Goal: Transaction & Acquisition: Purchase product/service

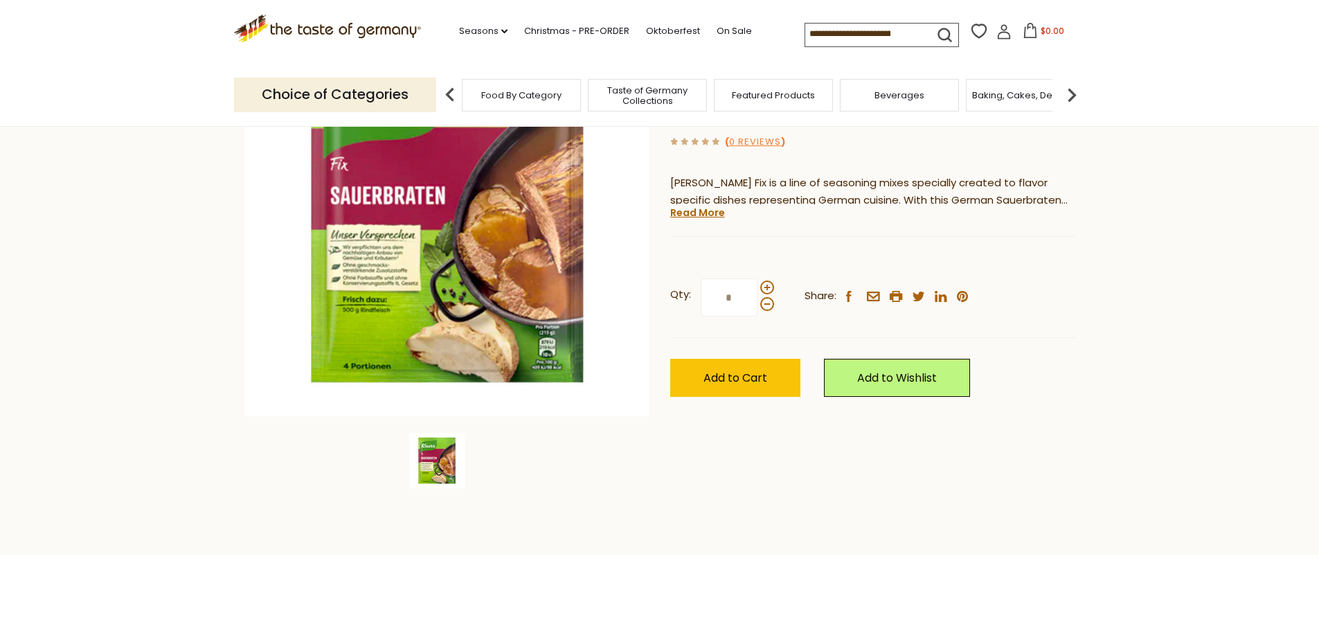
scroll to position [208, 0]
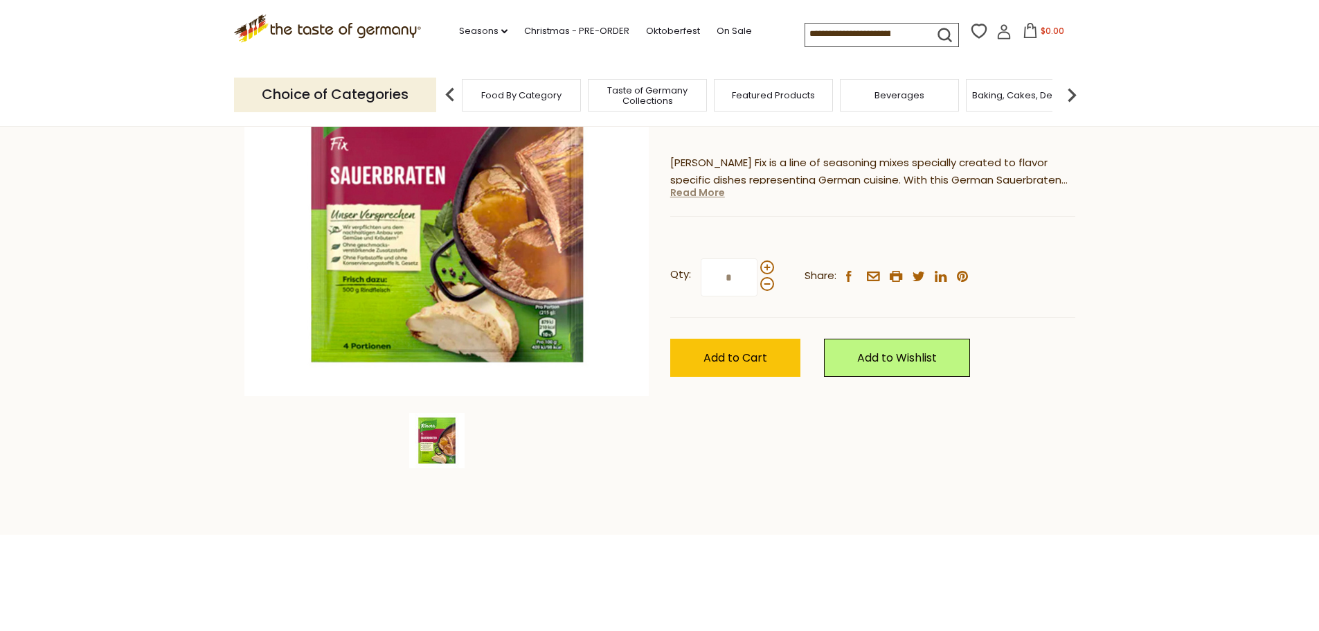
click at [706, 194] on link "Read More" at bounding box center [697, 193] width 55 height 14
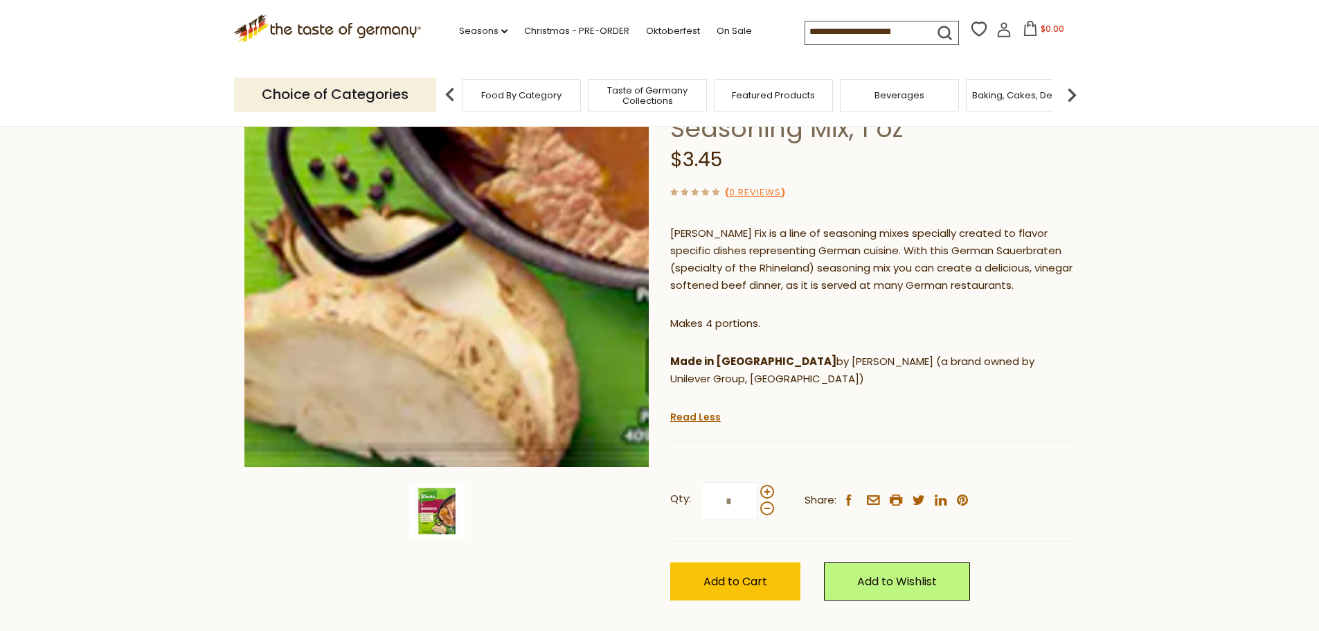
scroll to position [139, 0]
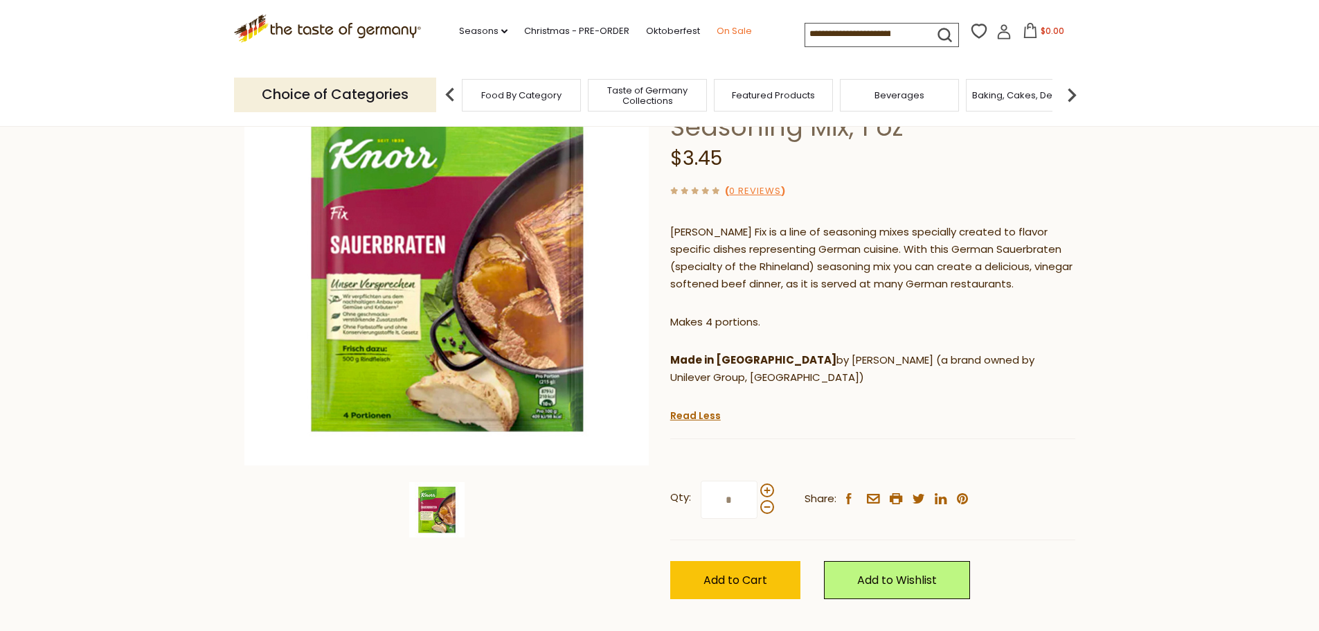
click at [741, 26] on link "On Sale" at bounding box center [734, 31] width 35 height 15
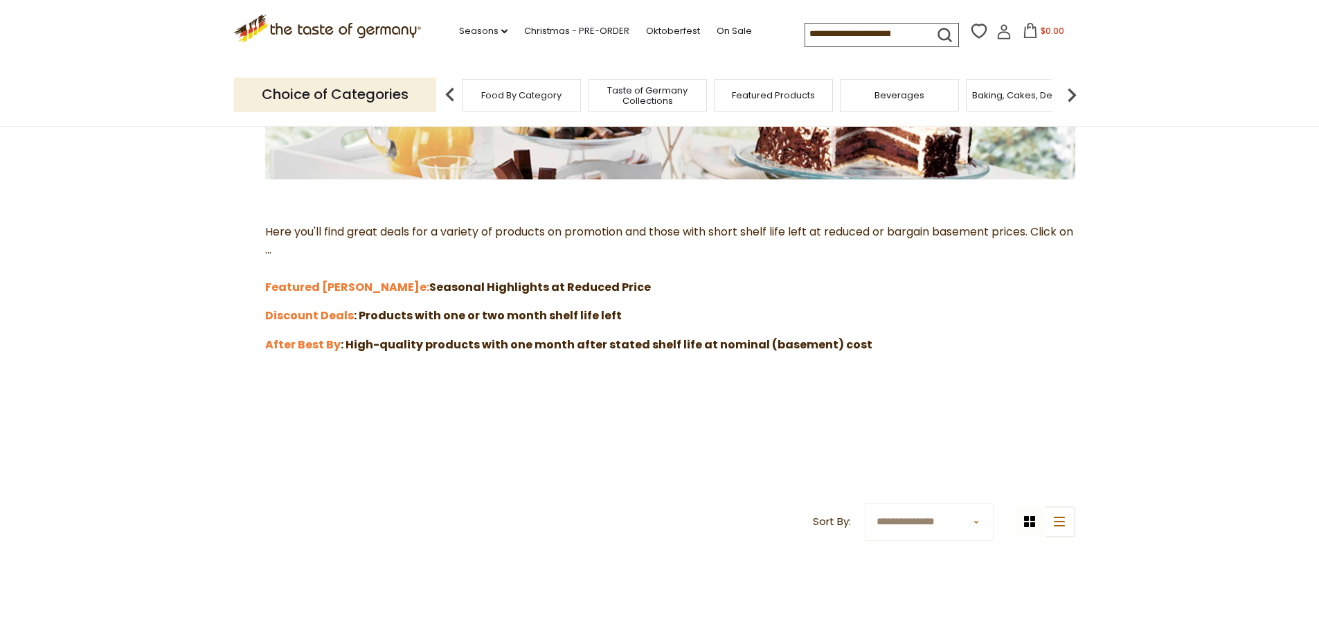
scroll to position [277, 0]
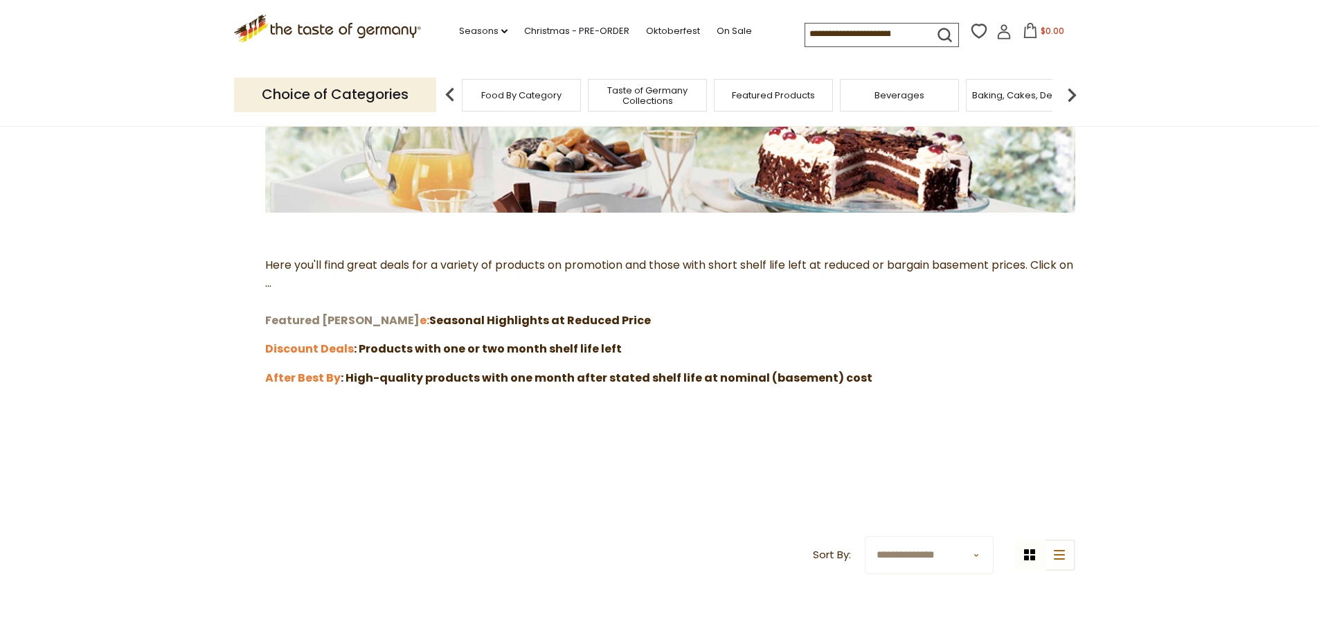
click at [317, 321] on strong "Featured [PERSON_NAME]" at bounding box center [342, 320] width 154 height 16
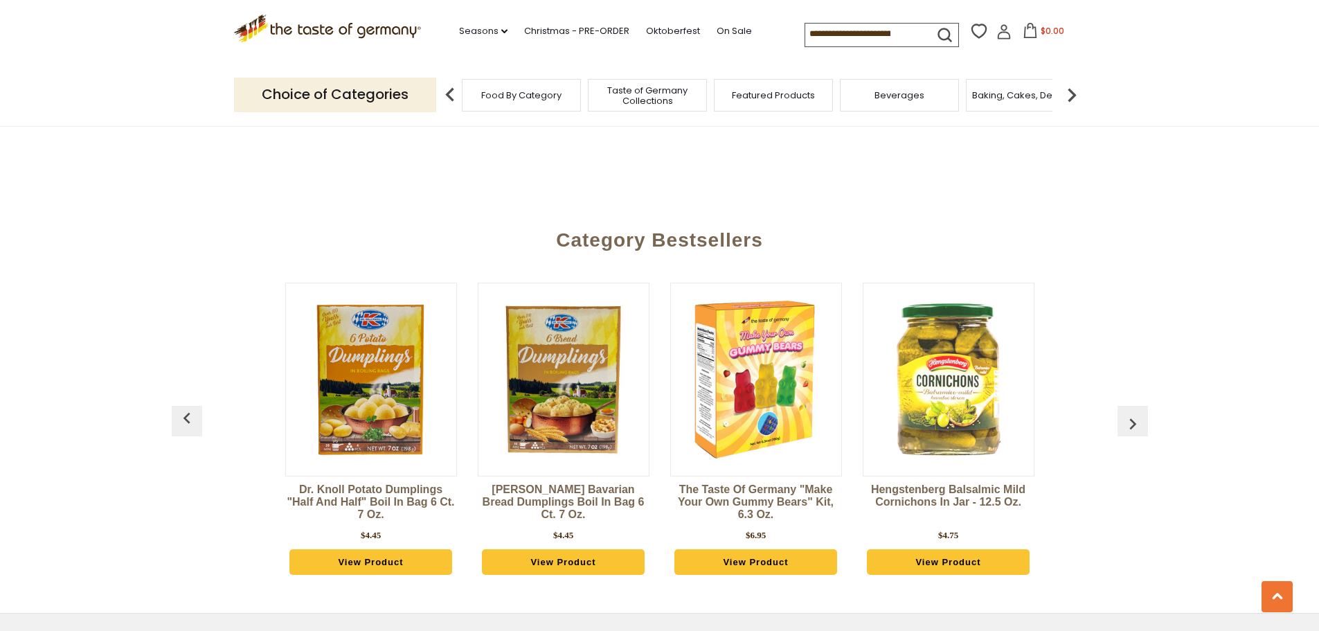
scroll to position [900, 0]
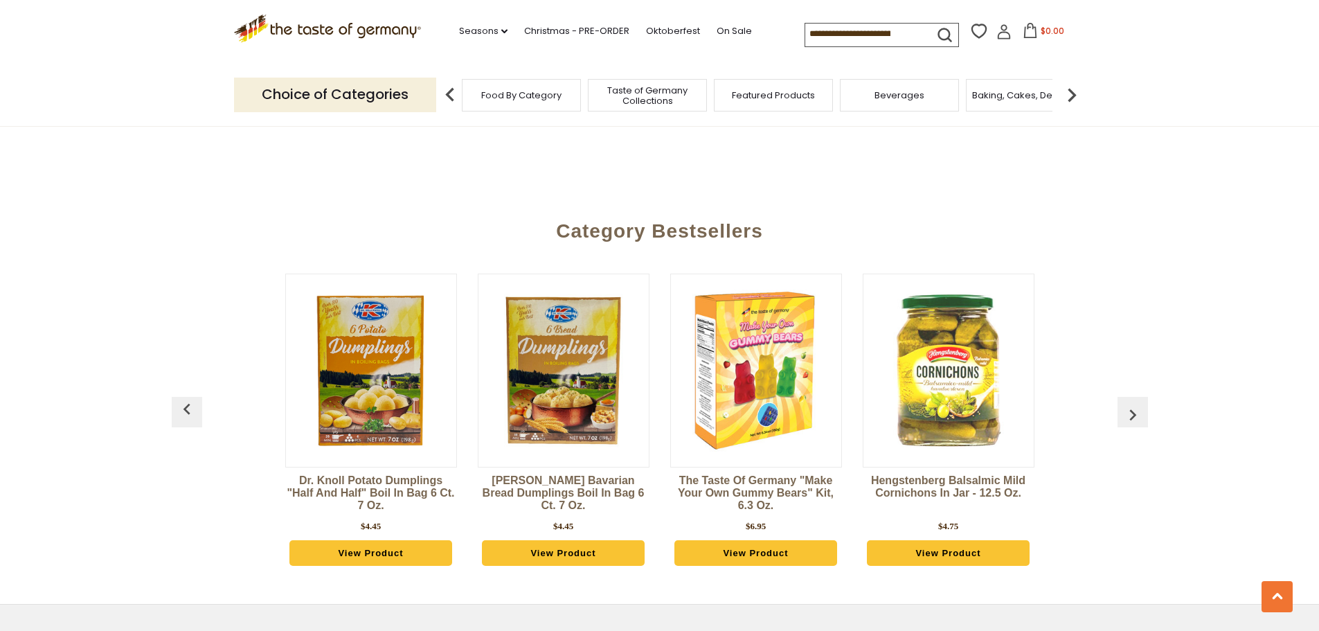
click at [1134, 409] on img "button" at bounding box center [1133, 415] width 22 height 22
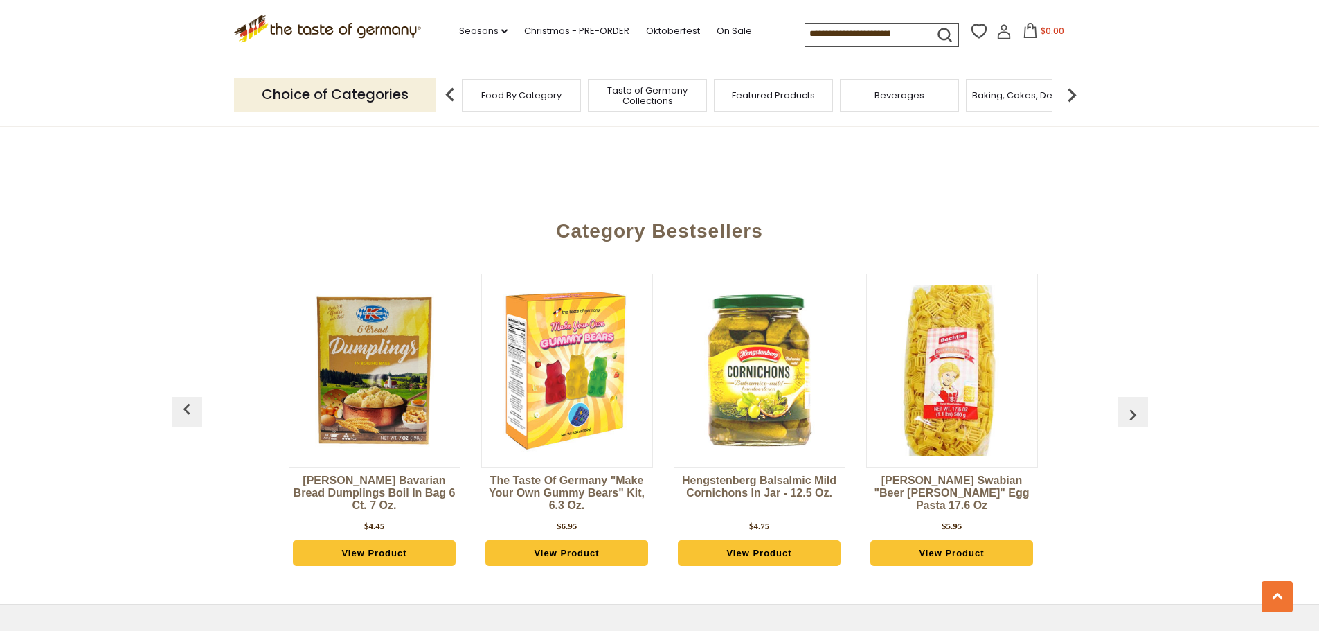
scroll to position [0, 193]
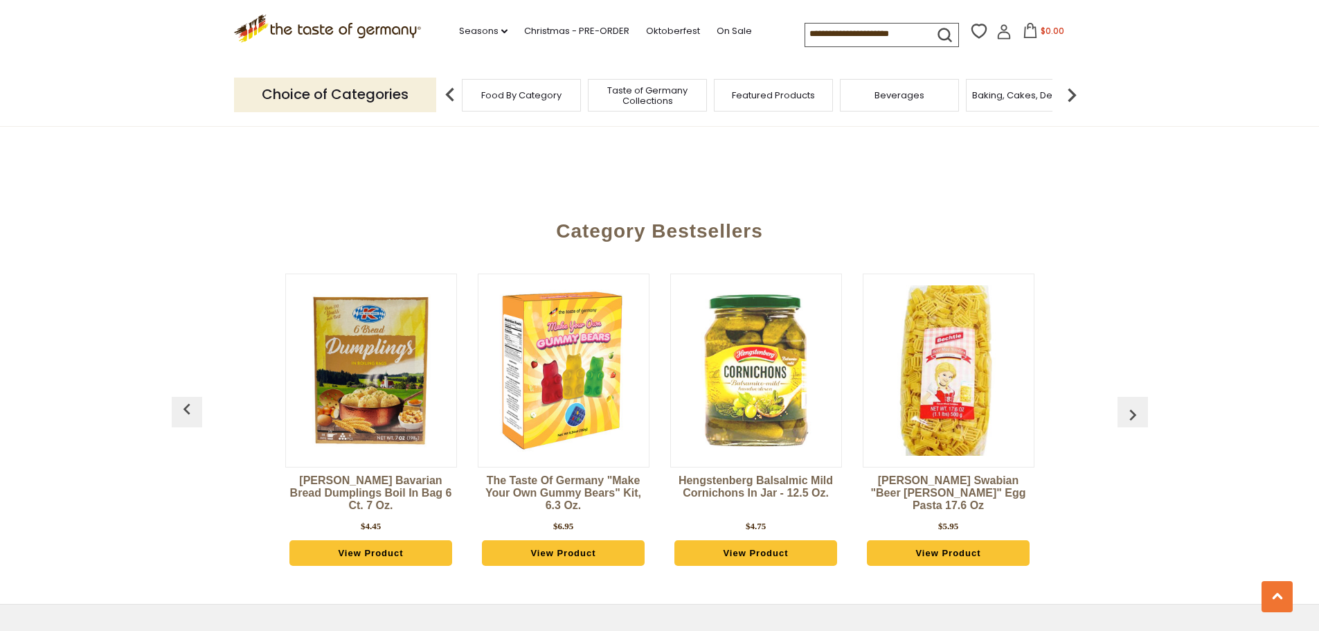
click at [1134, 409] on img "button" at bounding box center [1133, 415] width 22 height 22
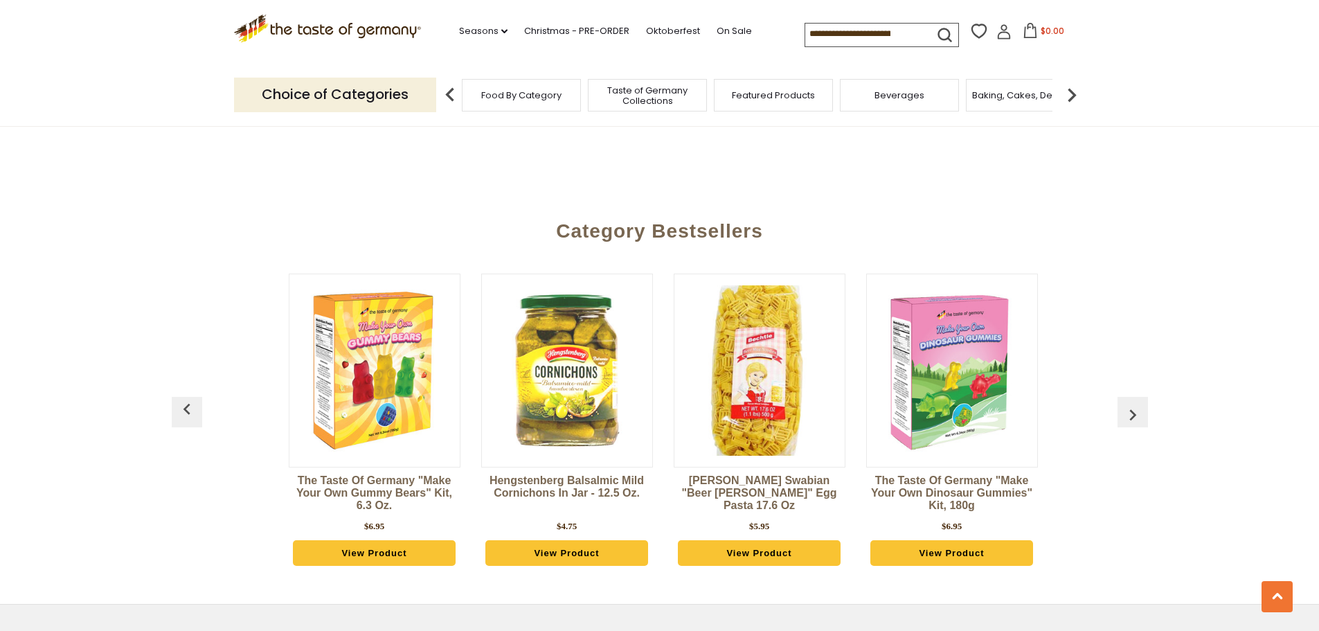
scroll to position [0, 385]
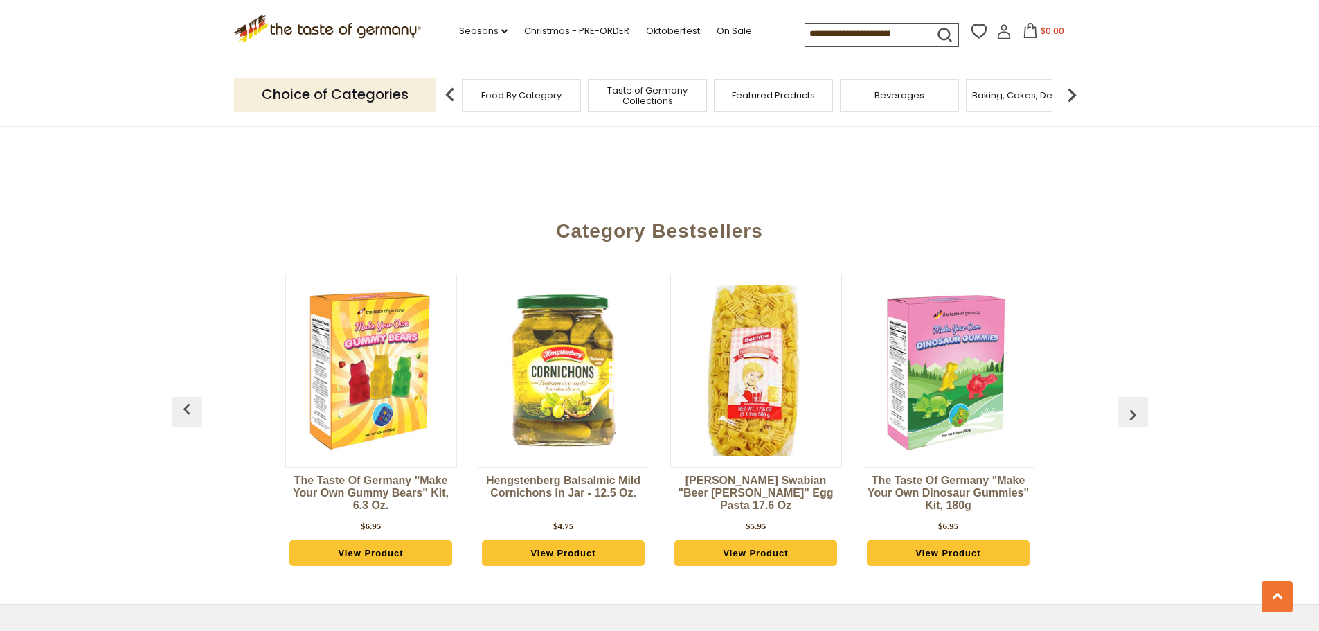
click at [1134, 409] on img "button" at bounding box center [1133, 415] width 22 height 22
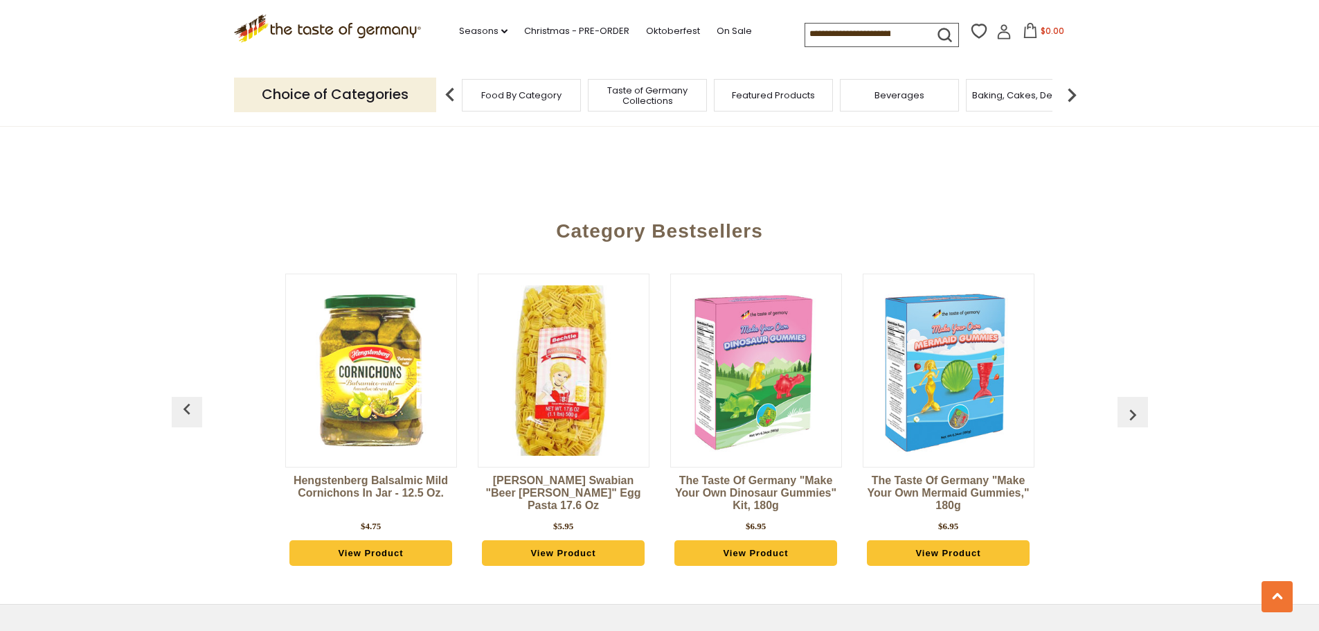
click at [1134, 409] on img "button" at bounding box center [1133, 415] width 22 height 22
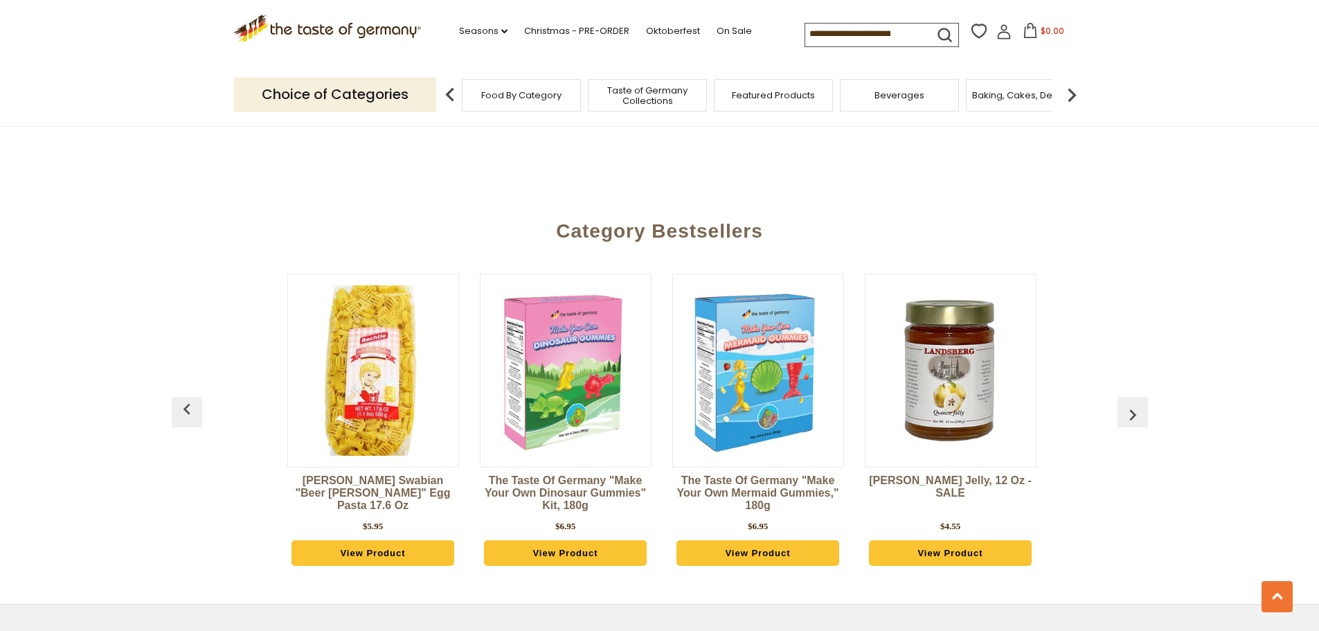
click at [1134, 409] on img "button" at bounding box center [1133, 415] width 22 height 22
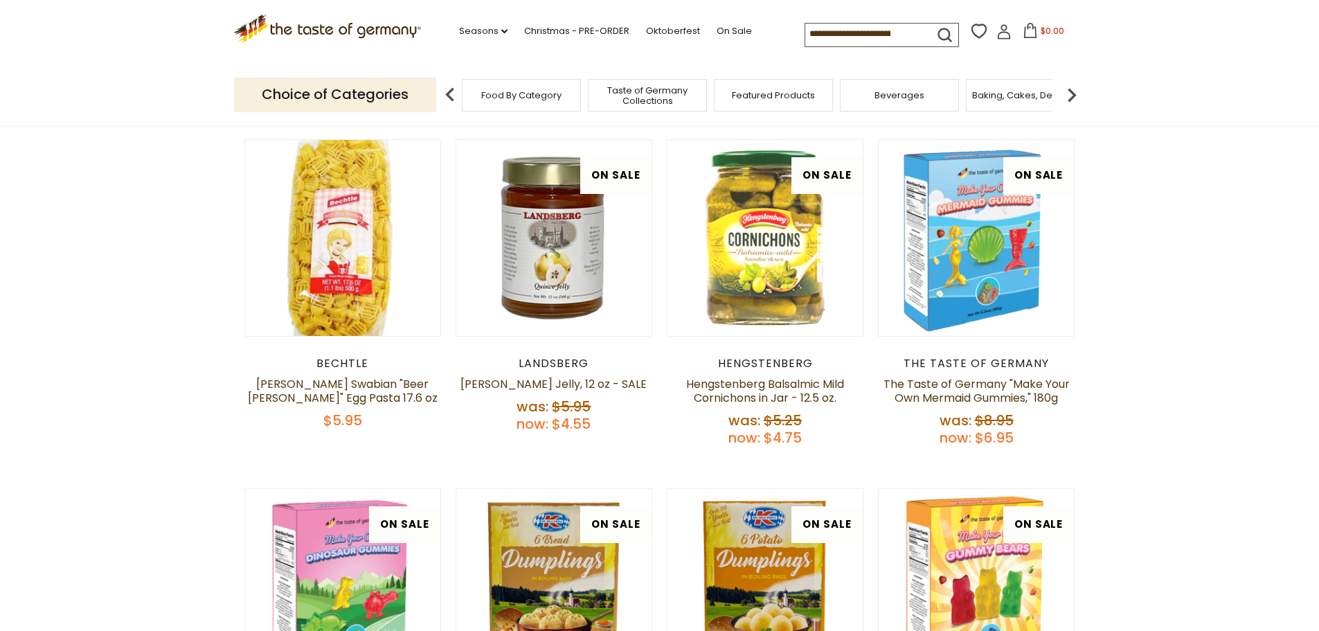
scroll to position [0, 0]
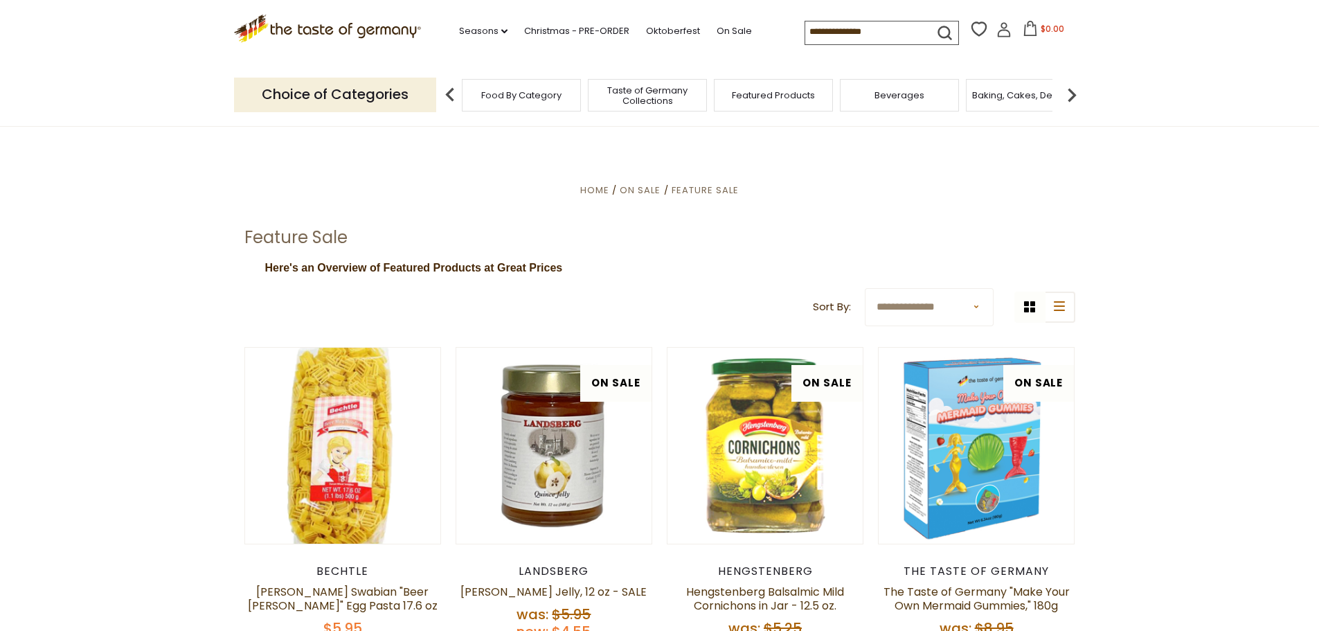
click at [1073, 95] on img at bounding box center [1072, 95] width 28 height 28
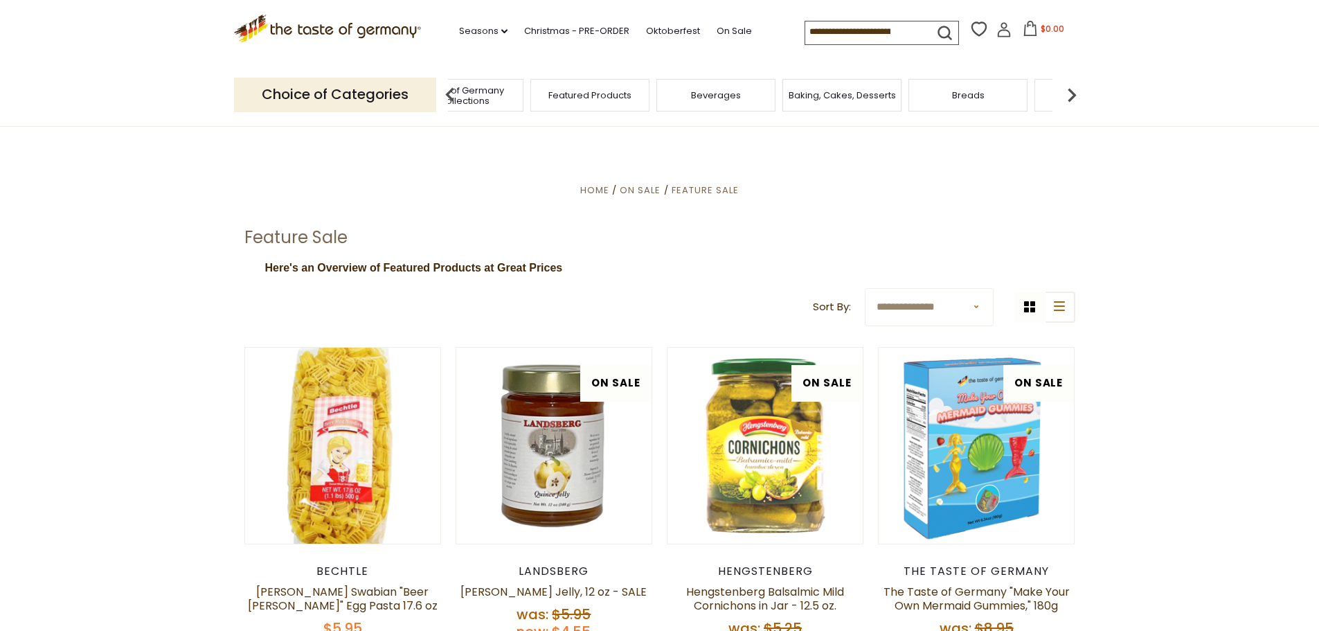
click at [809, 99] on span "Baking, Cakes, Desserts" at bounding box center [842, 95] width 107 height 10
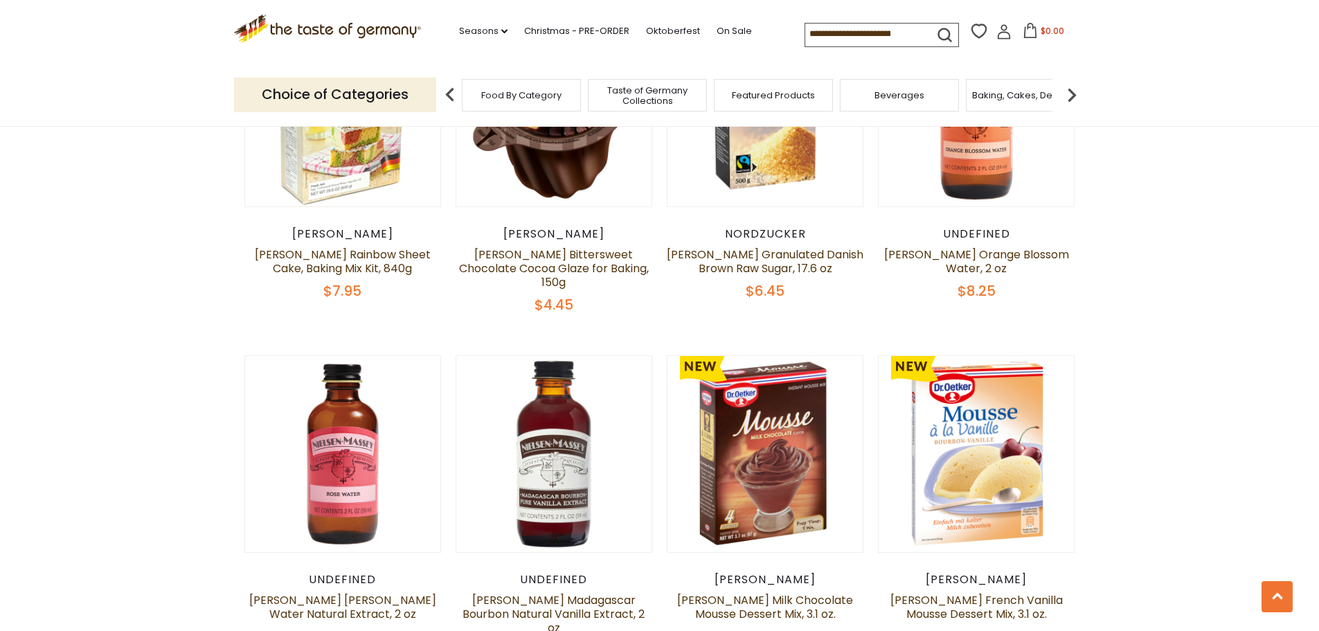
scroll to position [970, 0]
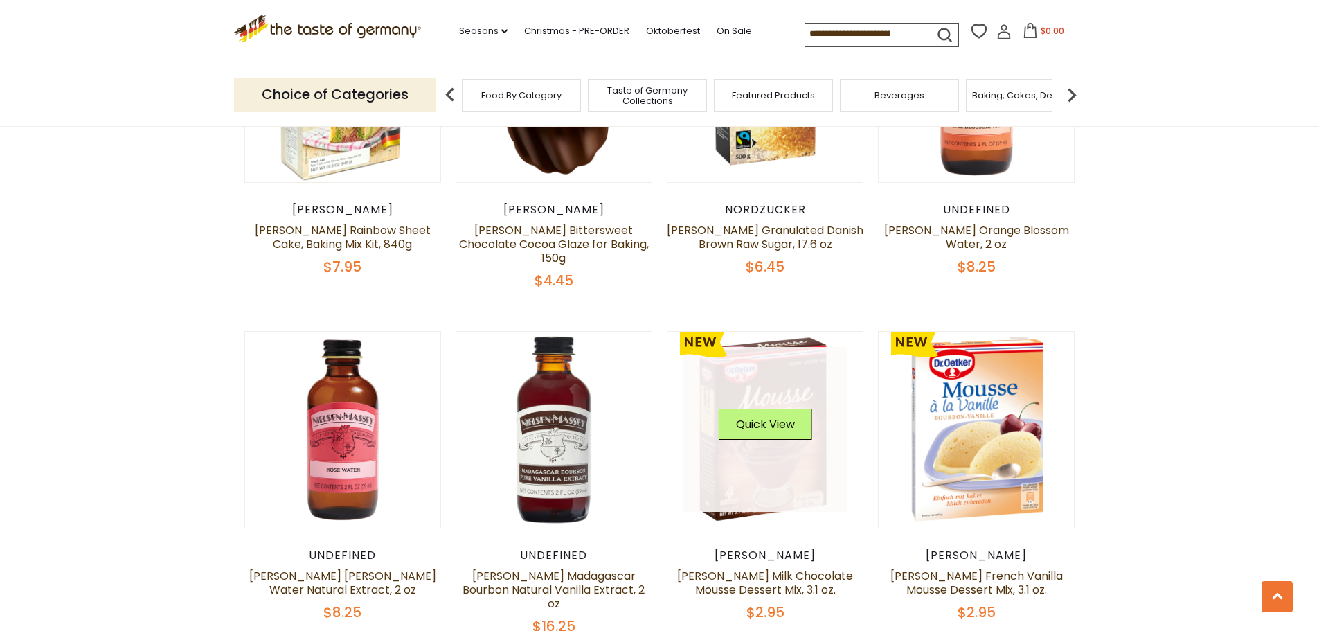
click at [750, 479] on link at bounding box center [765, 429] width 165 height 165
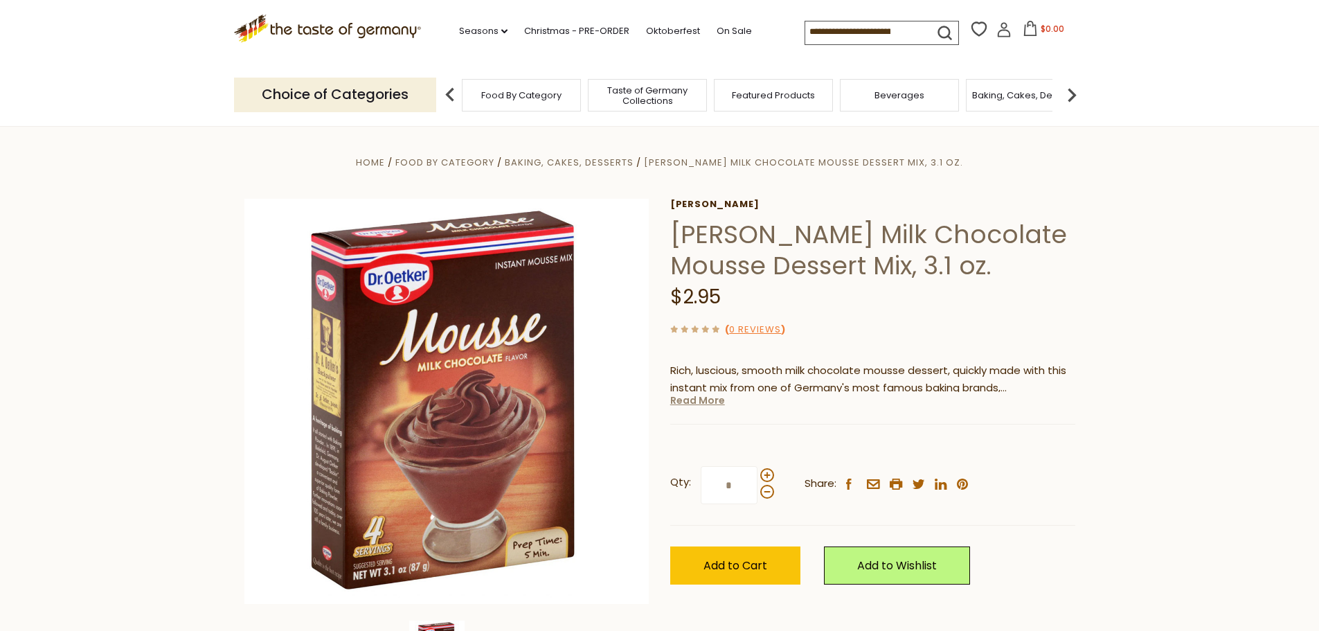
click at [698, 404] on link "Read More" at bounding box center [697, 400] width 55 height 14
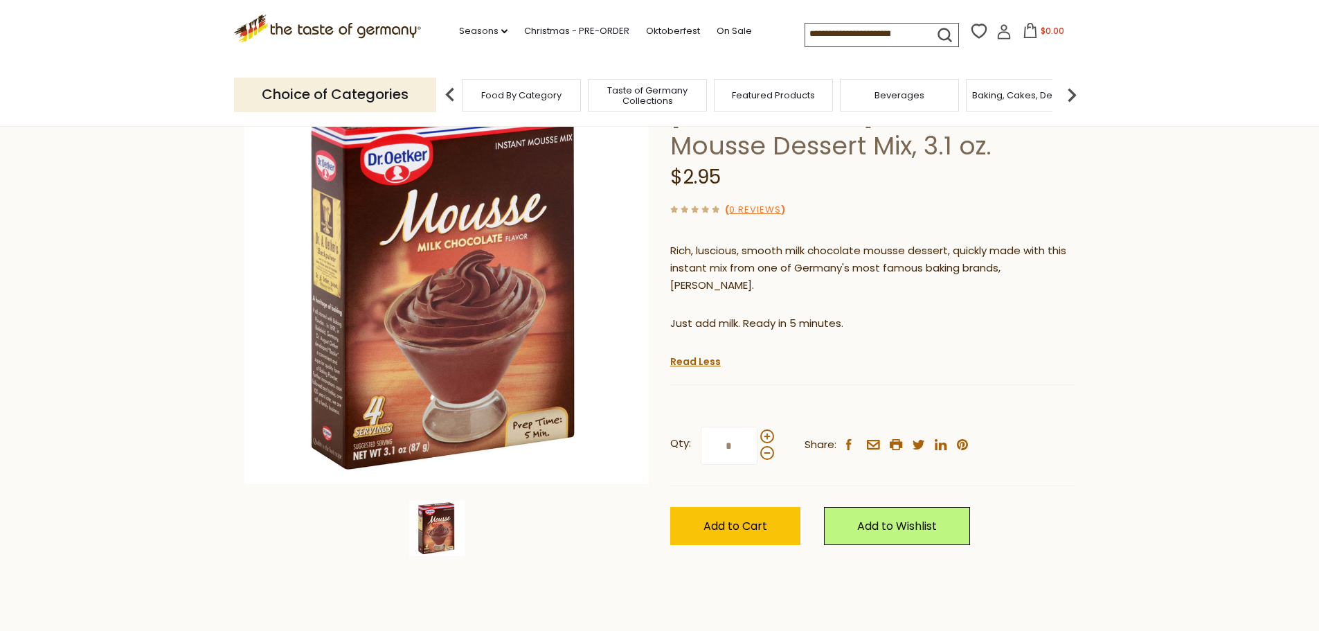
scroll to position [139, 0]
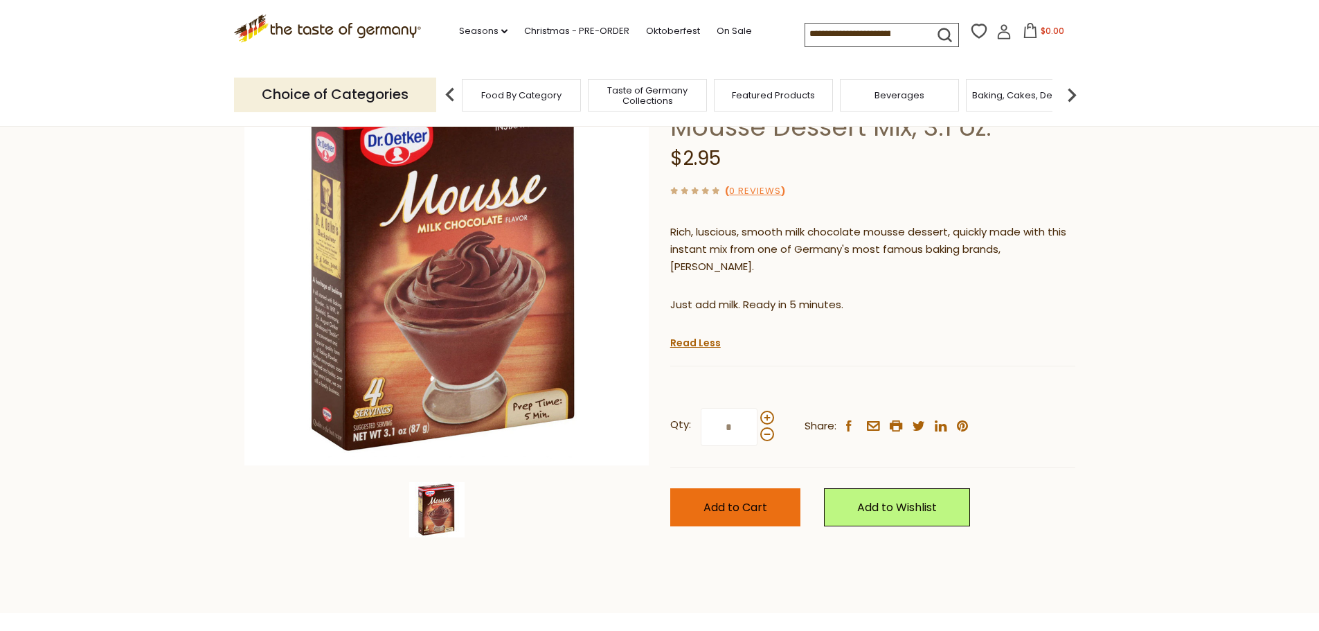
click at [728, 488] on button "Add to Cart" at bounding box center [735, 507] width 130 height 38
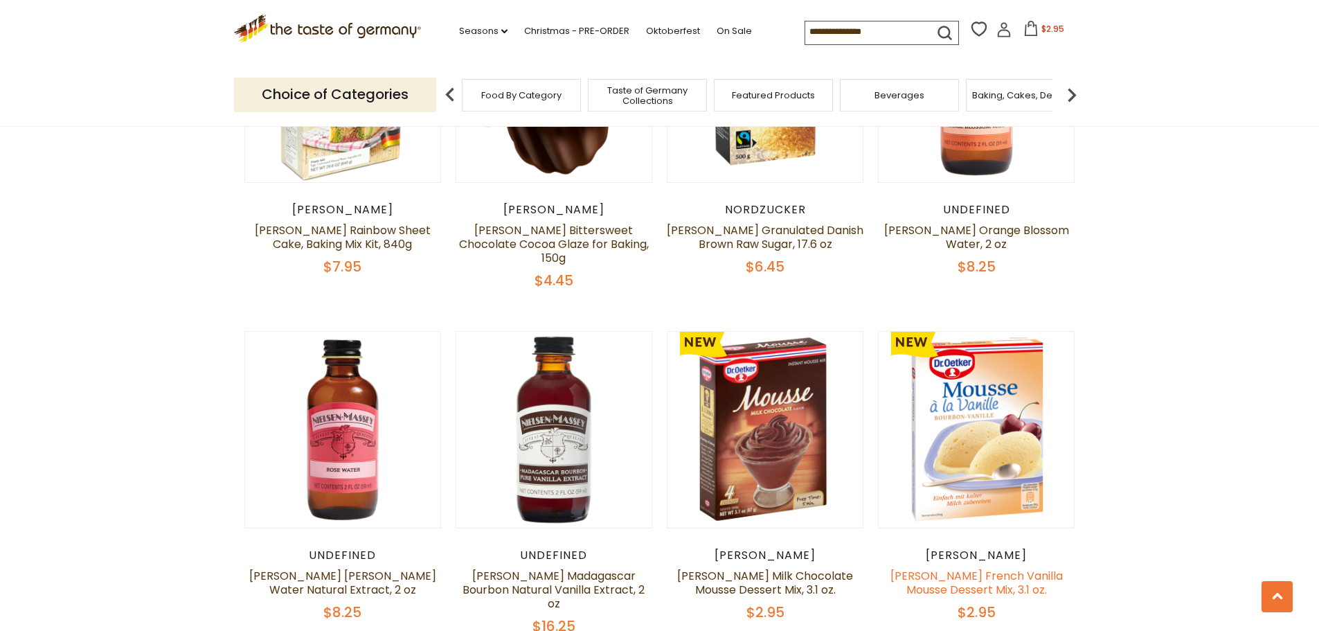
click at [967, 568] on link "[PERSON_NAME] French Vanilla Mousse Dessert Mix, 3.1 oz." at bounding box center [977, 583] width 172 height 30
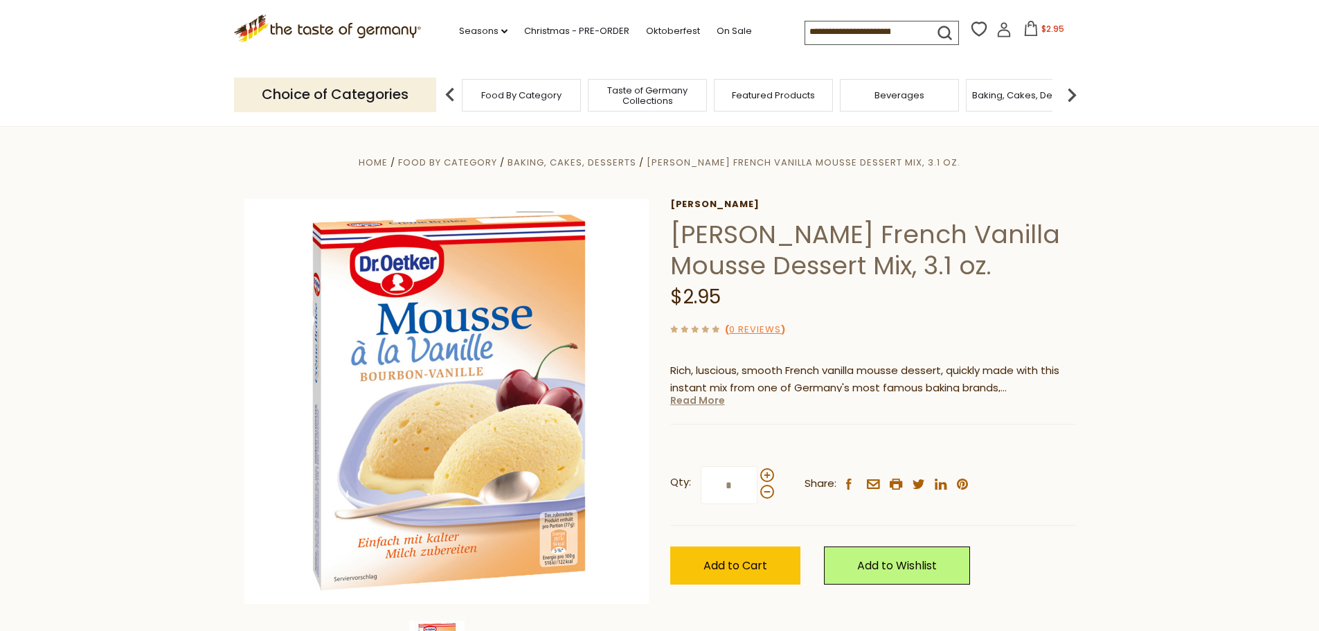
click at [706, 399] on link "Read More" at bounding box center [697, 400] width 55 height 14
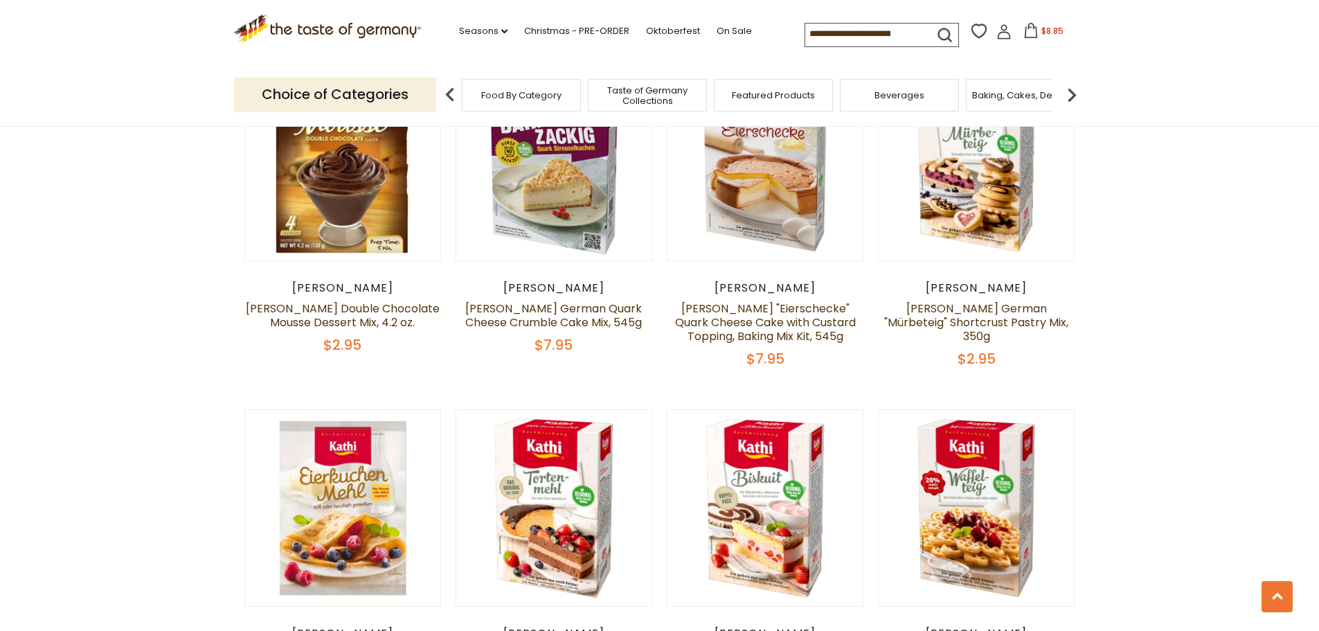
scroll to position [1662, 0]
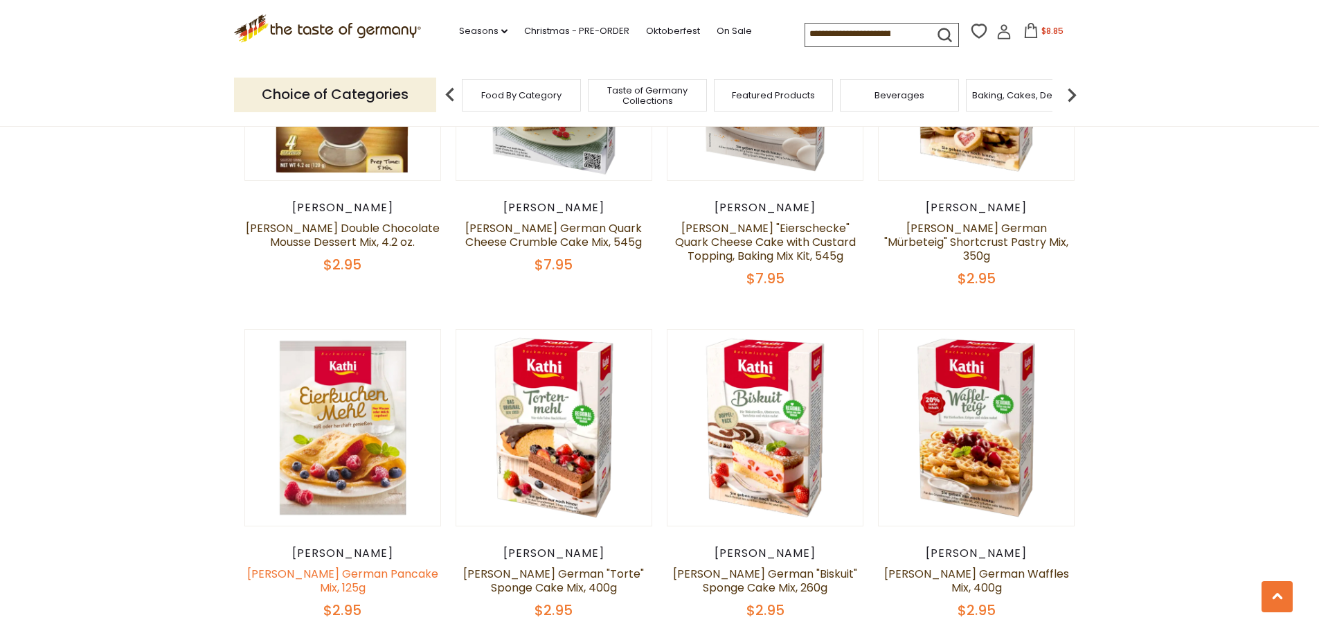
click at [368, 566] on link "Kathi German Pancake Mix, 125g" at bounding box center [342, 581] width 191 height 30
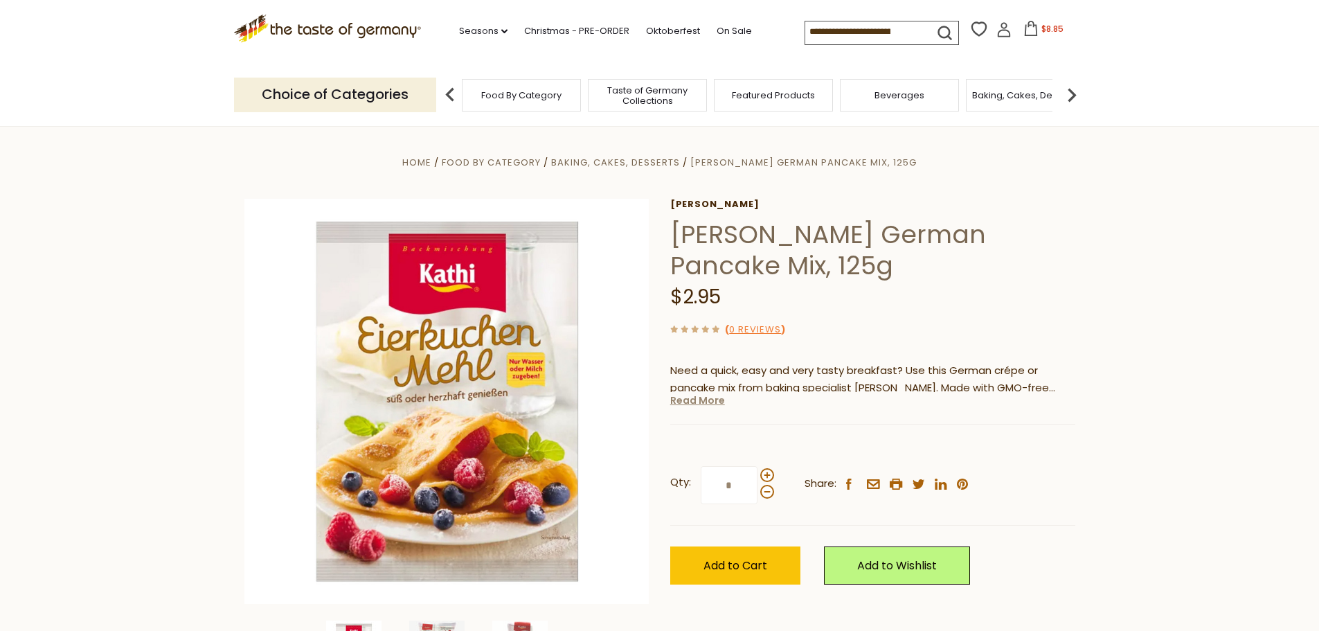
click at [689, 393] on link "Read More" at bounding box center [697, 400] width 55 height 14
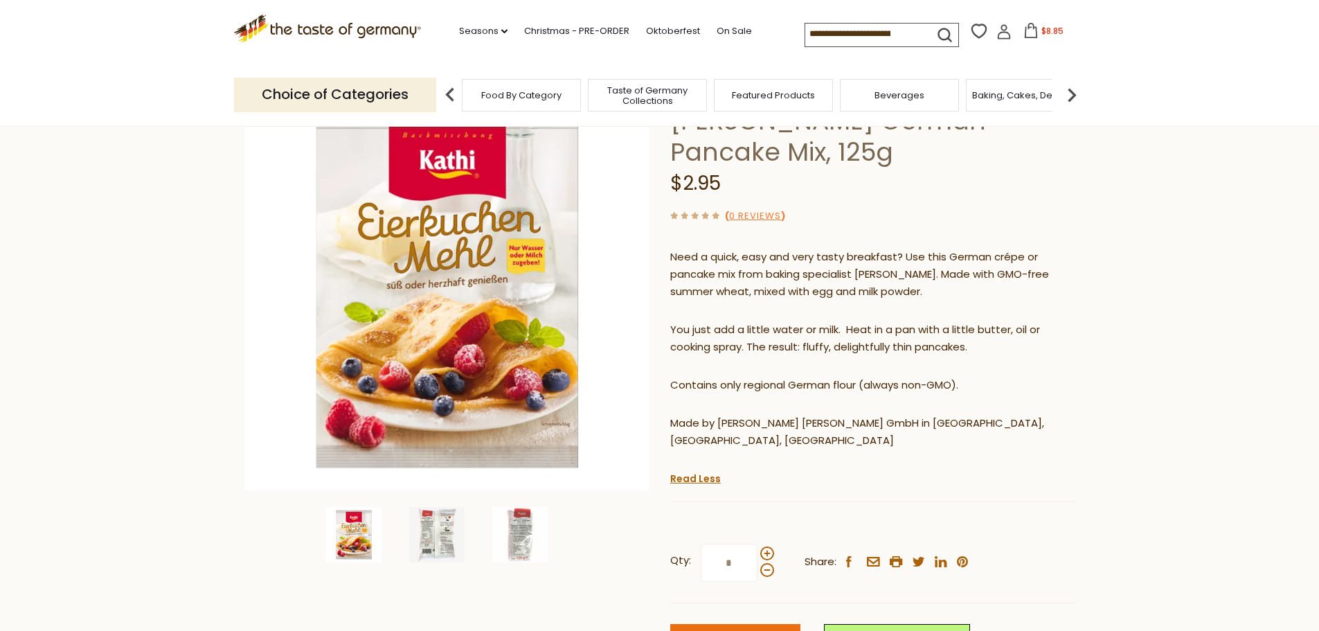
scroll to position [139, 0]
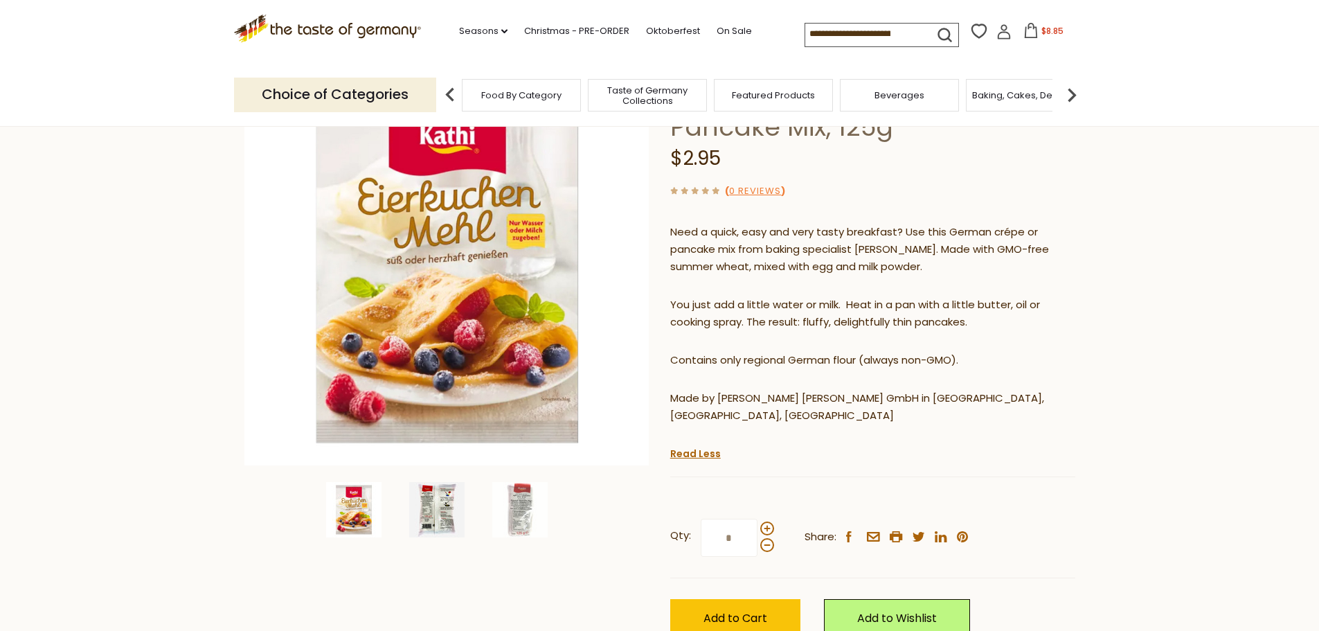
click at [433, 498] on img at bounding box center [436, 509] width 55 height 55
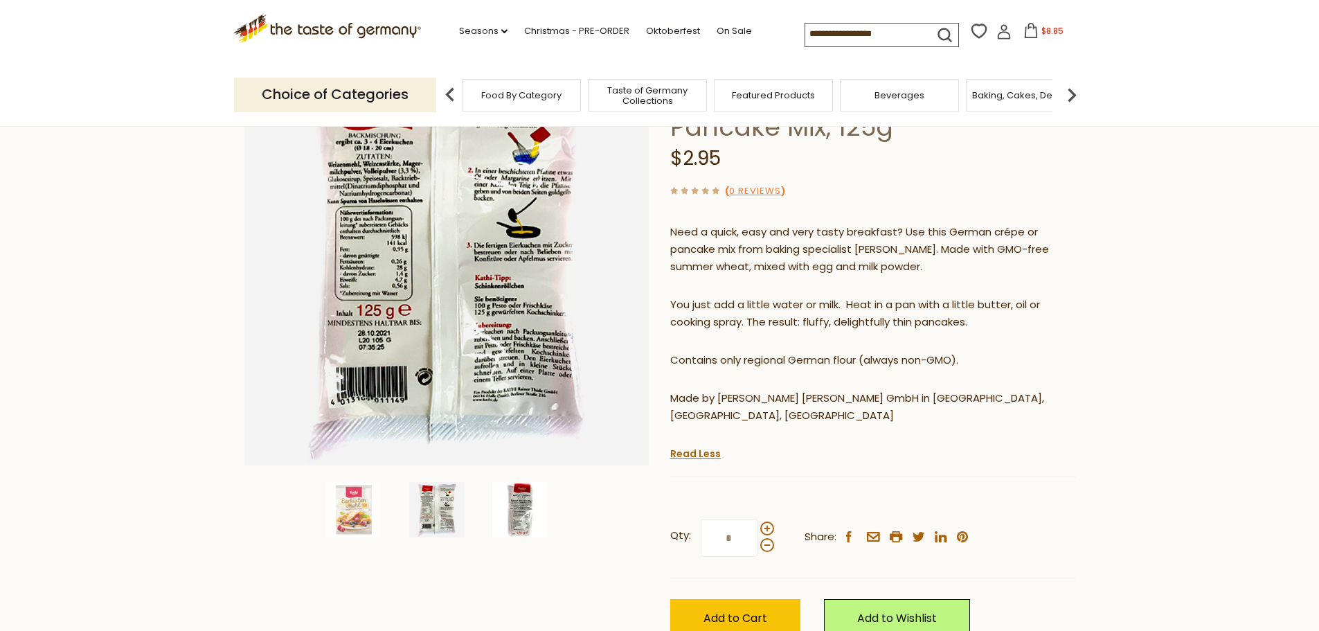
click at [515, 516] on img at bounding box center [519, 509] width 55 height 55
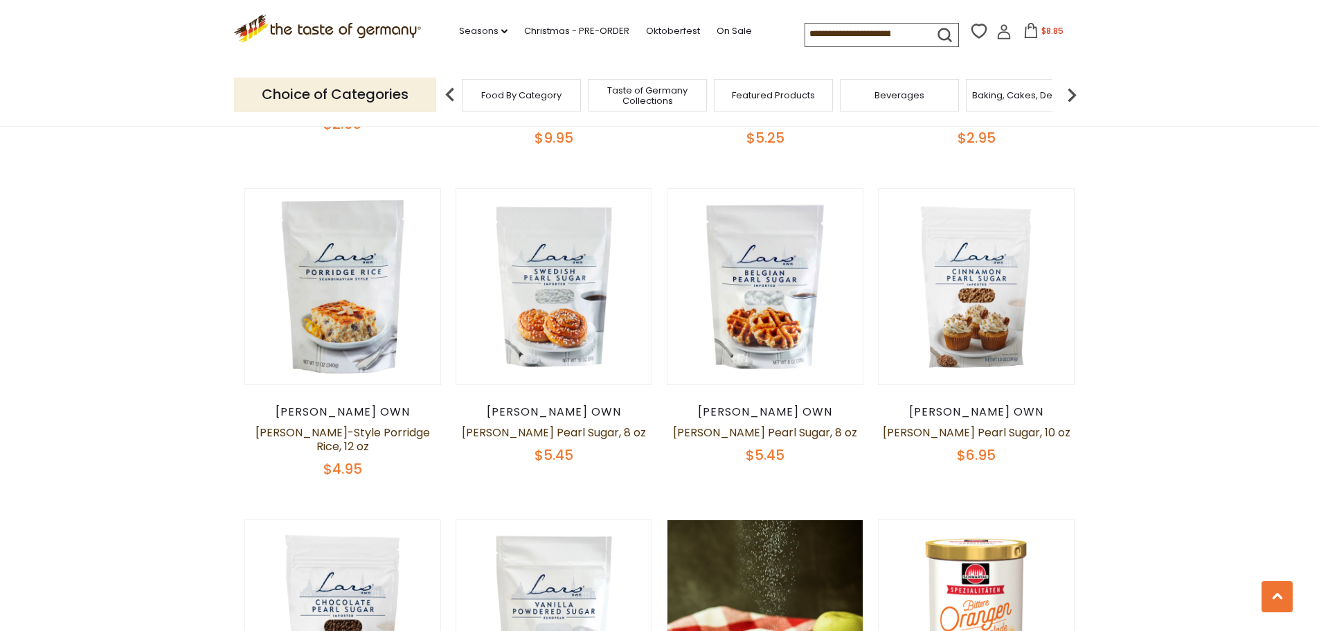
scroll to position [2909, 0]
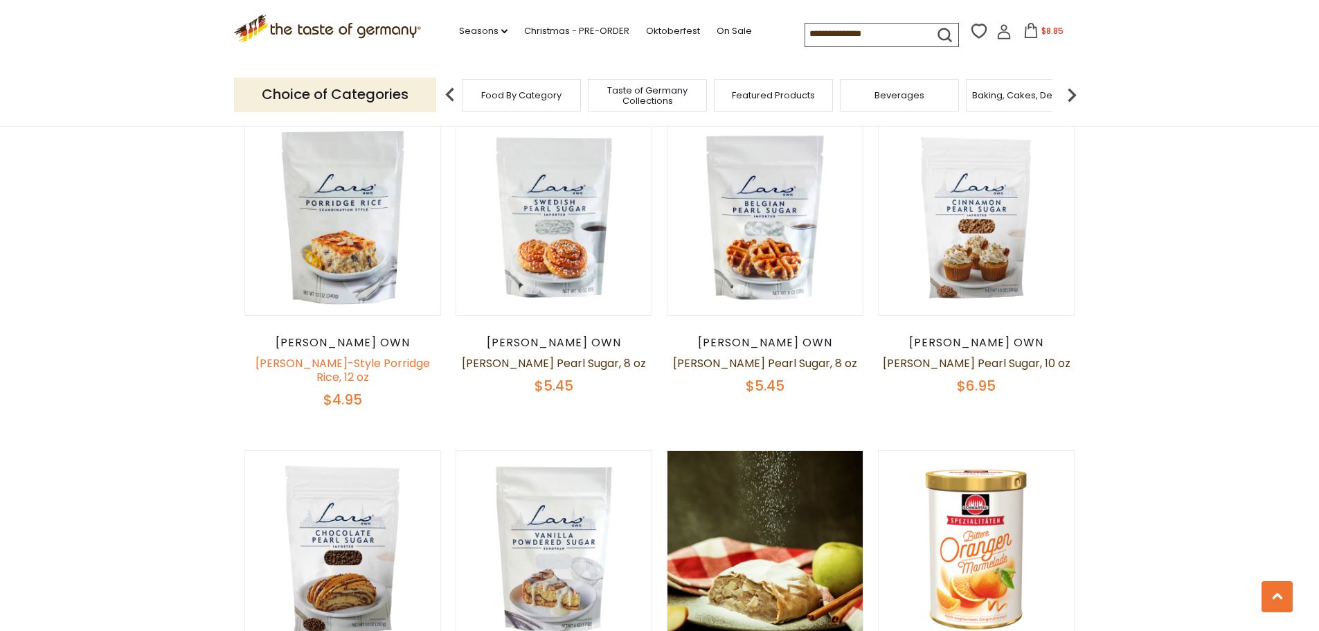
click at [339, 355] on link "[PERSON_NAME]-Style Porridge Rice, 12 oz" at bounding box center [343, 370] width 175 height 30
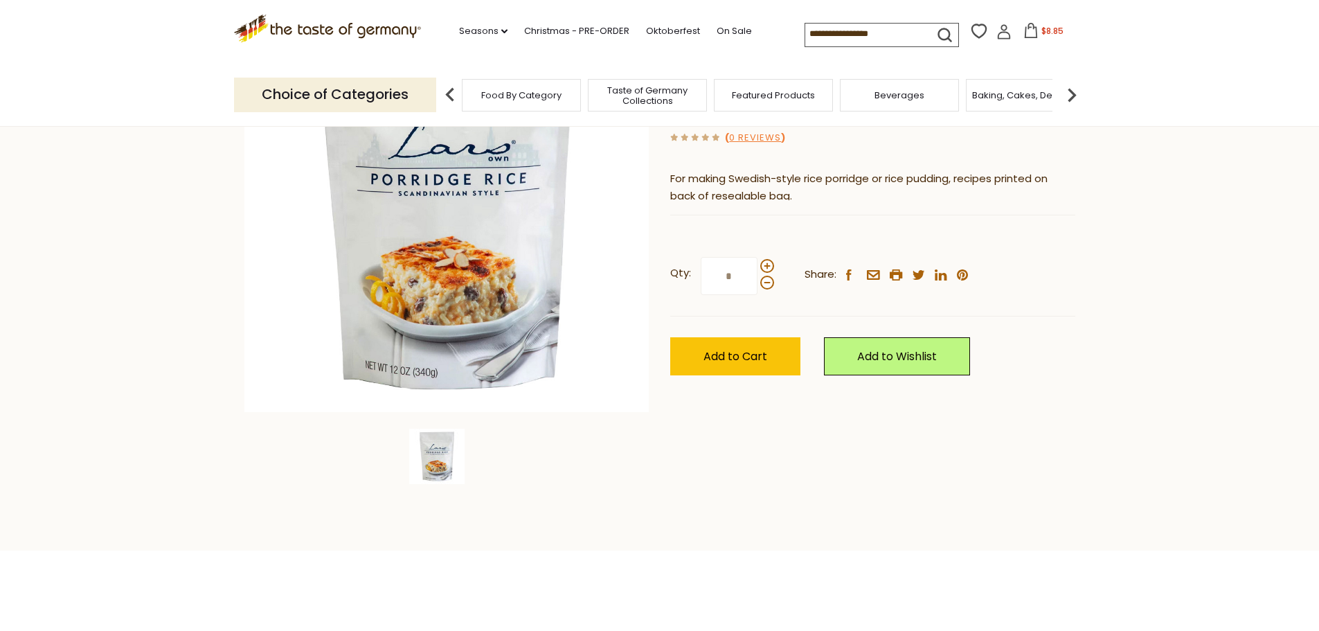
scroll to position [69, 0]
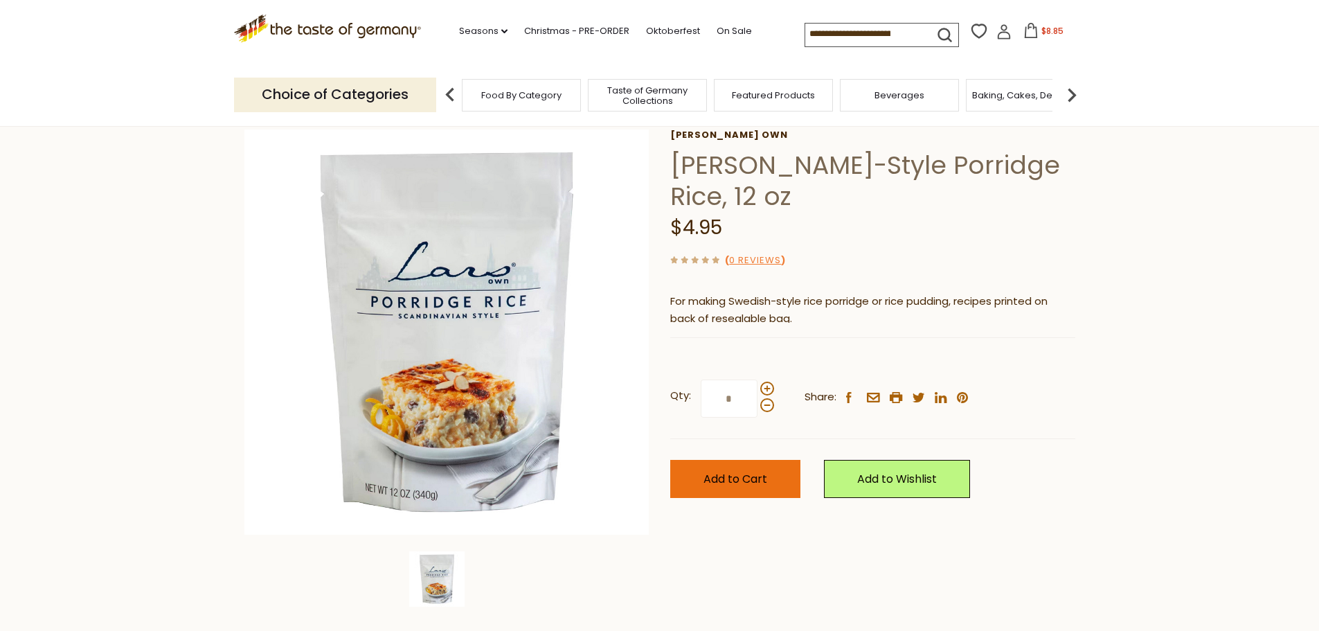
click at [754, 486] on span "Add to Cart" at bounding box center [736, 479] width 64 height 16
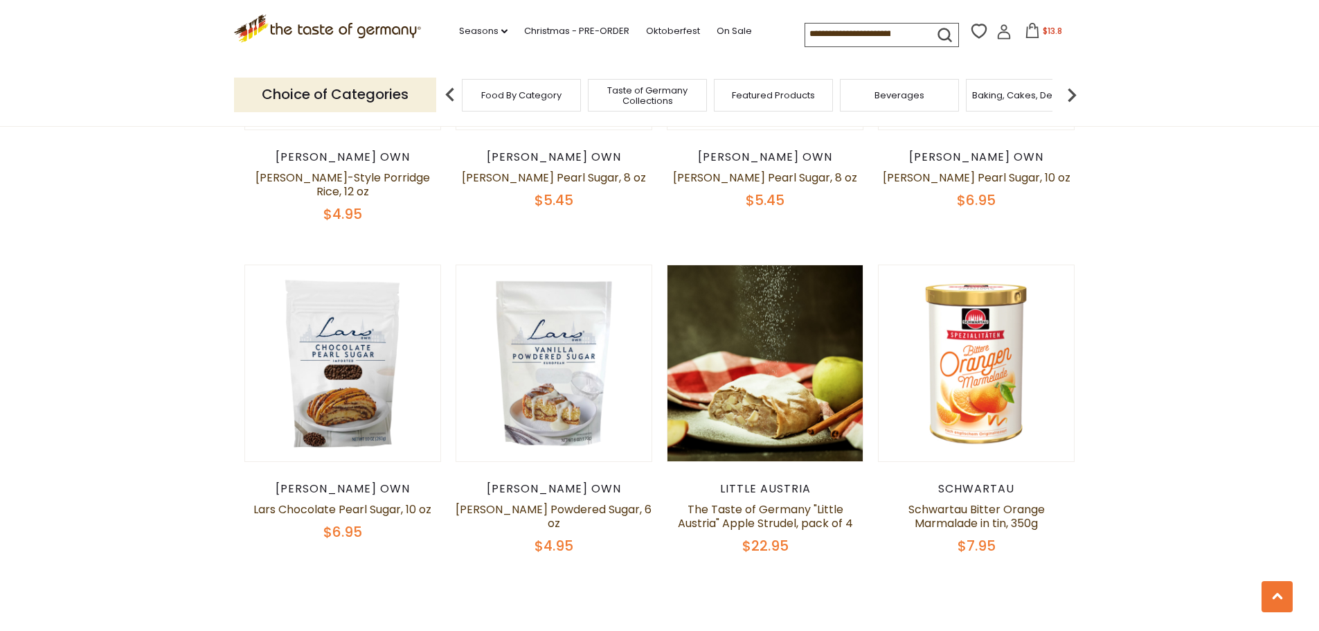
scroll to position [3255, 0]
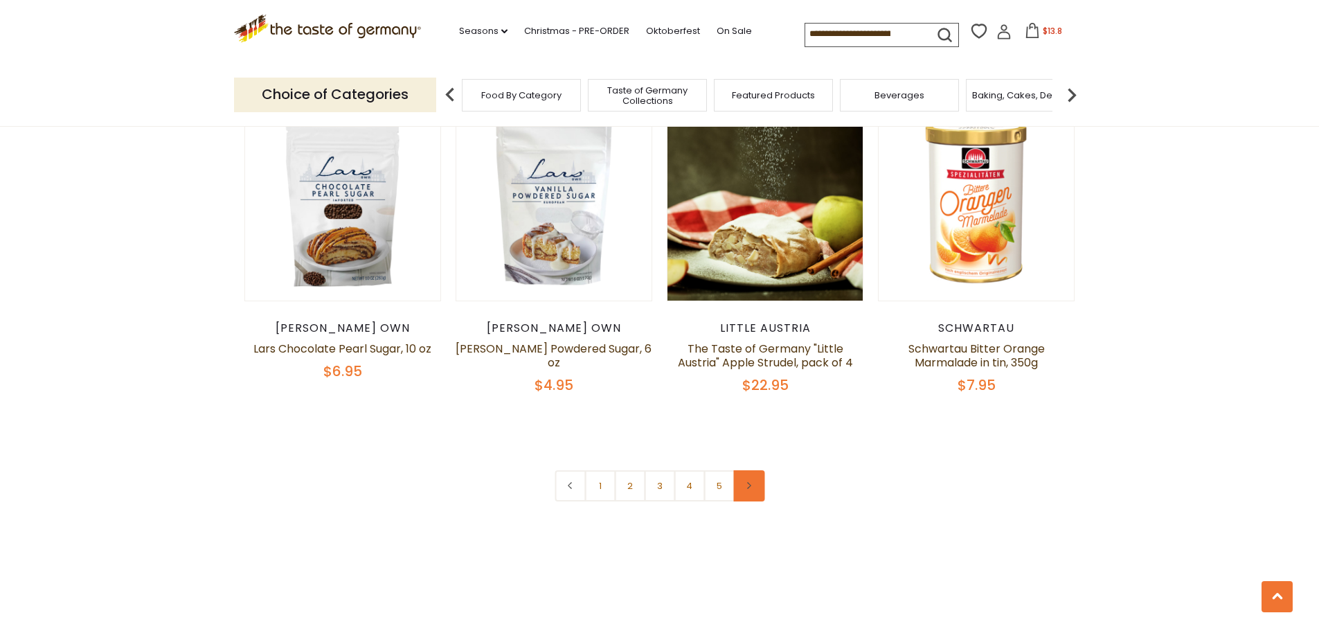
click at [748, 470] on link at bounding box center [748, 485] width 31 height 31
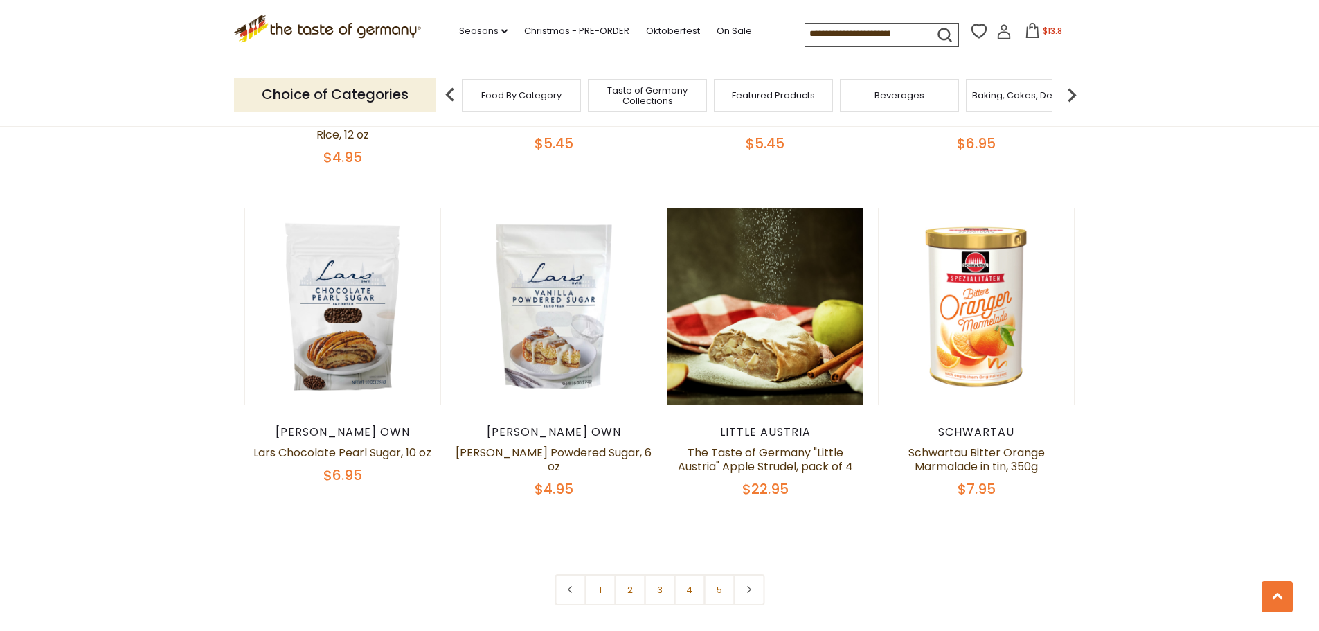
scroll to position [3463, 0]
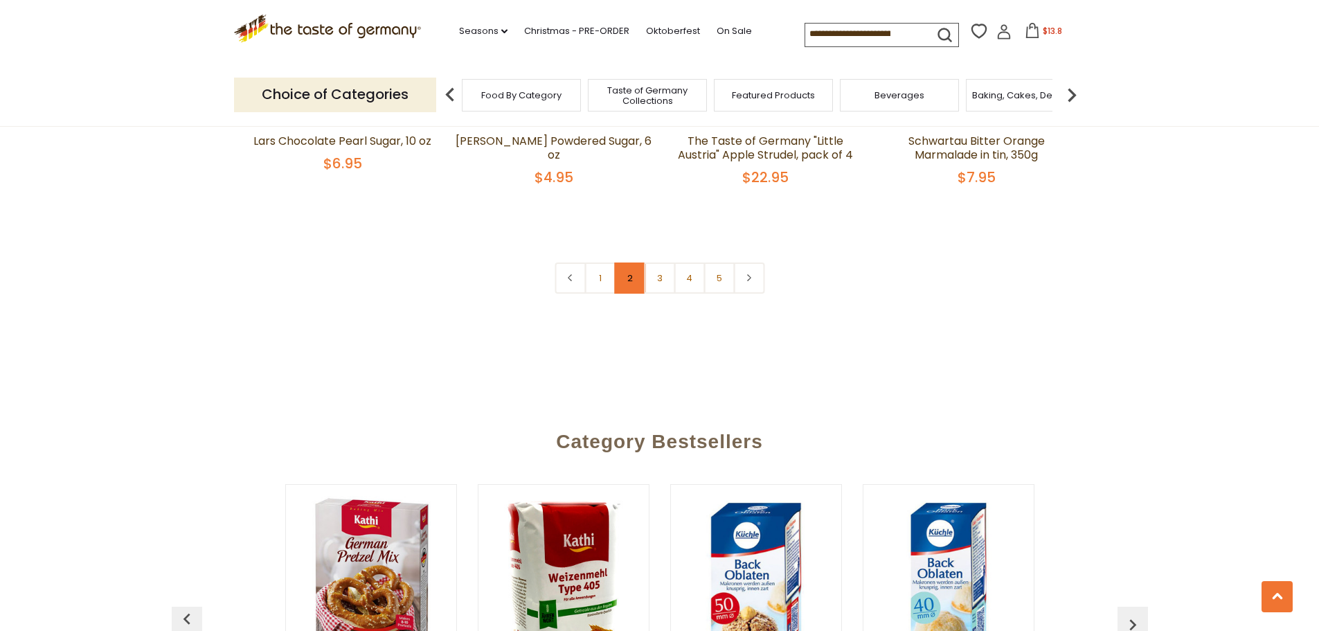
click at [634, 262] on link "2" at bounding box center [629, 277] width 31 height 31
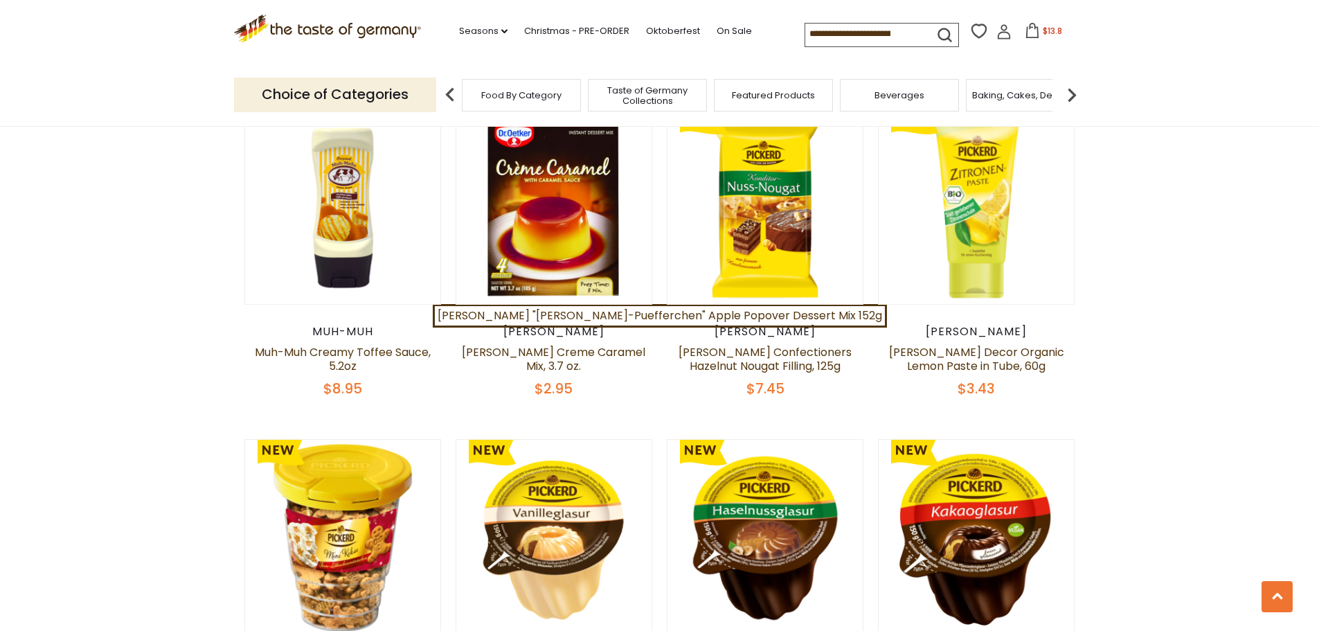
scroll to position [1515, 0]
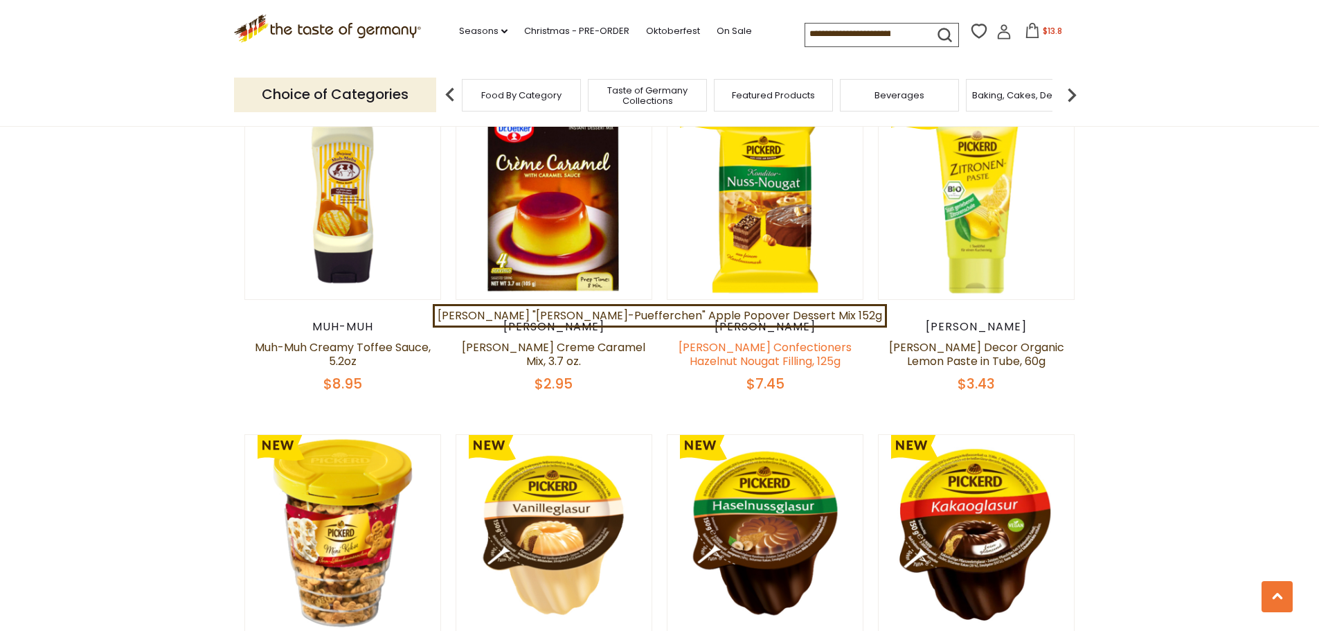
click at [768, 339] on link "Pickerd Confectioners Hazelnut Nougat Filling, 125g" at bounding box center [765, 354] width 173 height 30
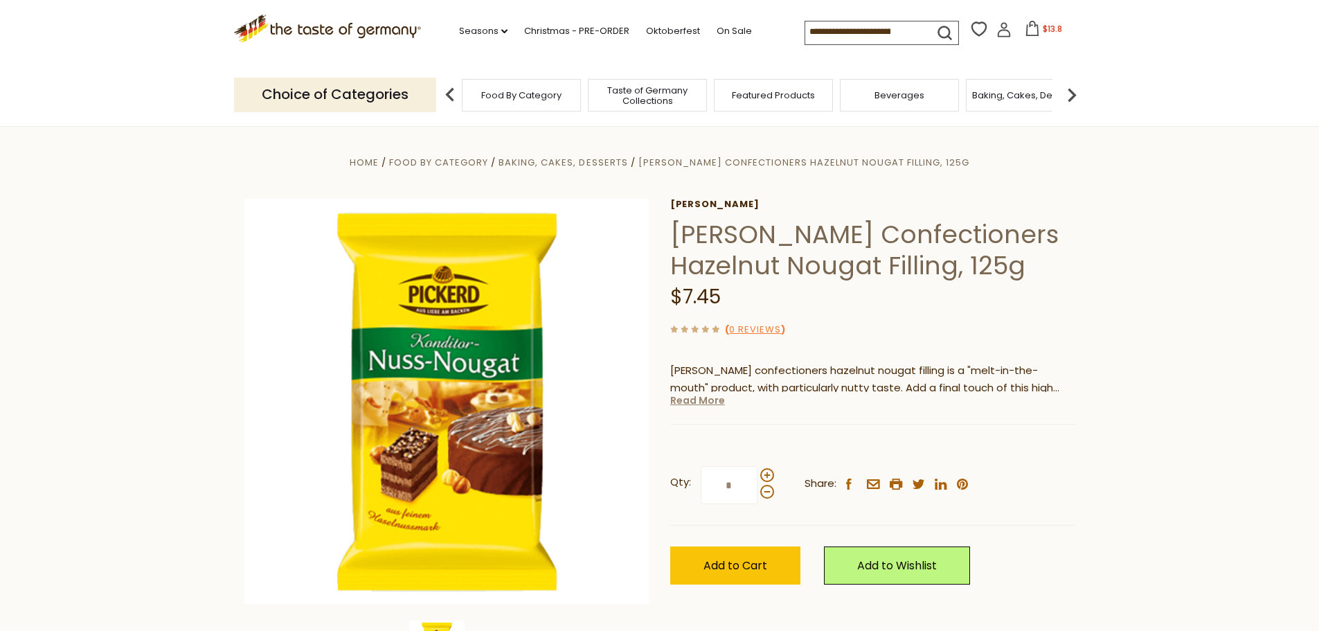
click at [708, 404] on link "Read More" at bounding box center [697, 400] width 55 height 14
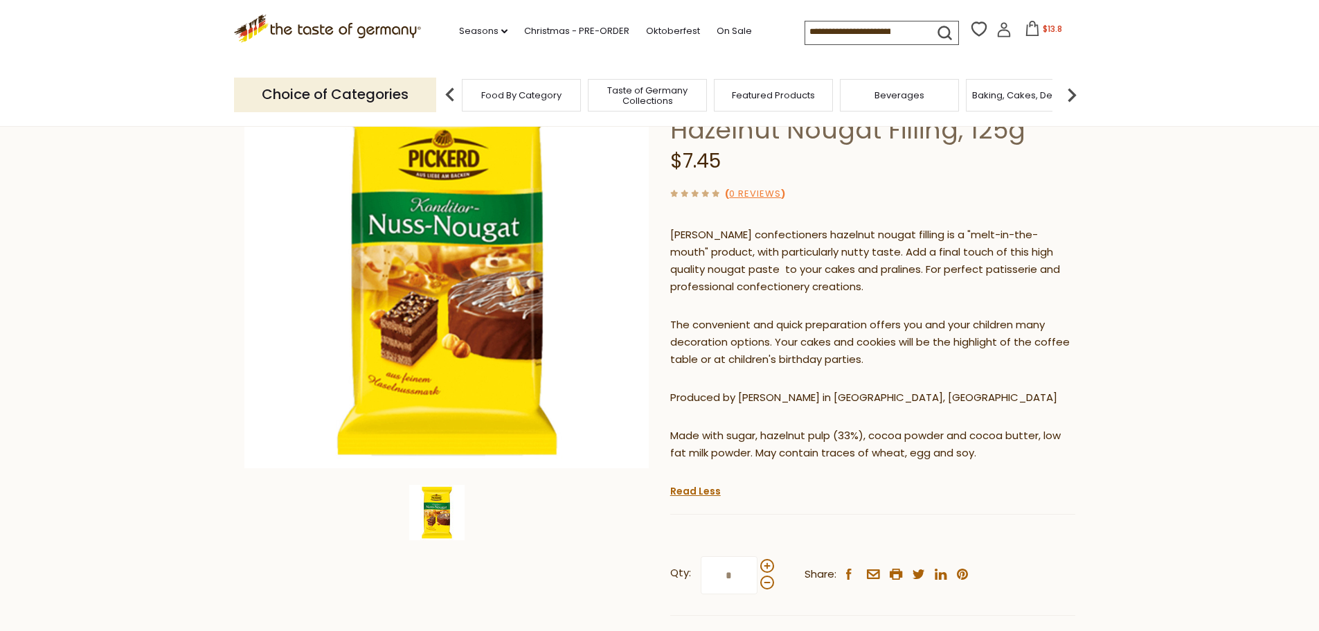
scroll to position [139, 0]
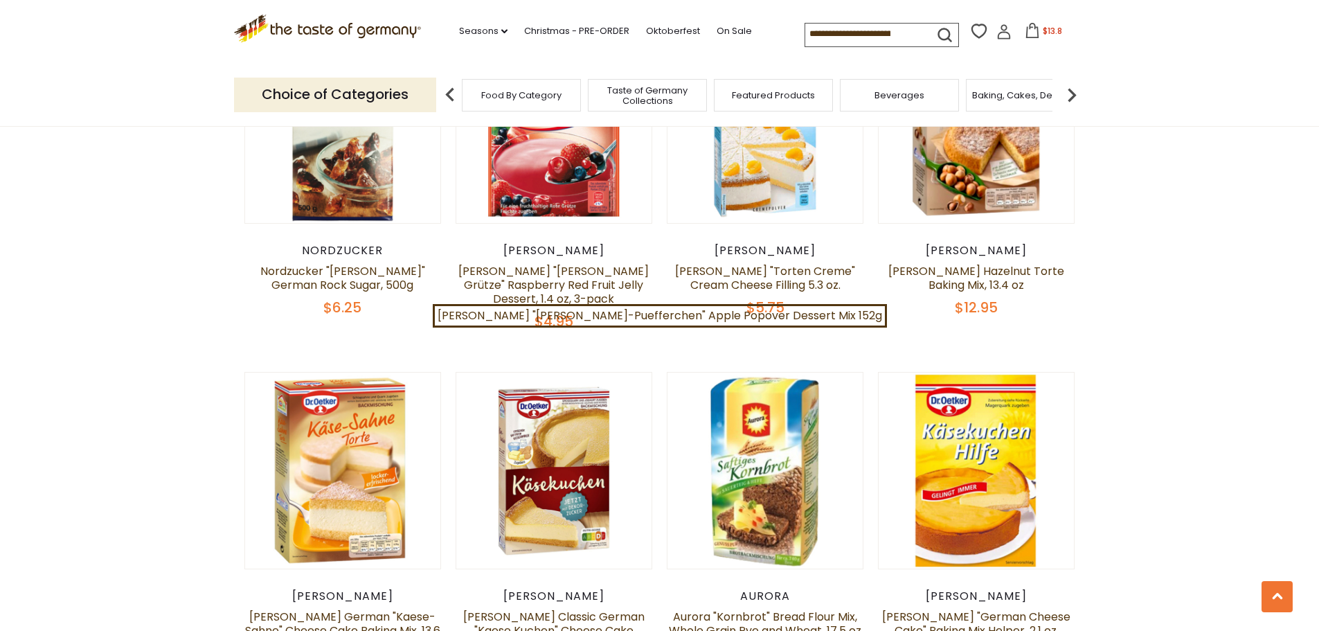
scroll to position [2970, 0]
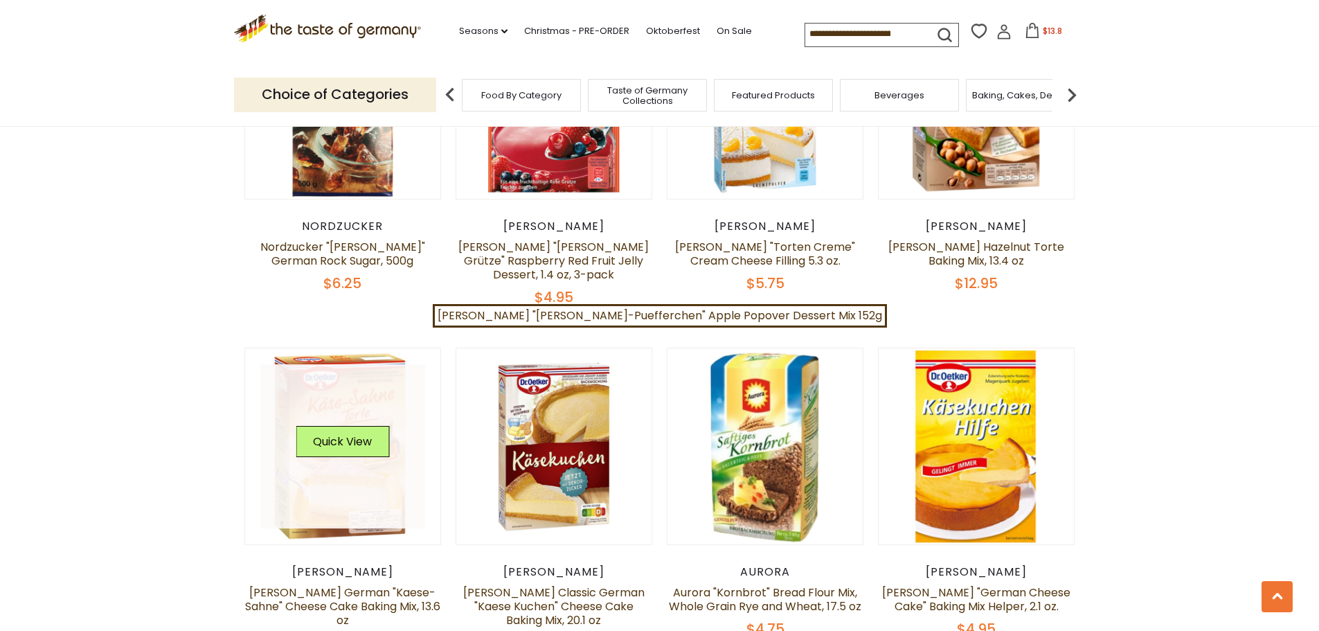
click at [336, 431] on link at bounding box center [342, 446] width 165 height 165
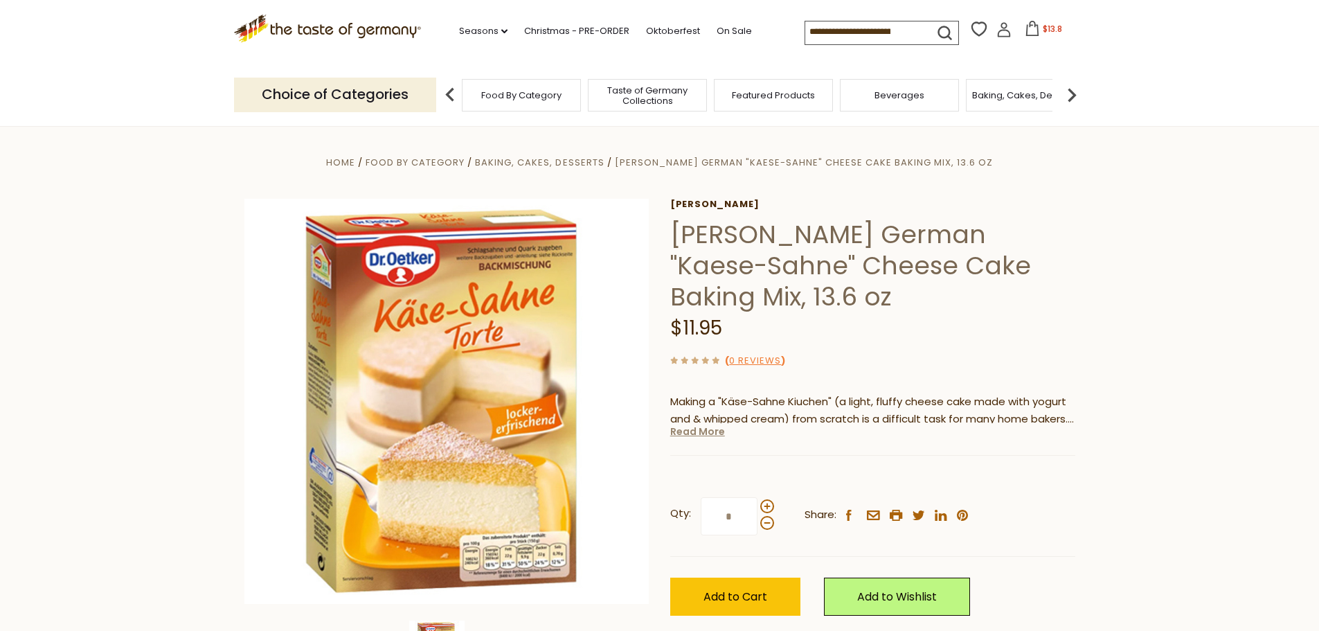
click at [692, 434] on link "Read More" at bounding box center [697, 432] width 55 height 14
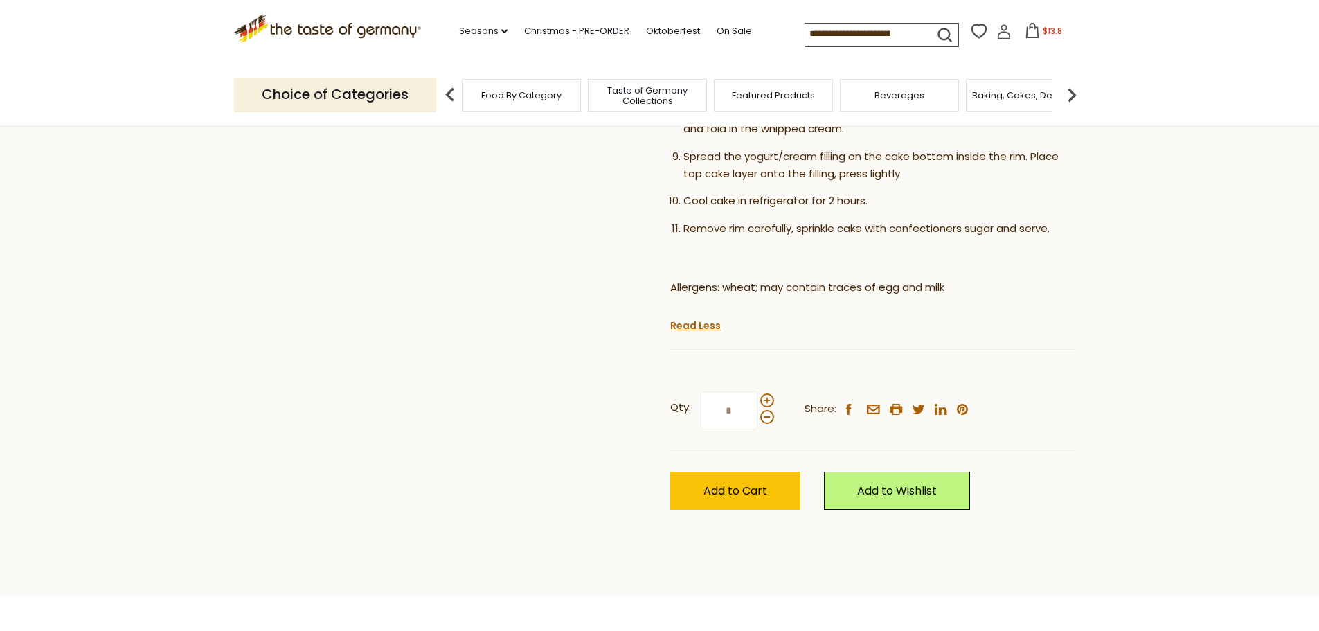
scroll to position [762, 0]
click at [725, 488] on span "Add to Cart" at bounding box center [736, 490] width 64 height 16
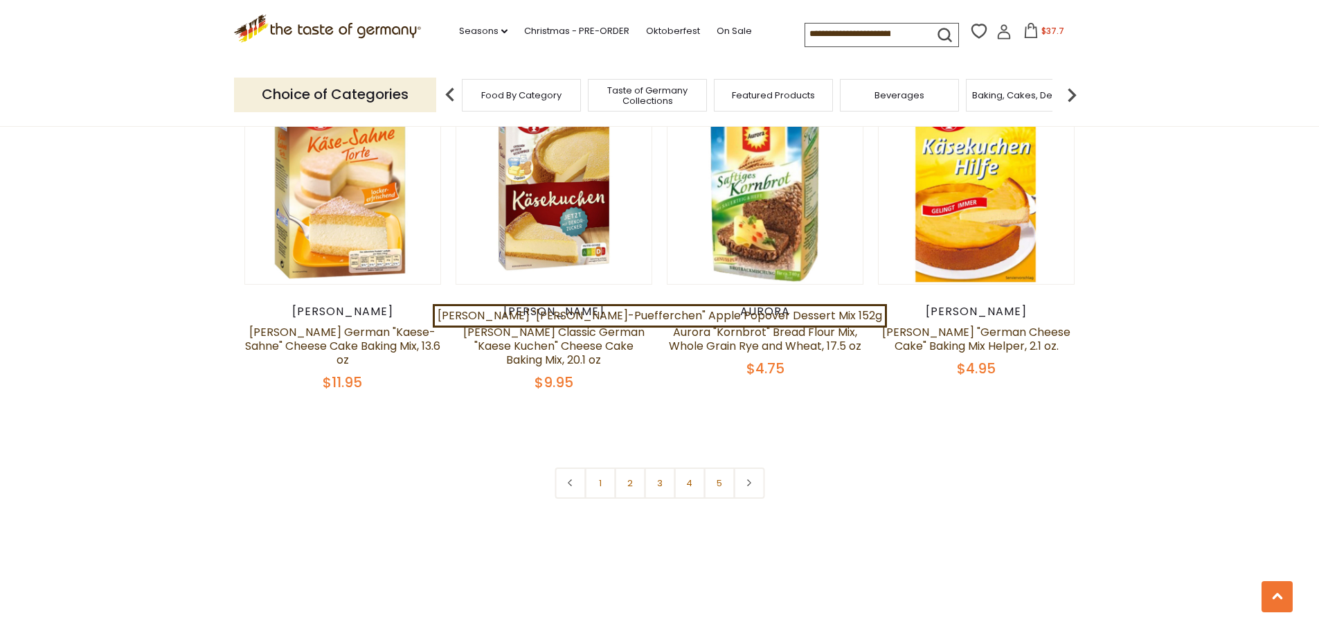
scroll to position [3247, 0]
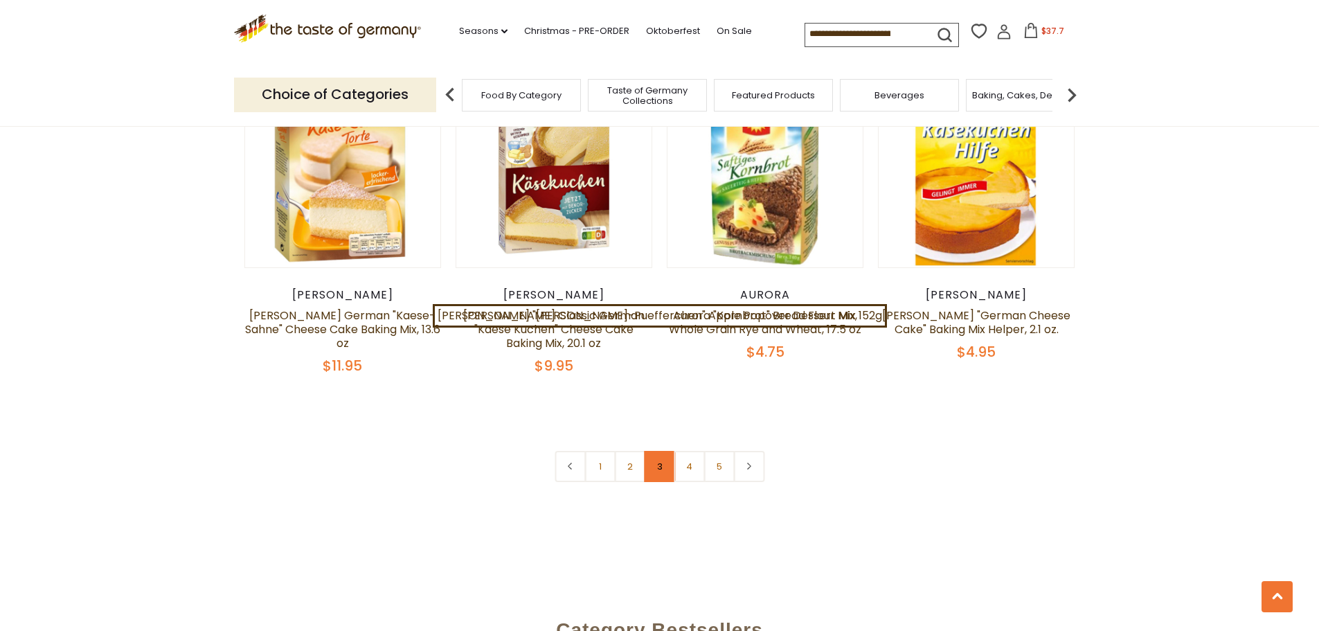
click at [654, 451] on link "3" at bounding box center [659, 466] width 31 height 31
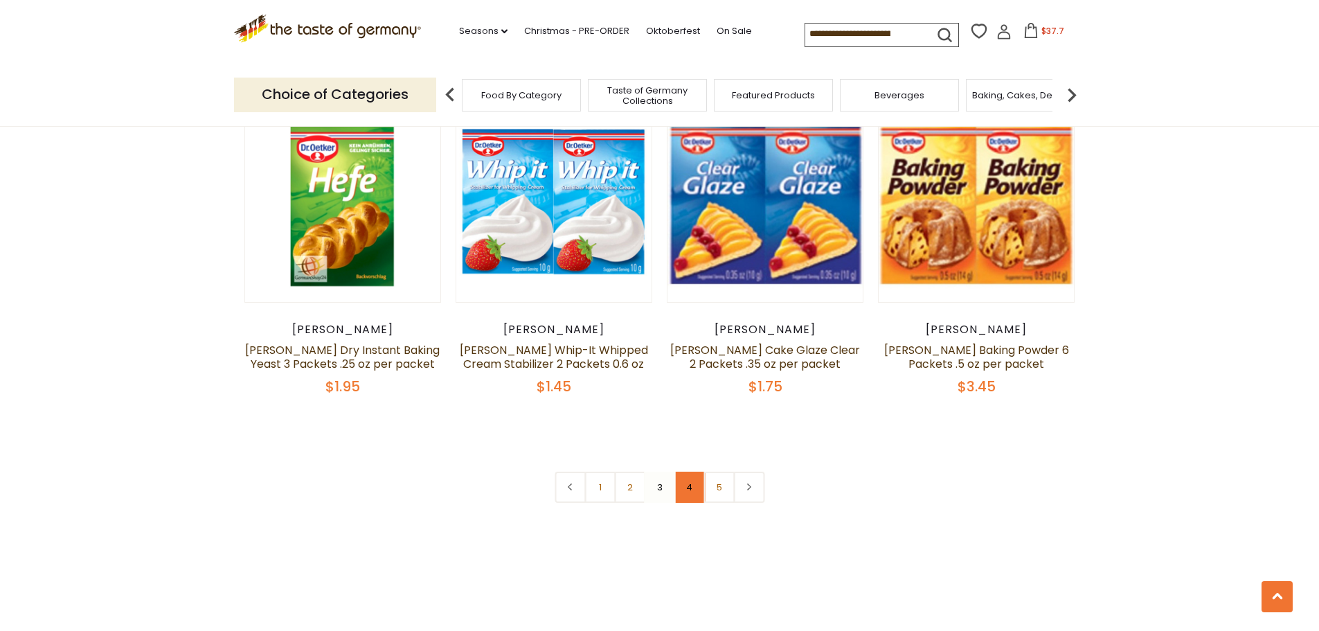
click at [693, 472] on link "4" at bounding box center [689, 487] width 31 height 31
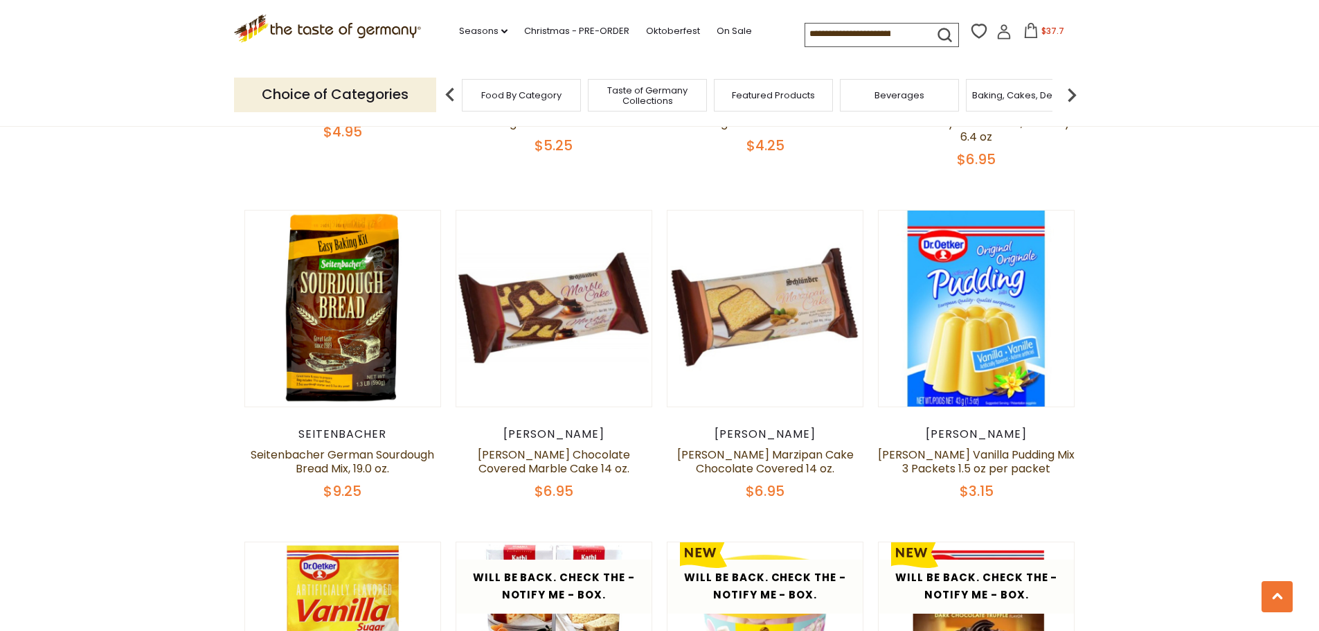
scroll to position [1100, 0]
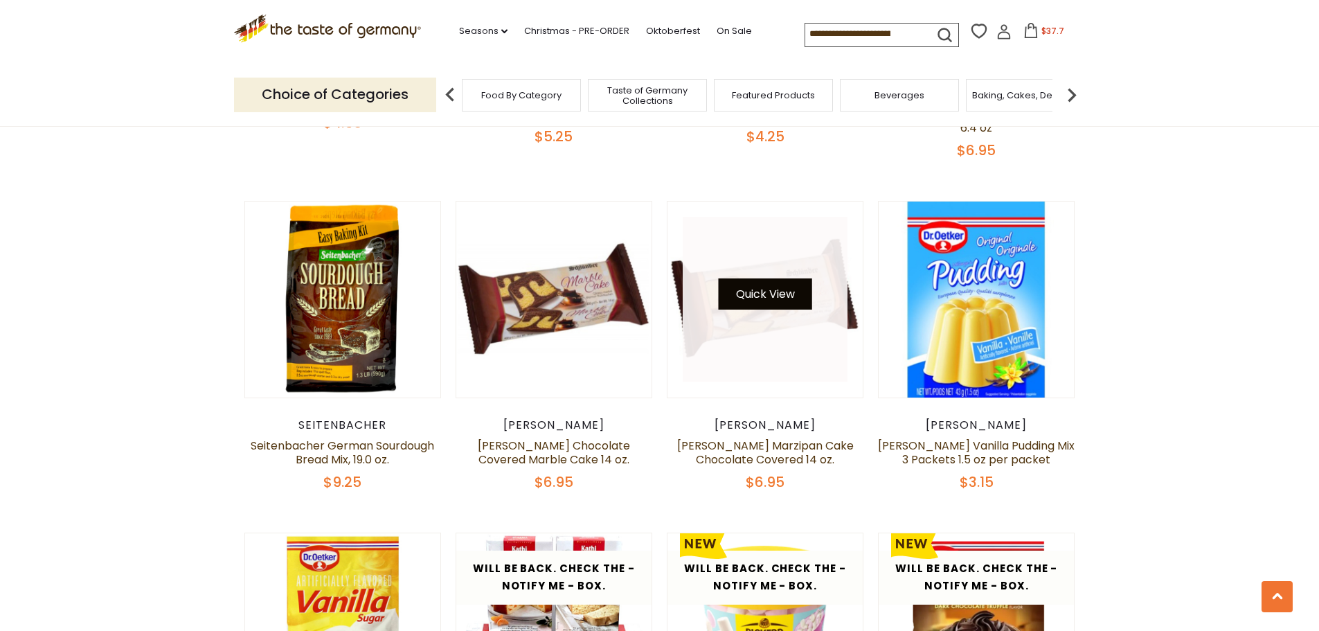
click at [776, 305] on button "Quick View" at bounding box center [765, 293] width 93 height 31
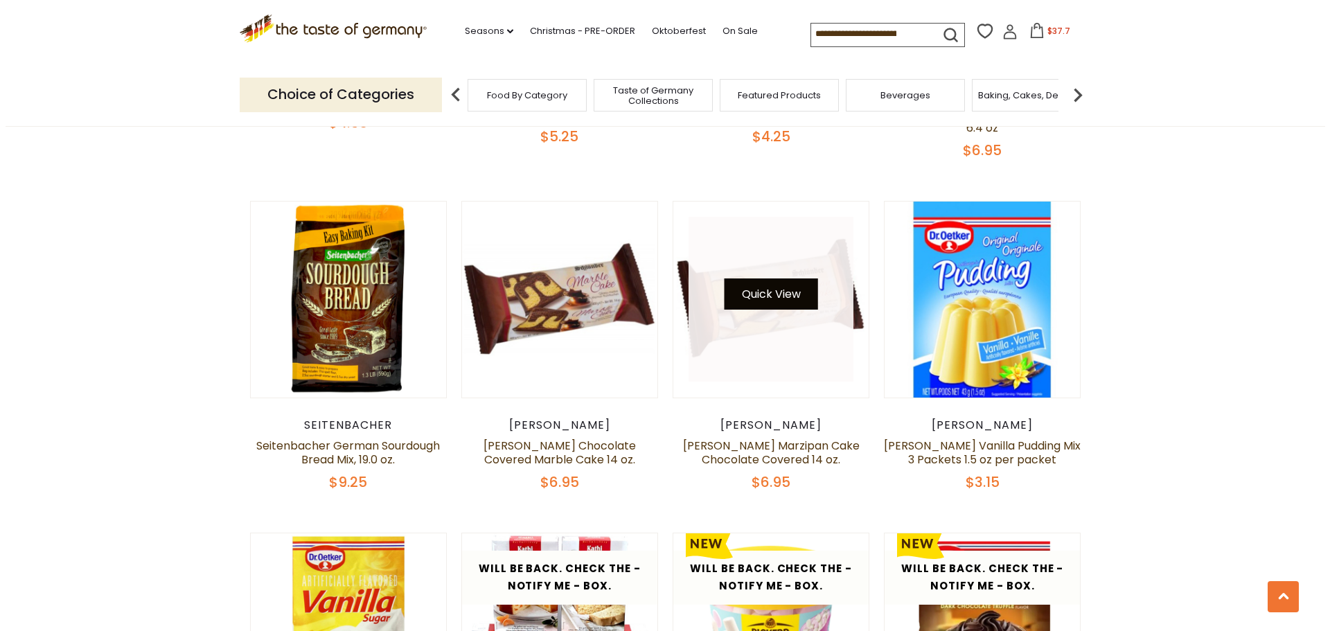
scroll to position [1103, 0]
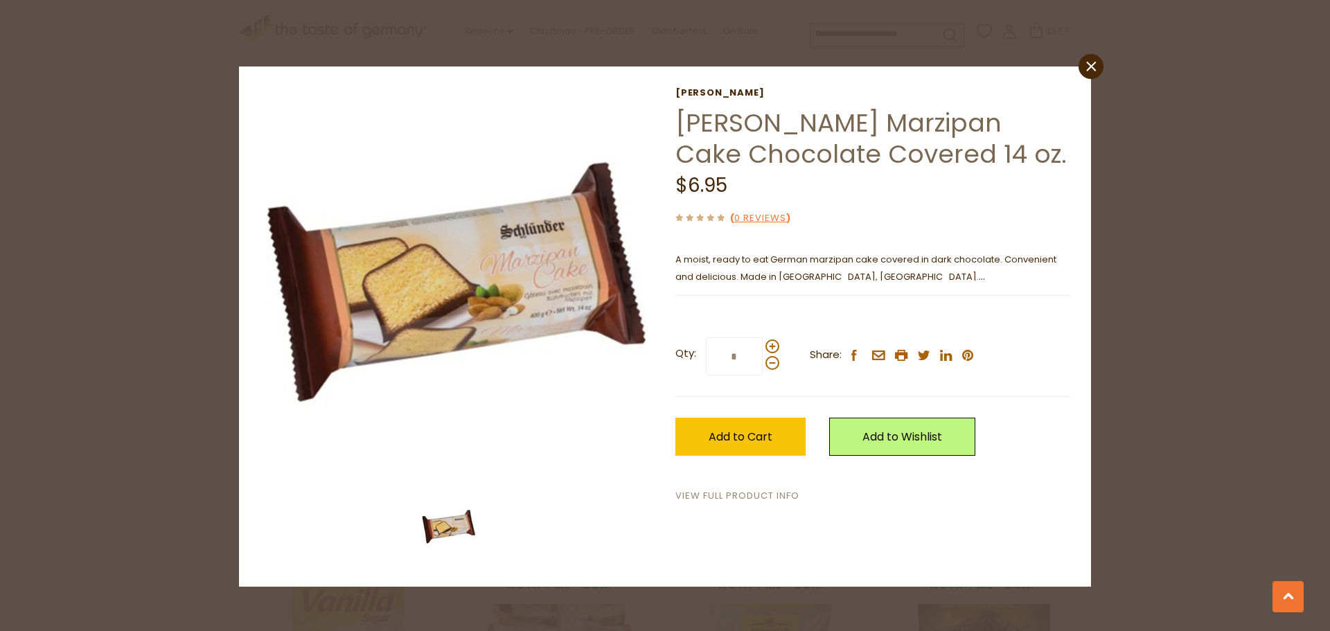
click at [727, 489] on link "View Full Product Info" at bounding box center [737, 496] width 124 height 15
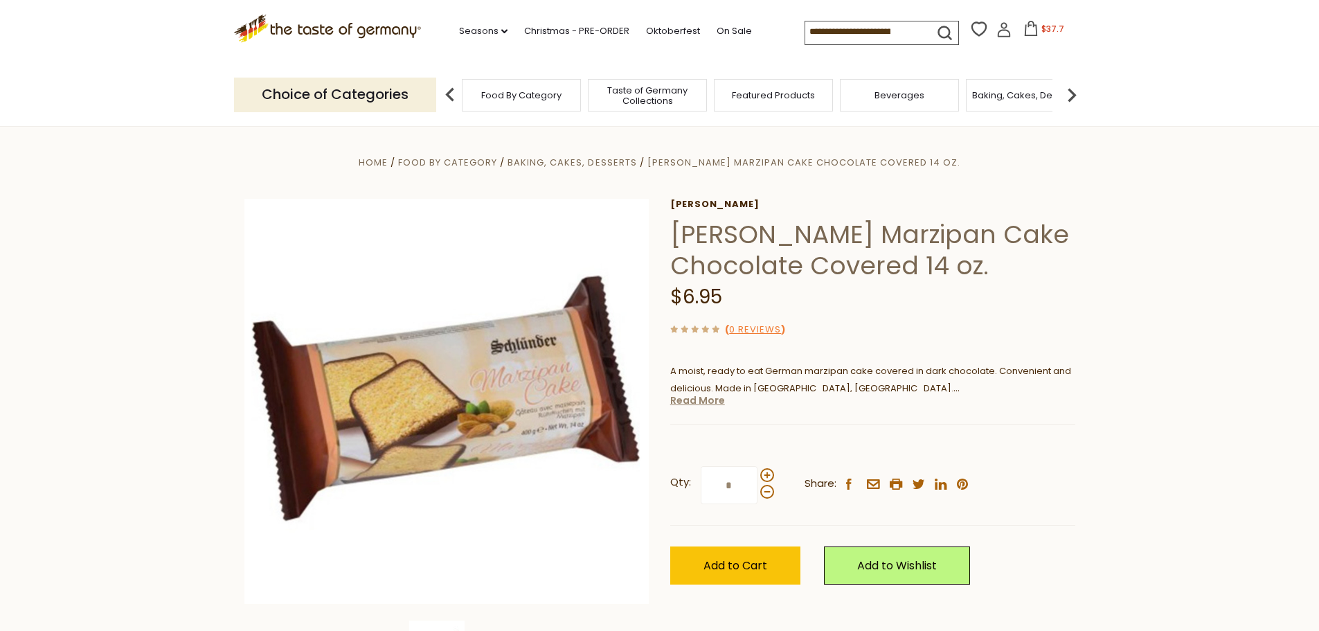
click at [707, 400] on link "Read More" at bounding box center [697, 400] width 55 height 14
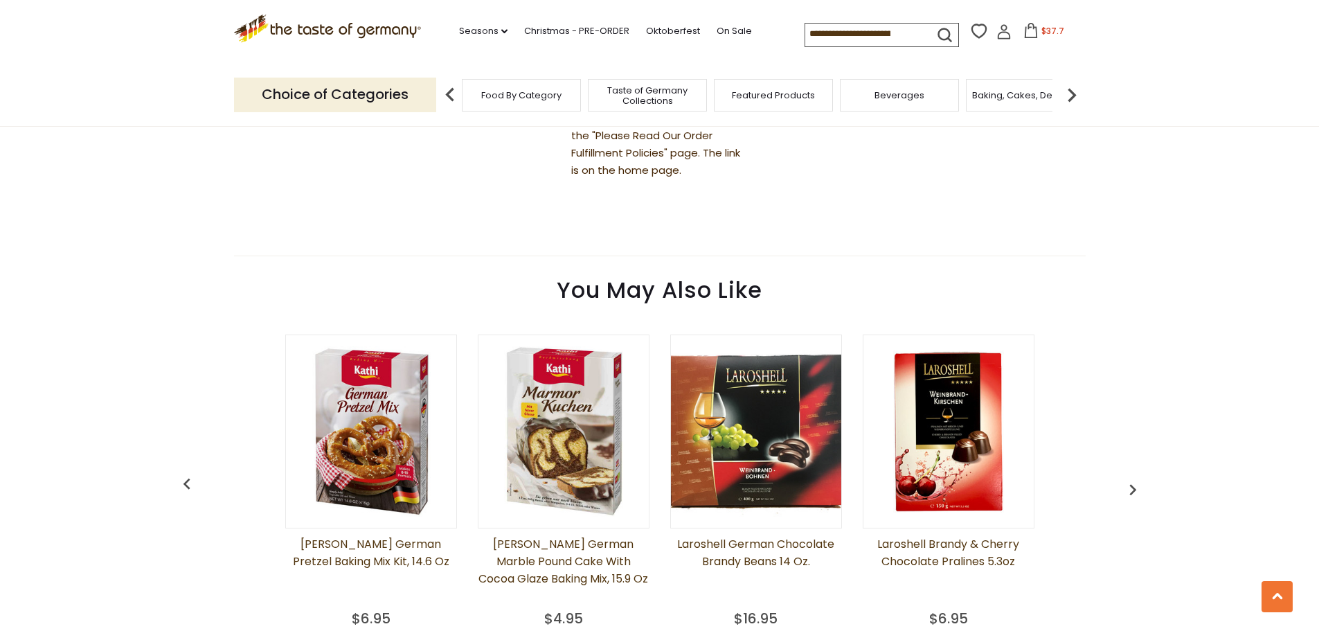
scroll to position [1177, 0]
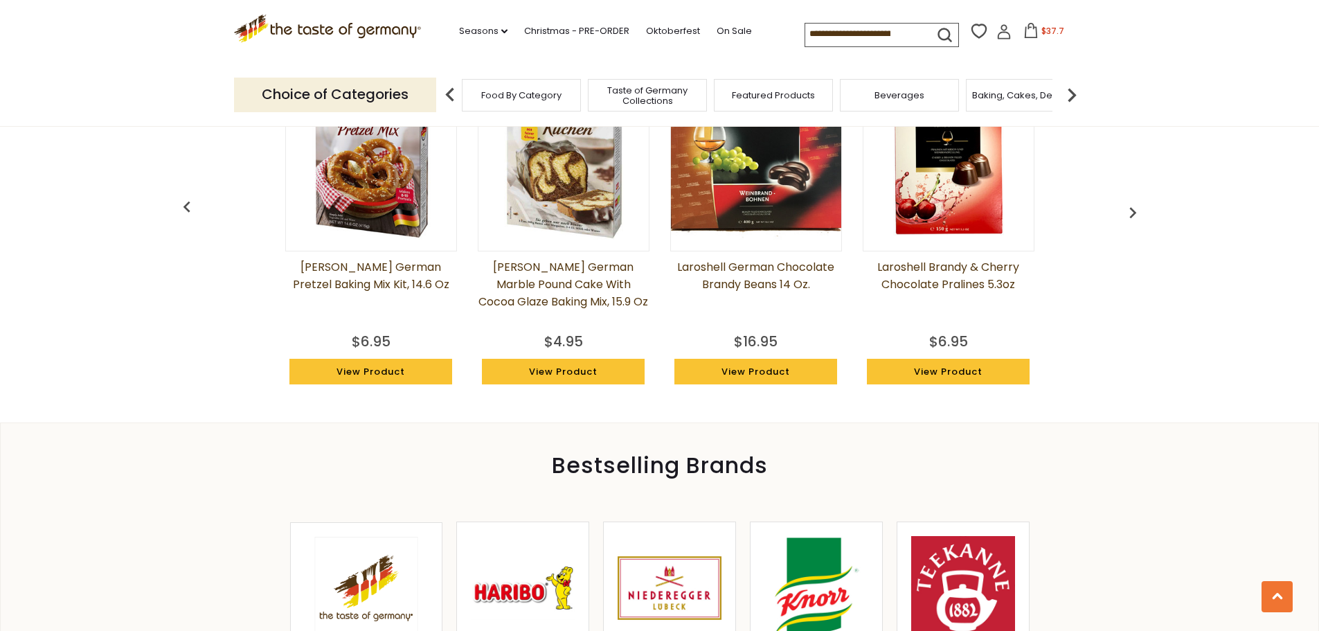
click at [1131, 207] on img "button" at bounding box center [1133, 213] width 22 height 22
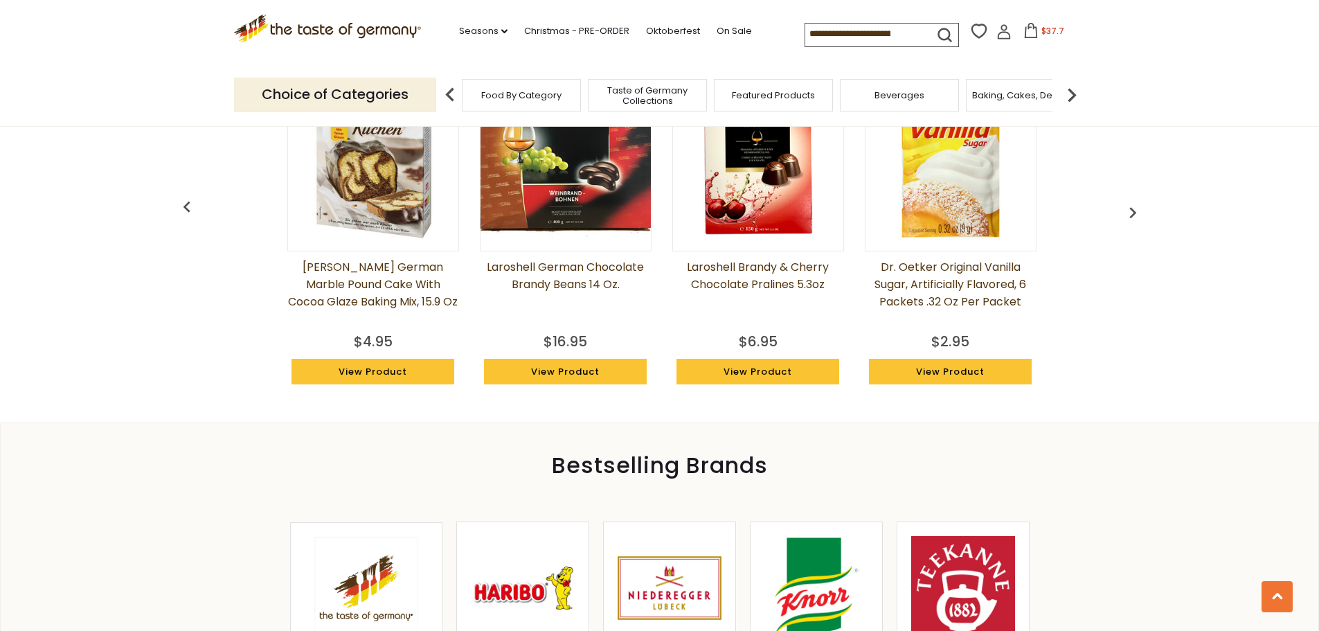
scroll to position [0, 193]
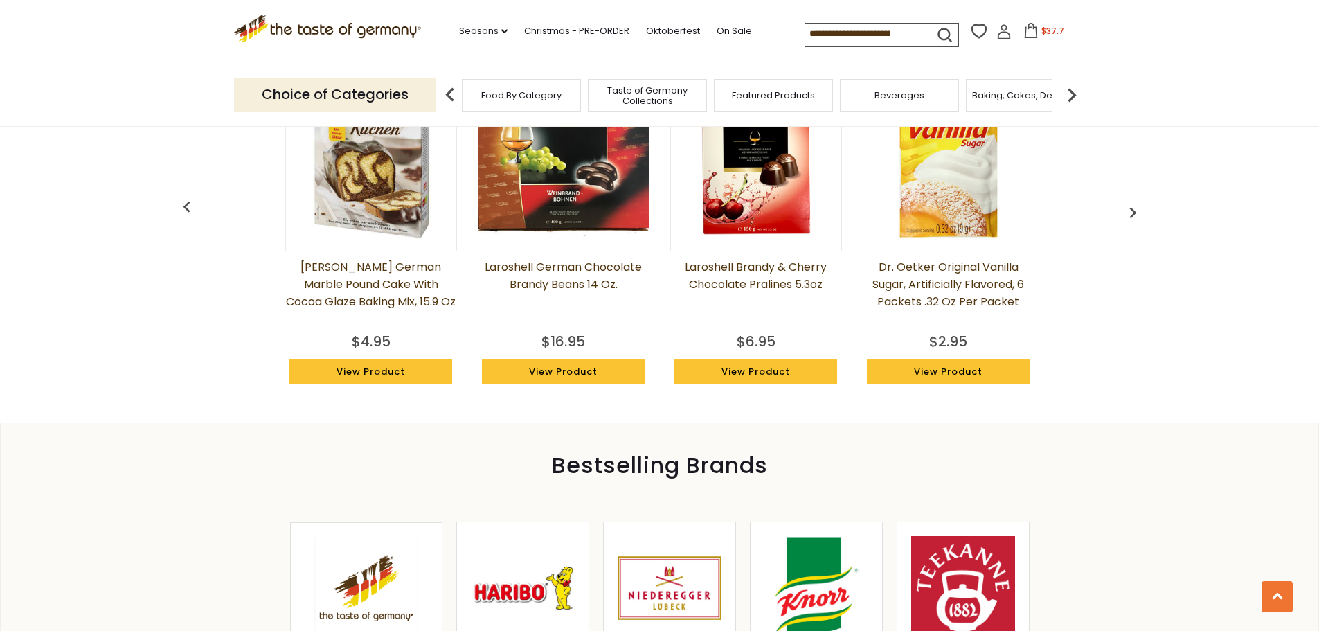
click at [1131, 202] on img "button" at bounding box center [1133, 213] width 22 height 22
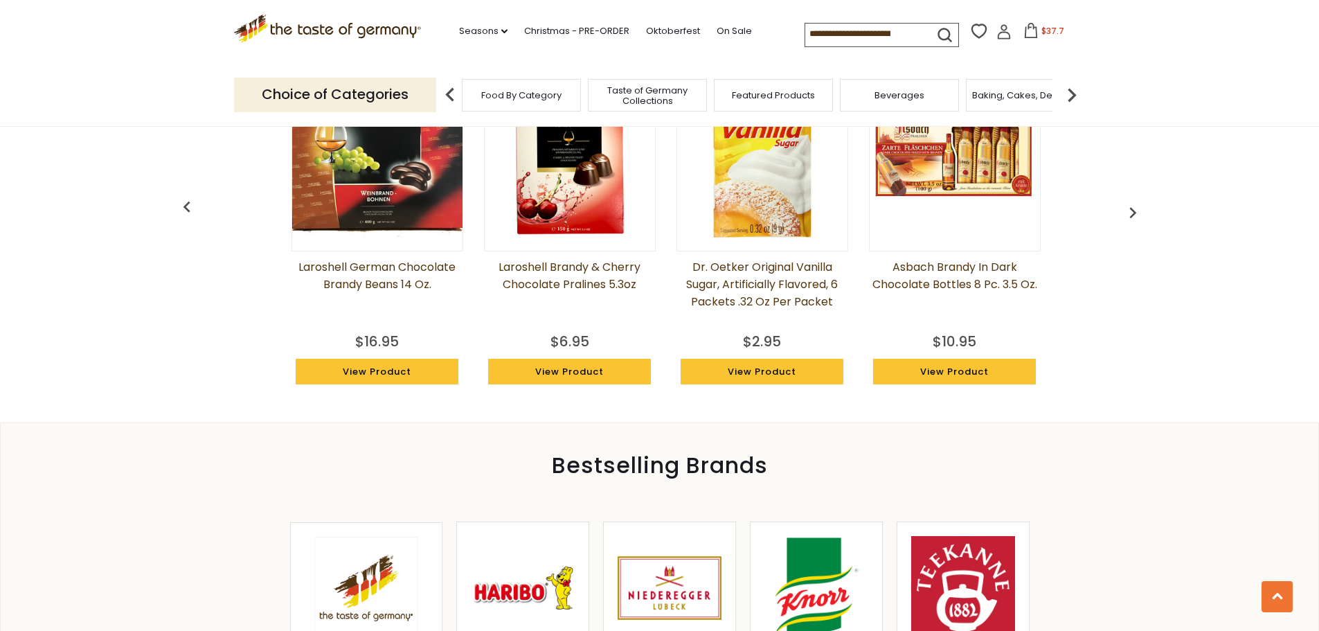
scroll to position [0, 385]
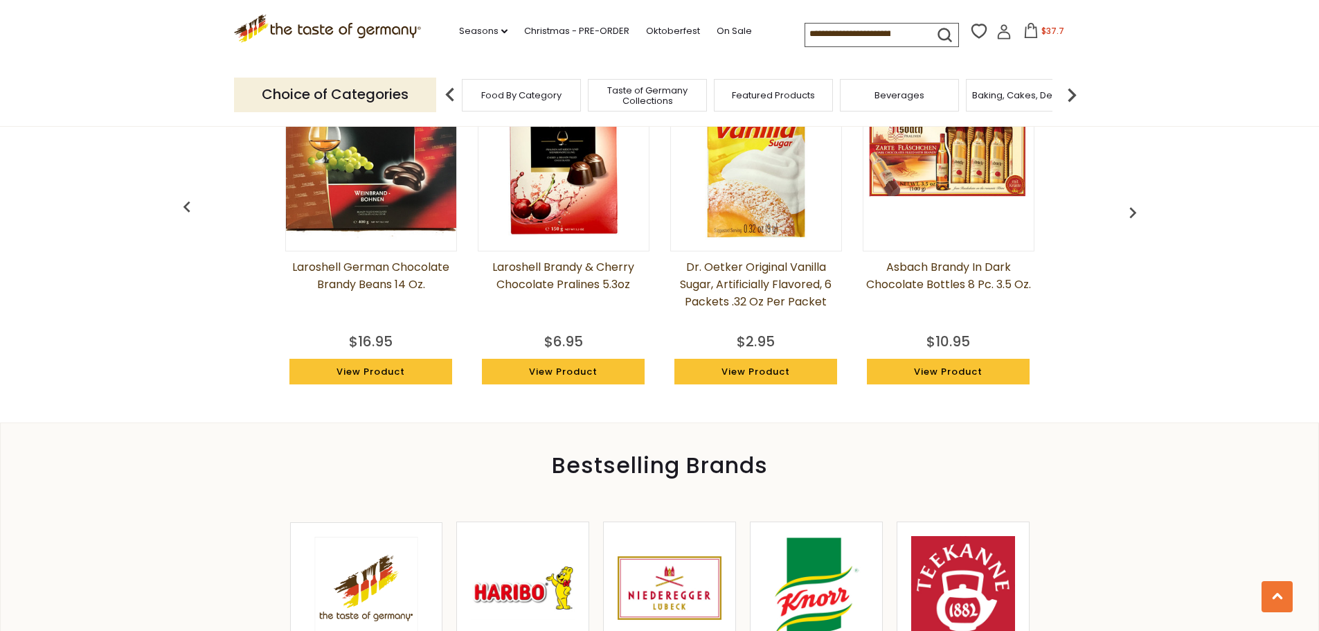
click at [1131, 202] on img "button" at bounding box center [1133, 213] width 22 height 22
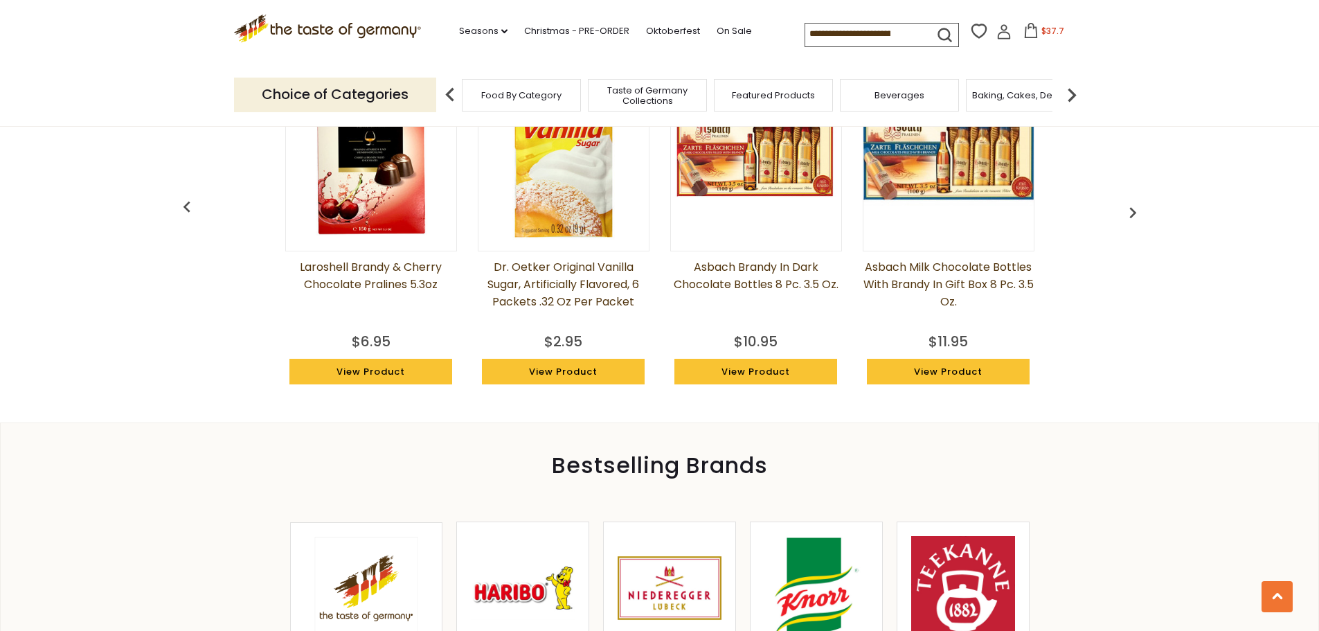
click at [1131, 202] on img "button" at bounding box center [1133, 213] width 22 height 22
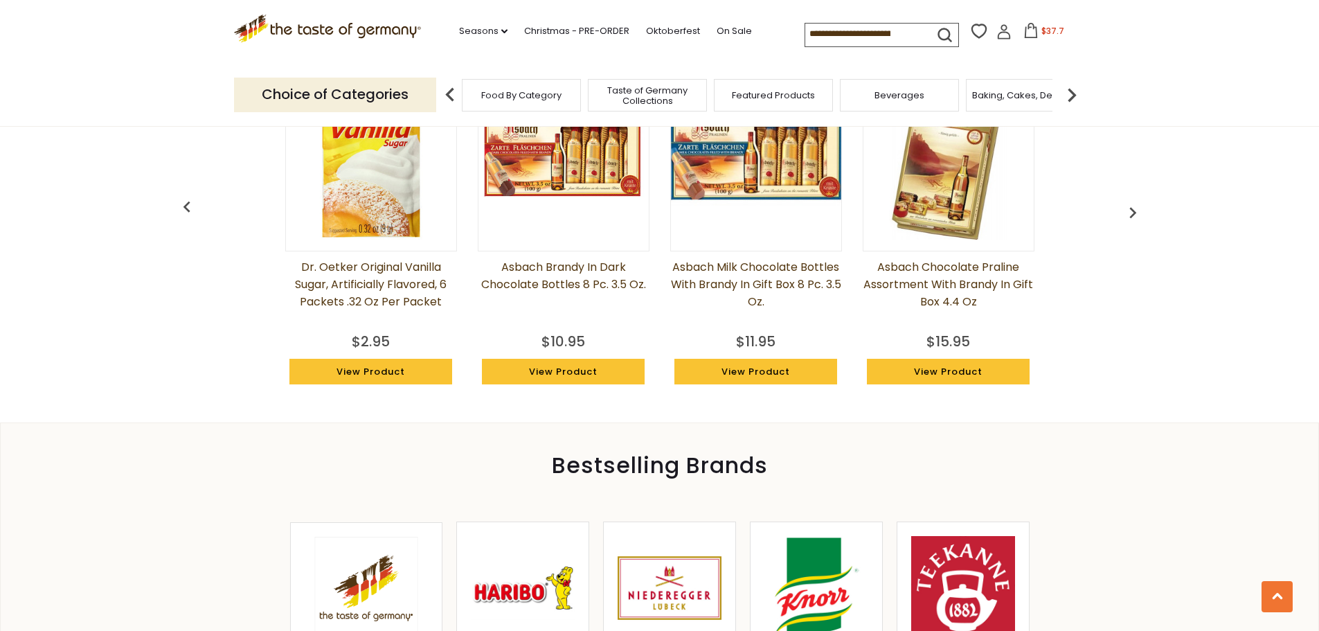
click at [1131, 202] on img "button" at bounding box center [1133, 213] width 22 height 22
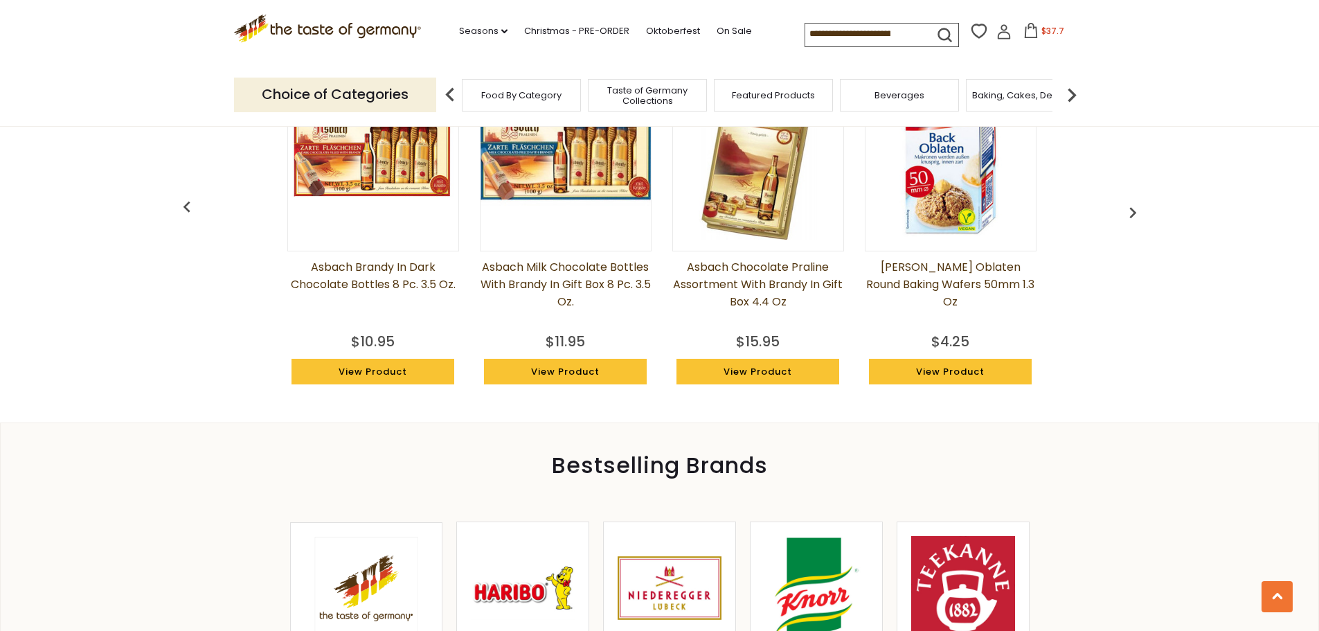
click at [1131, 202] on img "button" at bounding box center [1133, 213] width 22 height 22
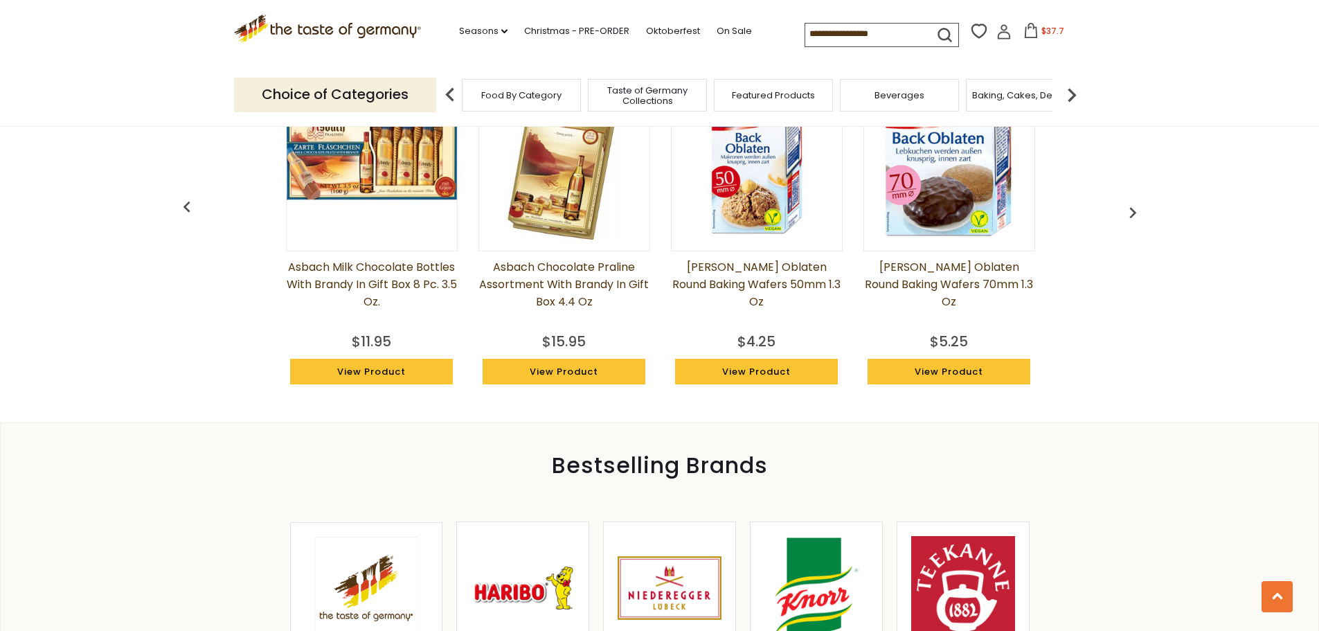
click at [1131, 202] on img "button" at bounding box center [1133, 213] width 22 height 22
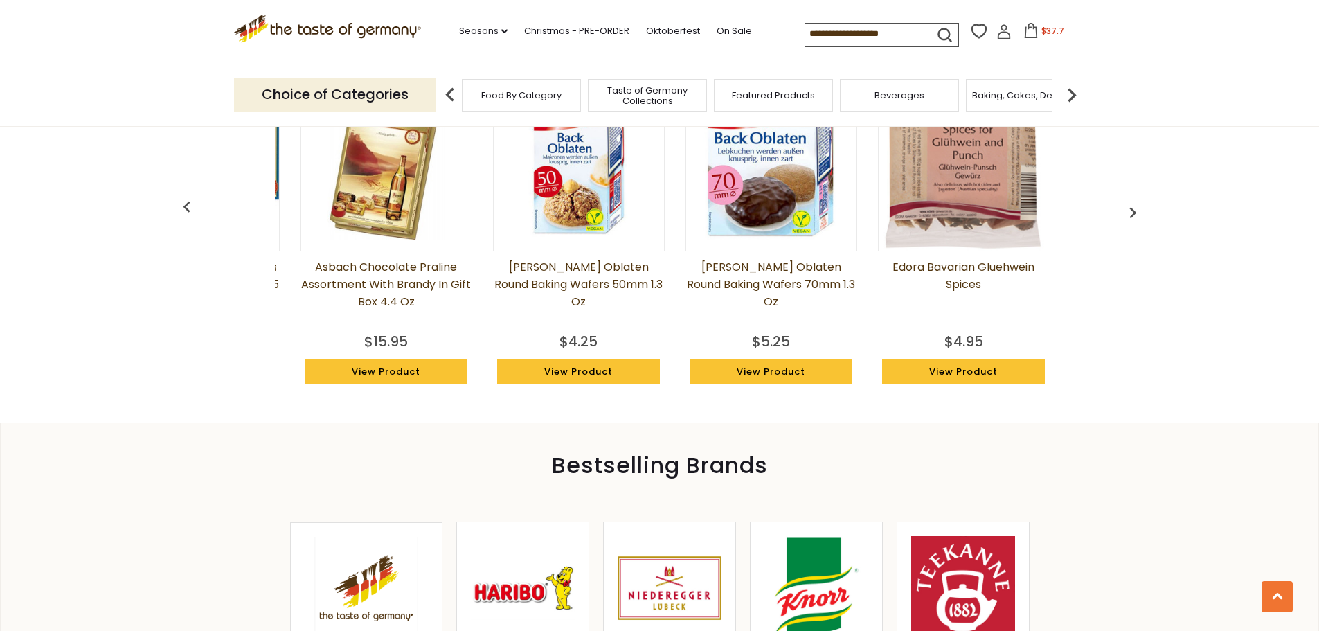
scroll to position [0, 1348]
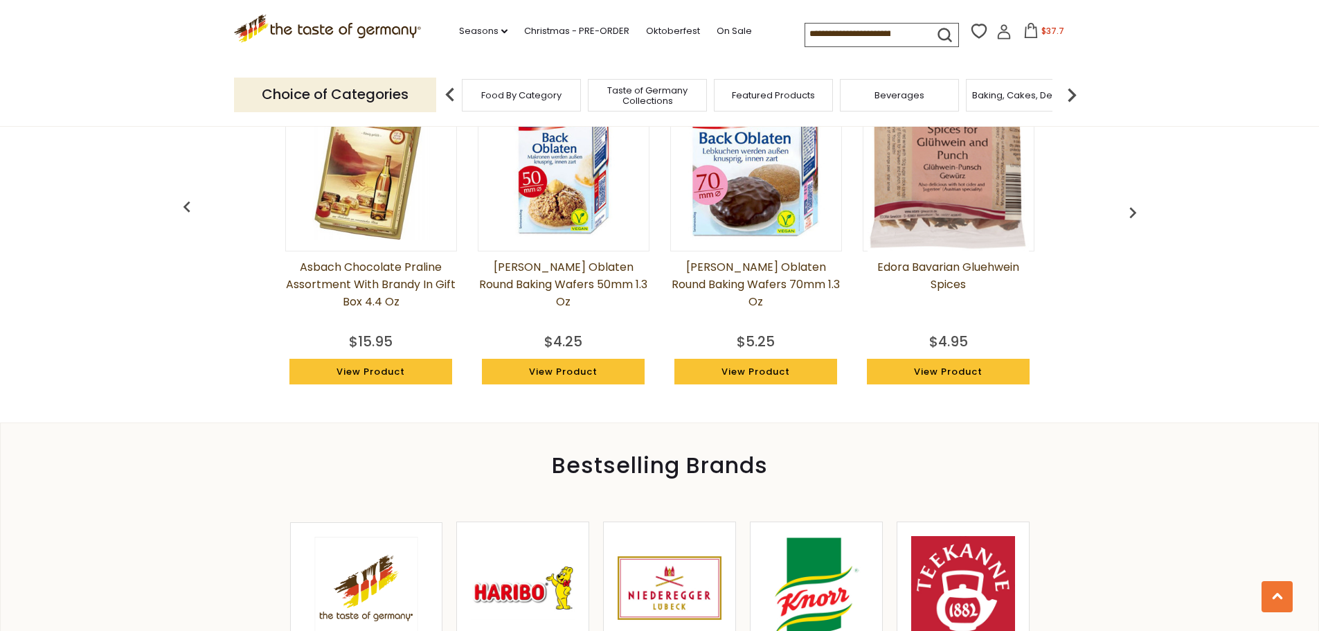
click at [1131, 197] on button "button" at bounding box center [1133, 210] width 30 height 30
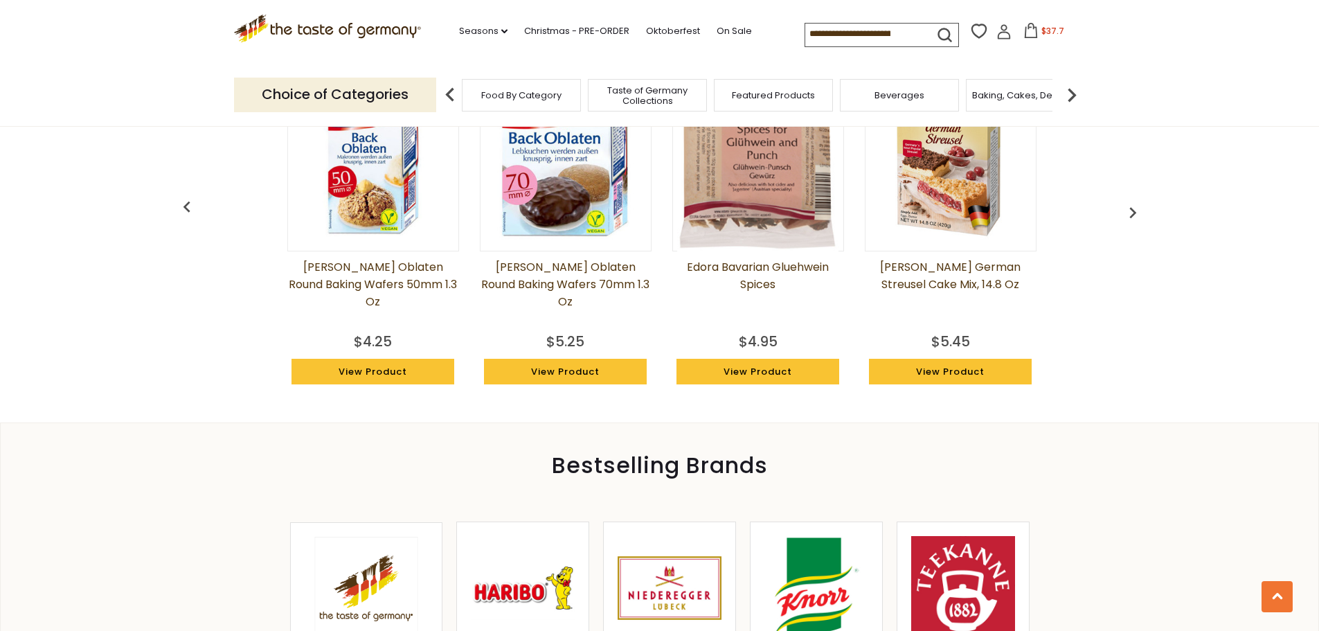
scroll to position [0, 1540]
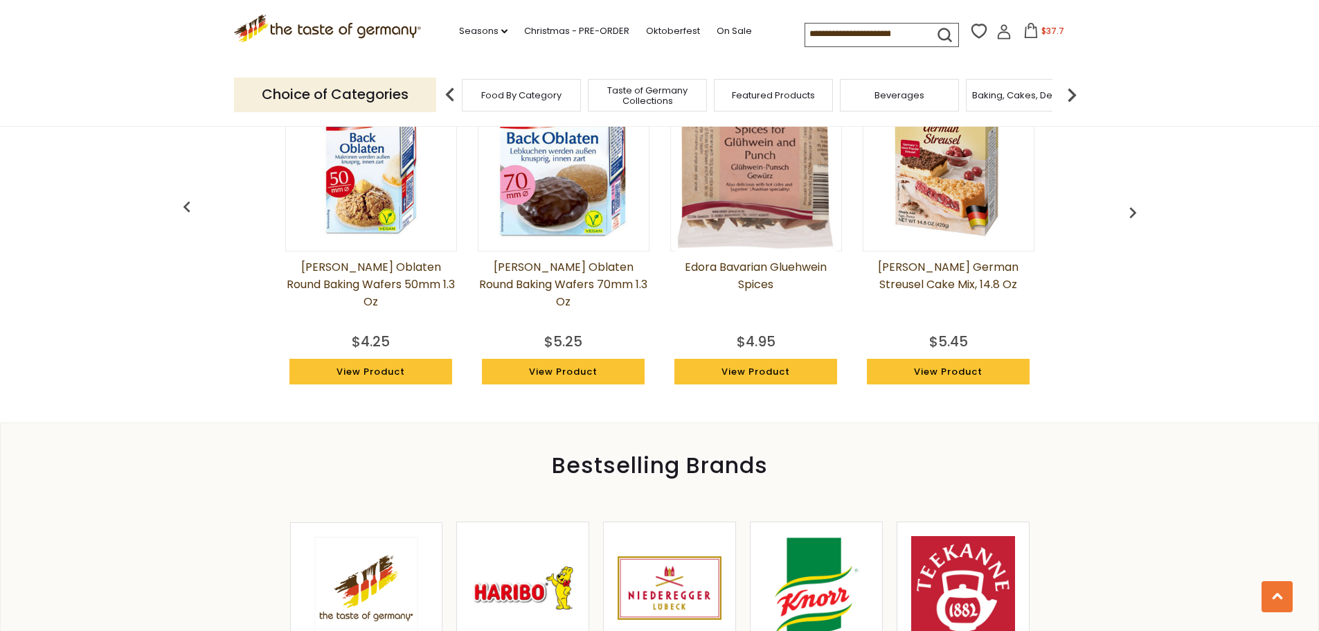
click at [1131, 197] on button "button" at bounding box center [1133, 210] width 30 height 30
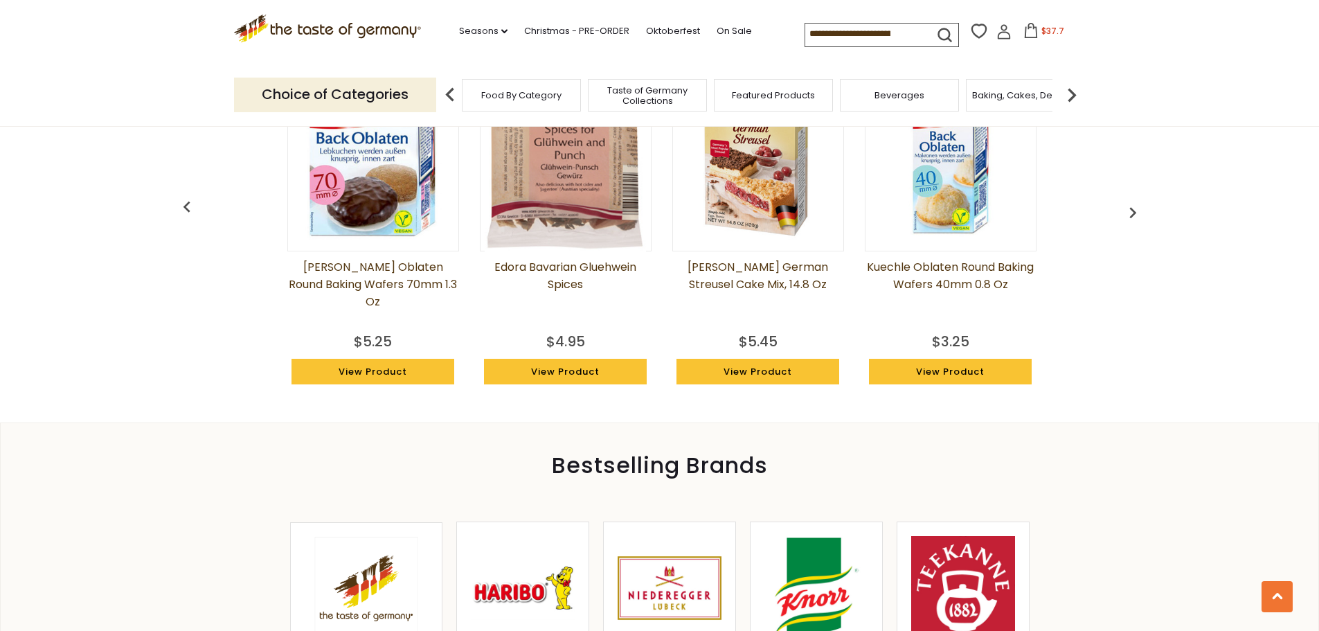
scroll to position [0, 1733]
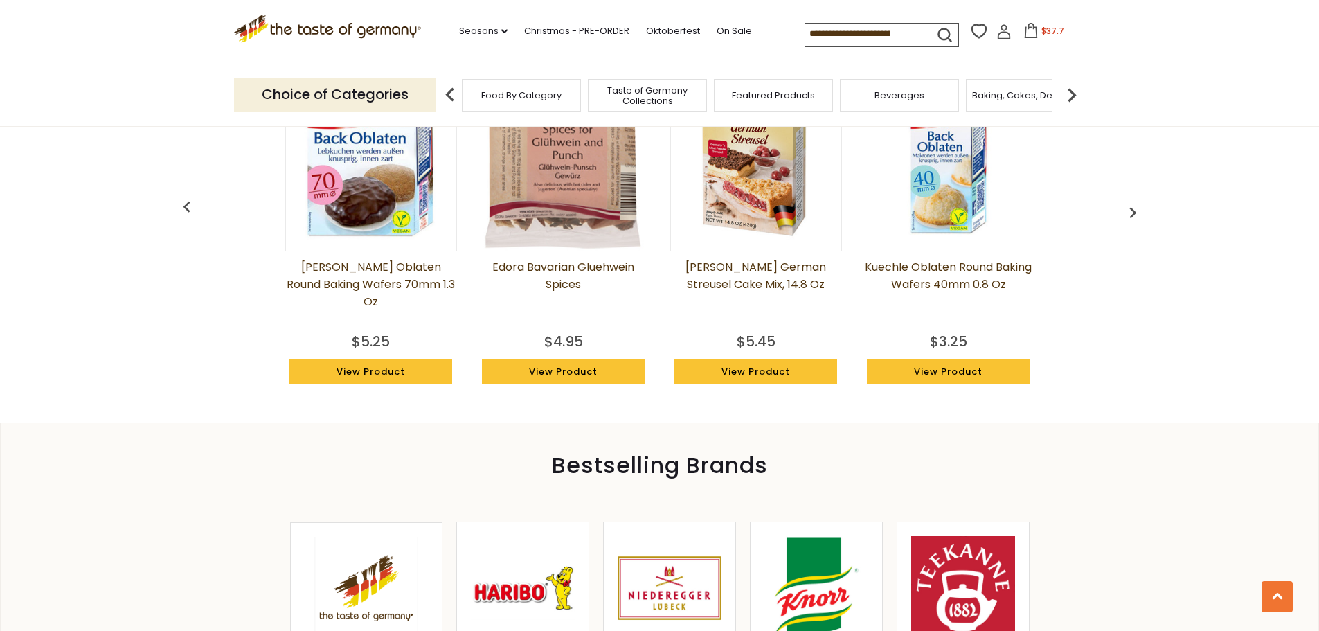
click at [1131, 197] on button "button" at bounding box center [1133, 210] width 30 height 30
click at [1132, 208] on img "button" at bounding box center [1133, 213] width 22 height 22
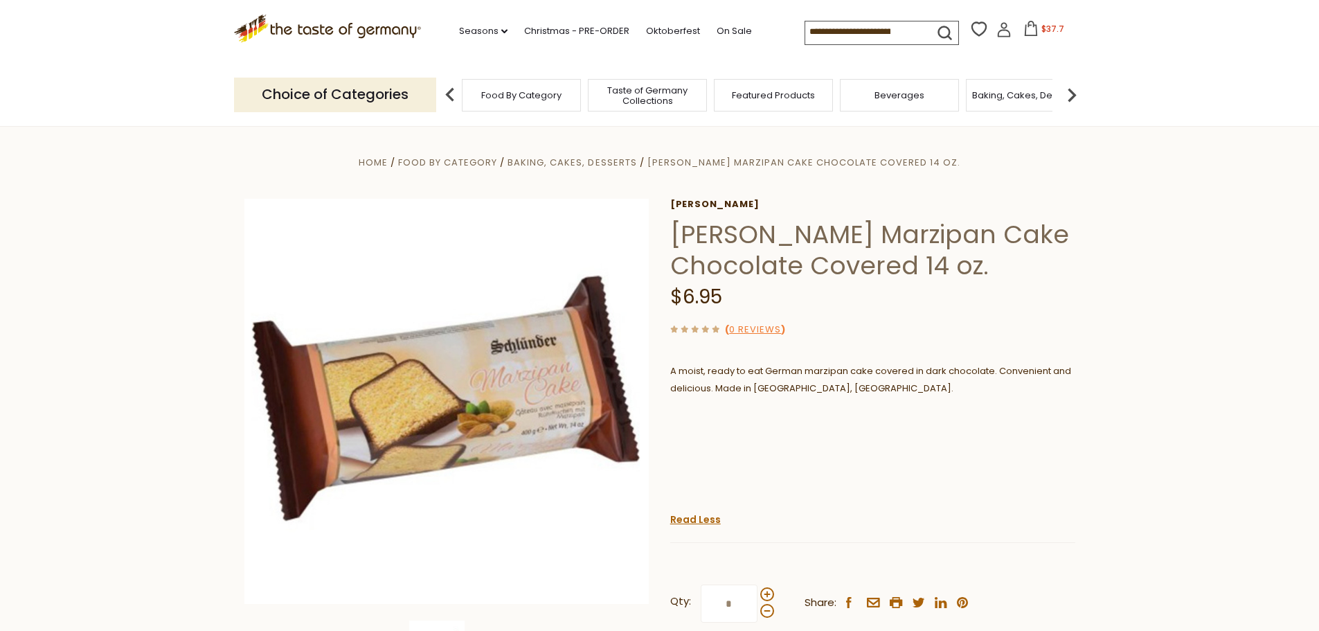
scroll to position [208, 0]
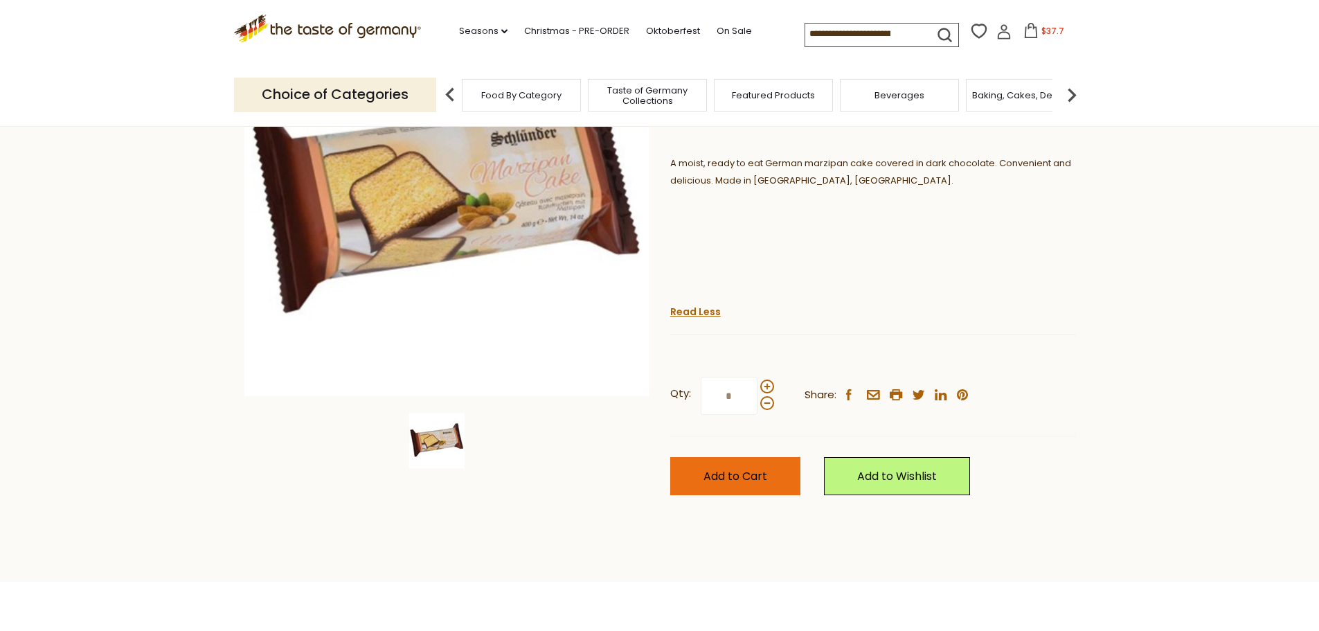
click at [735, 471] on span "Add to Cart" at bounding box center [736, 476] width 64 height 16
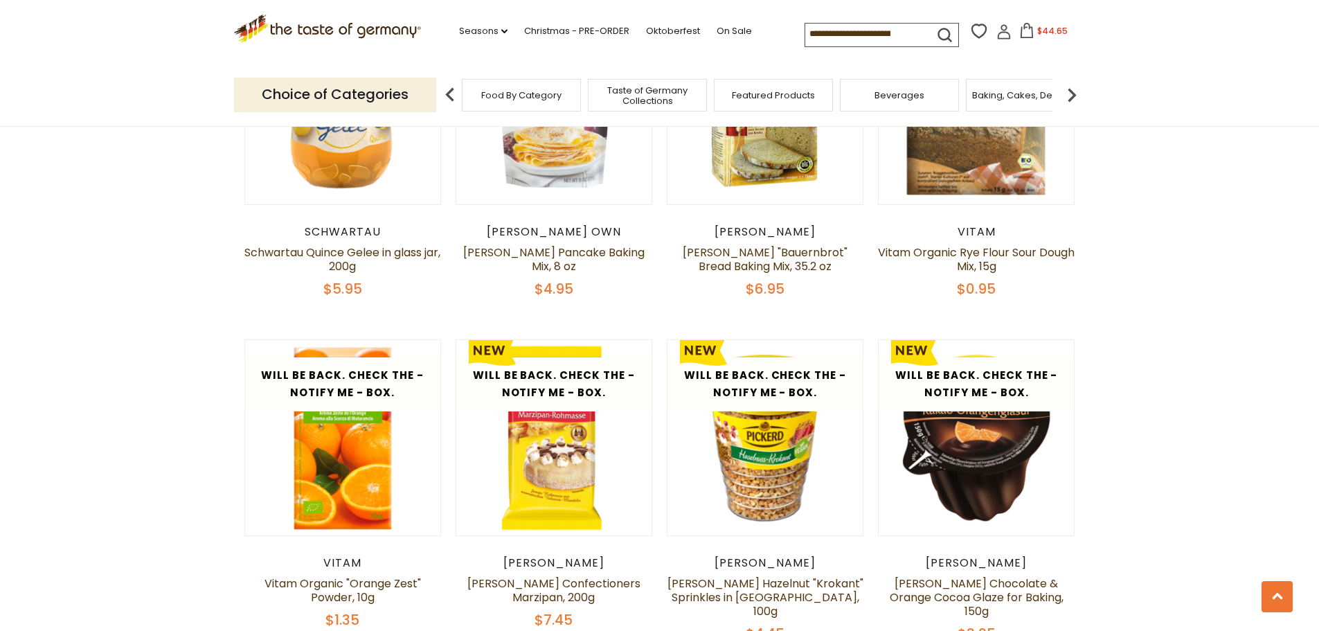
scroll to position [2419, 0]
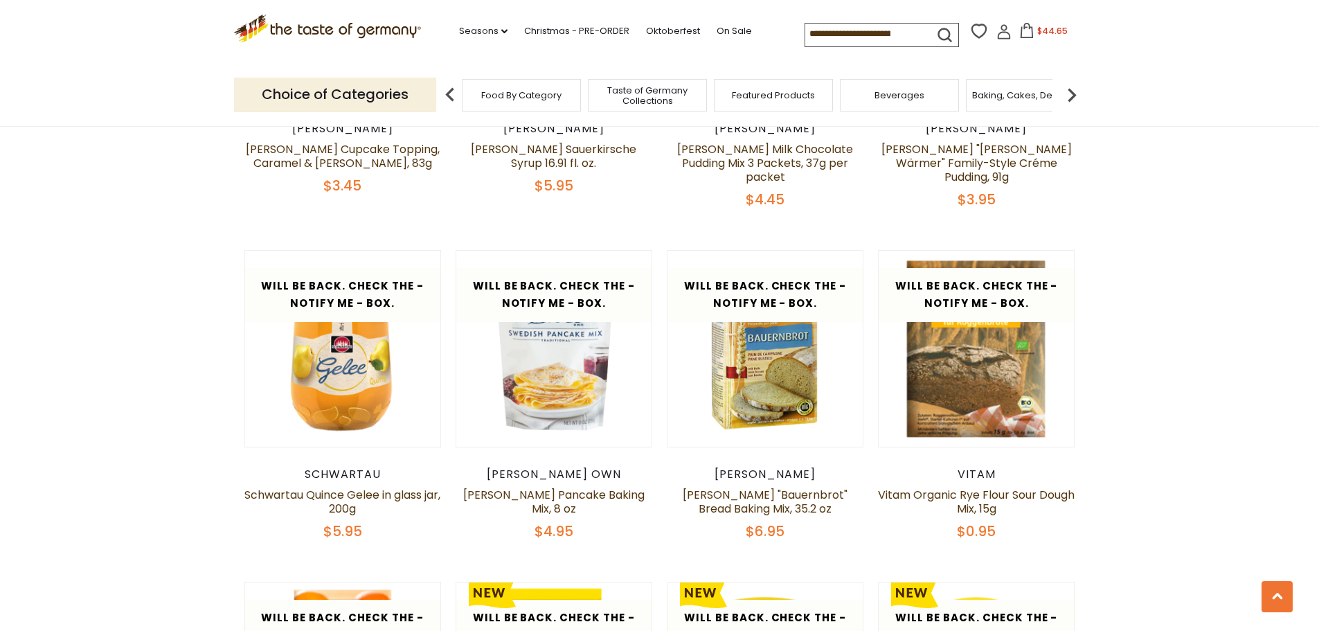
click at [1069, 95] on img at bounding box center [1072, 95] width 28 height 28
click at [913, 90] on span "Candy" at bounding box center [911, 95] width 30 height 10
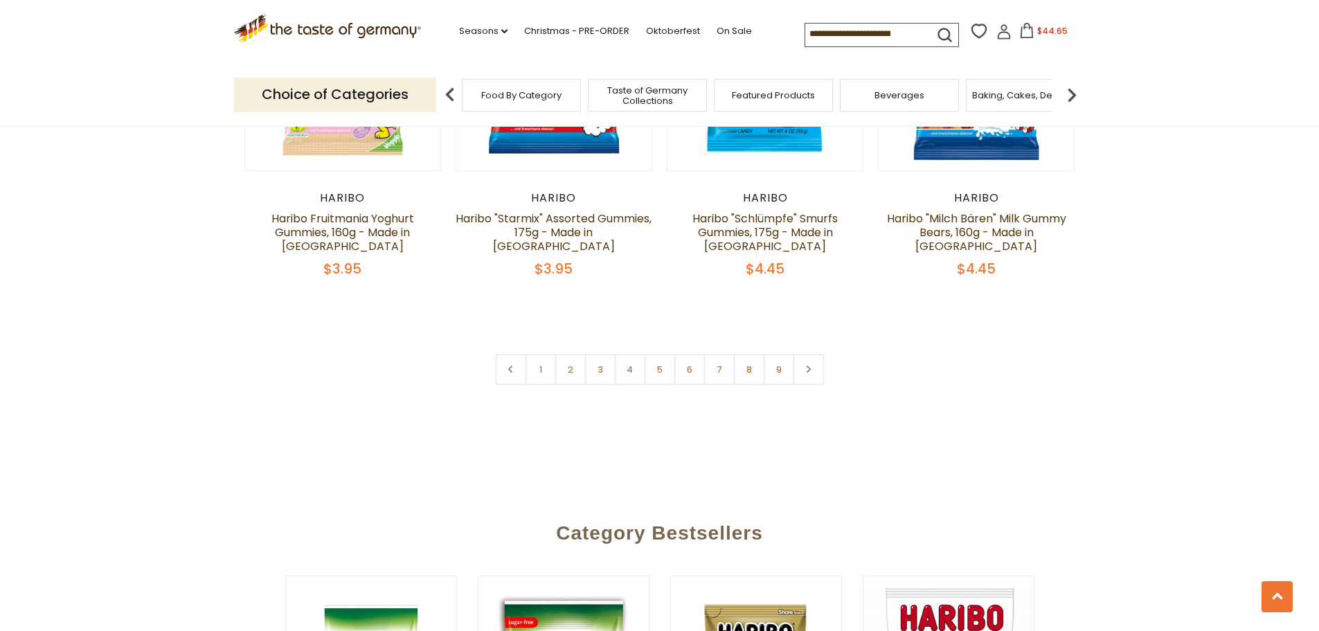
scroll to position [3463, 0]
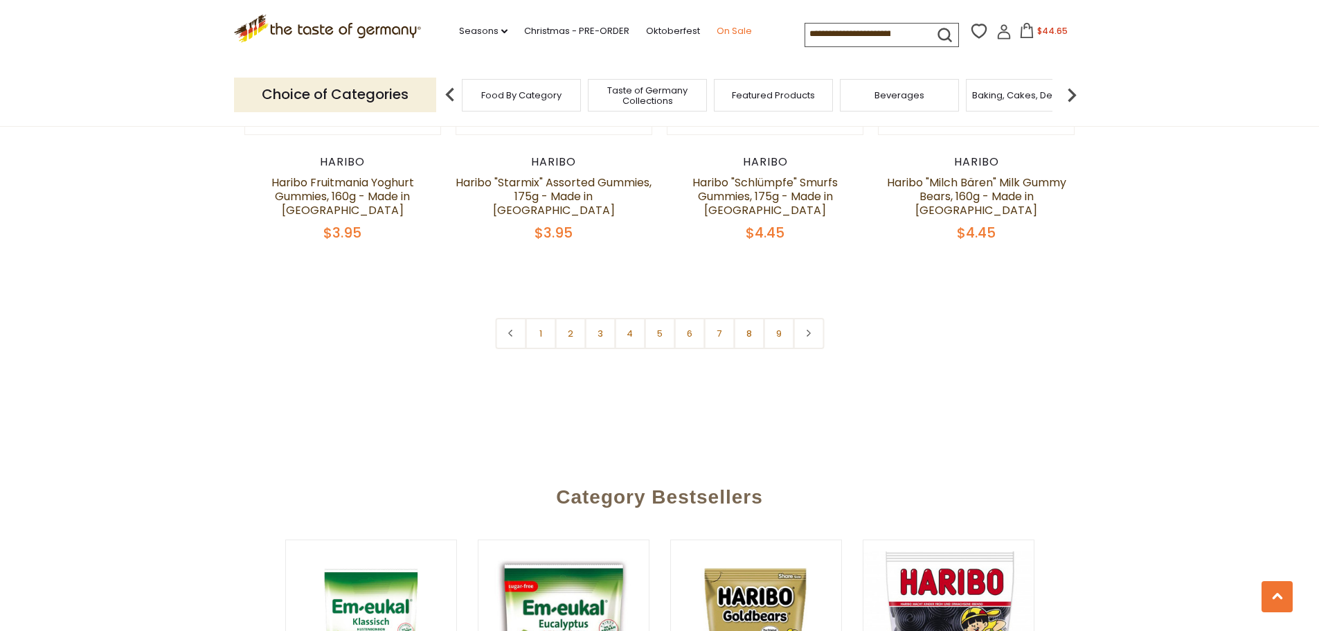
click at [718, 29] on link "On Sale" at bounding box center [734, 31] width 35 height 15
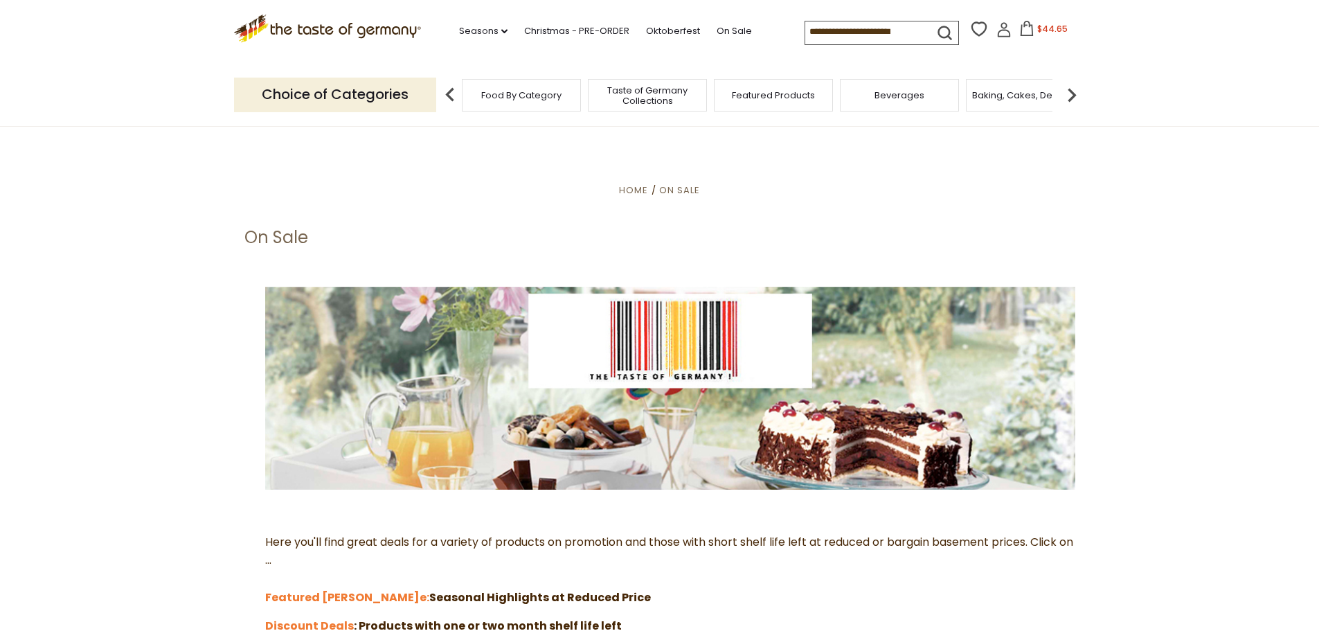
click at [537, 90] on span "Food By Category" at bounding box center [521, 95] width 80 height 10
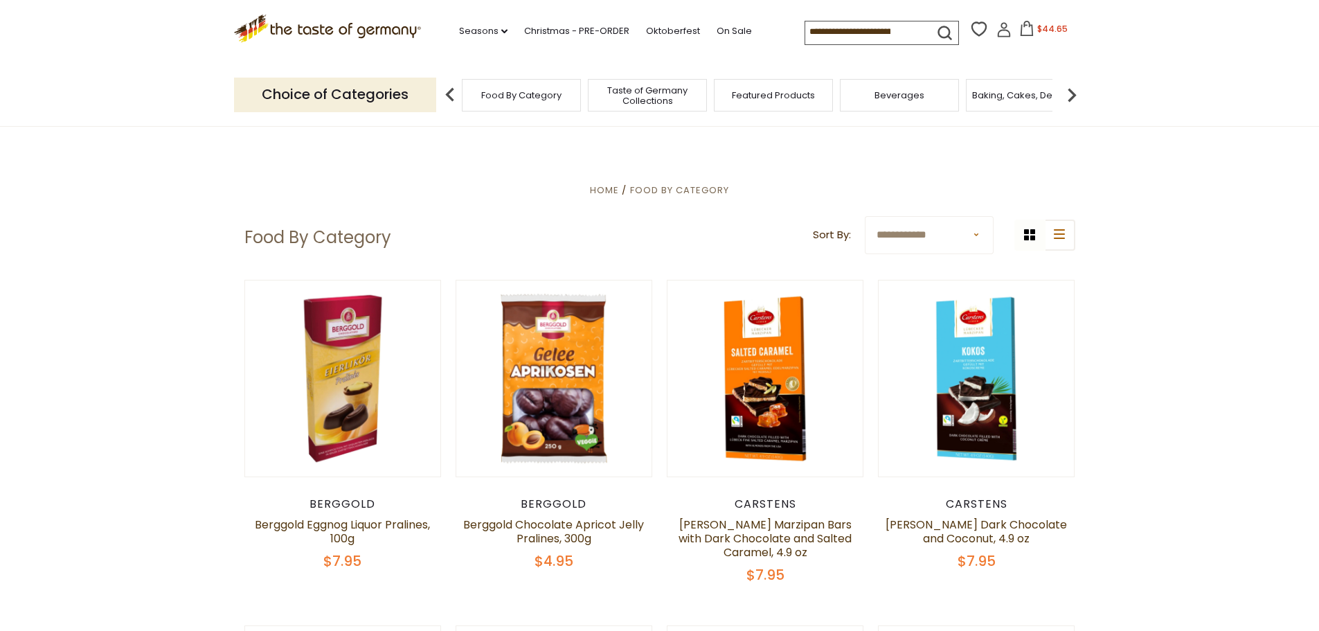
click at [911, 33] on input at bounding box center [863, 30] width 117 height 19
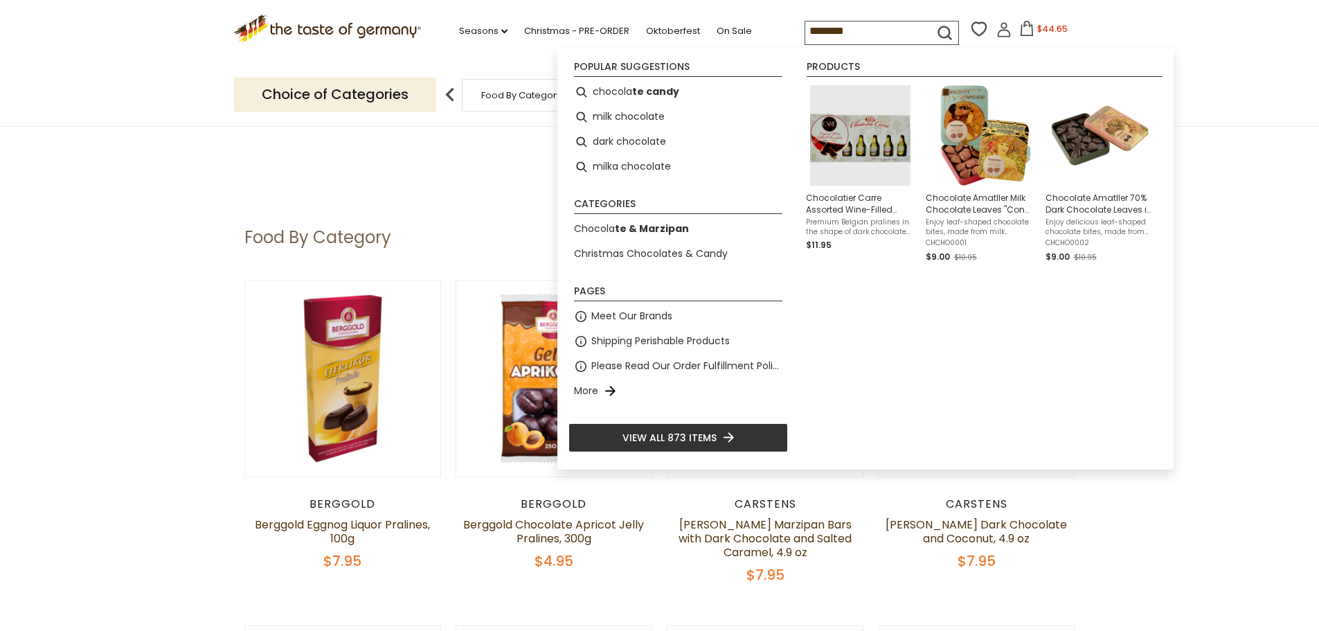
type input "*********"
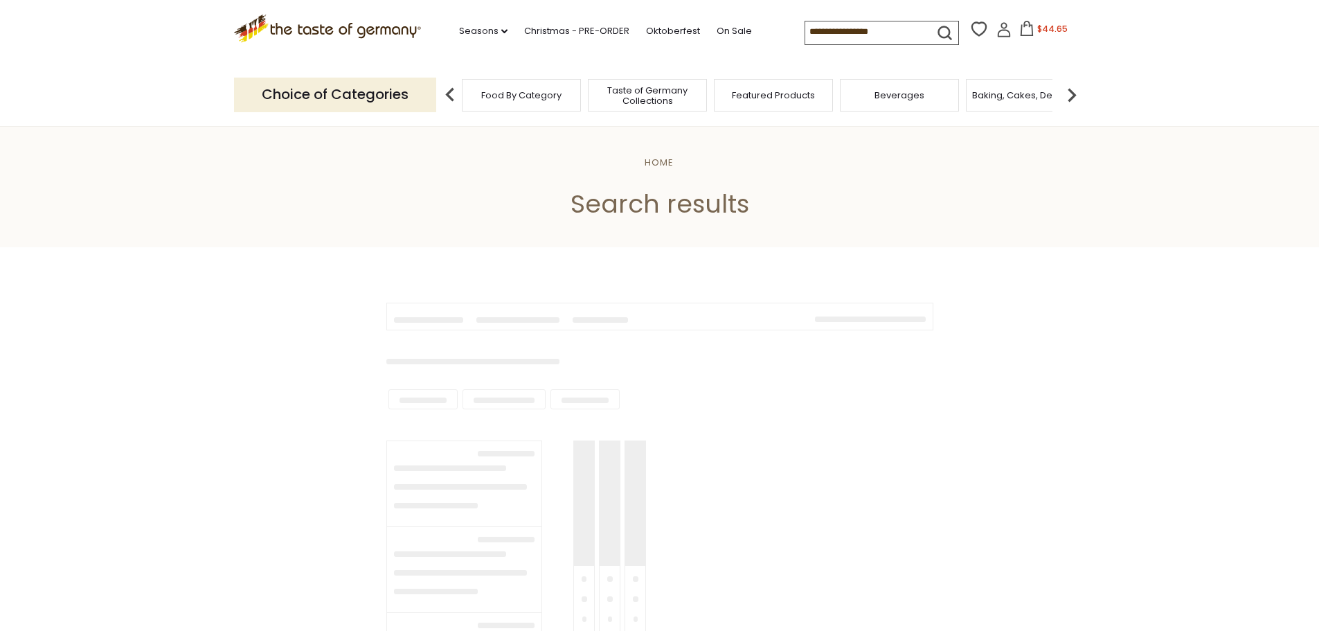
type input "*********"
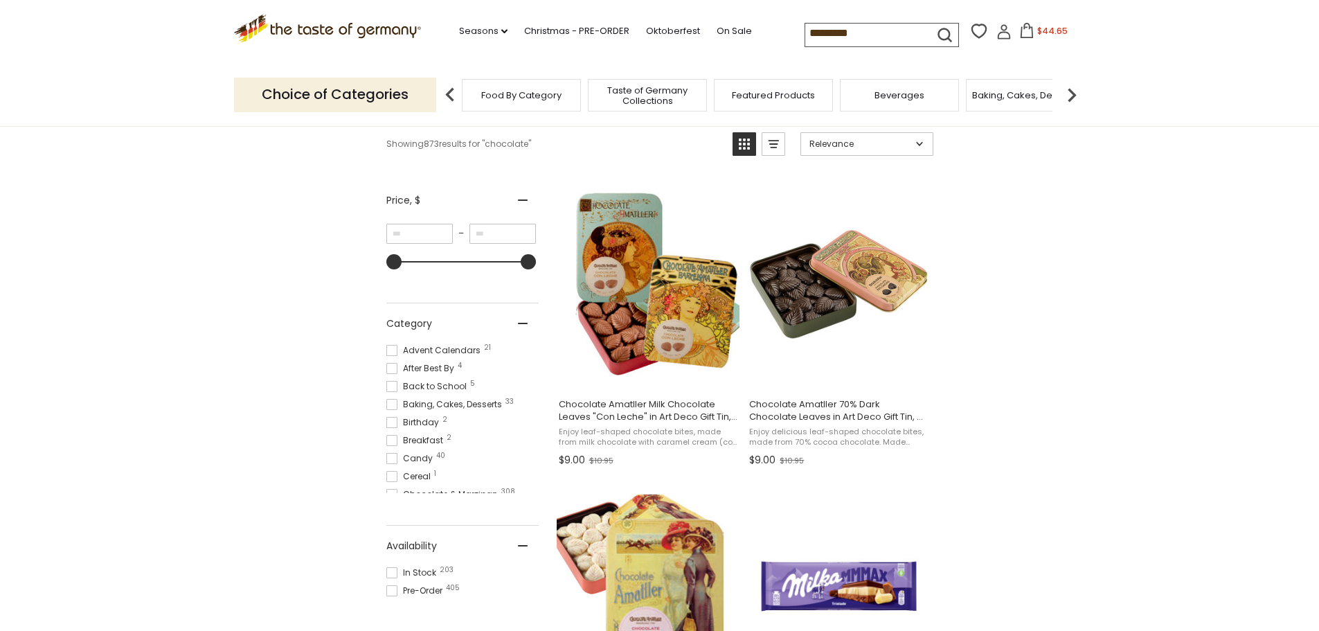
scroll to position [208, 0]
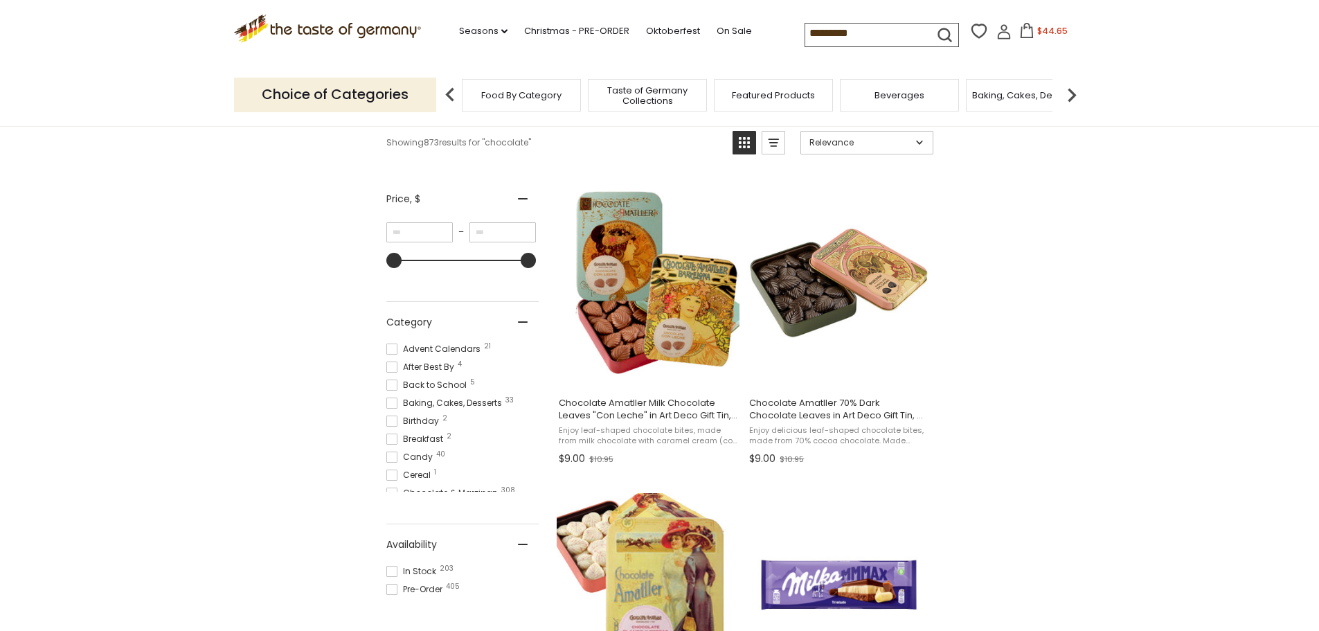
click at [392, 570] on span at bounding box center [391, 571] width 11 height 11
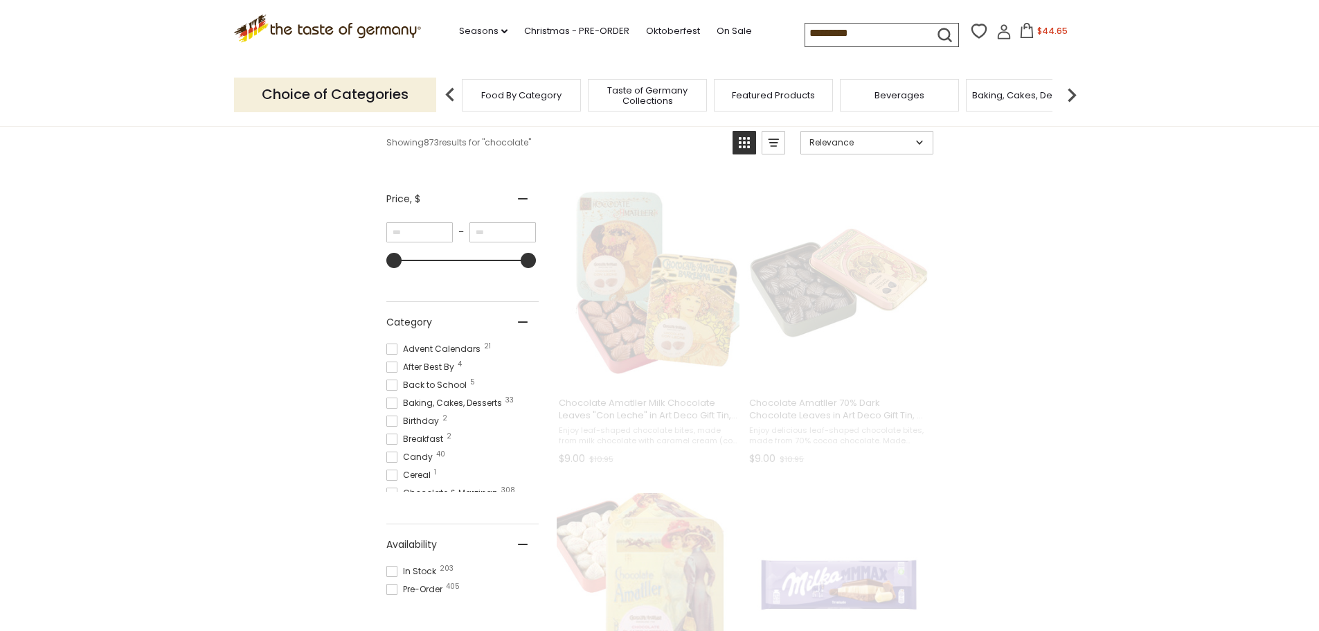
scroll to position [70, 0]
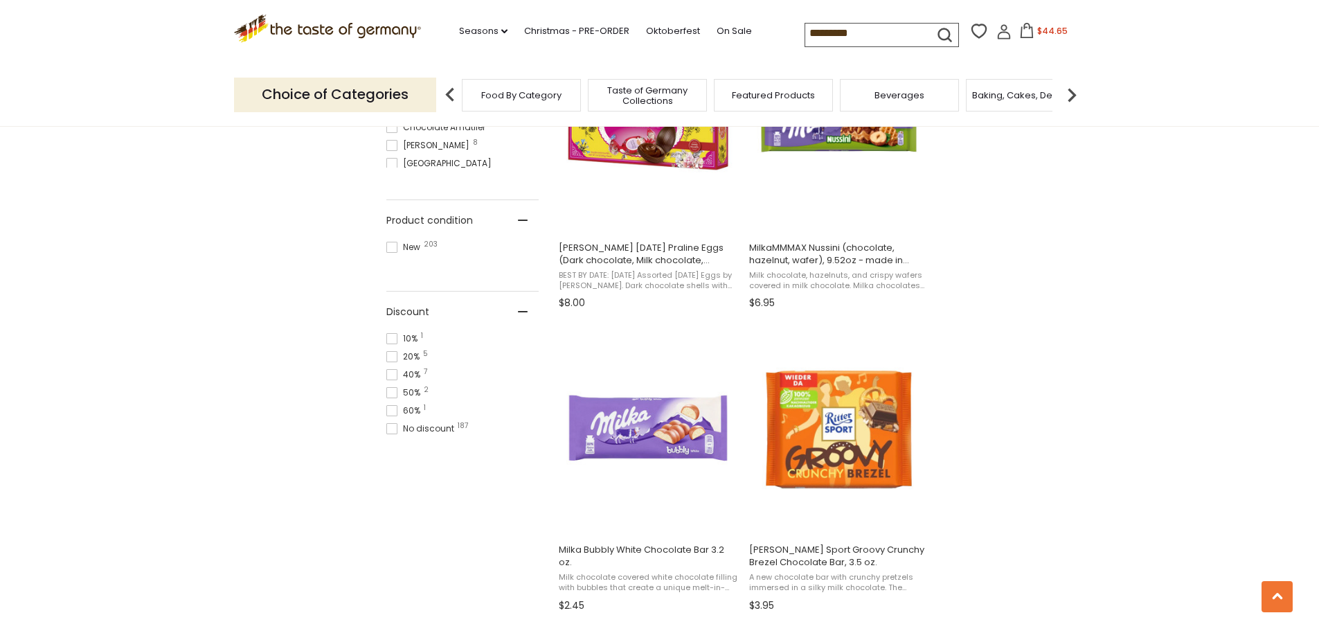
scroll to position [970, 0]
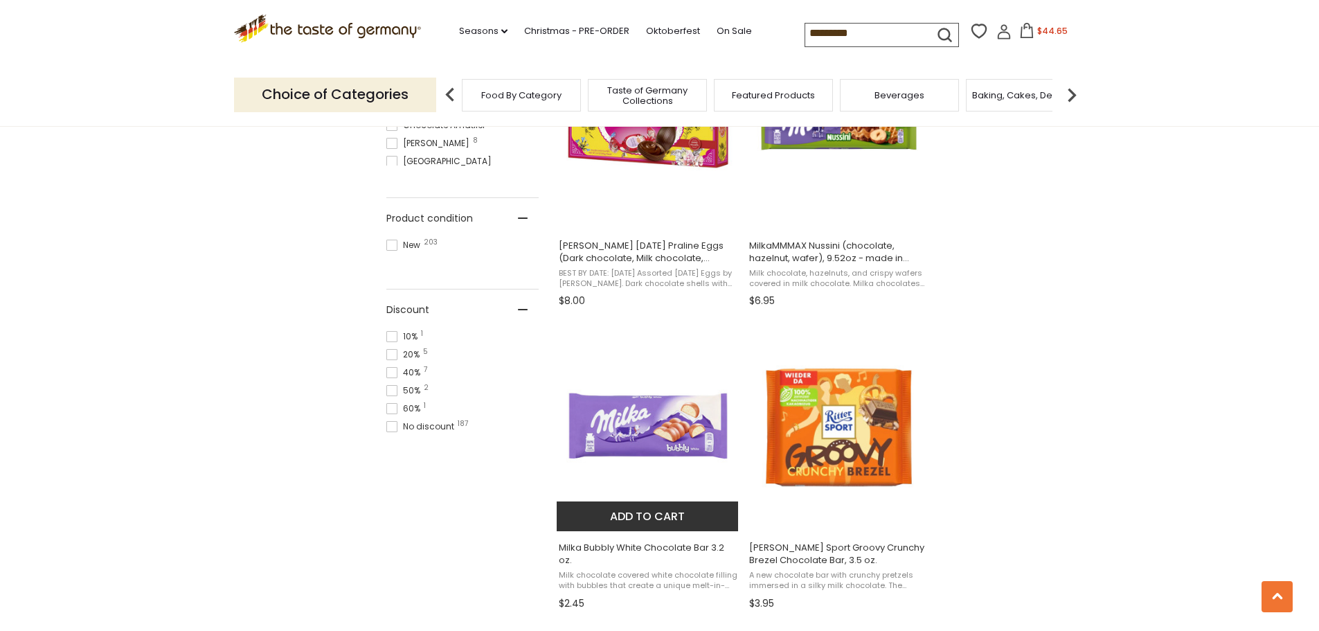
click at [658, 515] on button "Add to cart" at bounding box center [648, 516] width 182 height 30
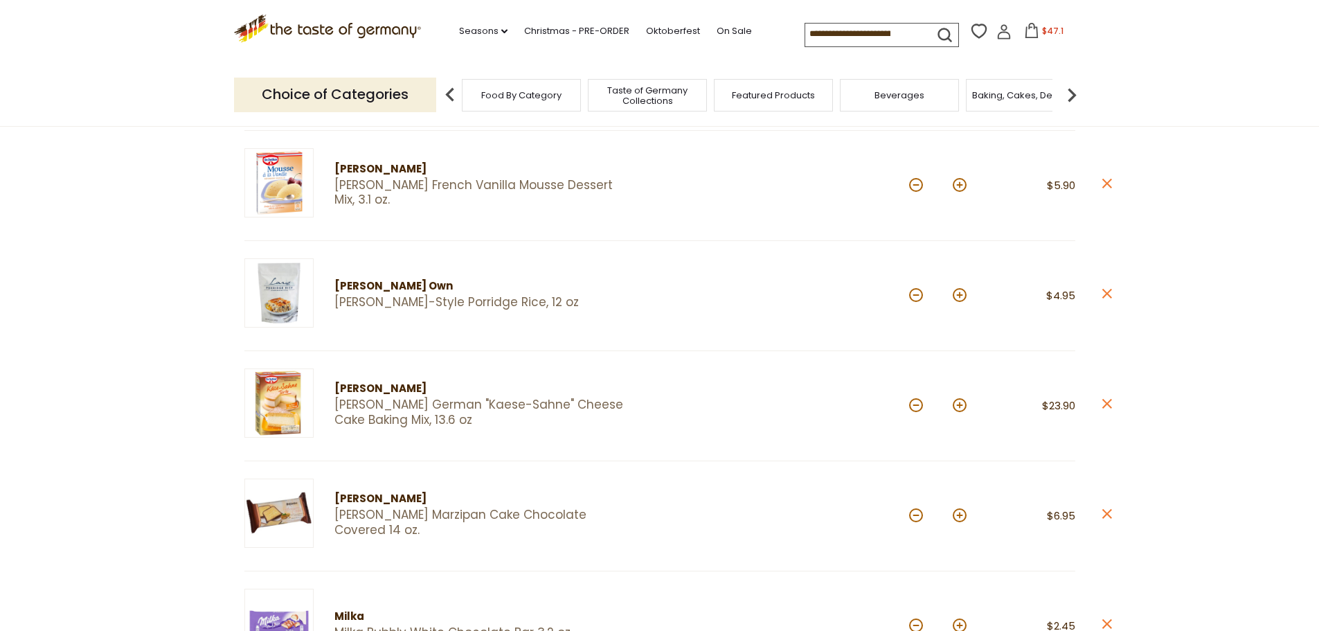
scroll to position [485, 0]
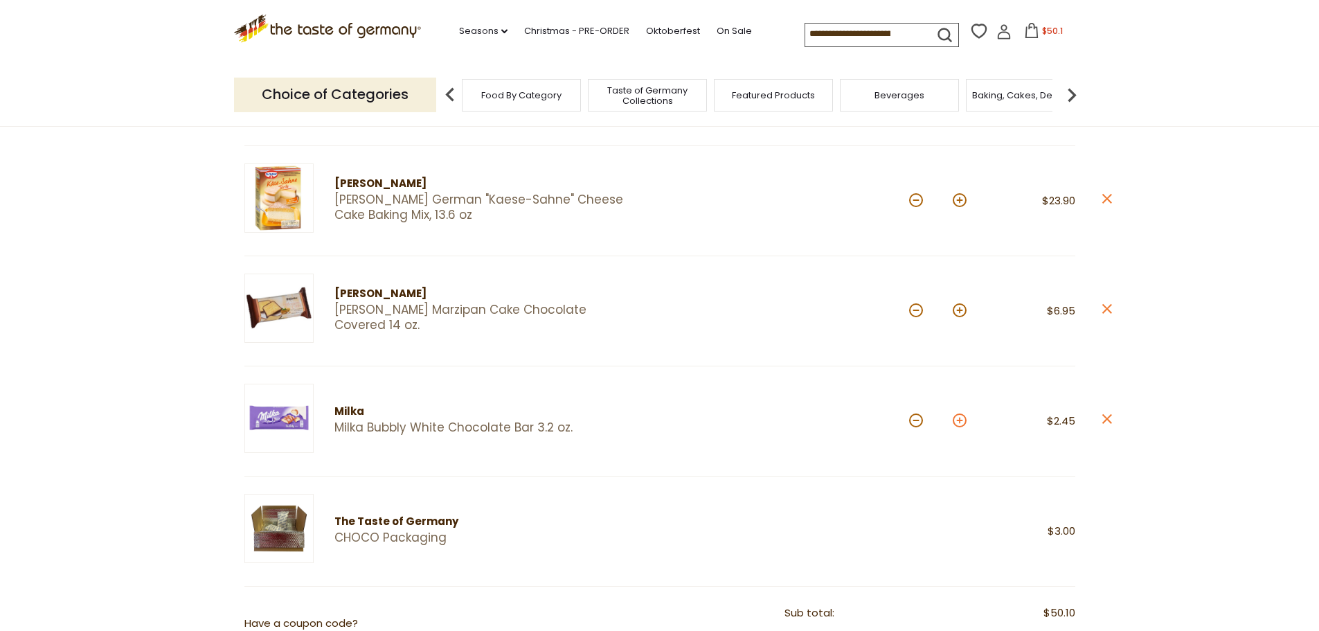
click at [961, 420] on button at bounding box center [960, 420] width 14 height 14
type input "*"
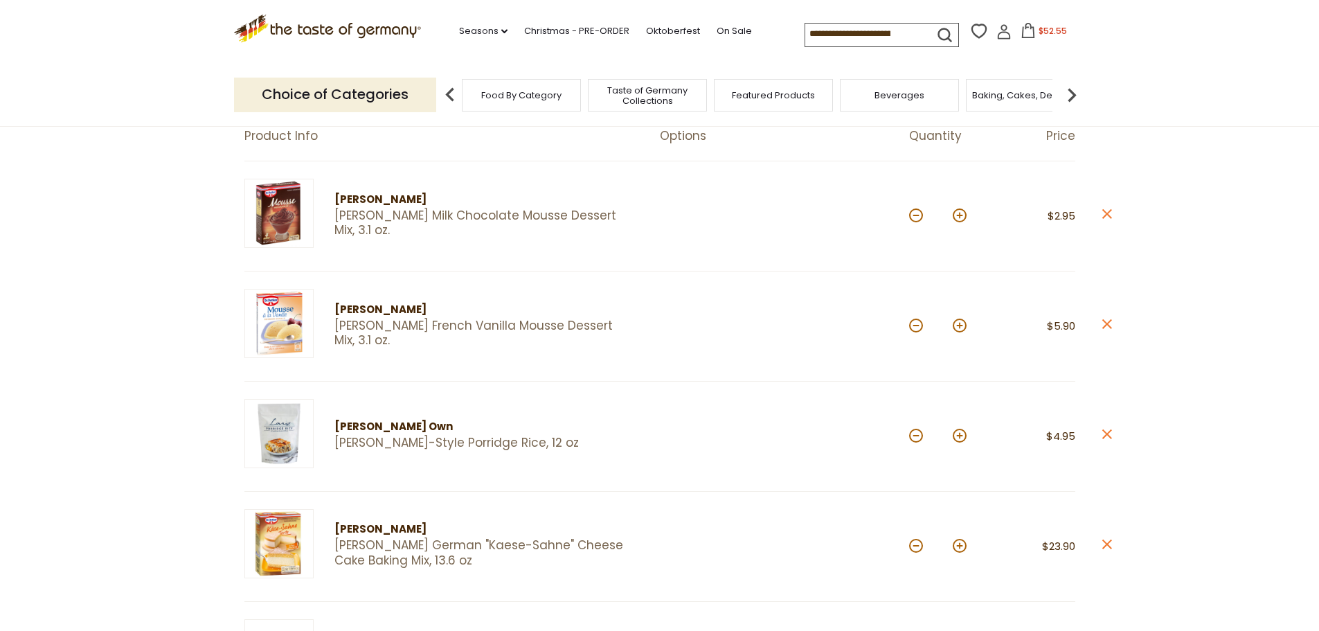
scroll to position [139, 0]
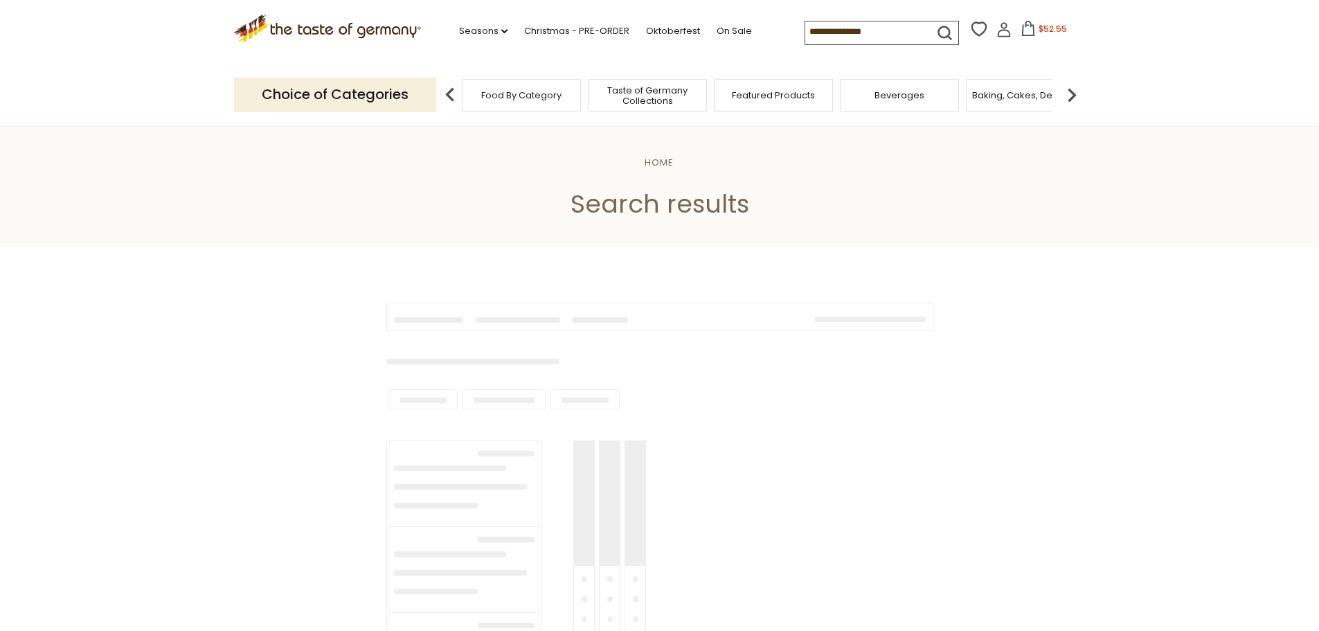
type input "*********"
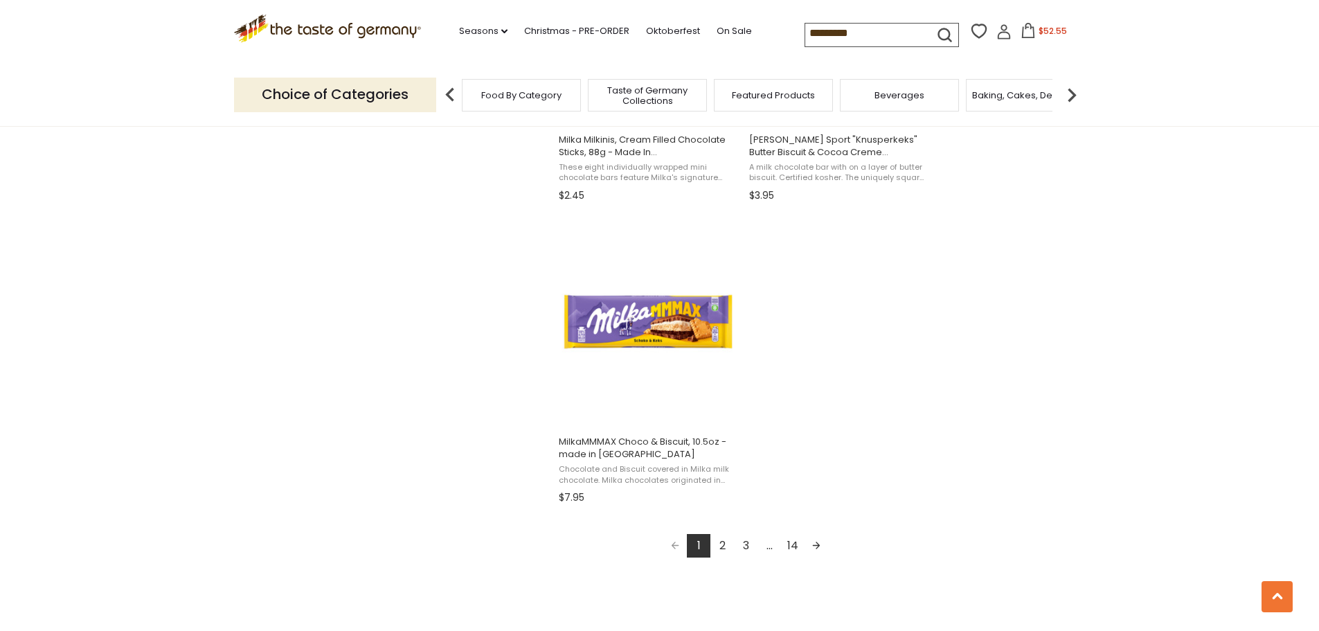
scroll to position [2286, 0]
click at [724, 540] on link "2" at bounding box center [723, 545] width 24 height 24
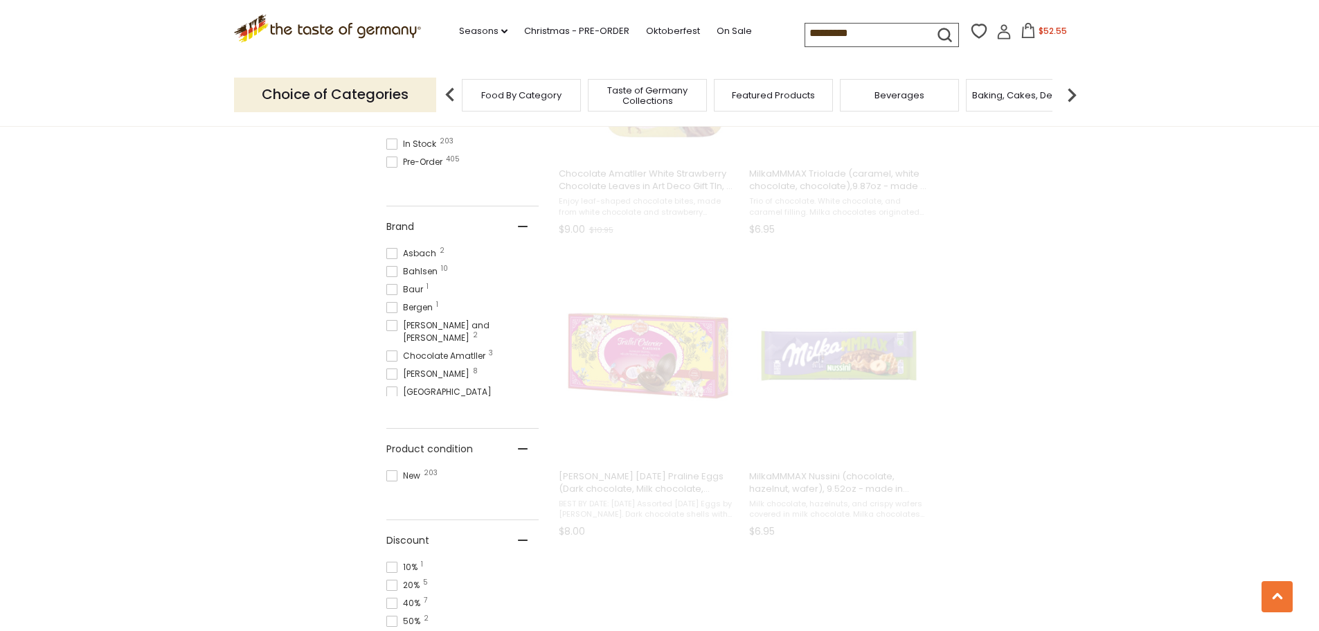
scroll to position [46, 0]
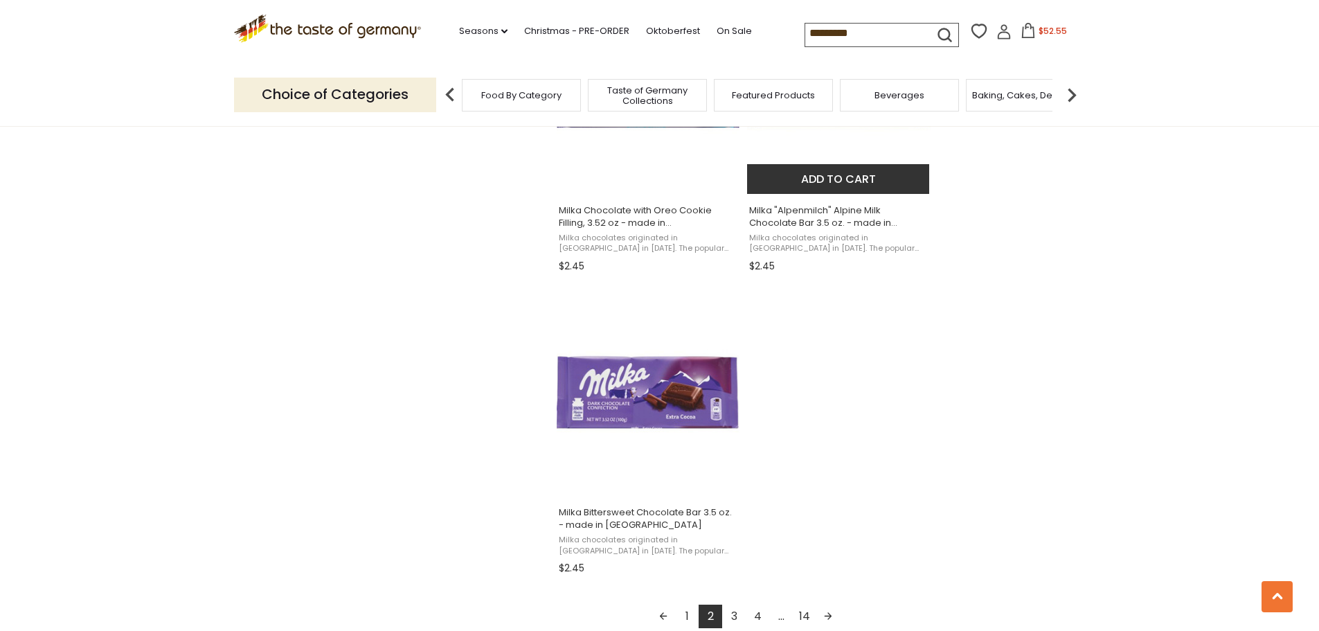
scroll to position [2216, 0]
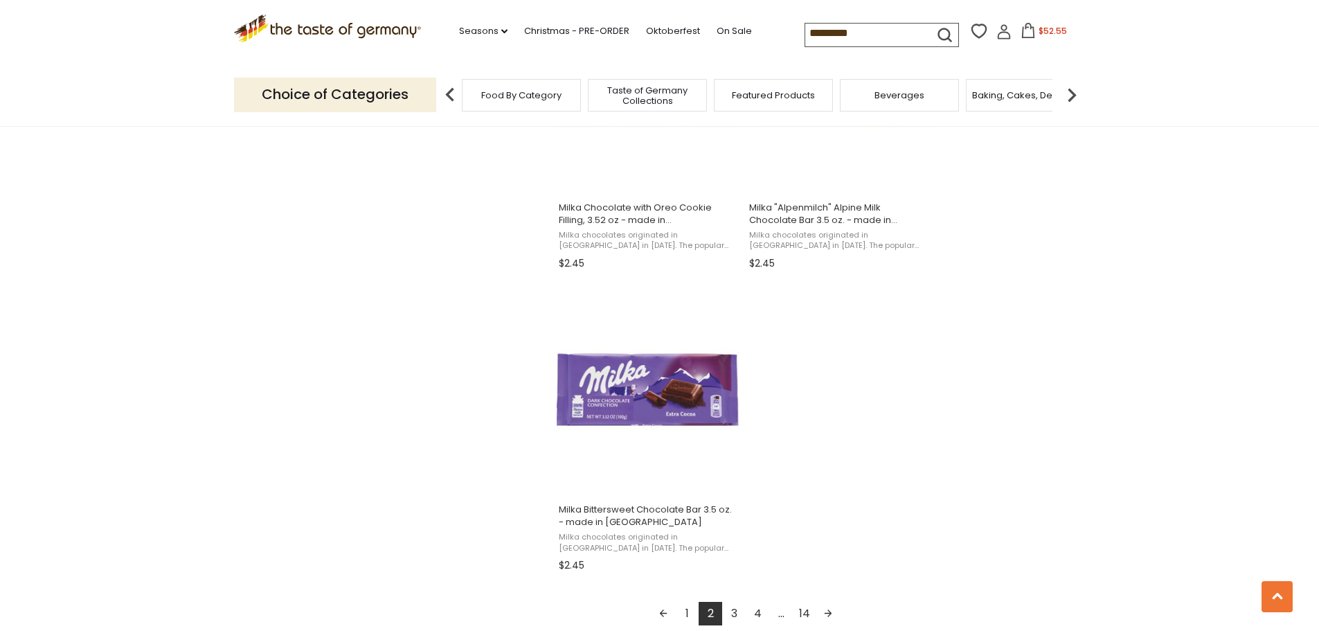
click at [734, 610] on link "3" at bounding box center [734, 614] width 24 height 24
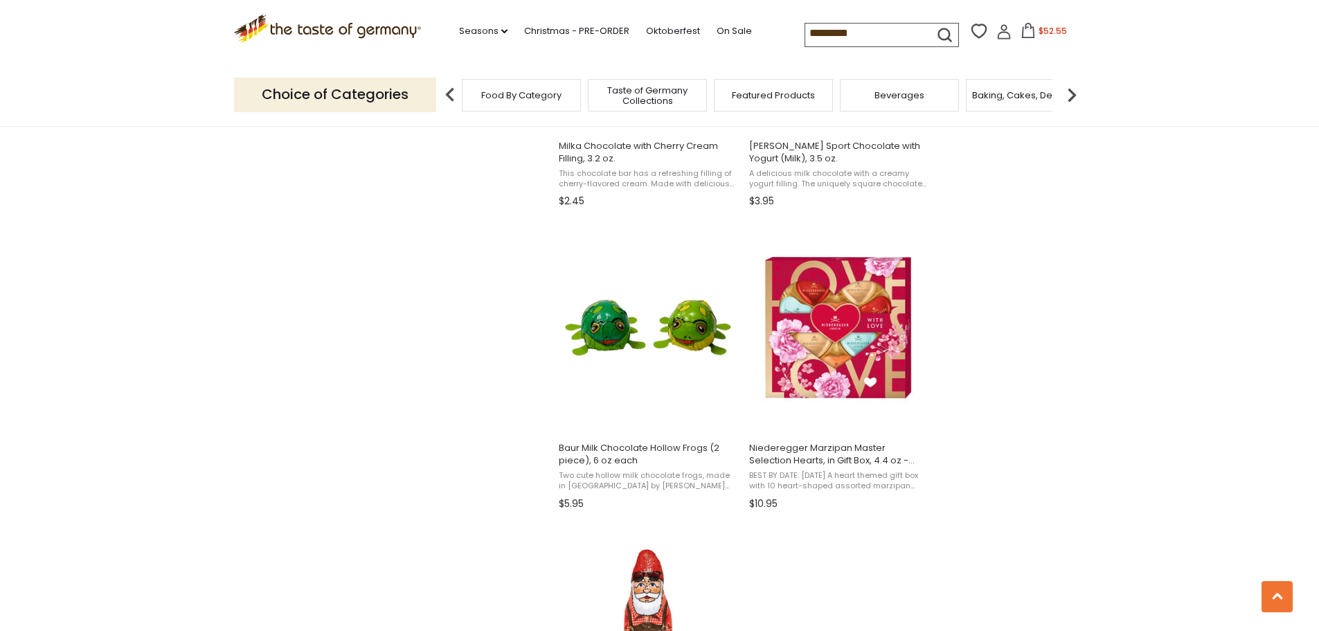
scroll to position [2009, 0]
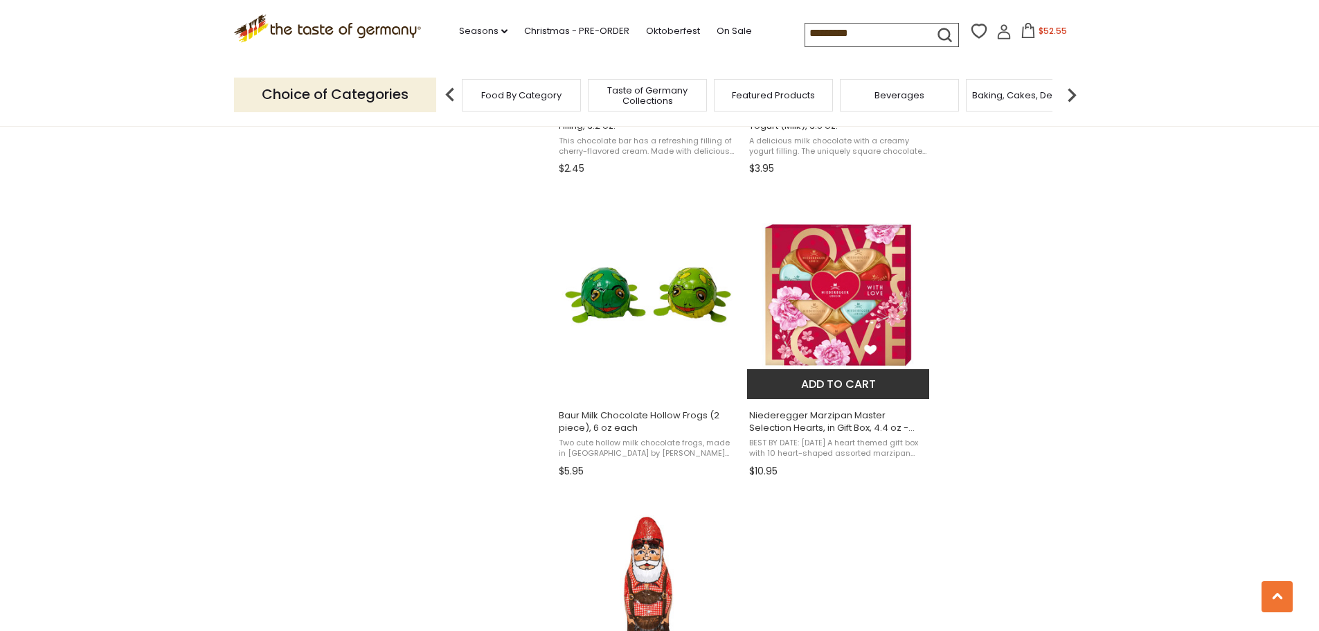
click at [826, 259] on img "Niederegger Marzipan Master Selection Hearts, in Gift Box, 4.4 oz - DEAL" at bounding box center [839, 296] width 184 height 184
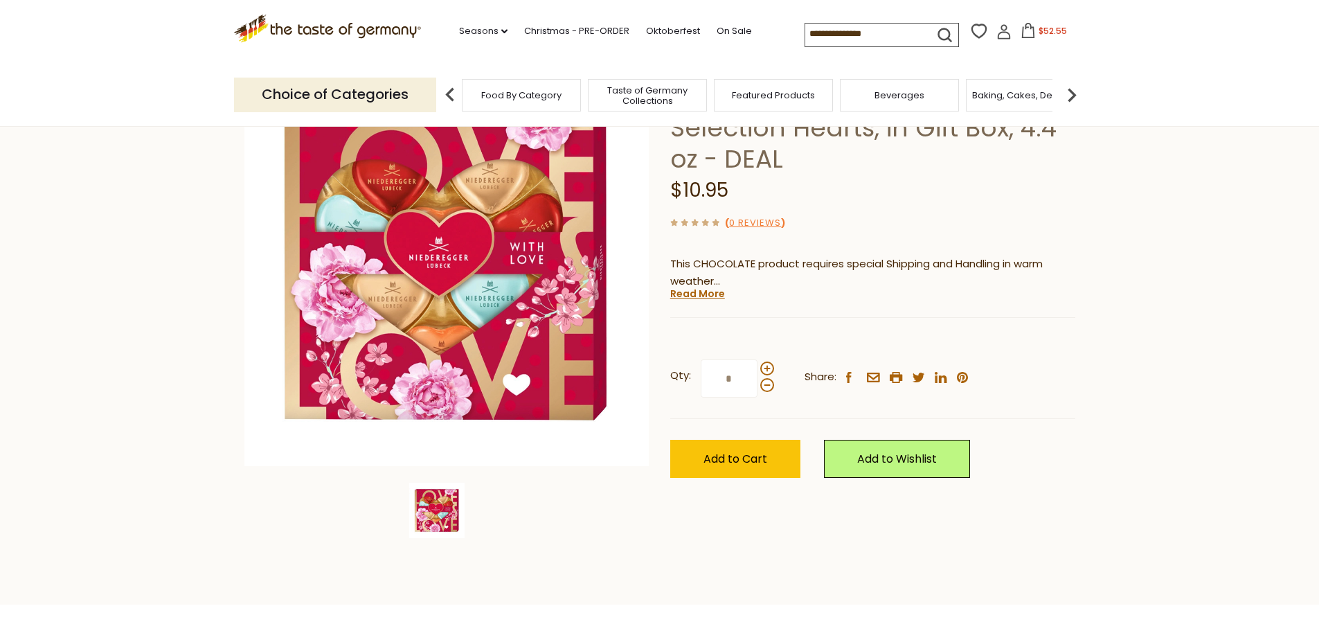
scroll to position [139, 0]
click at [707, 296] on link "Read More" at bounding box center [697, 293] width 55 height 14
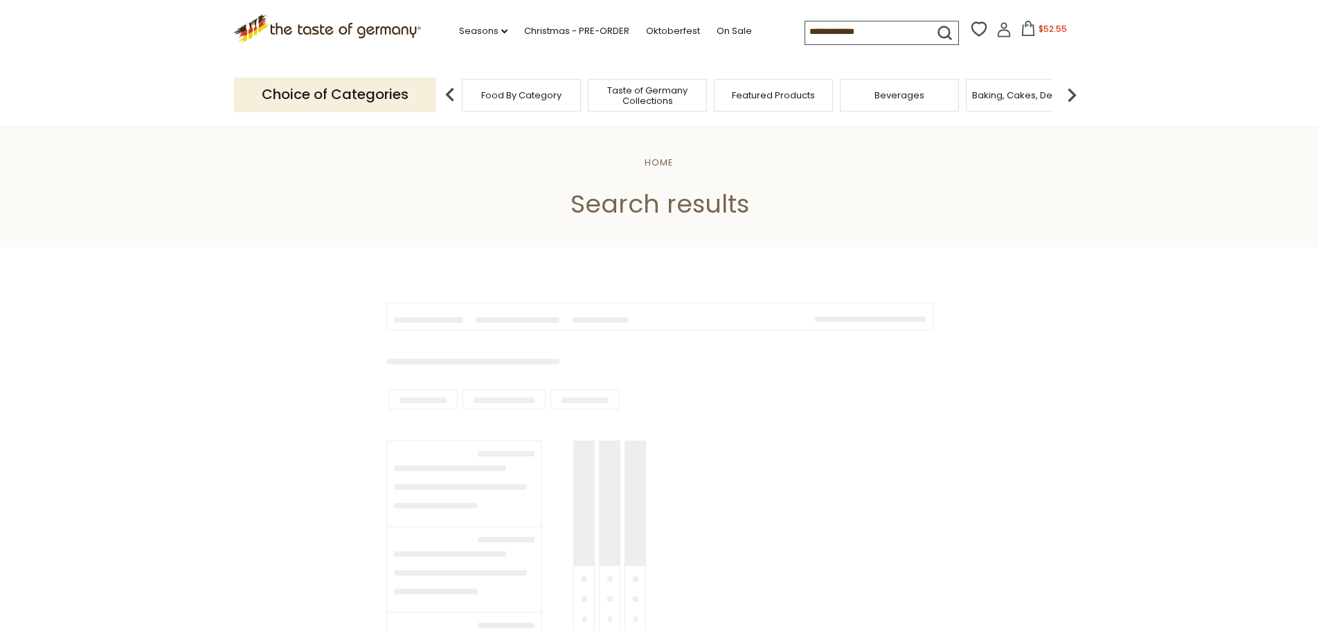
type input "*********"
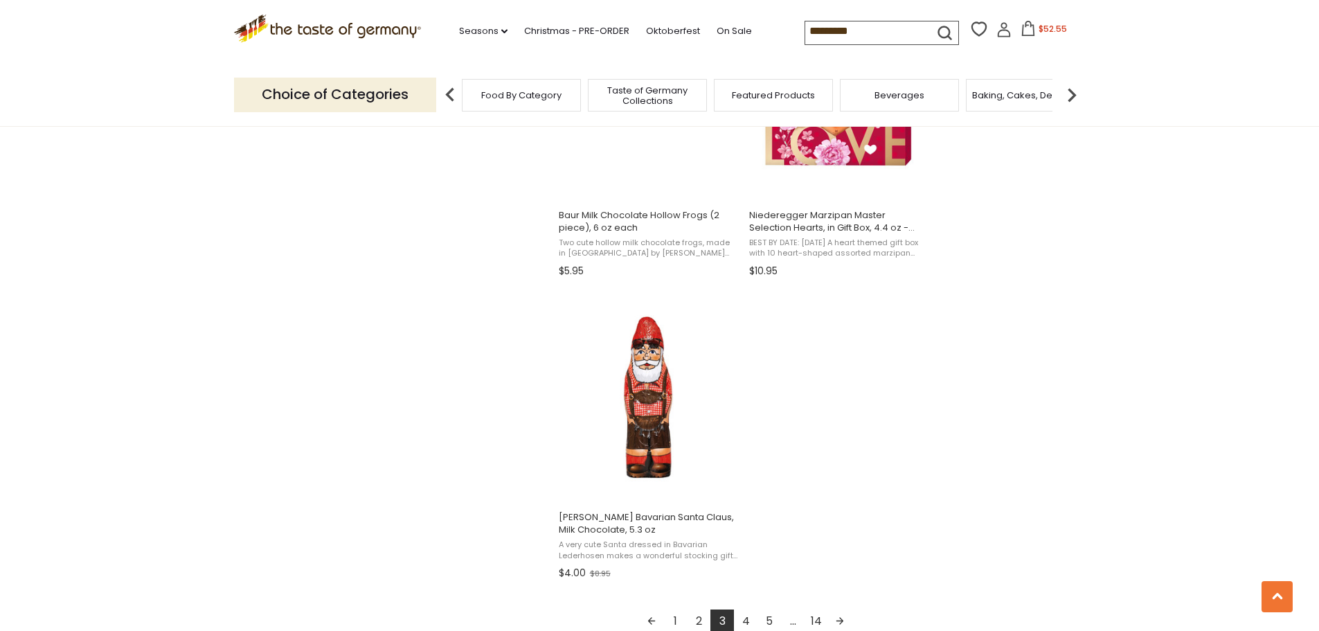
scroll to position [2216, 0]
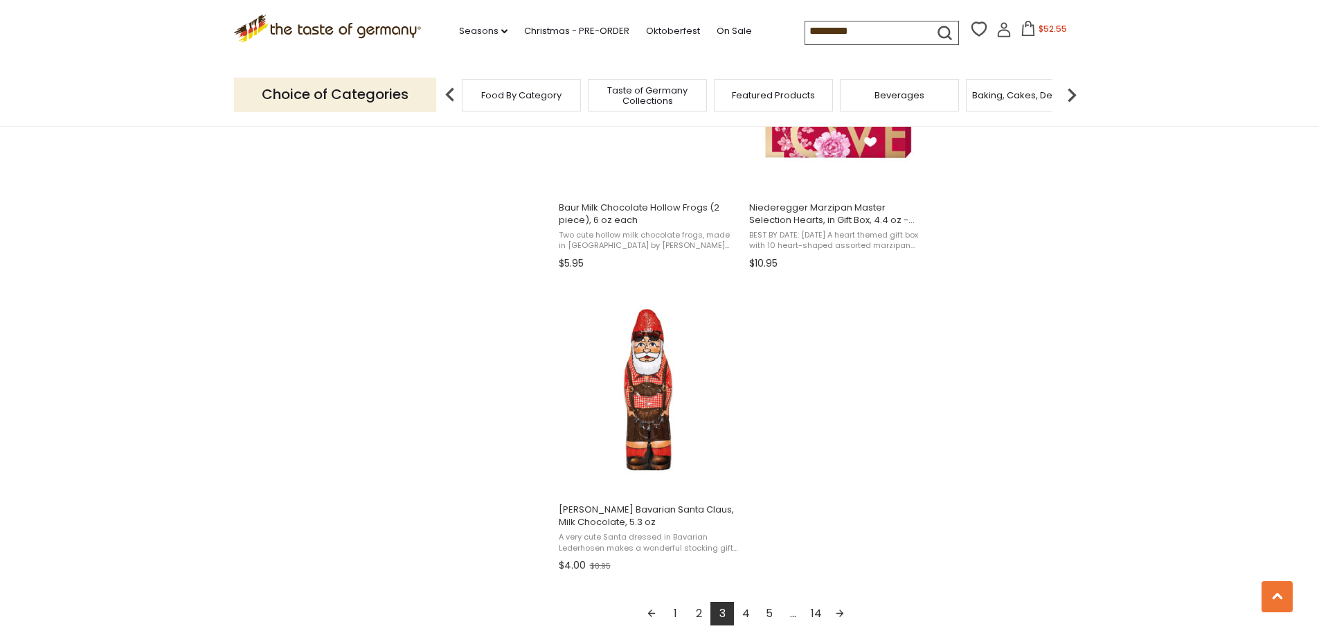
click at [748, 615] on link "4" at bounding box center [746, 614] width 24 height 24
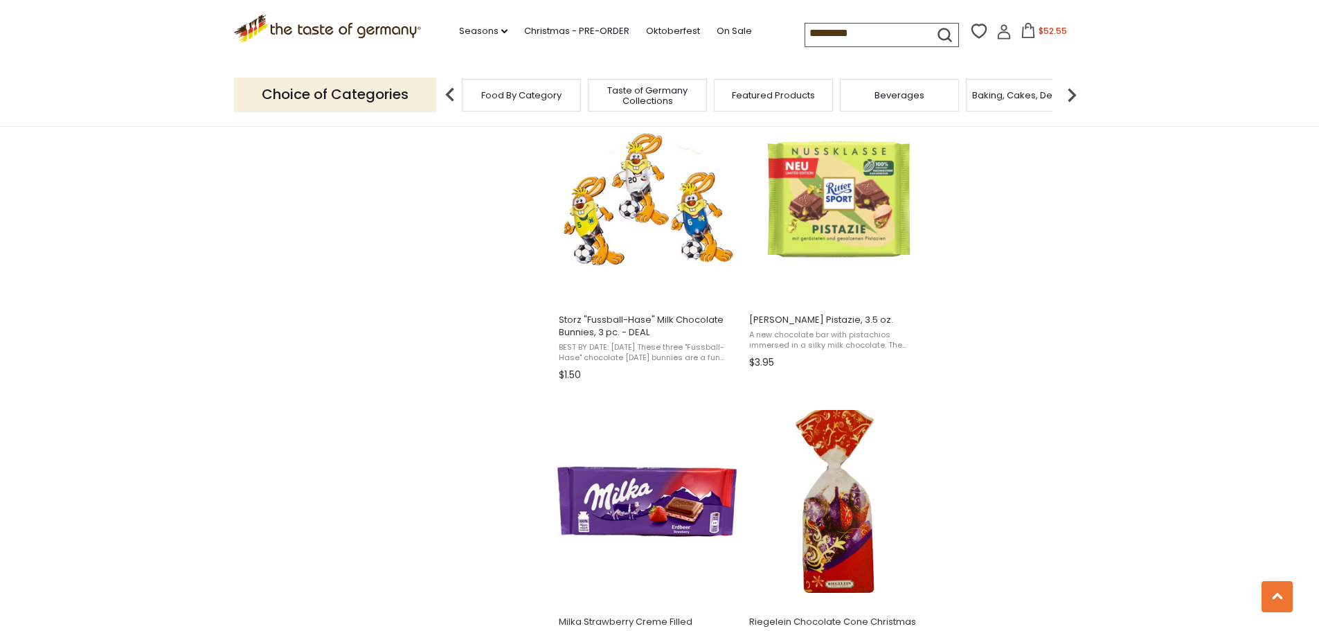
scroll to position [1939, 0]
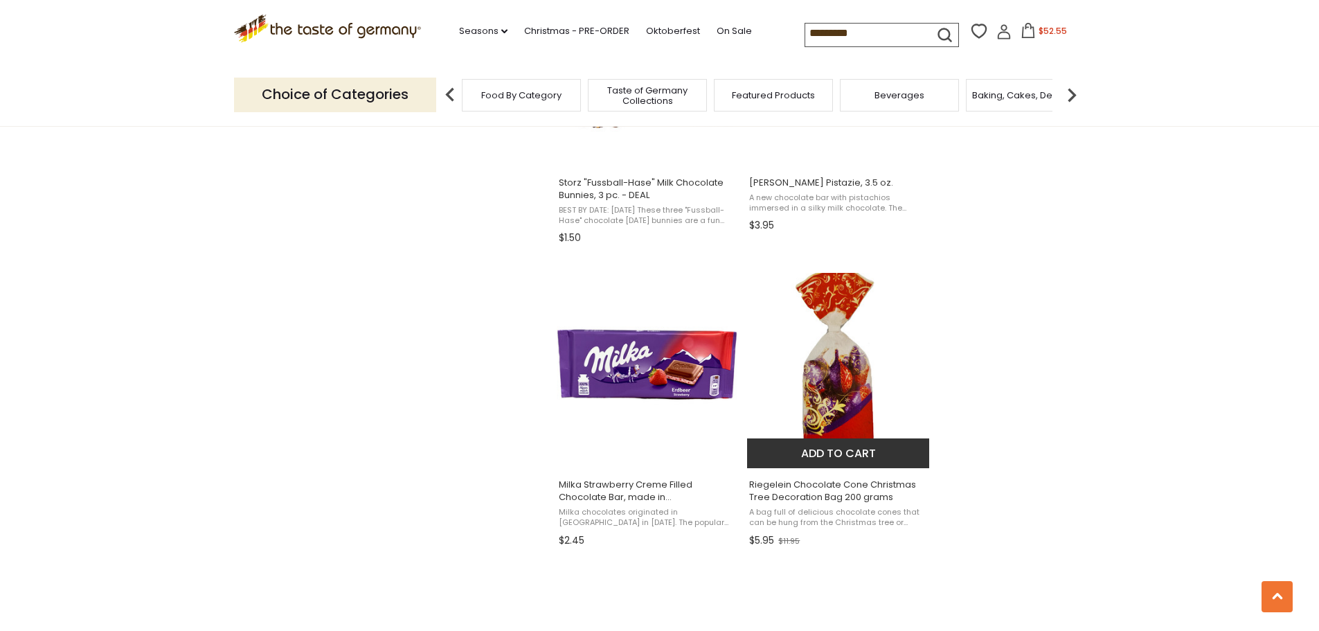
click at [873, 507] on span "A bag full of delicious chocolate cones that can be hung from the Christmas tre…" at bounding box center [838, 517] width 179 height 21
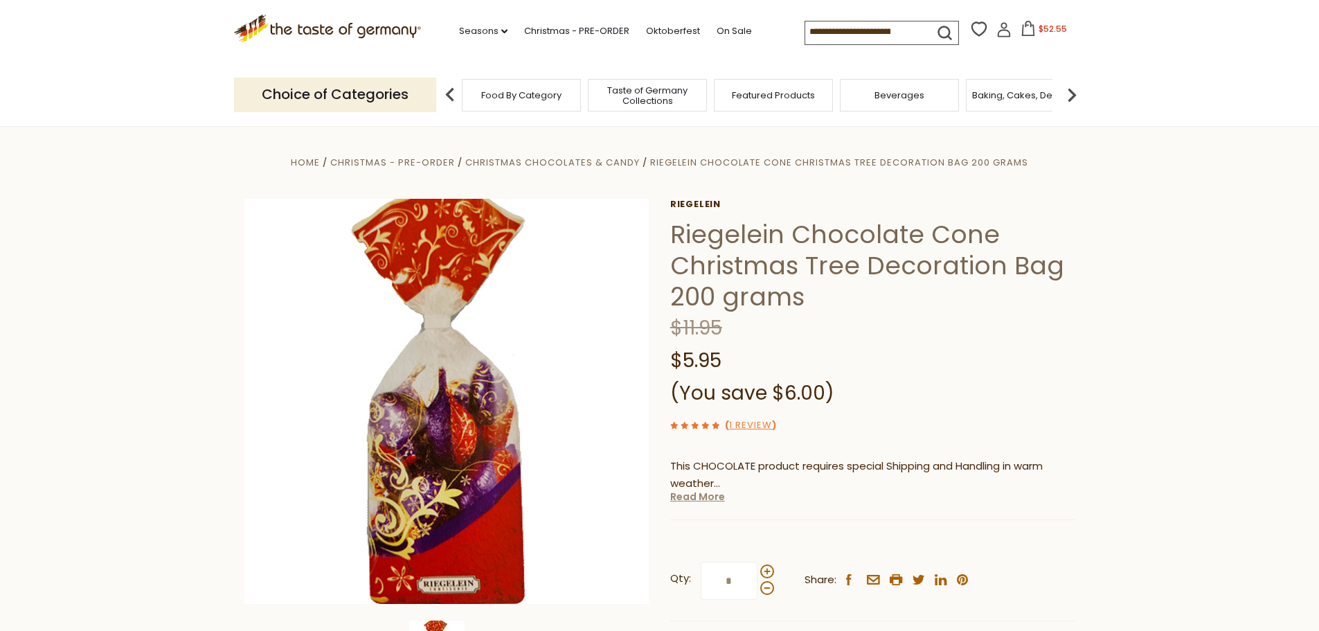
click at [690, 499] on link "Read More" at bounding box center [697, 497] width 55 height 14
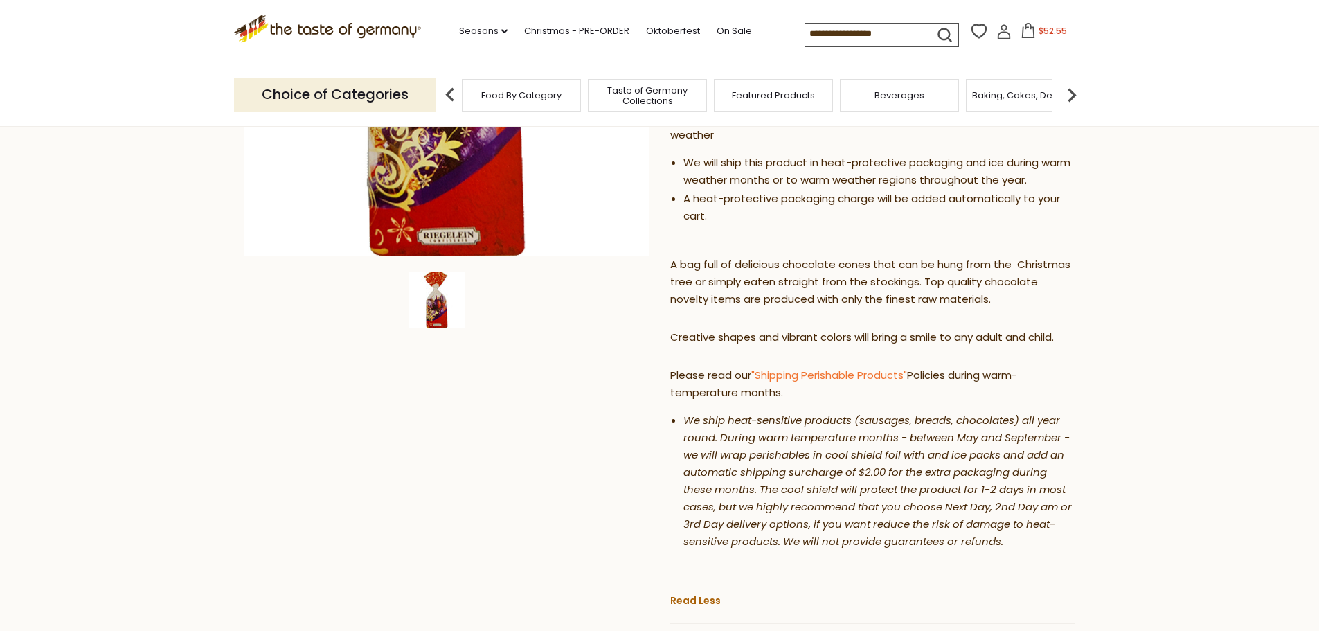
scroll to position [554, 0]
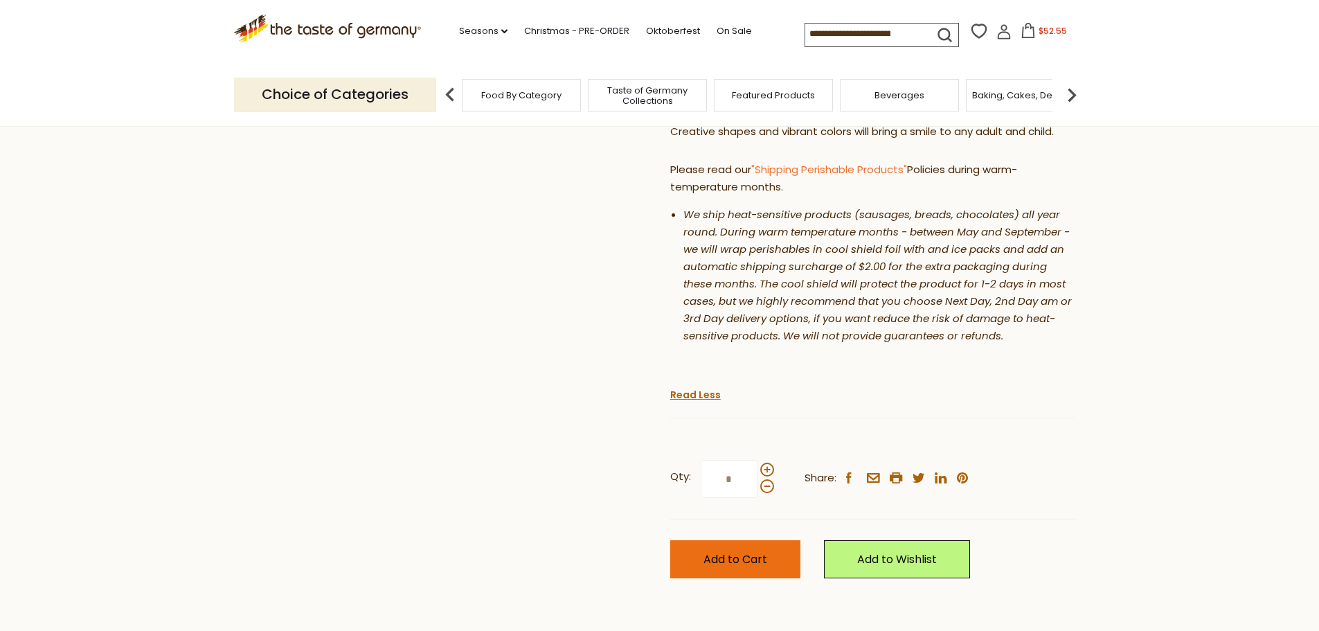
click at [765, 560] on span "Add to Cart" at bounding box center [736, 559] width 64 height 16
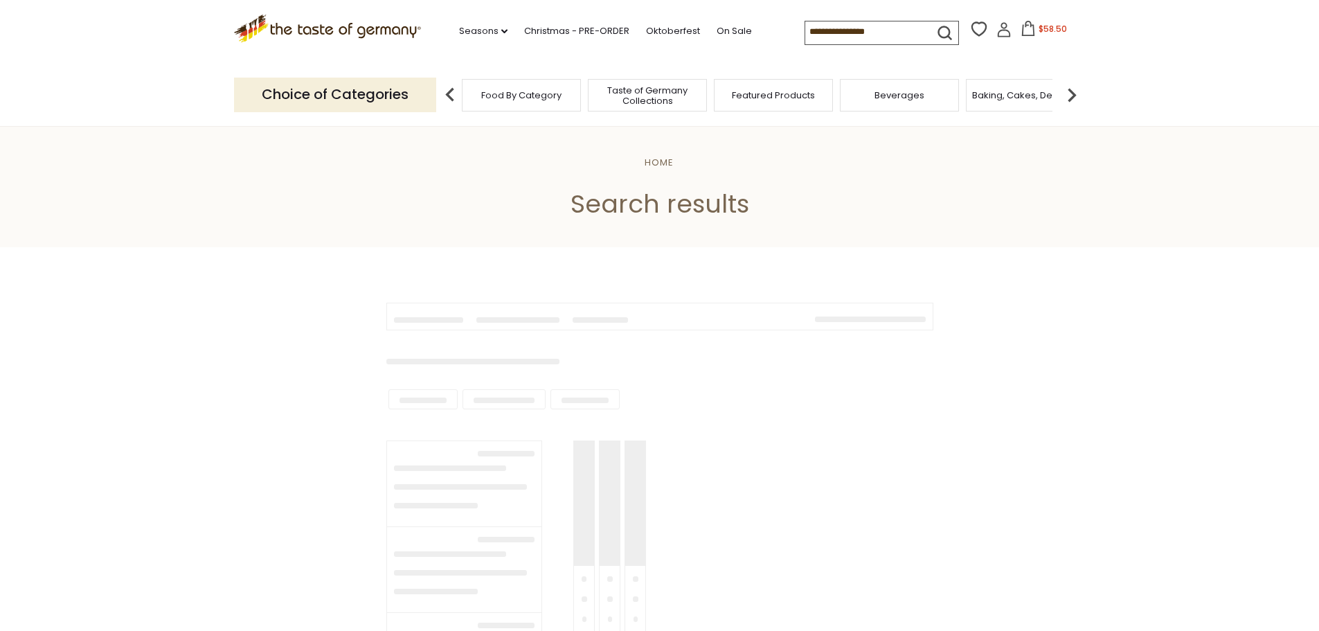
type input "*********"
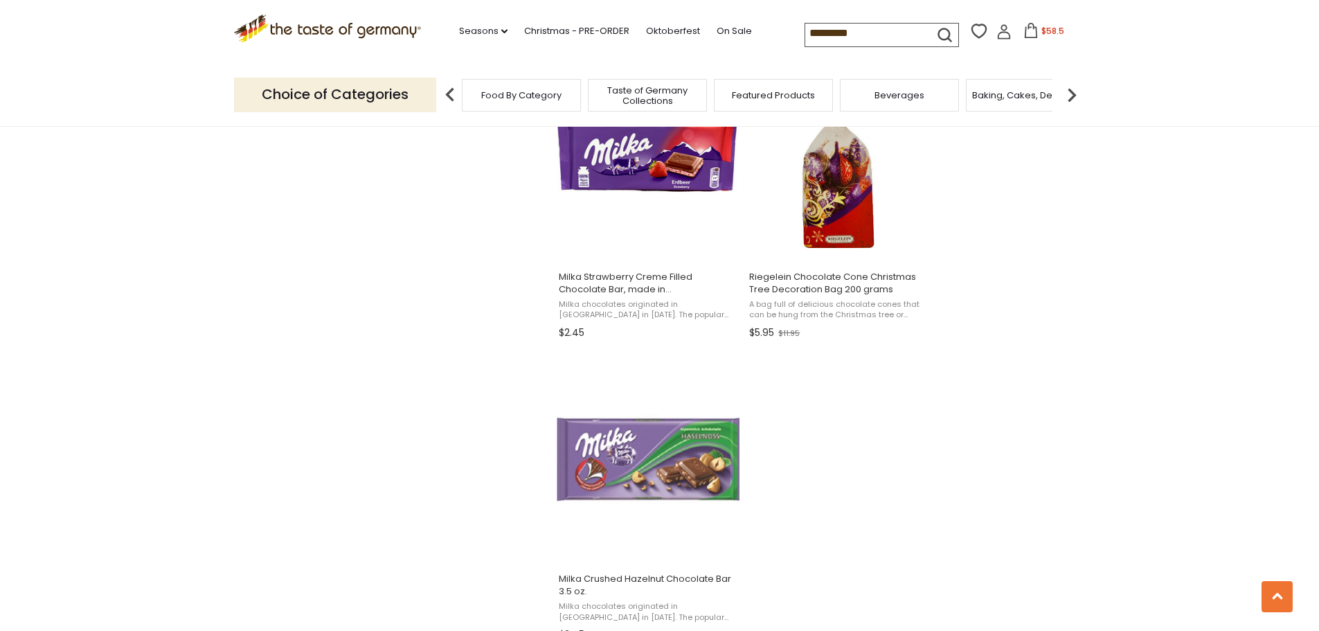
scroll to position [2355, 0]
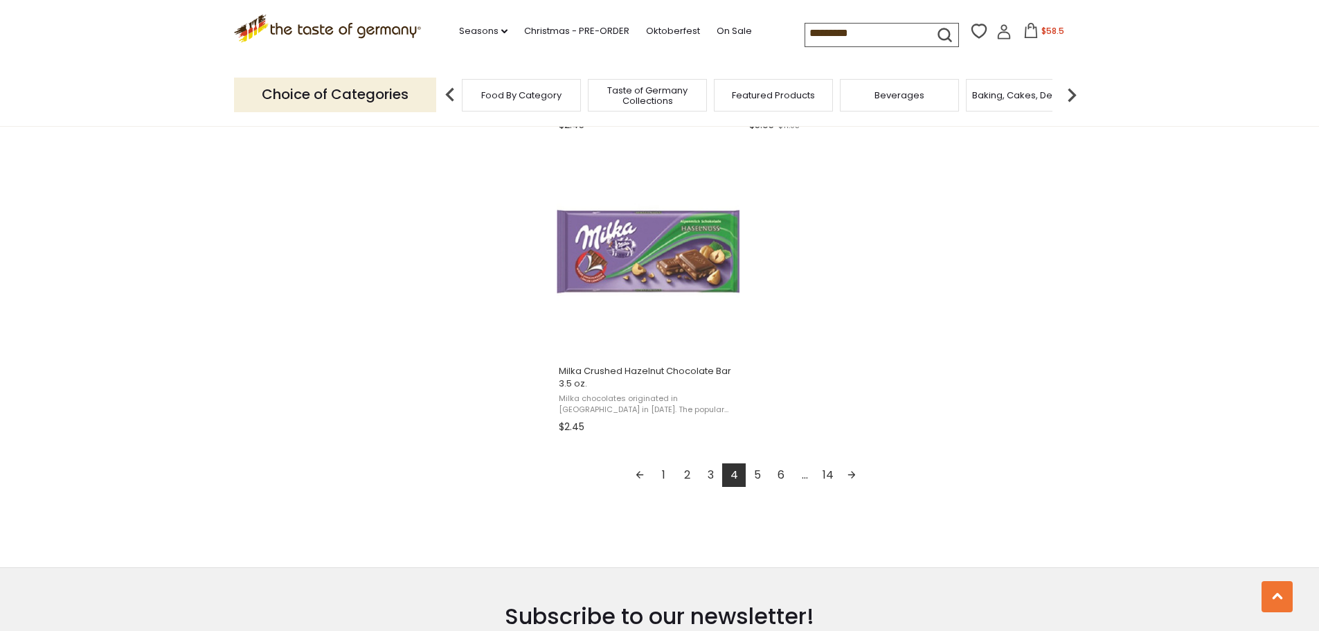
click at [756, 466] on link "5" at bounding box center [758, 475] width 24 height 24
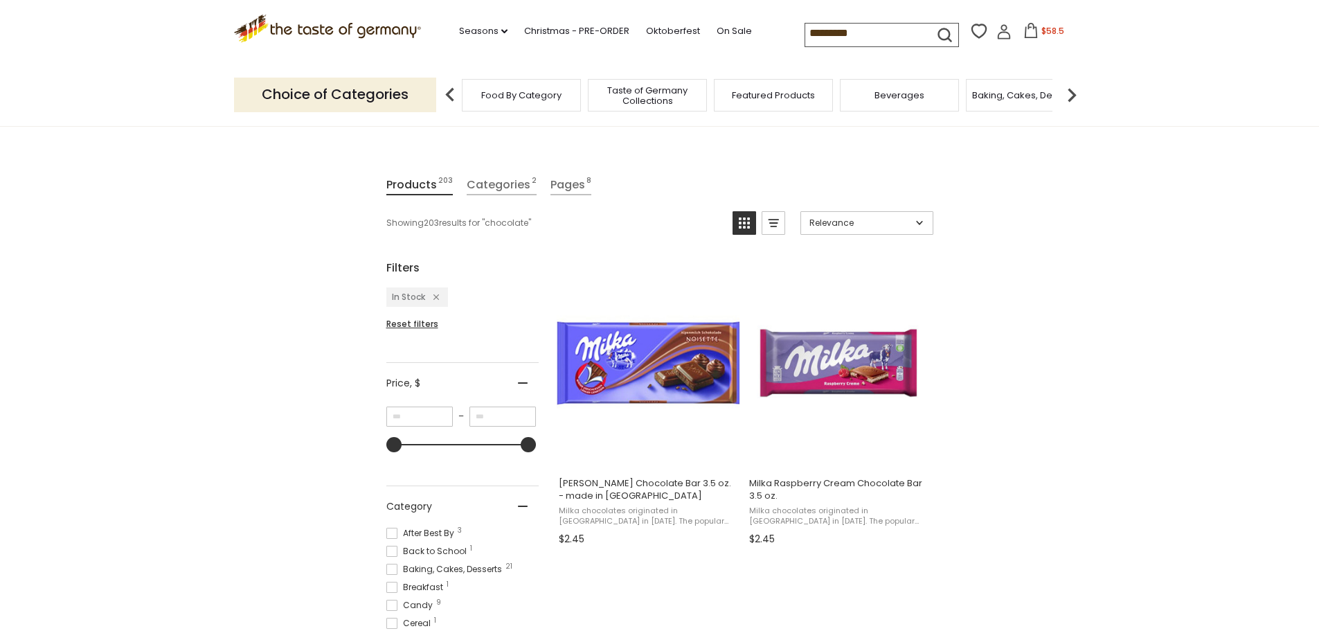
scroll to position [139, 0]
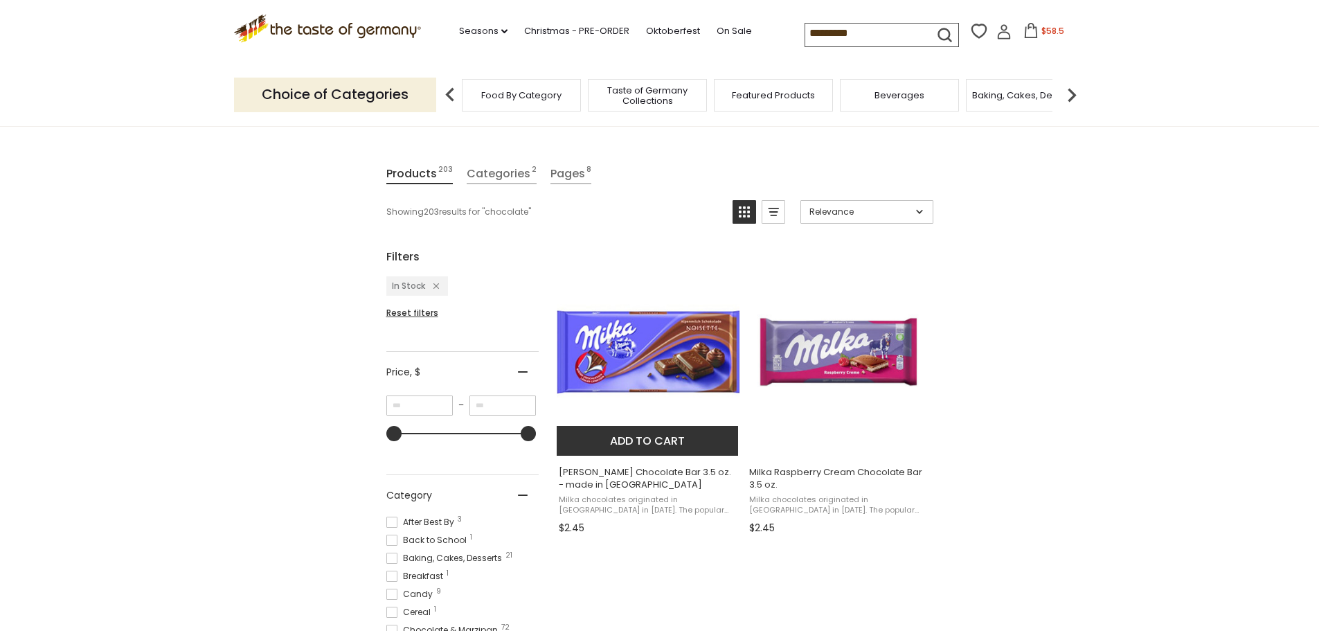
click at [658, 500] on span "Milka chocolates originated in [GEOGRAPHIC_DATA] in [DATE]. The popular brand c…" at bounding box center [648, 505] width 179 height 21
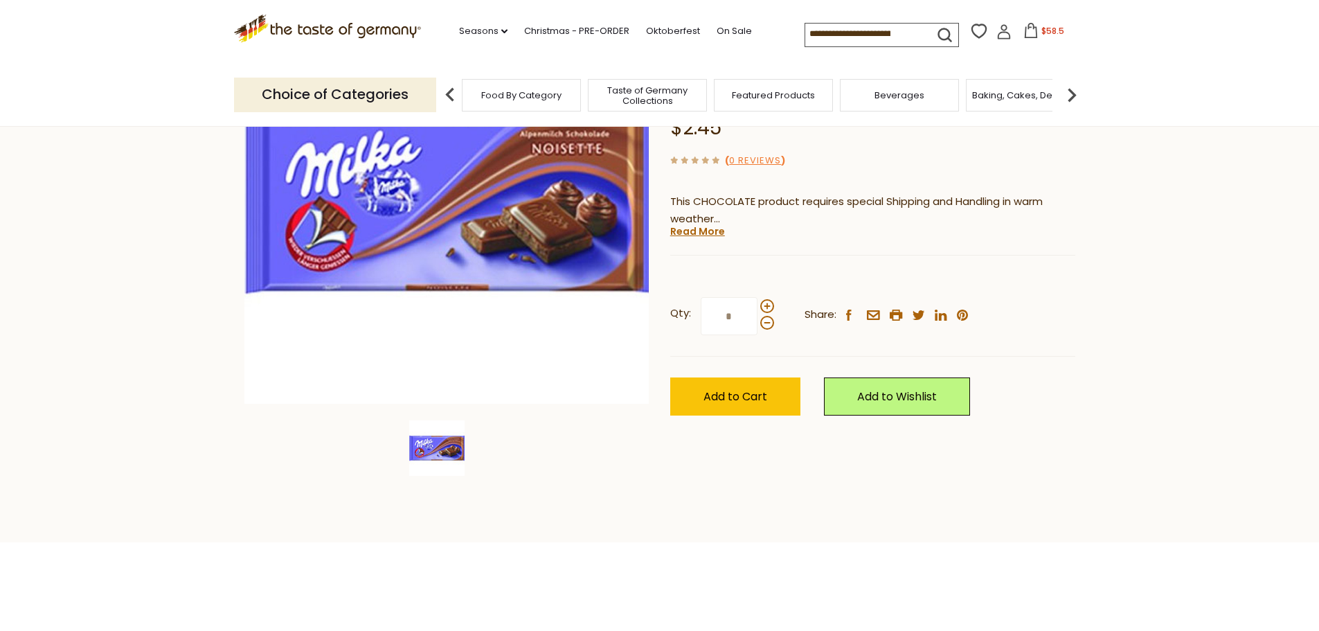
scroll to position [208, 0]
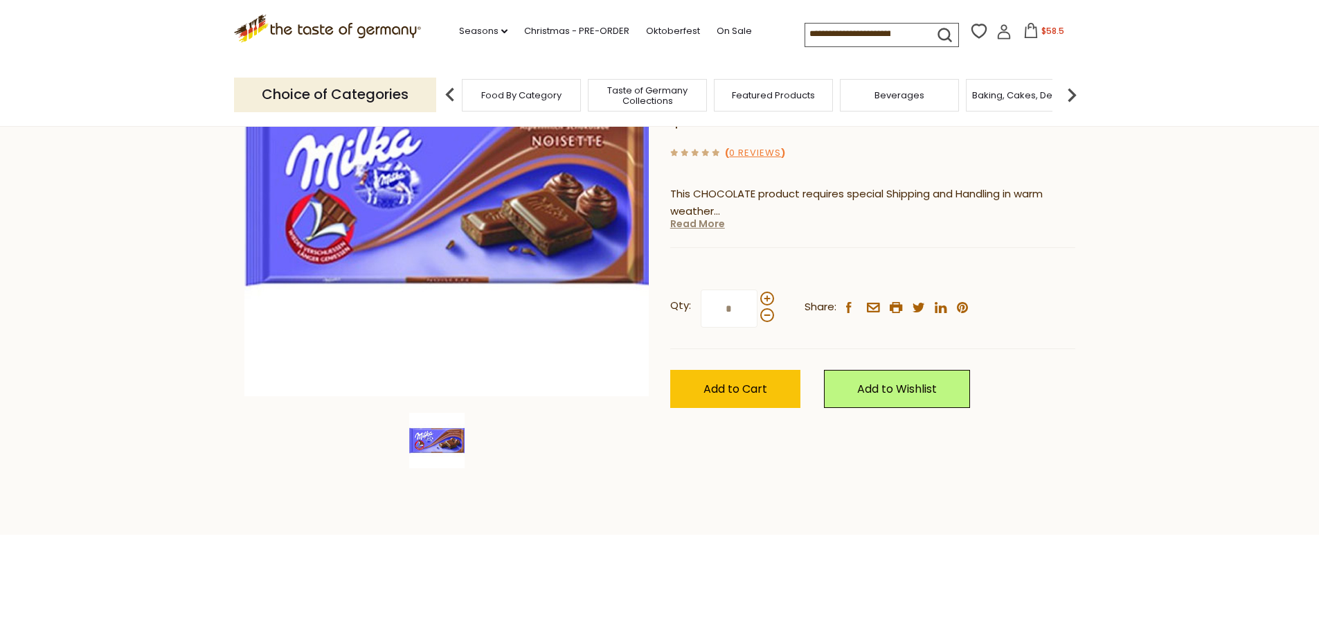
click at [710, 217] on link "Read More" at bounding box center [697, 224] width 55 height 14
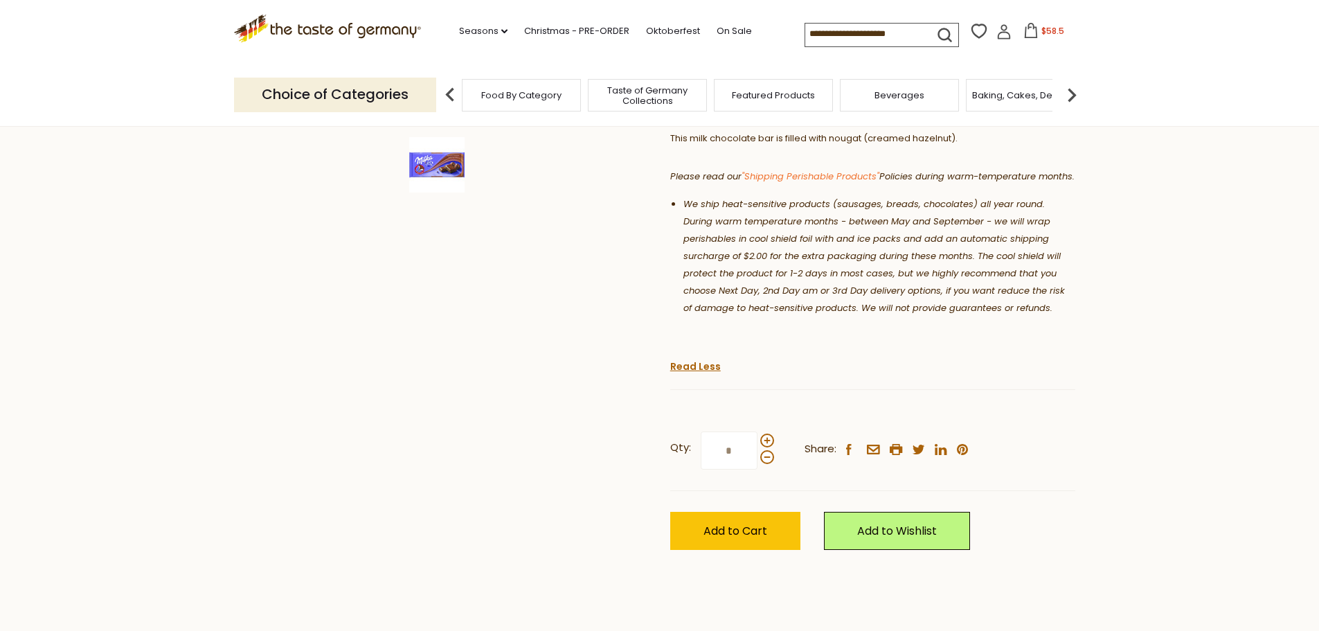
scroll to position [485, 0]
click at [706, 522] on span "Add to Cart" at bounding box center [736, 530] width 64 height 16
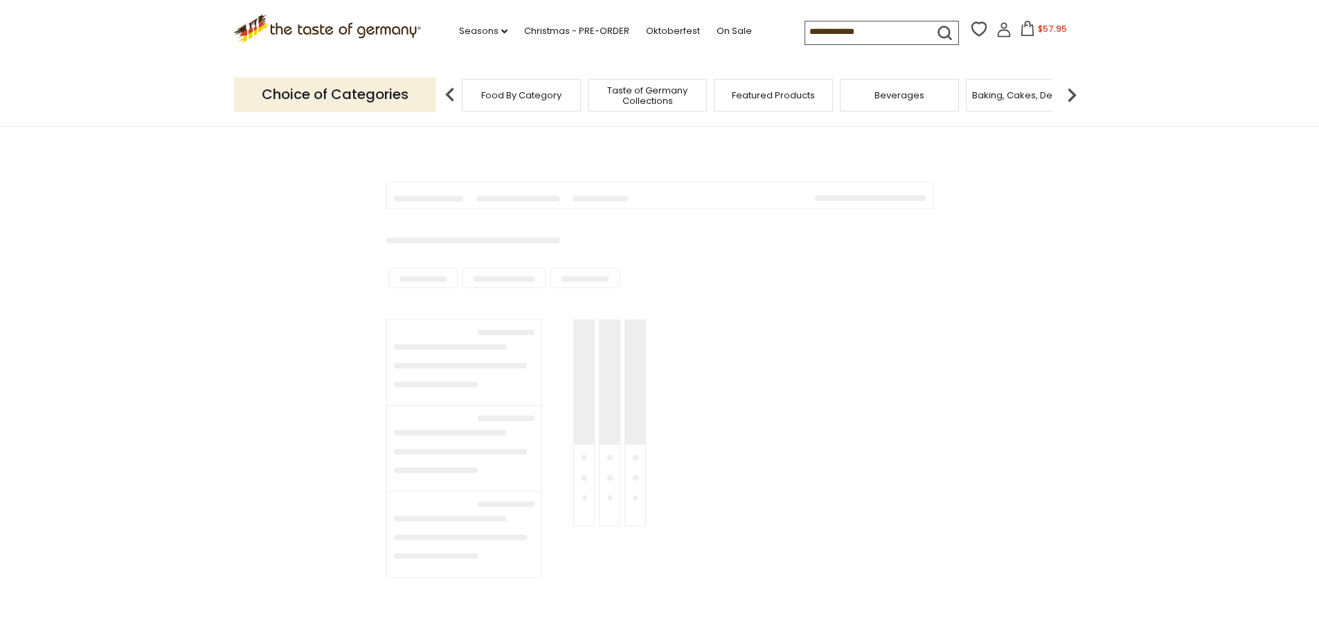
type input "*********"
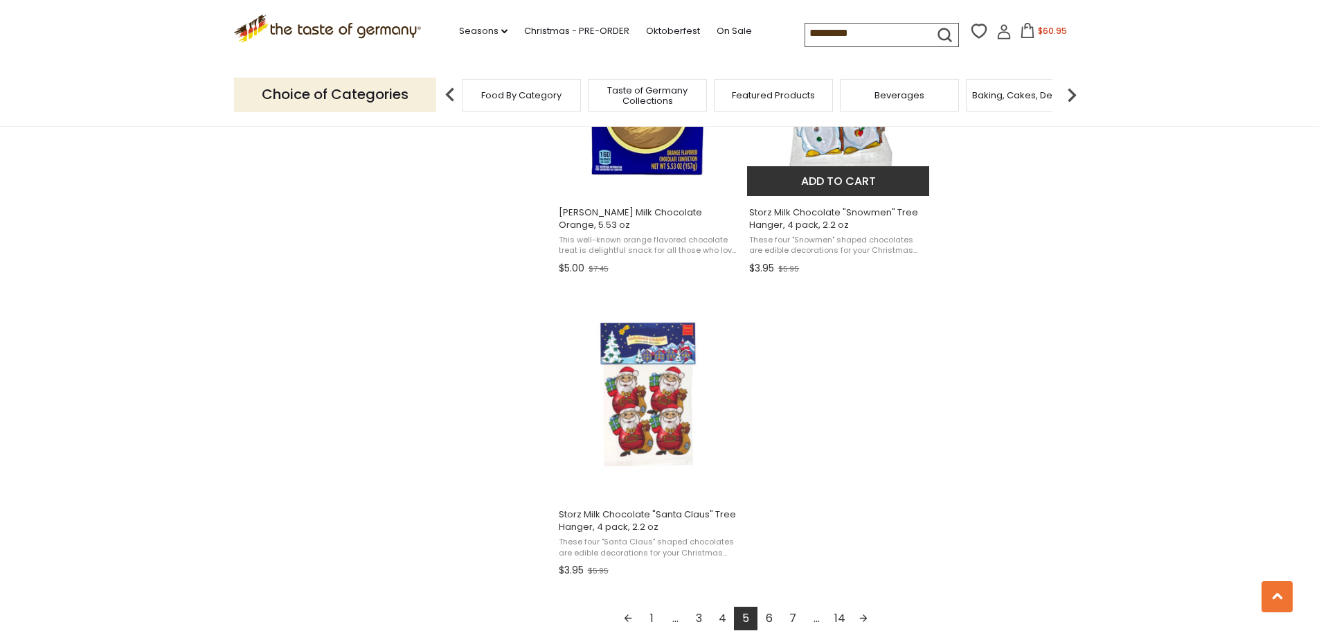
scroll to position [2216, 0]
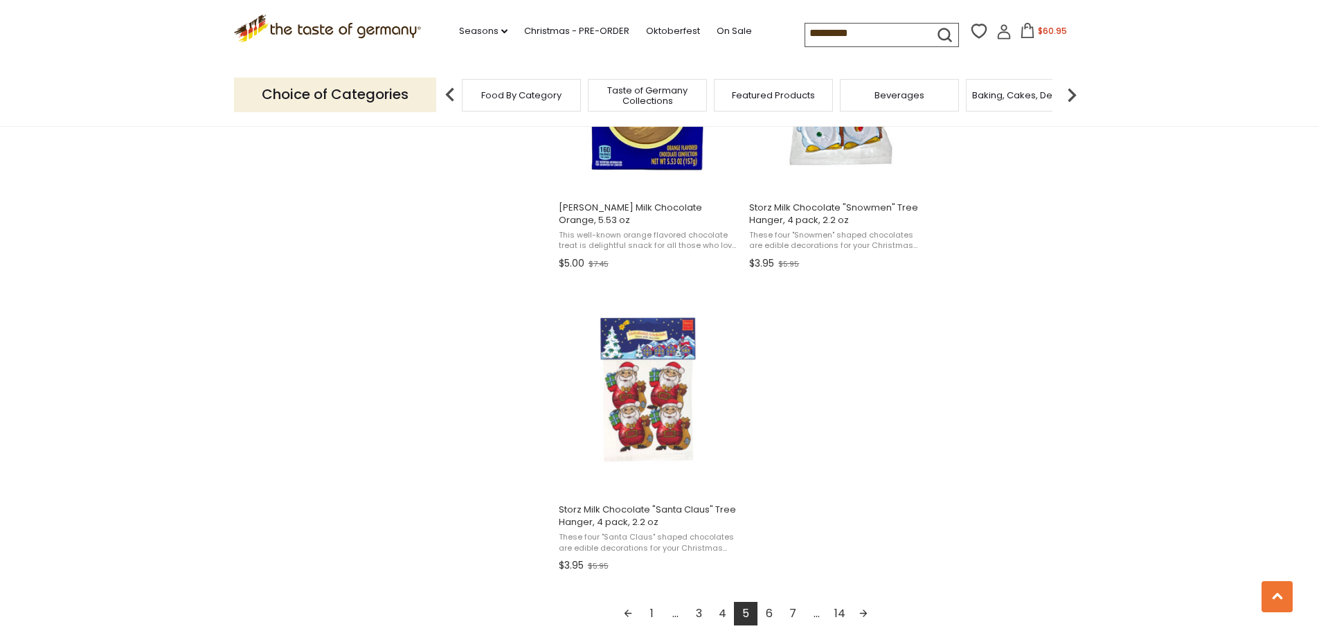
click at [771, 609] on link "6" at bounding box center [770, 614] width 24 height 24
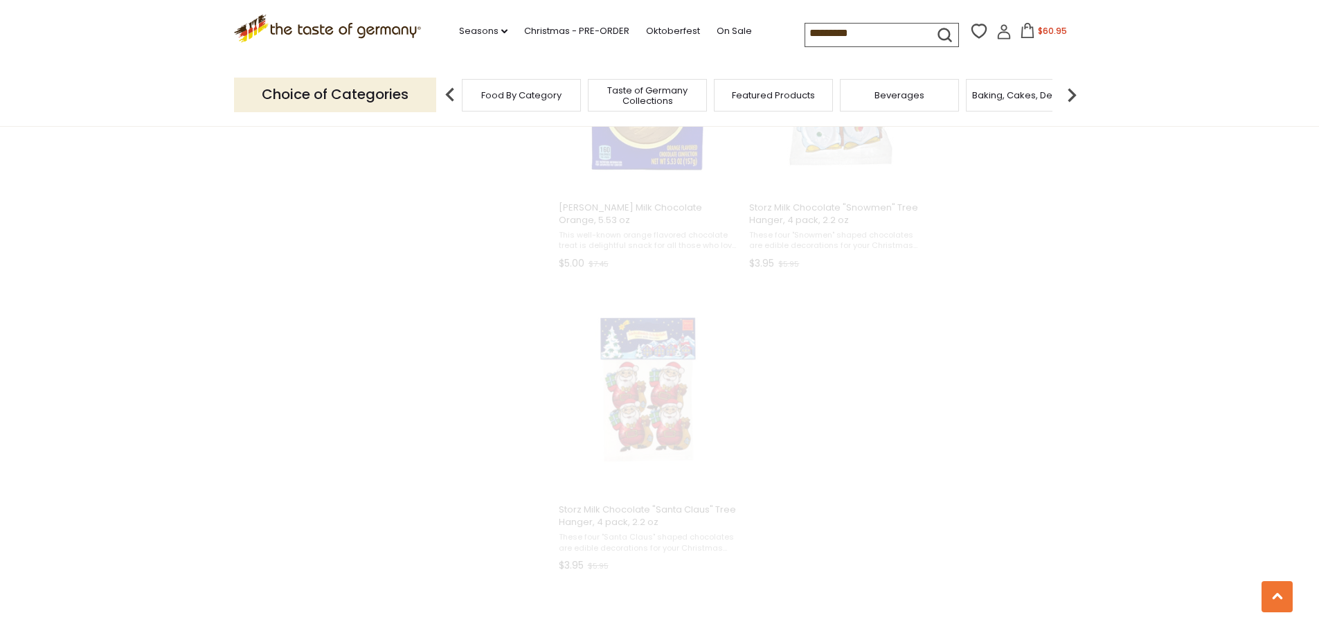
scroll to position [1808, 0]
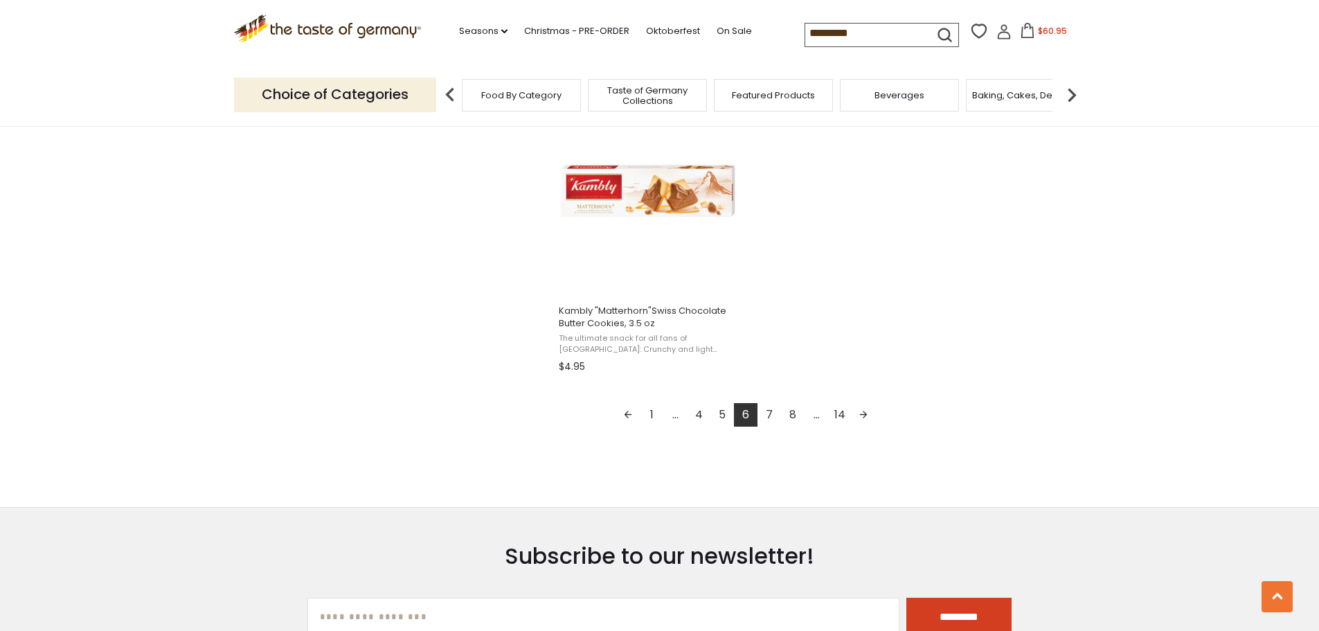
scroll to position [2424, 0]
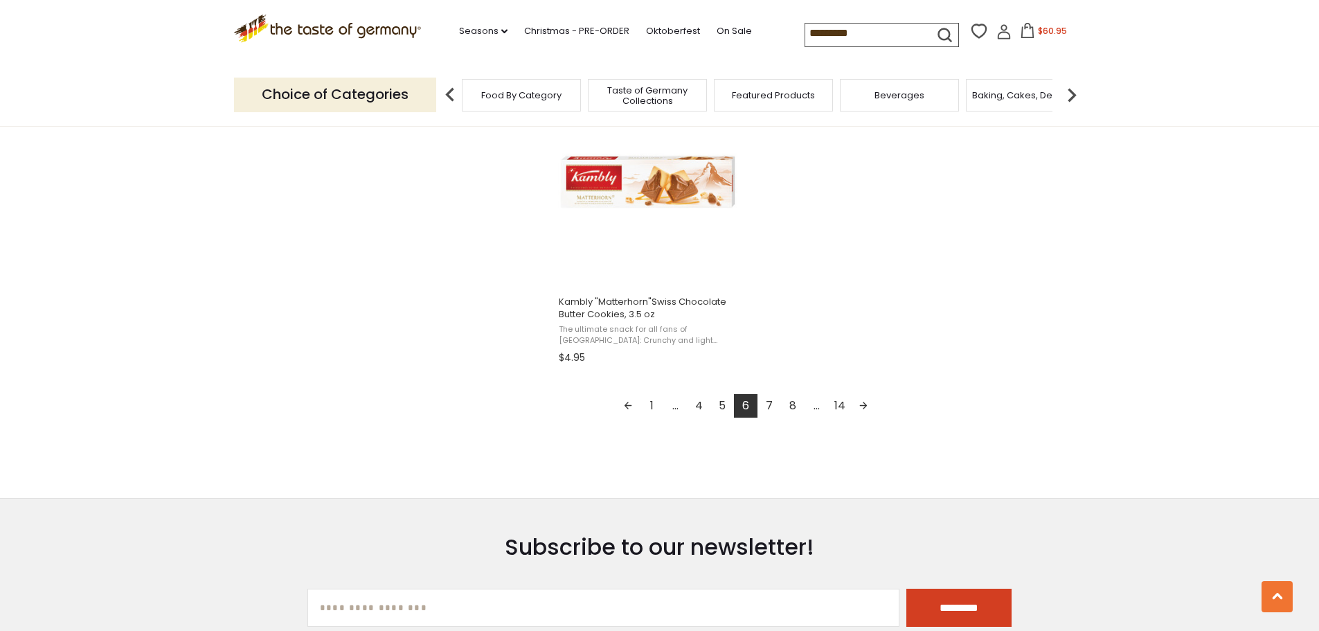
click at [771, 404] on link "7" at bounding box center [770, 406] width 24 height 24
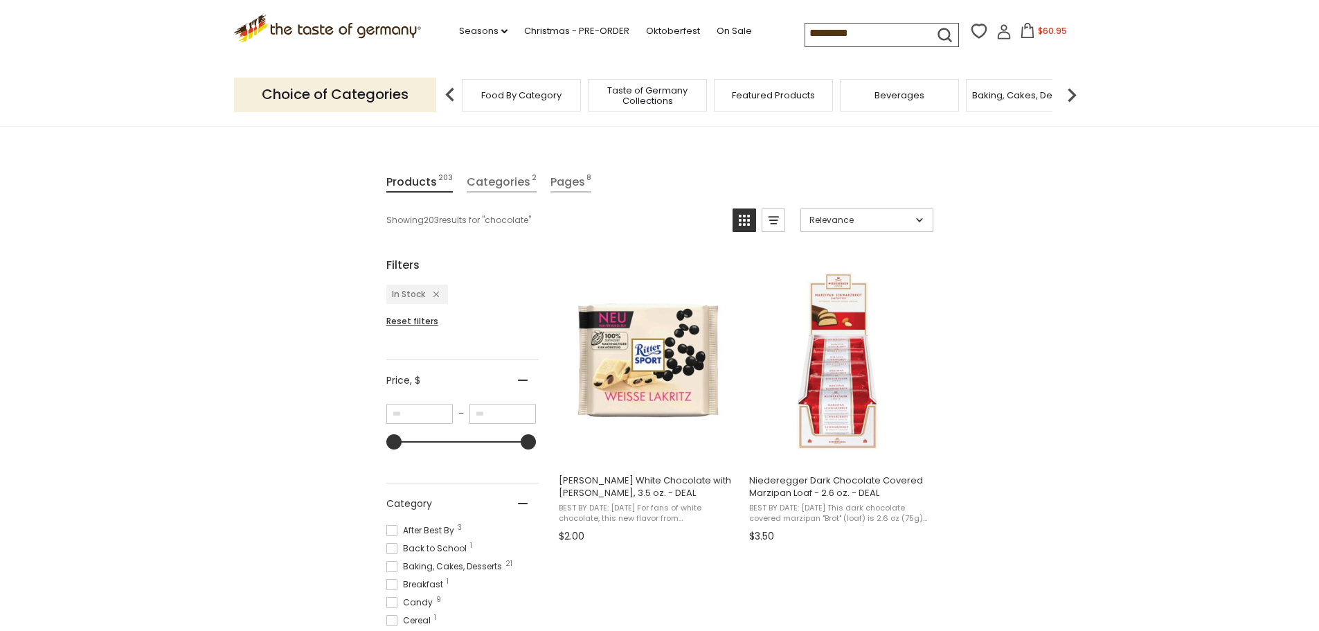
scroll to position [139, 0]
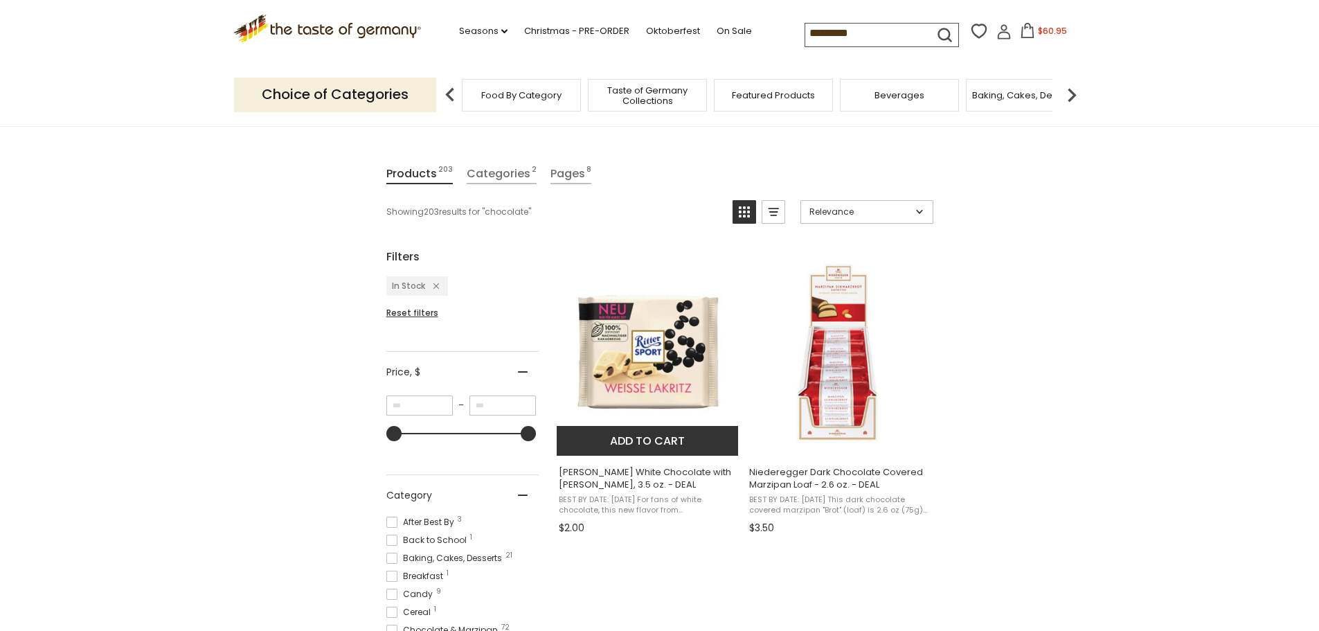
click at [686, 510] on span "BEST BY DATE: SEPTEMBER 2025 For fans of white chocolate, this new flavor from …" at bounding box center [648, 505] width 179 height 21
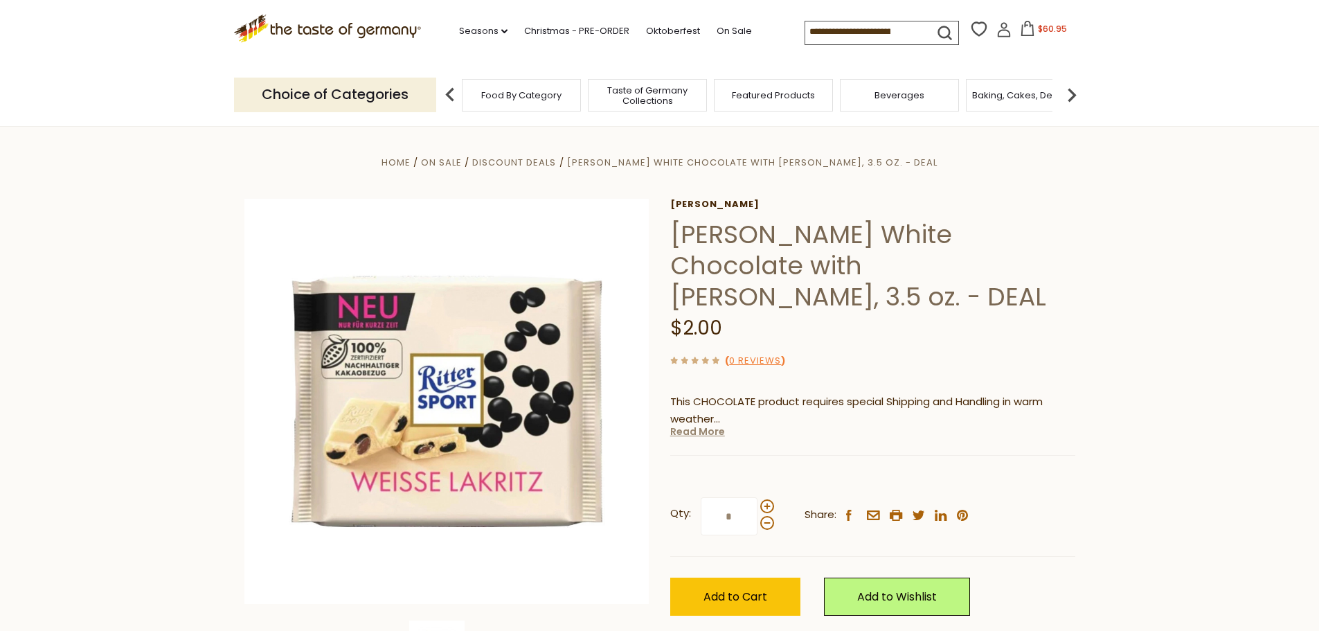
click at [696, 425] on link "Read More" at bounding box center [697, 432] width 55 height 14
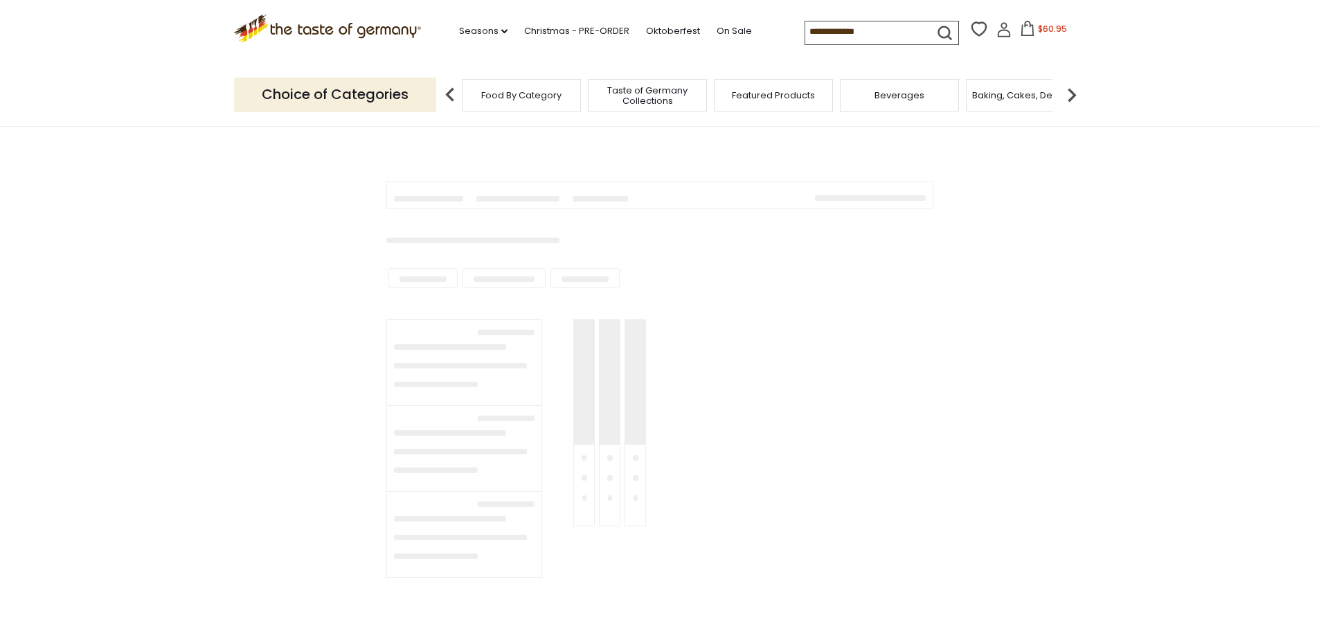
type input "*********"
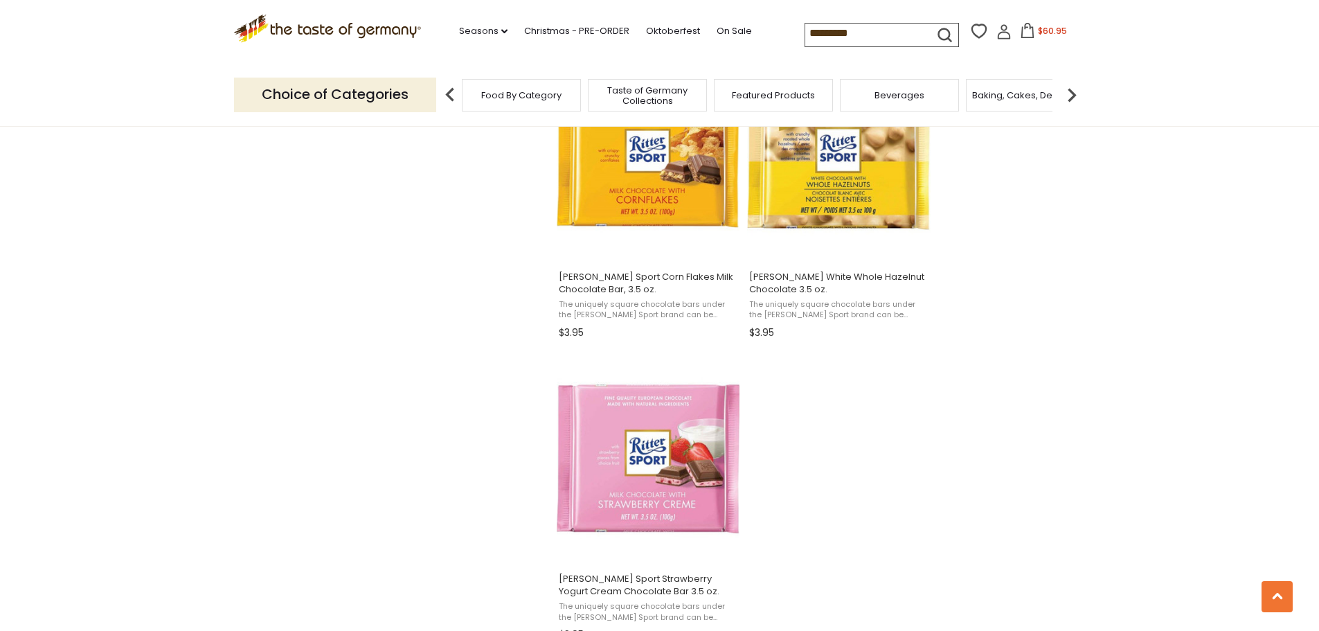
scroll to position [2424, 0]
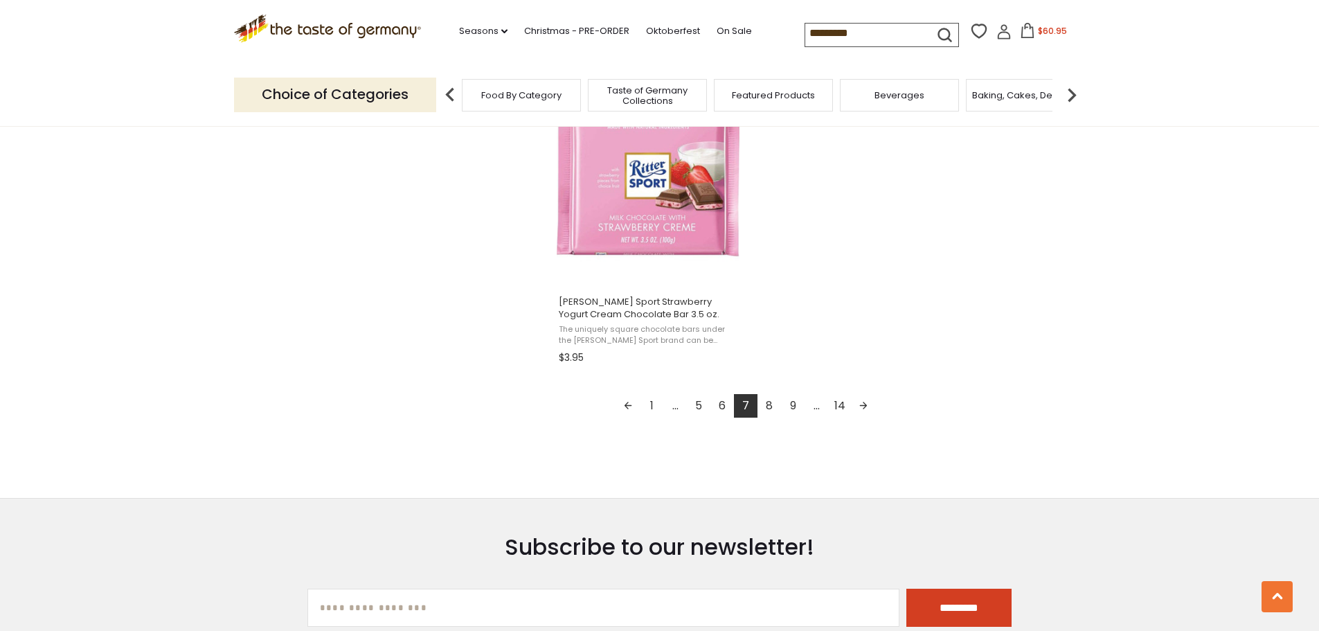
click at [771, 395] on link "8" at bounding box center [770, 406] width 24 height 24
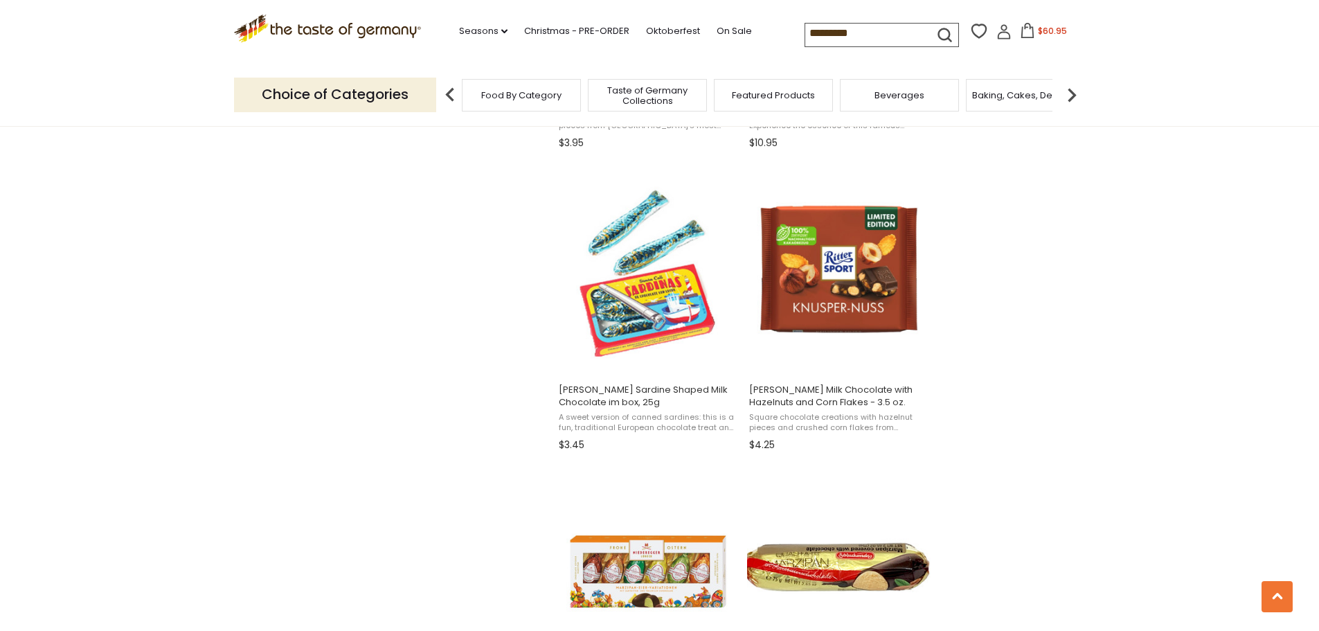
scroll to position [1870, 0]
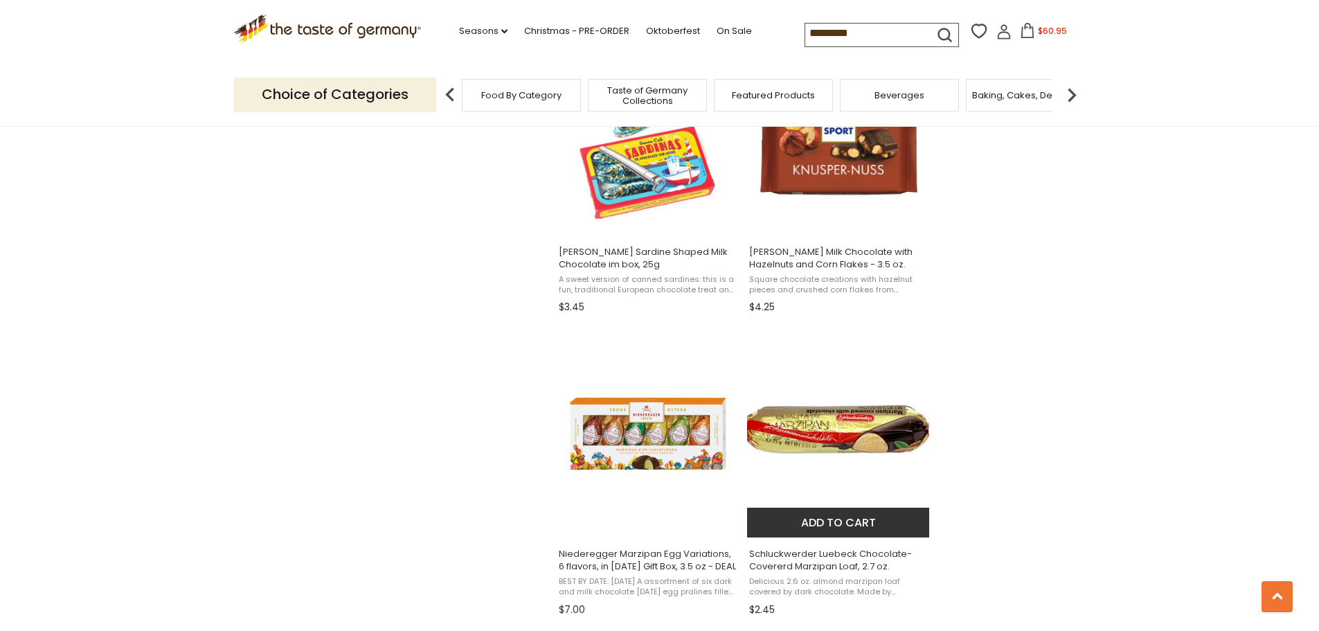
click at [858, 582] on span "Delicious 2.6 oz. almond marzipan loaf covered by dark chocolate. Made by Schlu…" at bounding box center [838, 586] width 179 height 21
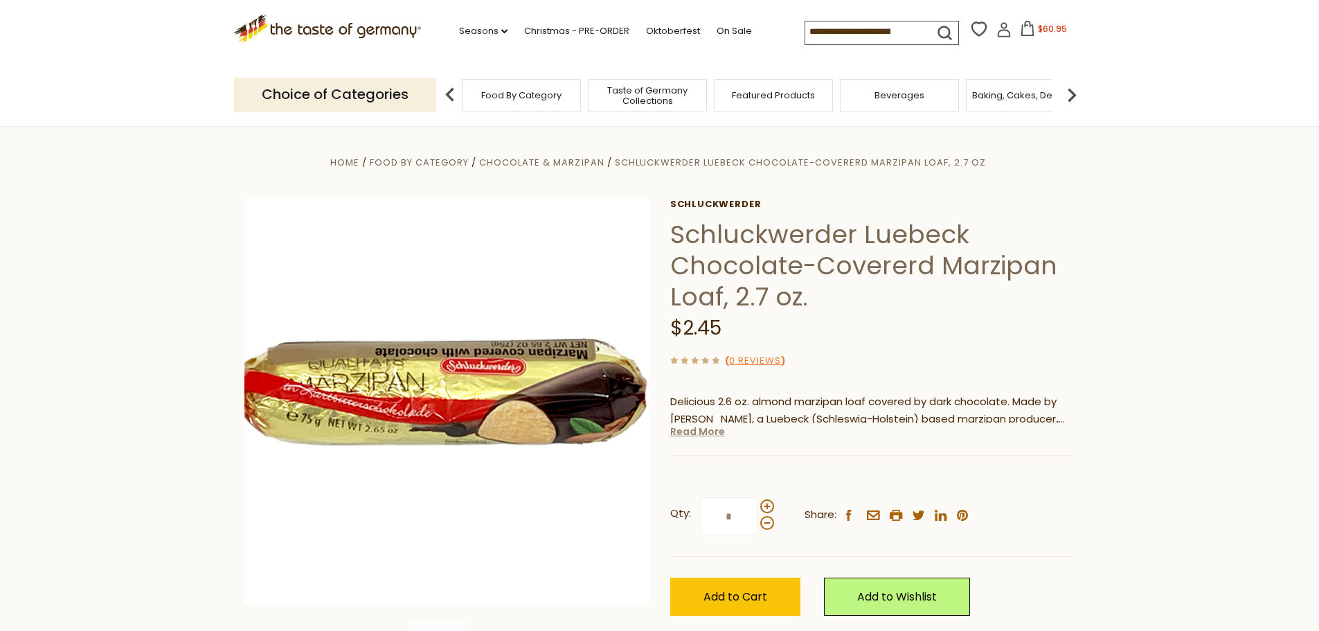
click at [699, 427] on link "Read More" at bounding box center [697, 432] width 55 height 14
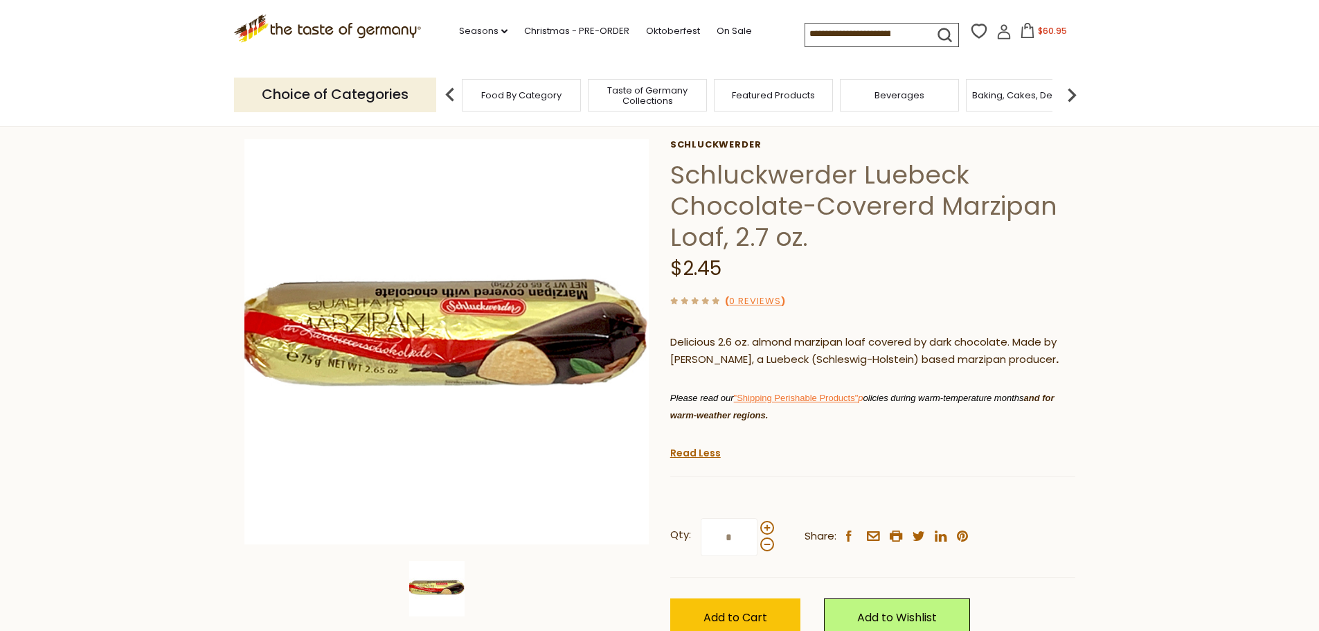
scroll to position [139, 0]
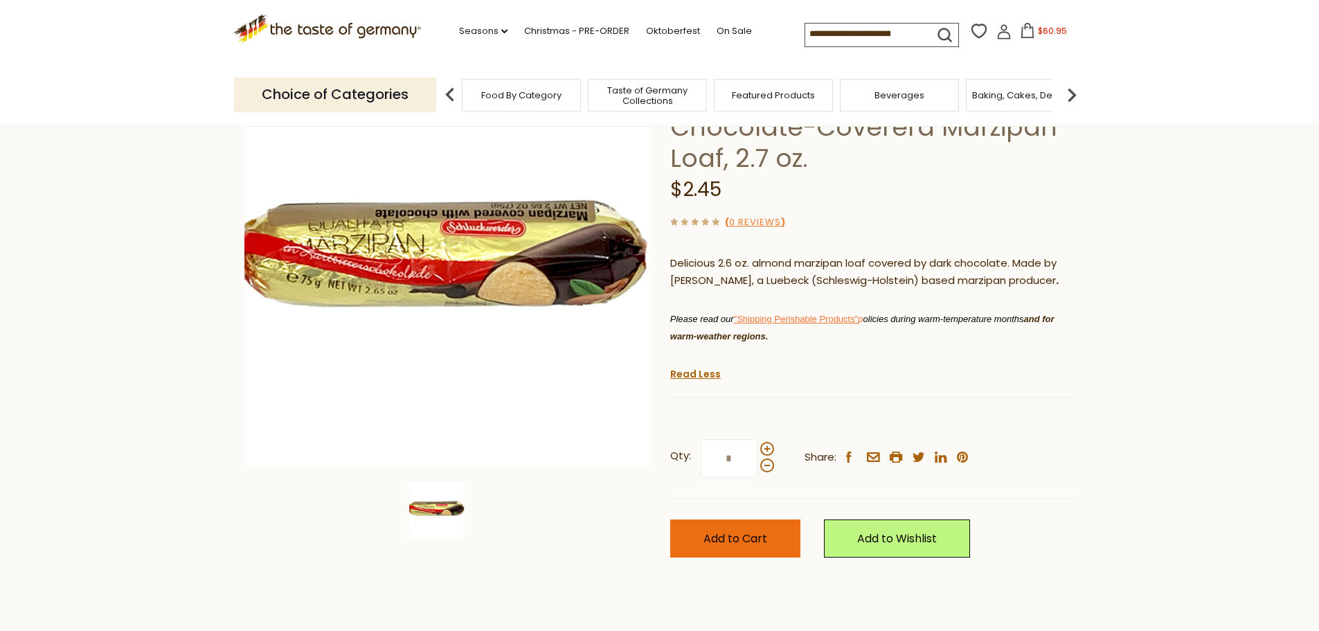
click at [752, 546] on span "Add to Cart" at bounding box center [736, 539] width 64 height 16
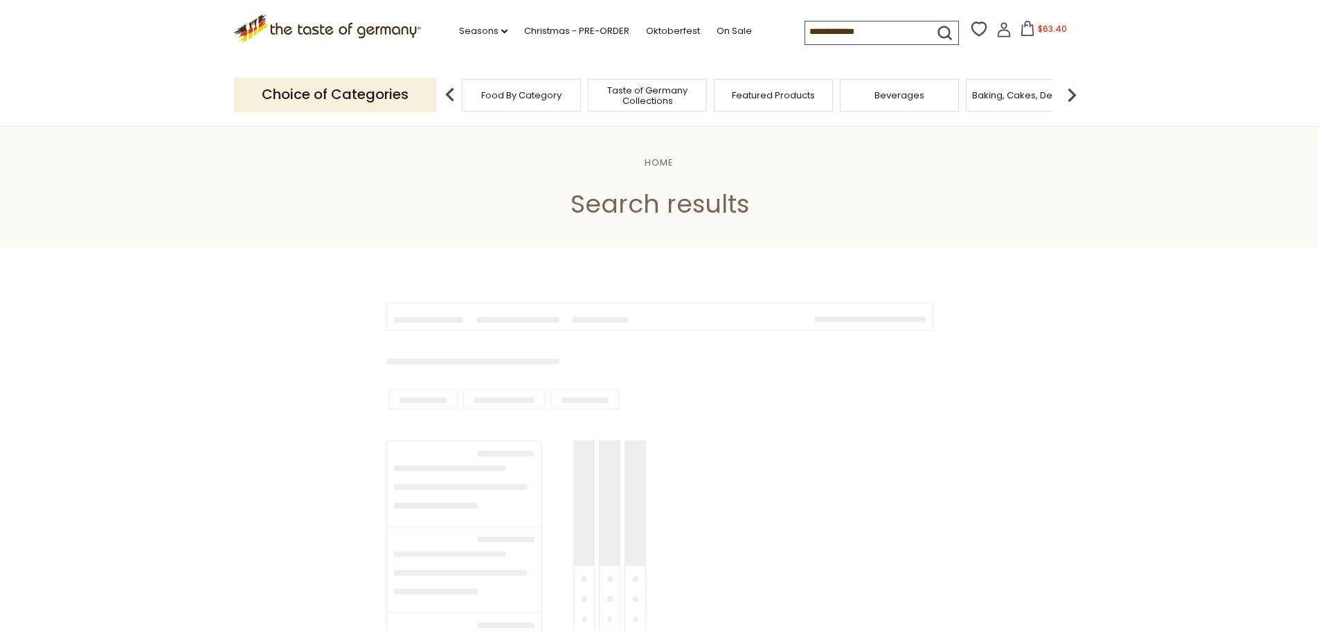
type input "*********"
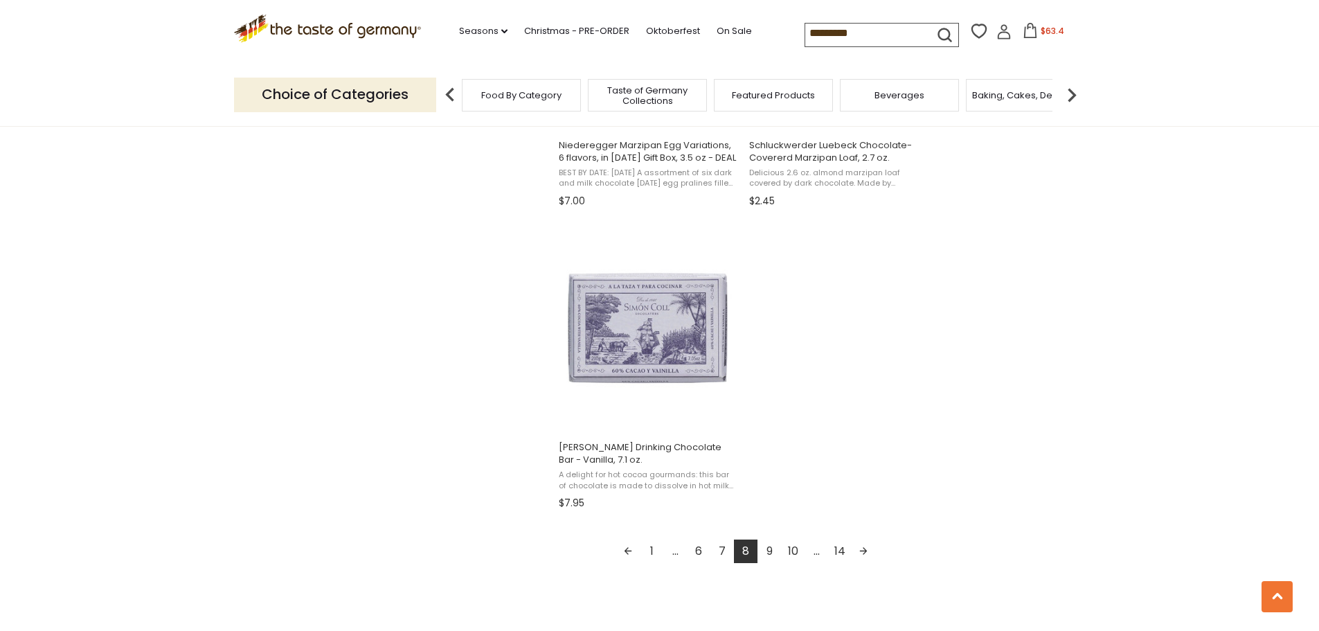
scroll to position [2286, 0]
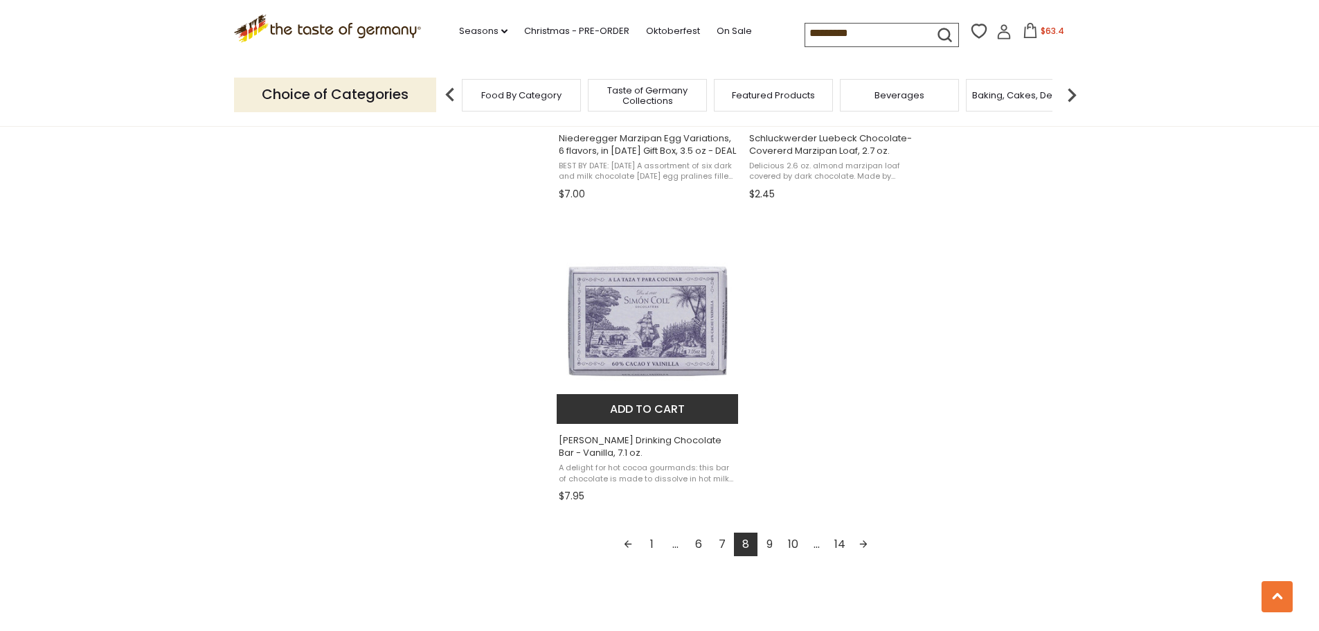
click at [700, 478] on span "A delight for hot cocoa gourmands: this bar of chocolate is made to dissolve in…" at bounding box center [648, 473] width 179 height 21
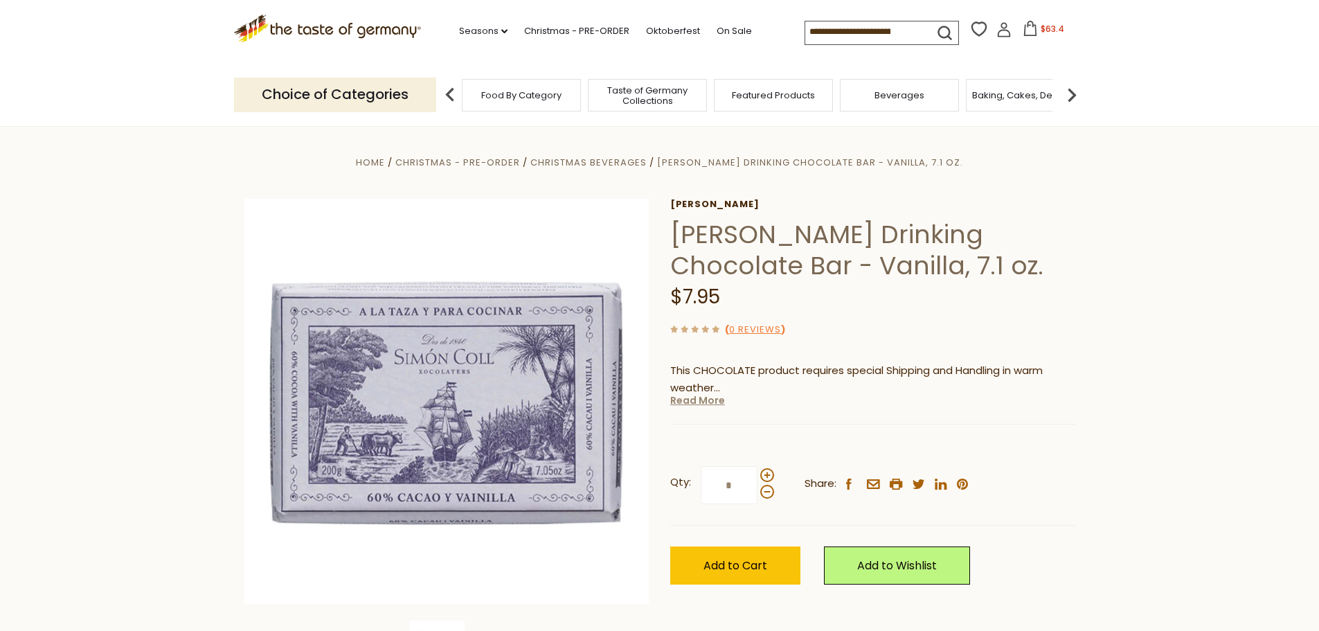
click at [705, 395] on link "Read More" at bounding box center [697, 400] width 55 height 14
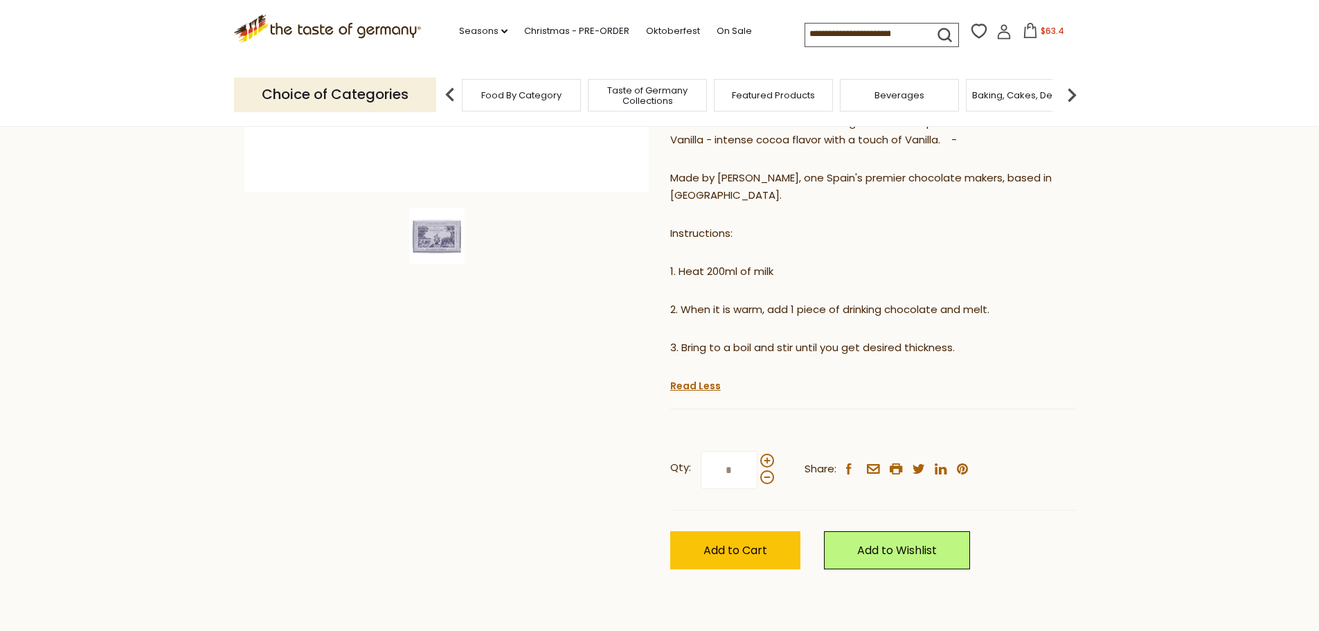
scroll to position [416, 0]
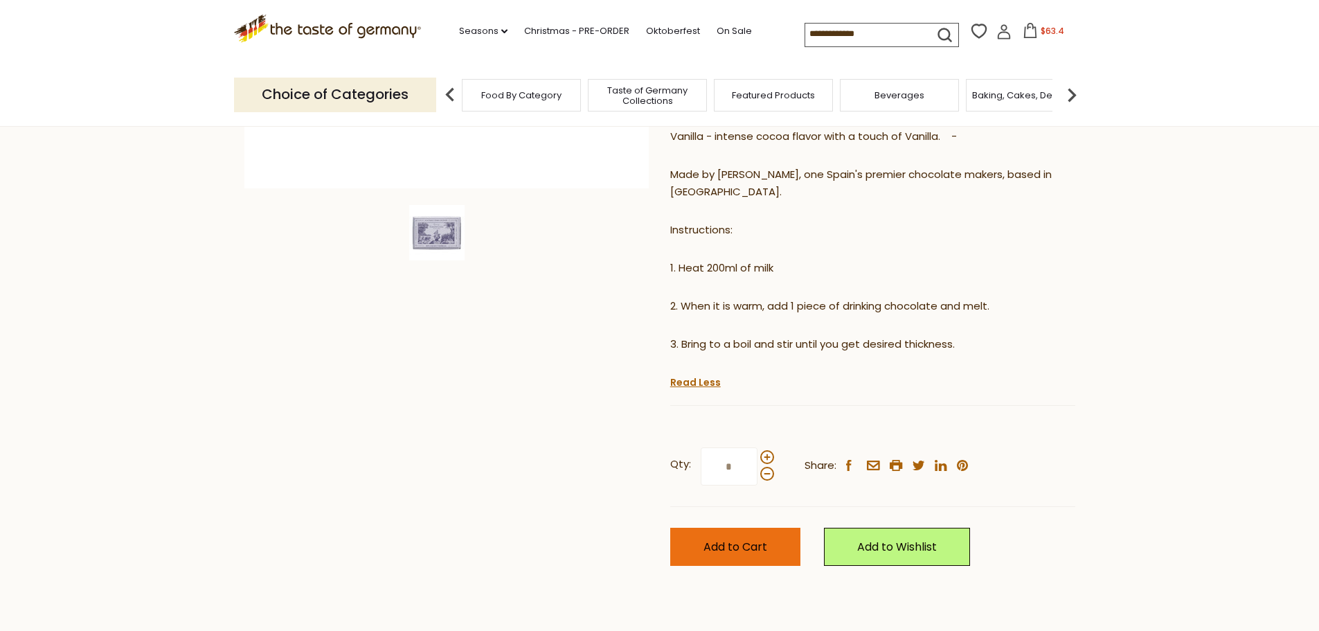
click at [768, 545] on button "Add to Cart" at bounding box center [735, 547] width 130 height 38
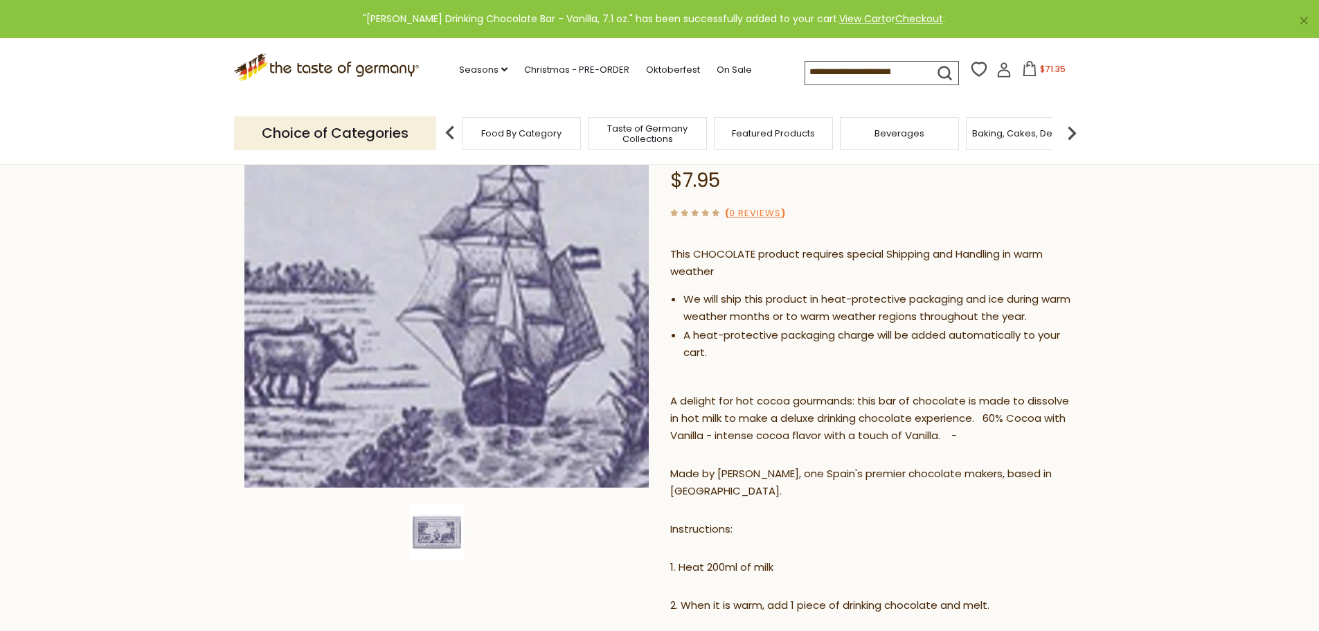
scroll to position [0, 0]
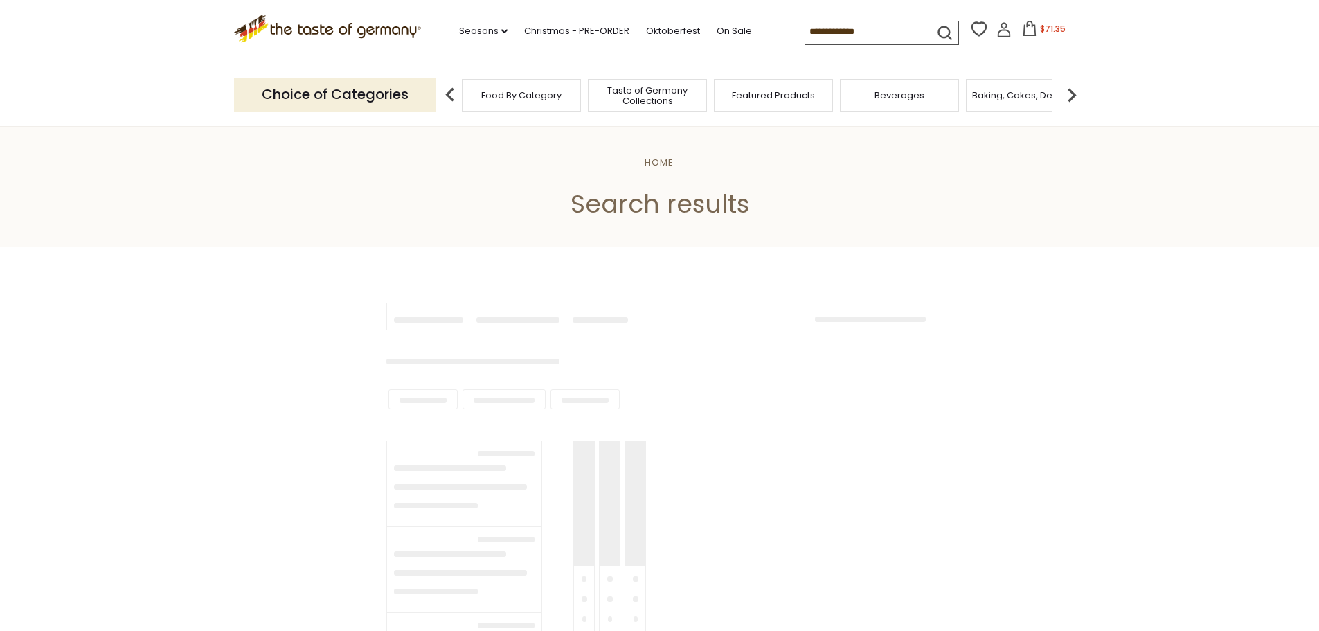
type input "*********"
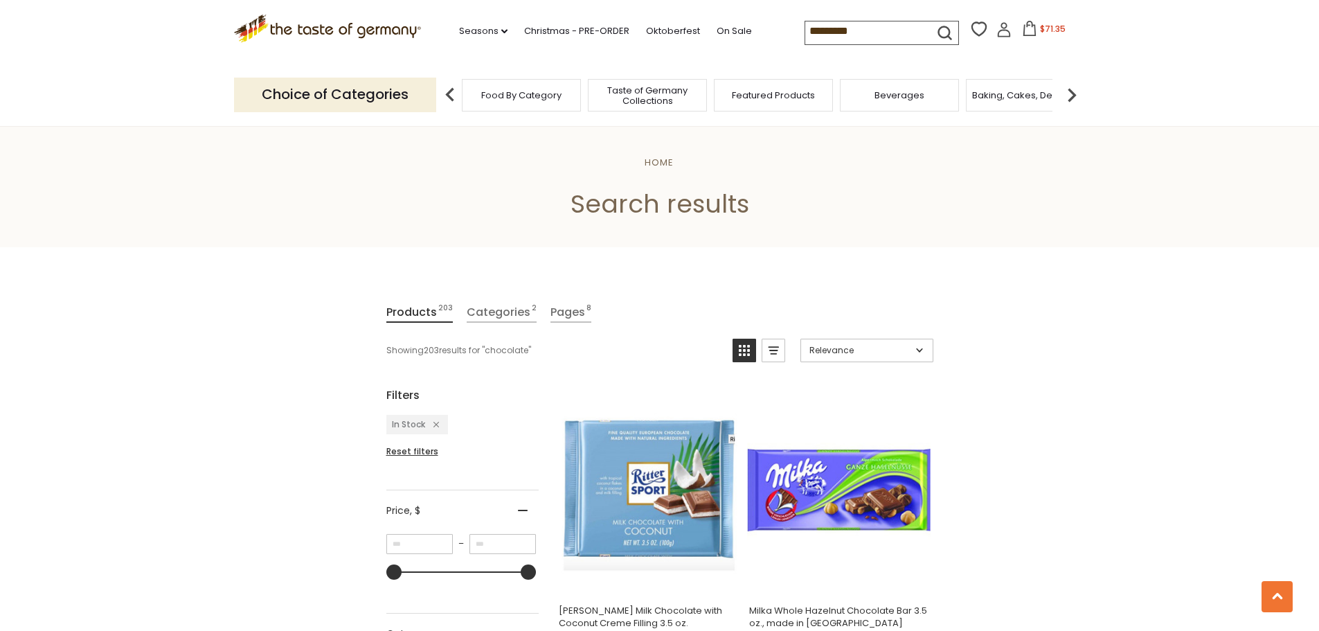
scroll to position [2286, 0]
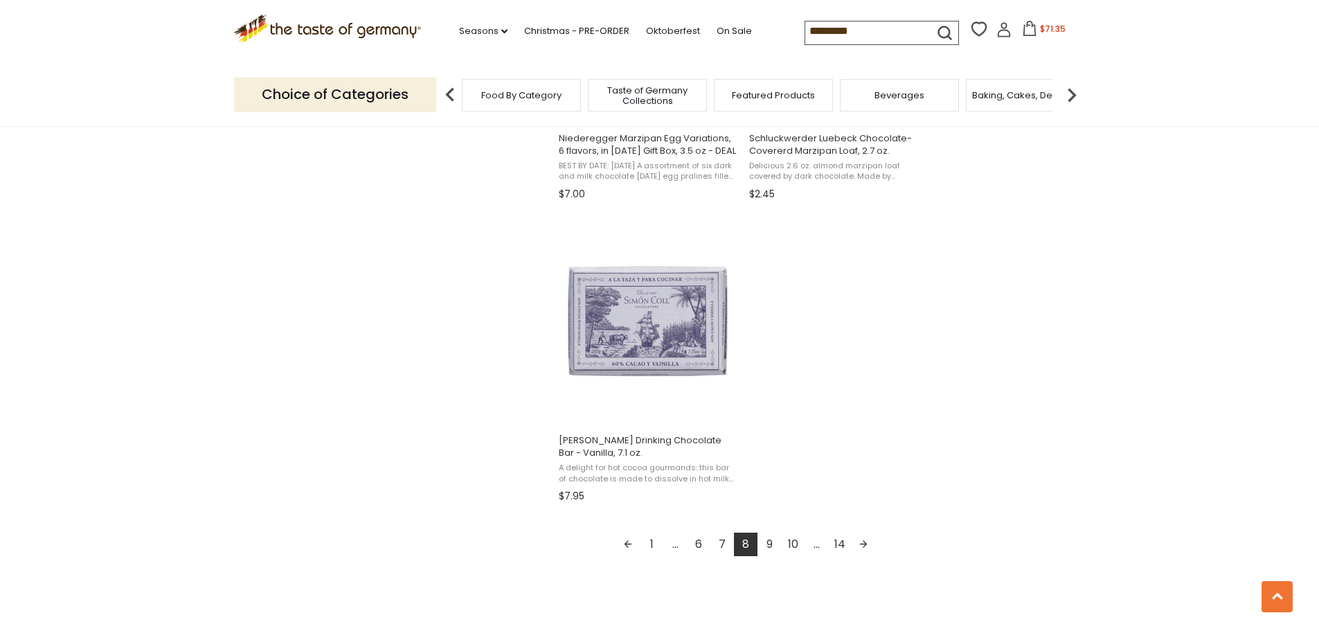
click at [772, 542] on link "9" at bounding box center [770, 545] width 24 height 24
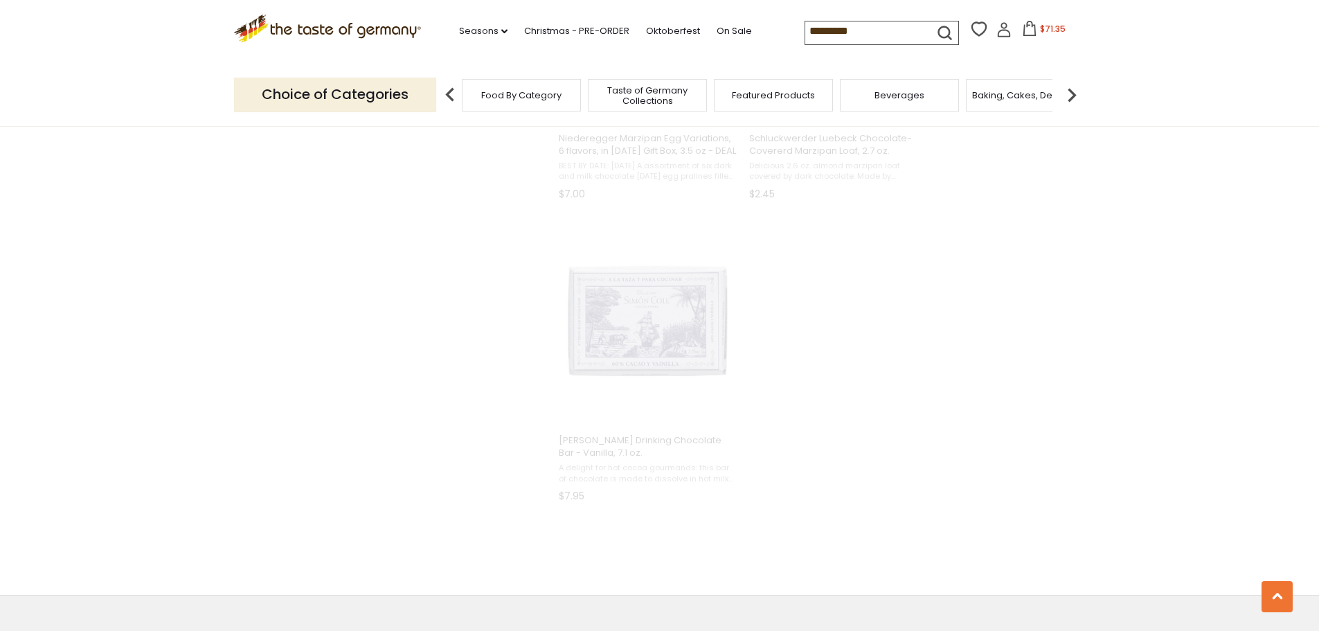
scroll to position [1725, 0]
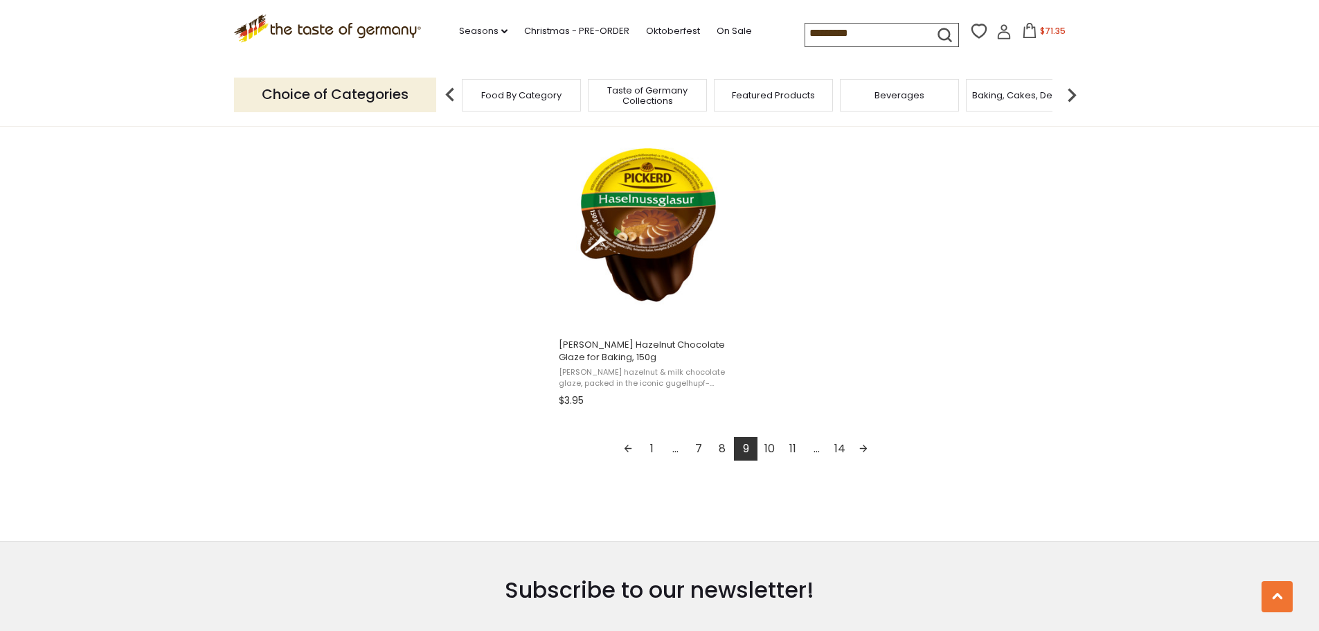
scroll to position [2424, 0]
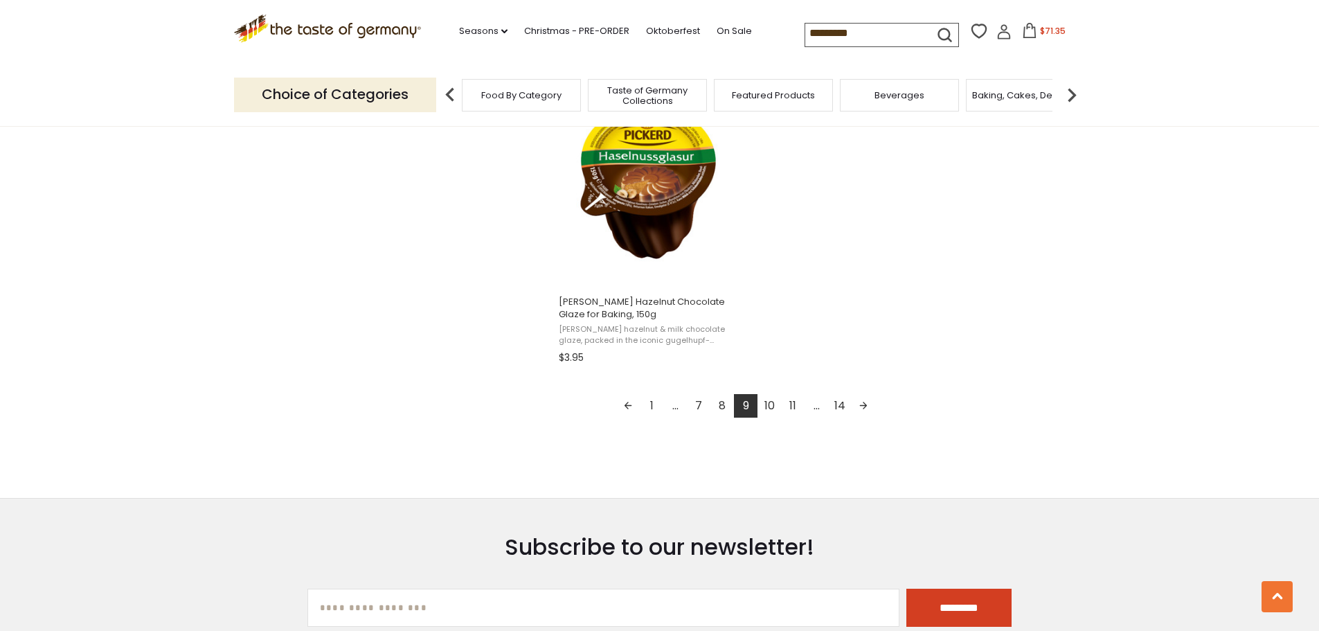
click at [775, 405] on link "10" at bounding box center [770, 406] width 24 height 24
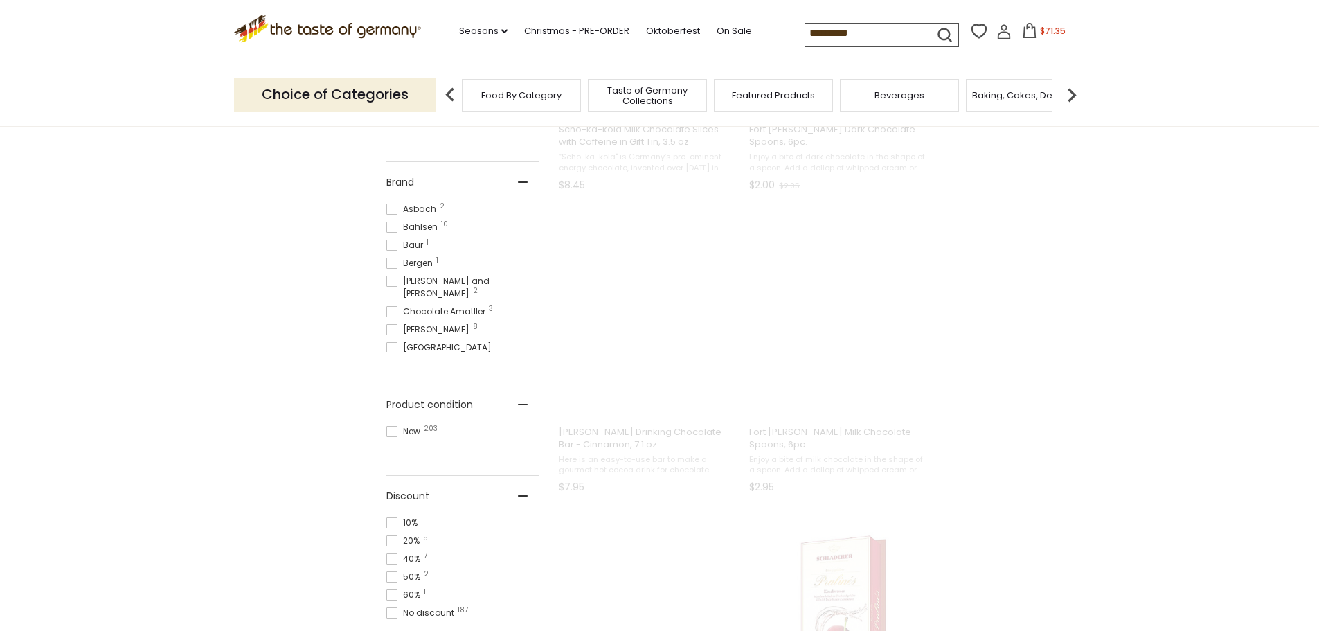
scroll to position [103, 0]
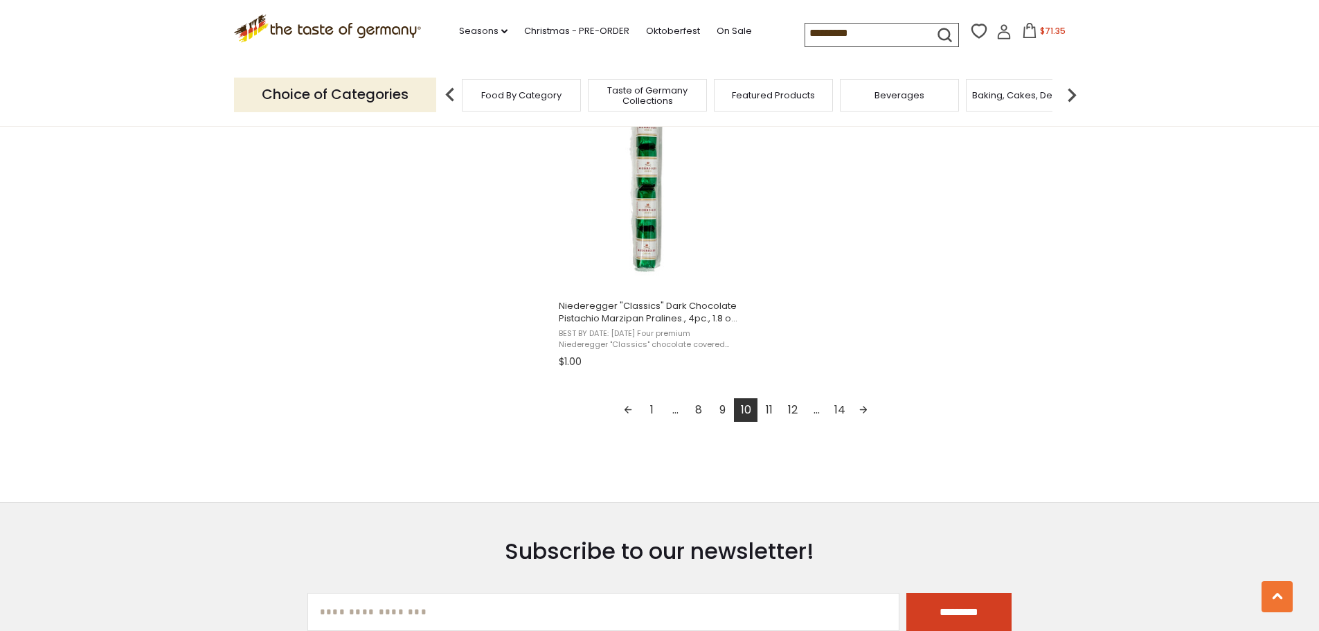
scroll to position [2424, 0]
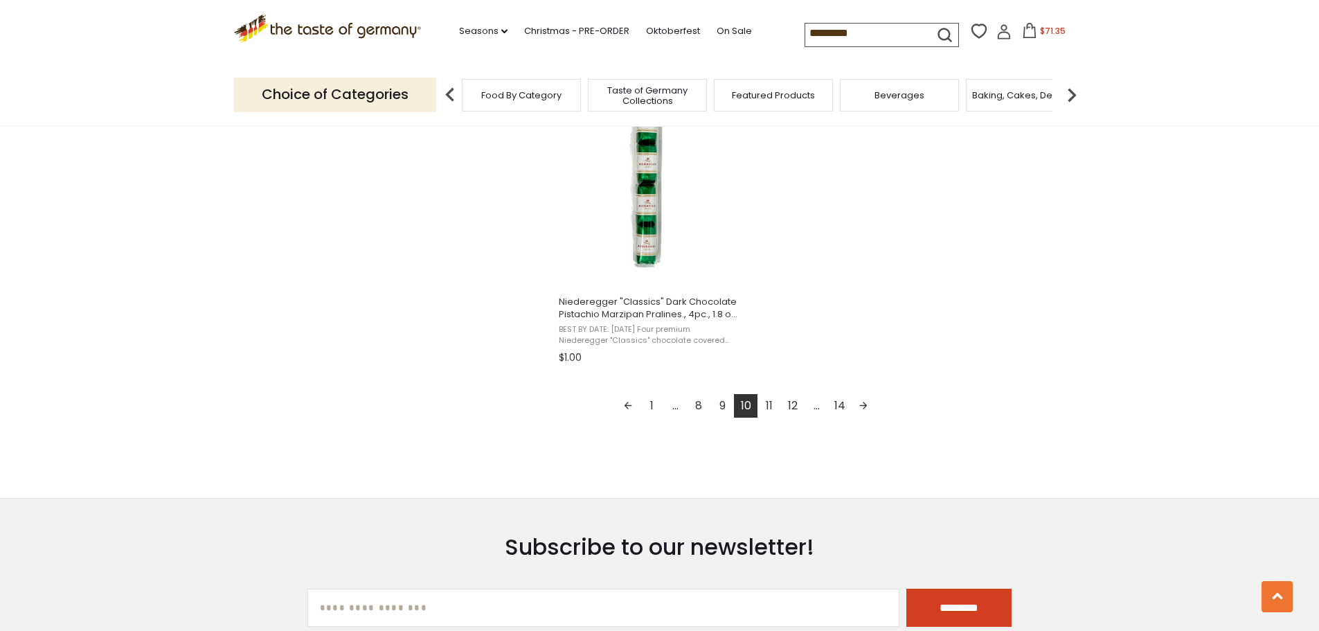
click at [772, 404] on link "11" at bounding box center [770, 406] width 24 height 24
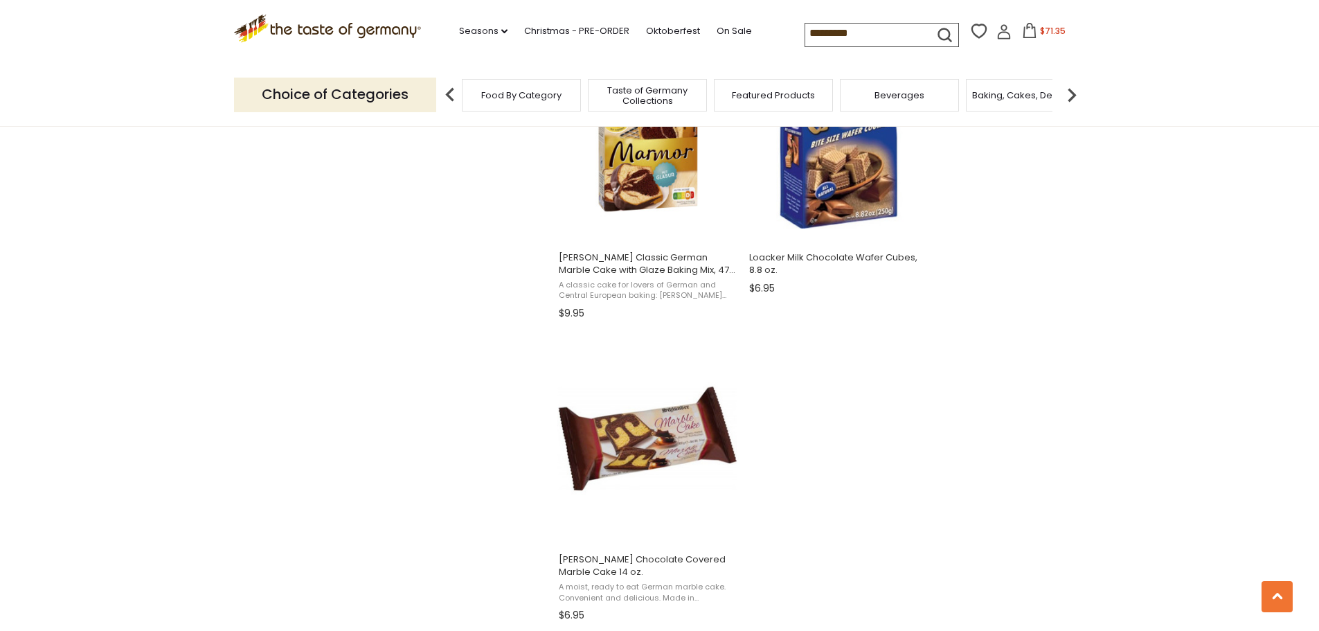
scroll to position [2355, 0]
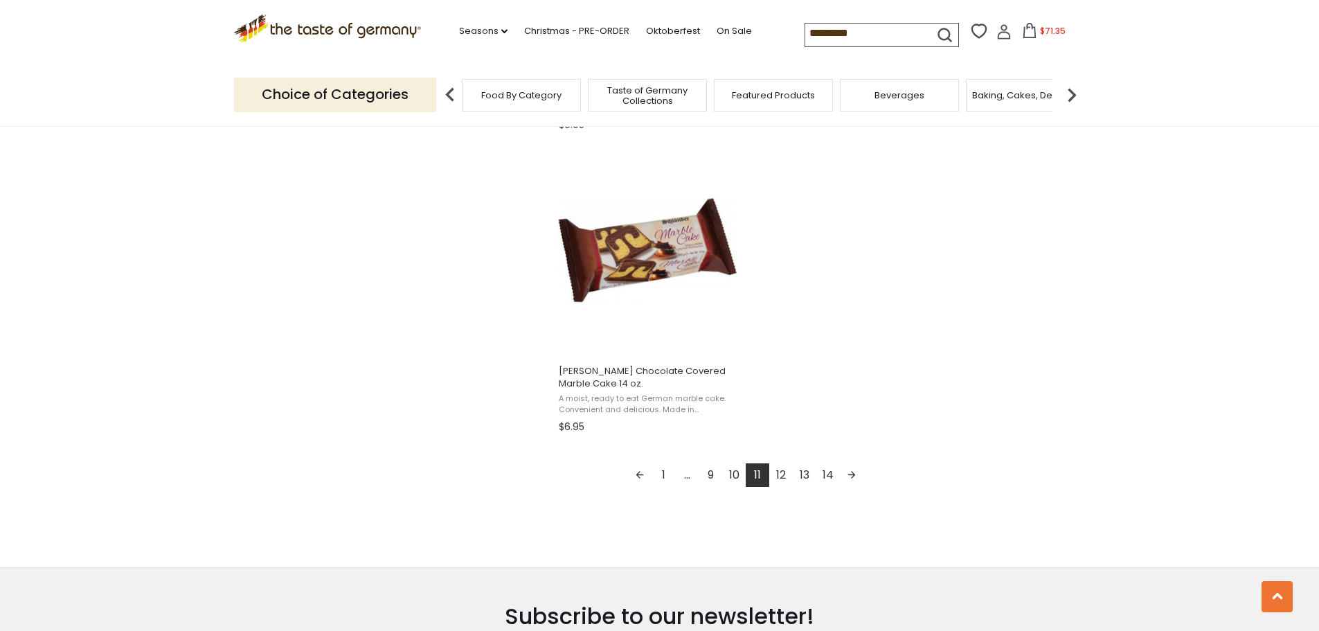
click at [785, 474] on link "12" at bounding box center [781, 475] width 24 height 24
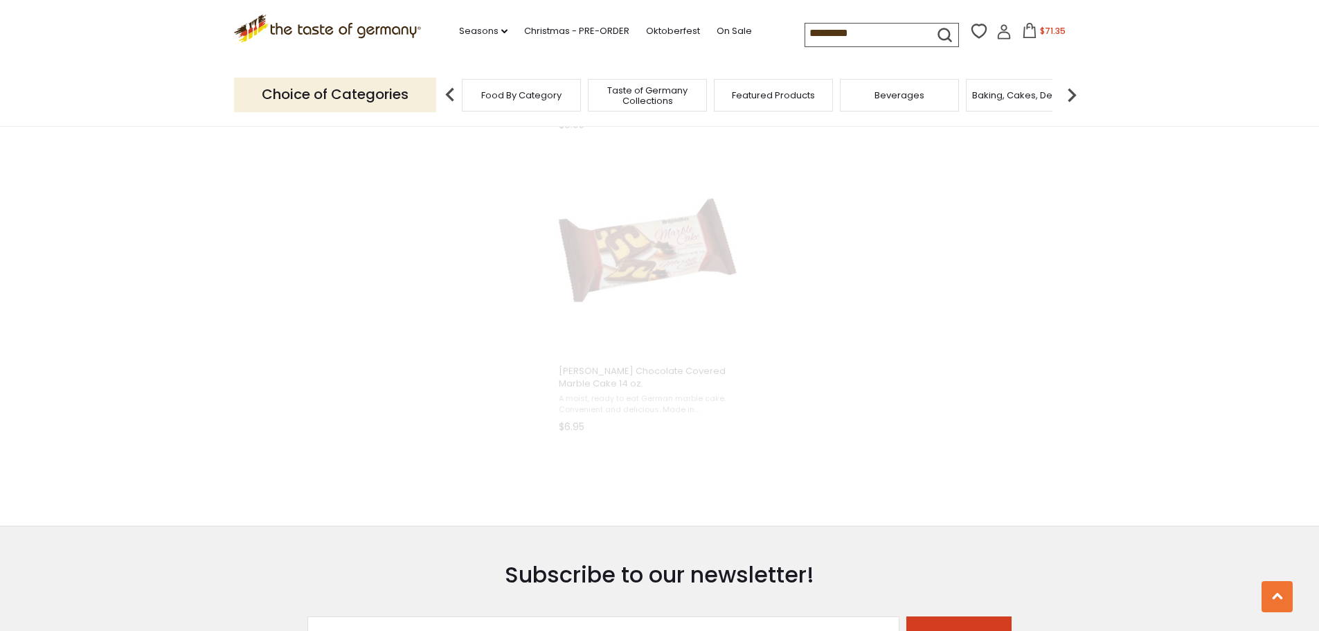
scroll to position [1921, 0]
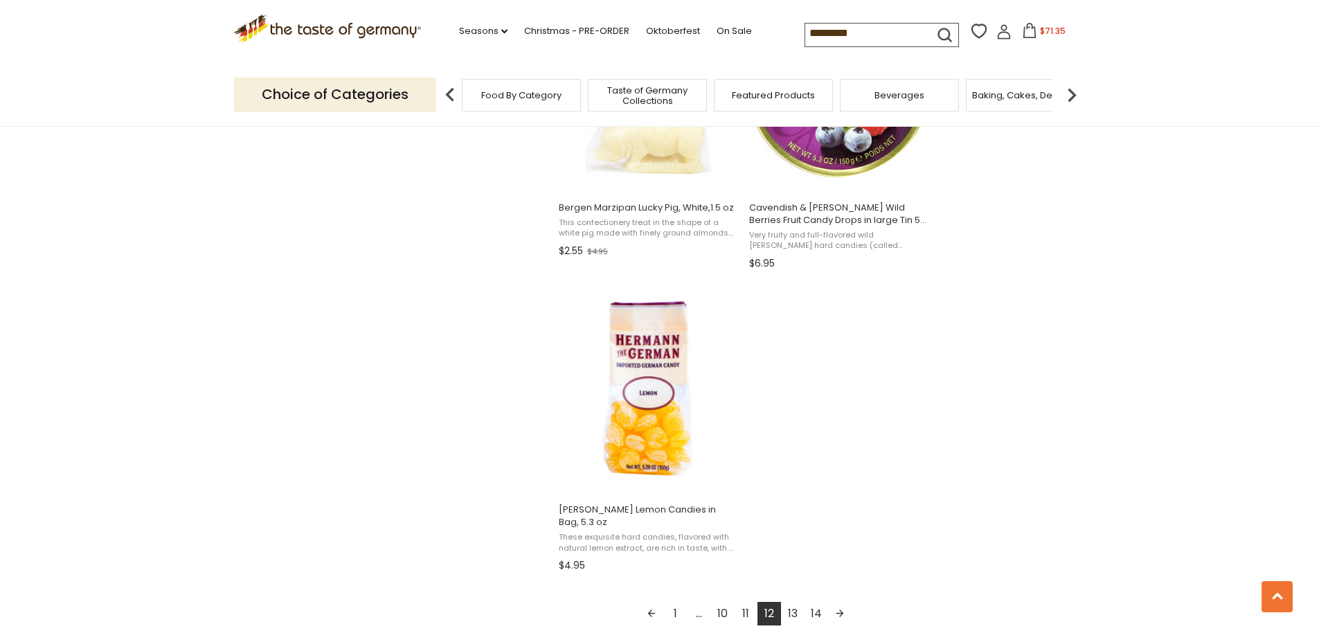
scroll to position [2424, 0]
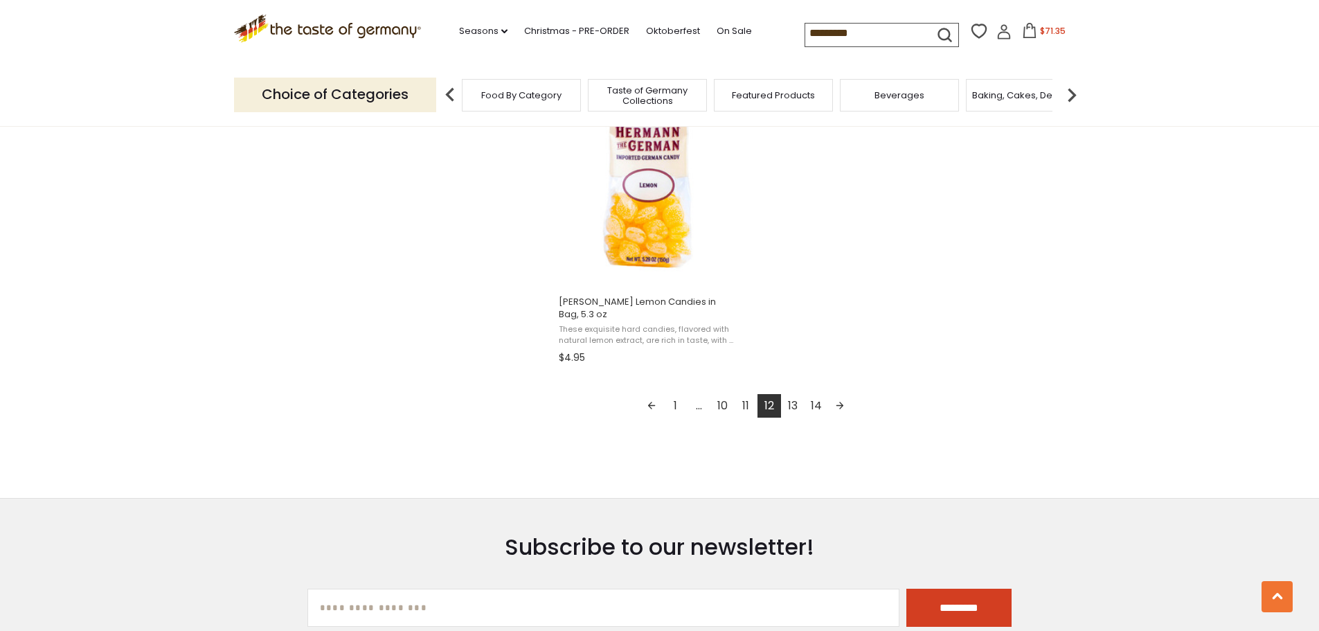
click at [796, 398] on link "13" at bounding box center [793, 406] width 24 height 24
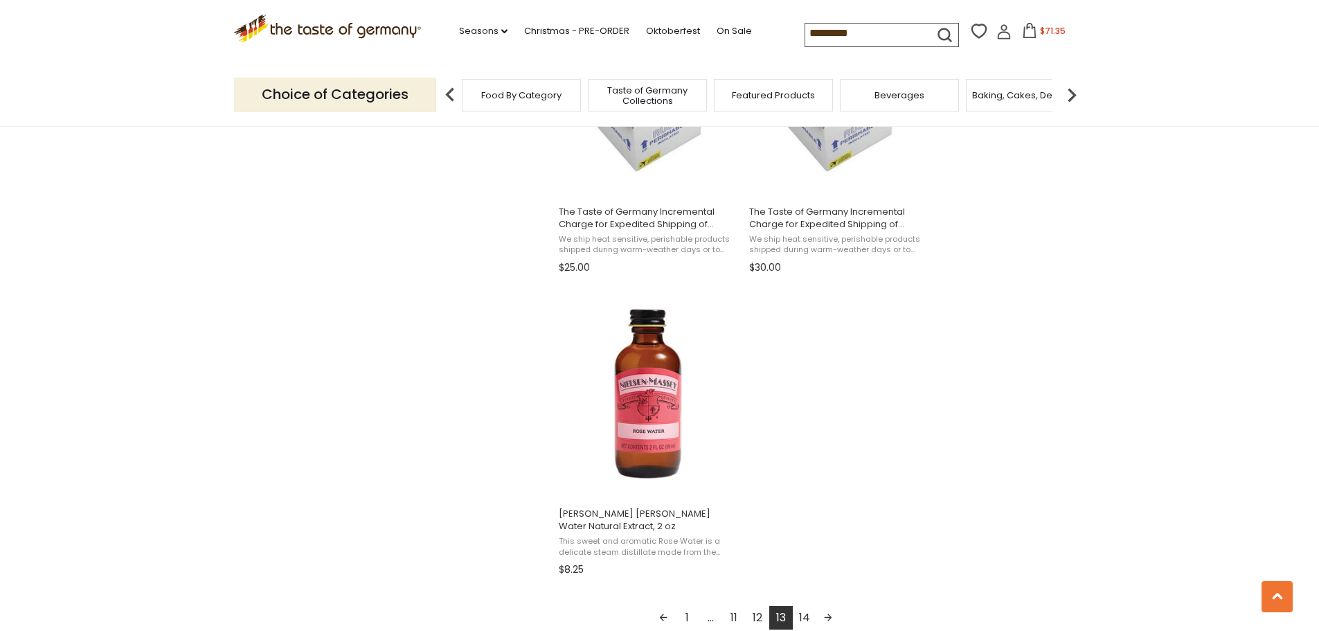
scroll to position [2216, 0]
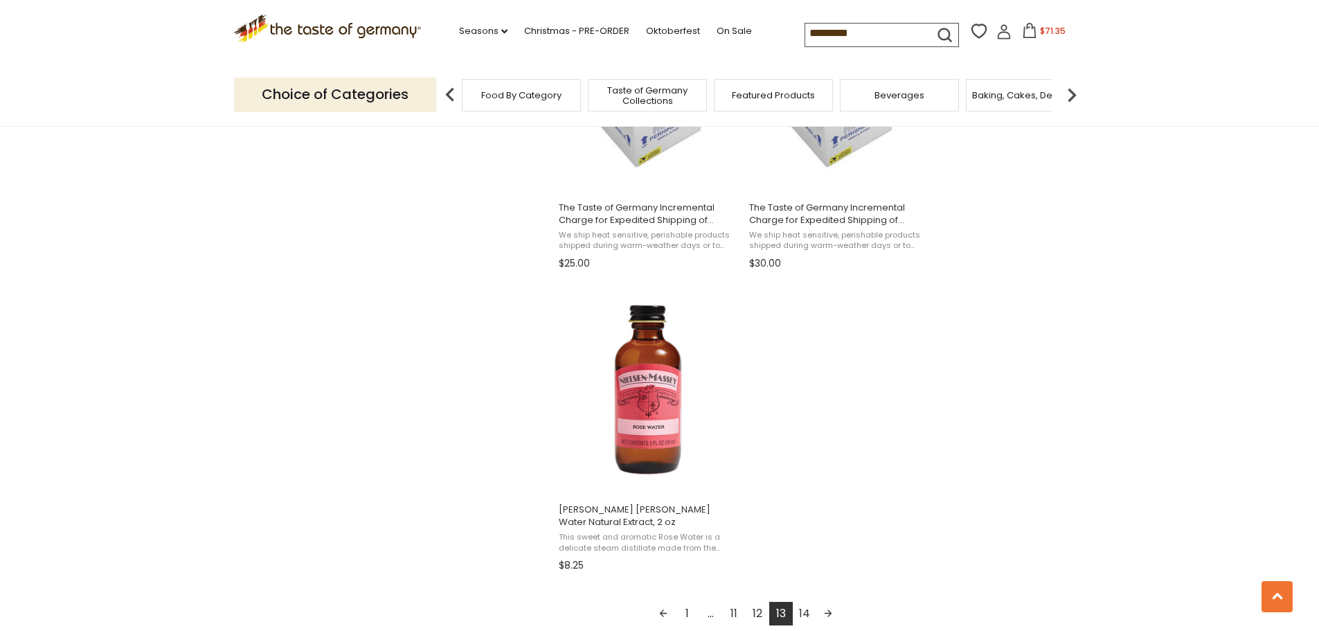
click at [801, 608] on link "14" at bounding box center [805, 614] width 24 height 24
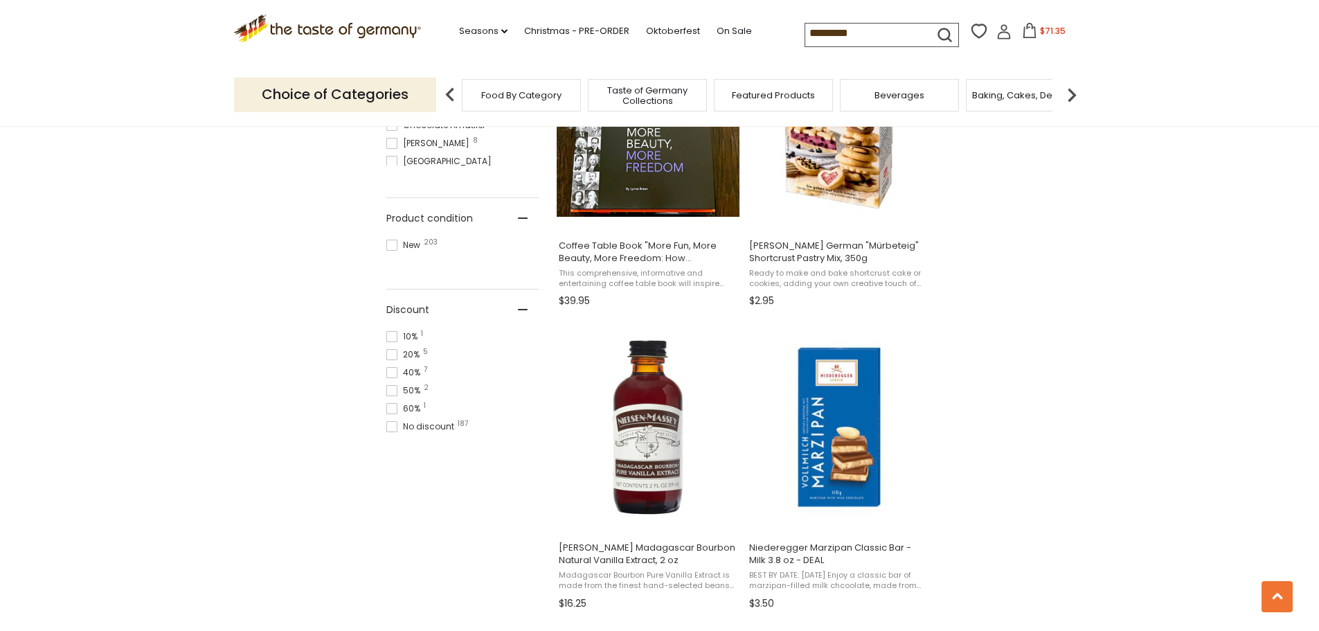
scroll to position [1039, 0]
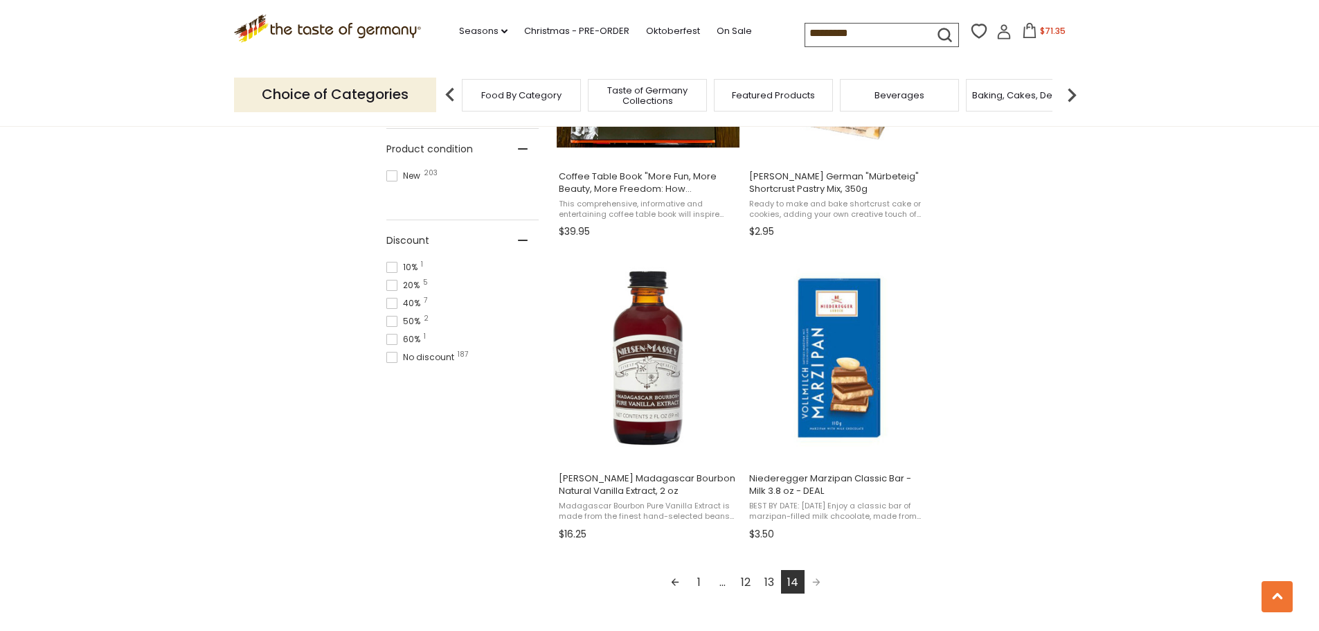
click at [818, 582] on span "Pagination" at bounding box center [817, 582] width 24 height 24
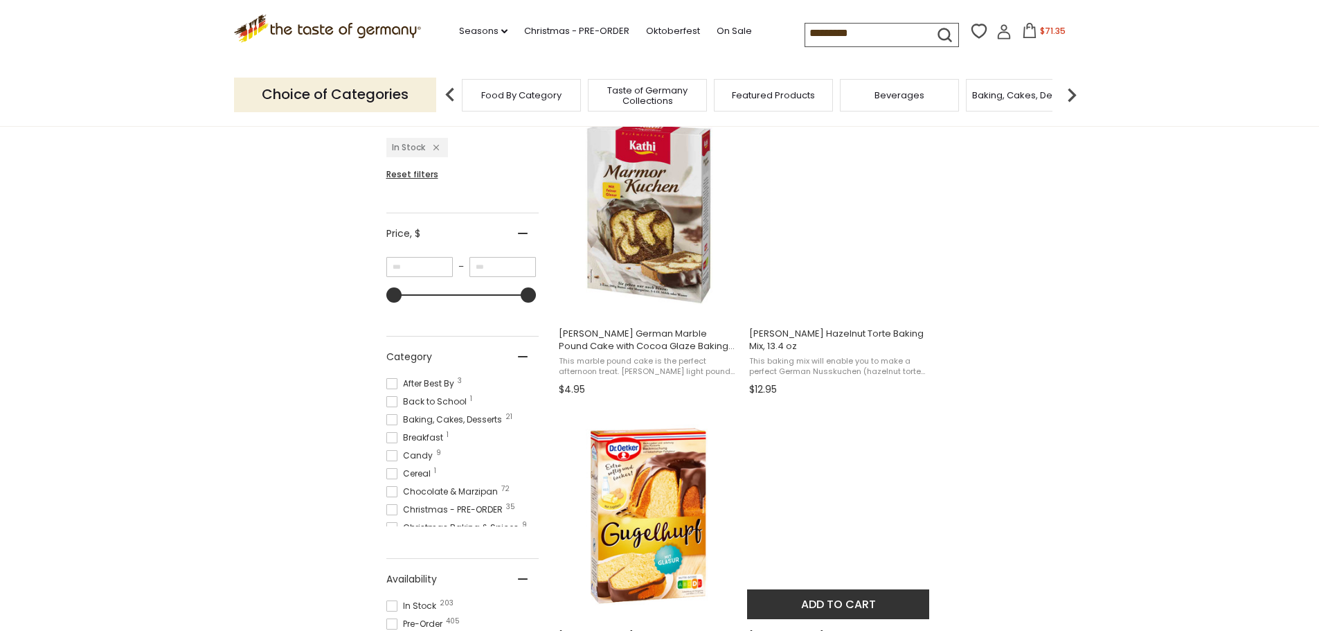
scroll to position [0, 0]
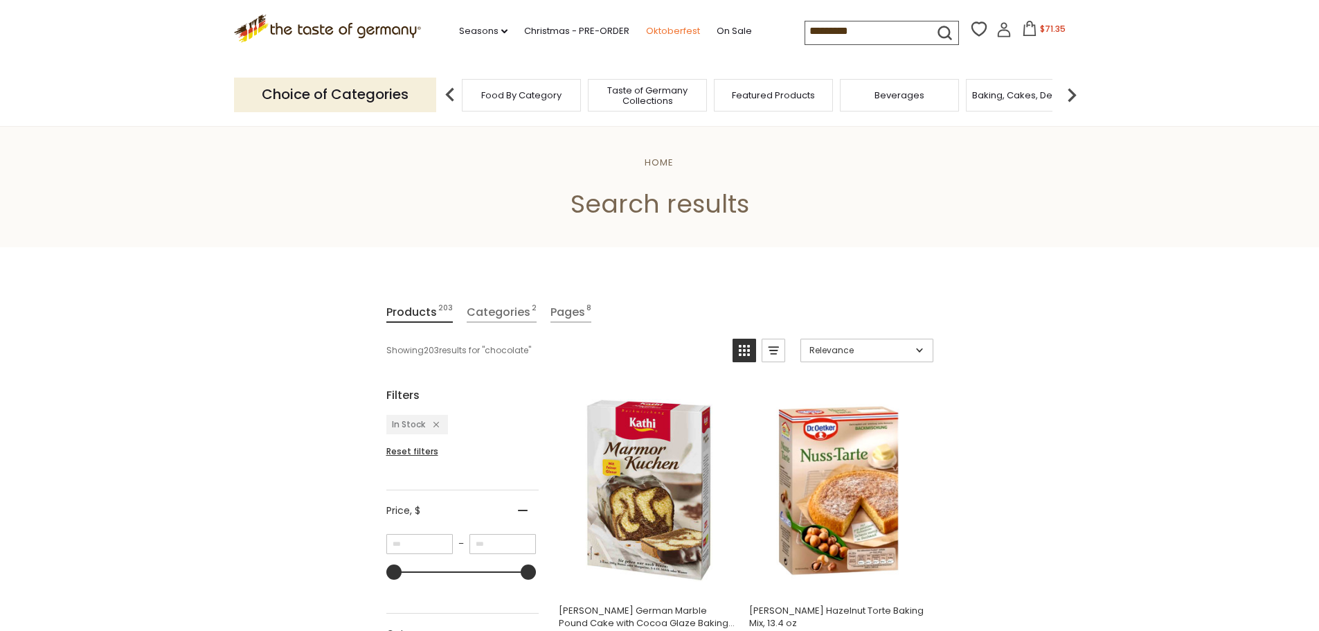
click at [685, 33] on link "Oktoberfest" at bounding box center [673, 31] width 54 height 15
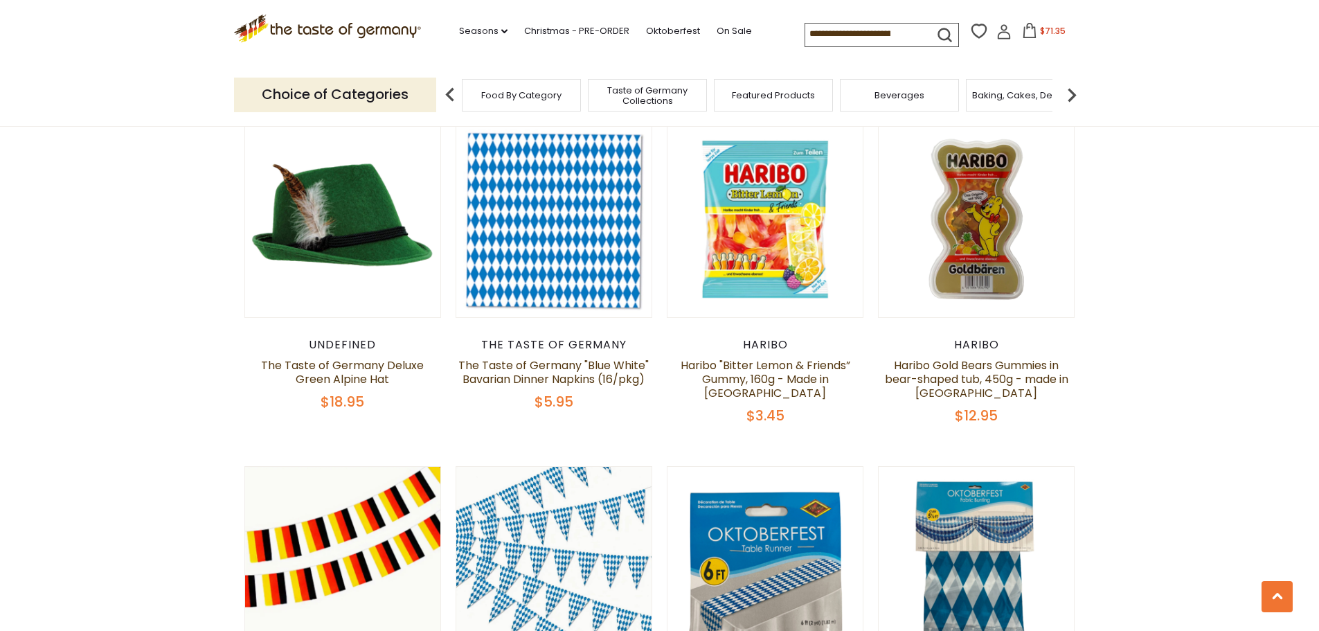
scroll to position [1177, 0]
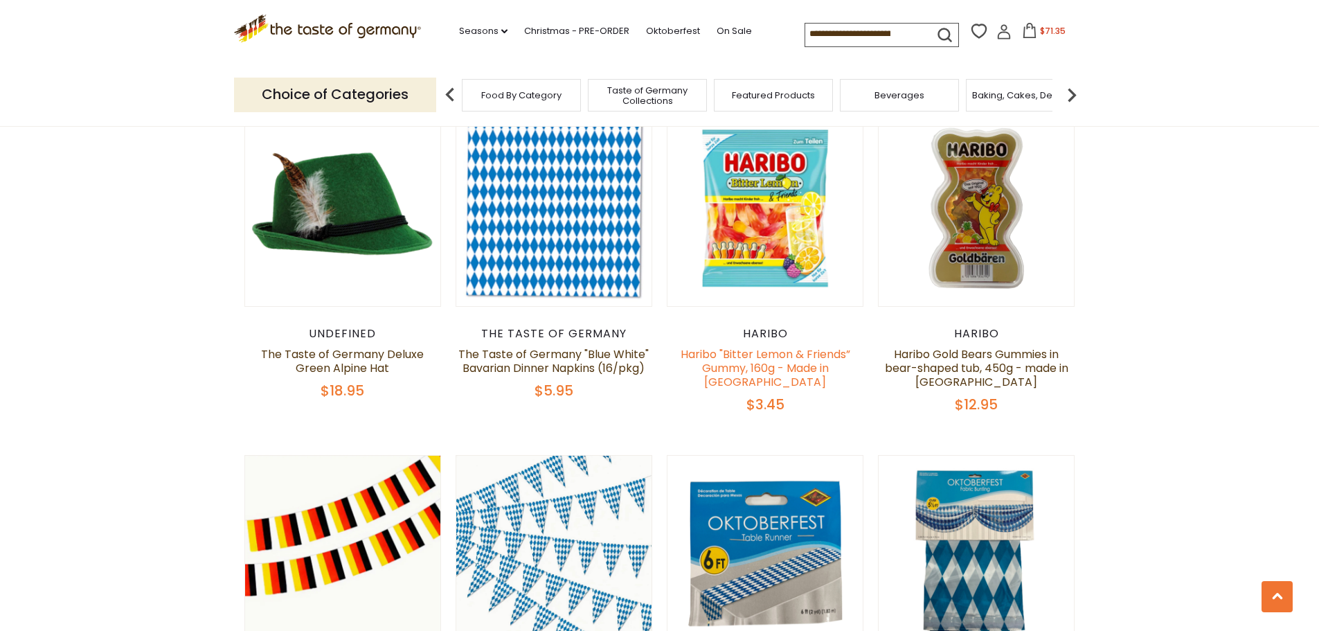
click at [761, 361] on link "Haribo "Bitter Lemon & Friends” Gummy, 160g - Made in [GEOGRAPHIC_DATA]" at bounding box center [766, 368] width 170 height 44
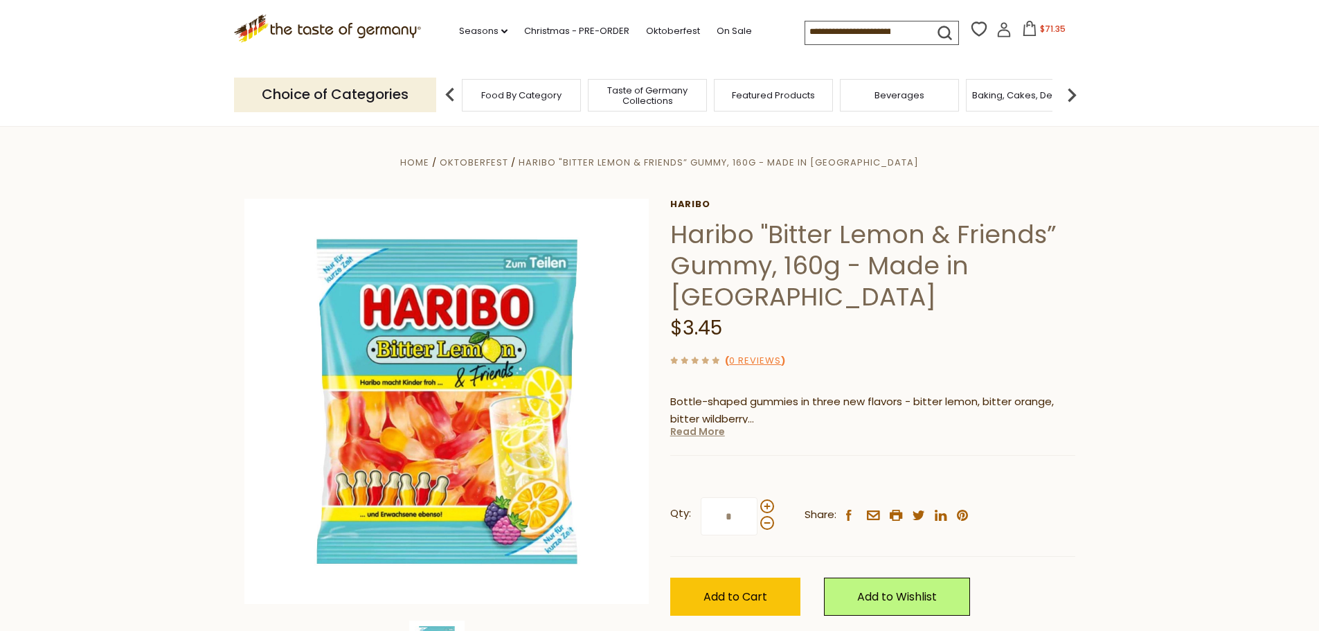
click at [709, 436] on link "Read More" at bounding box center [697, 432] width 55 height 14
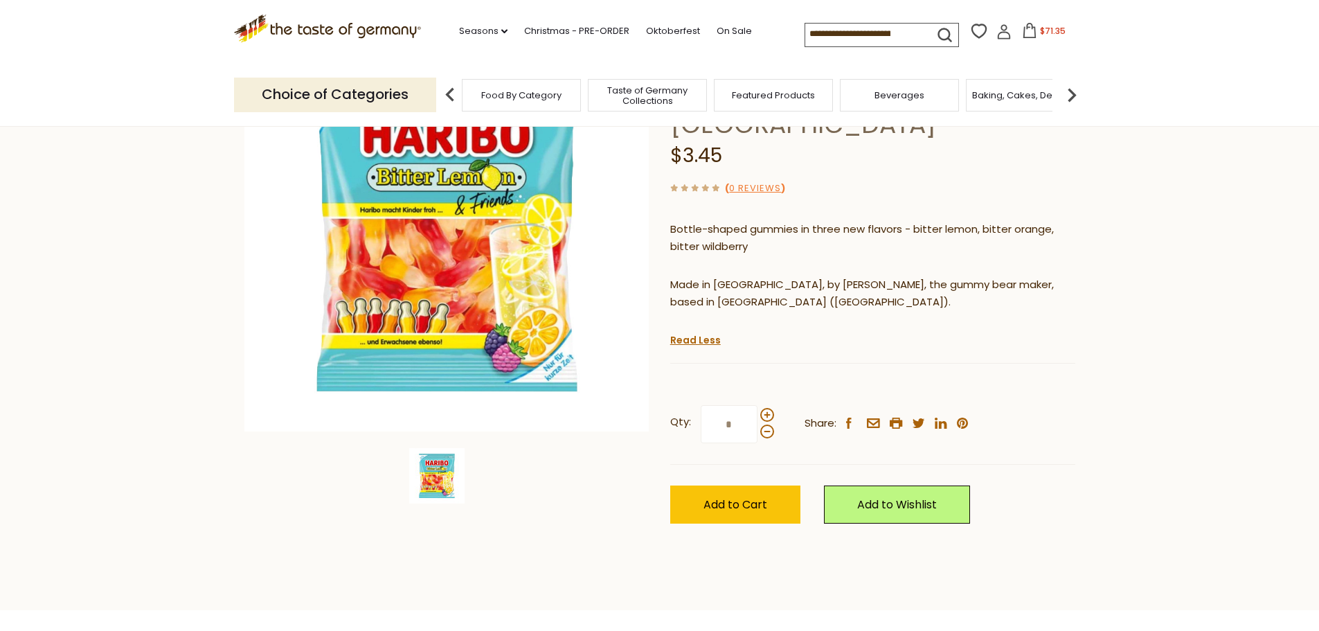
scroll to position [208, 0]
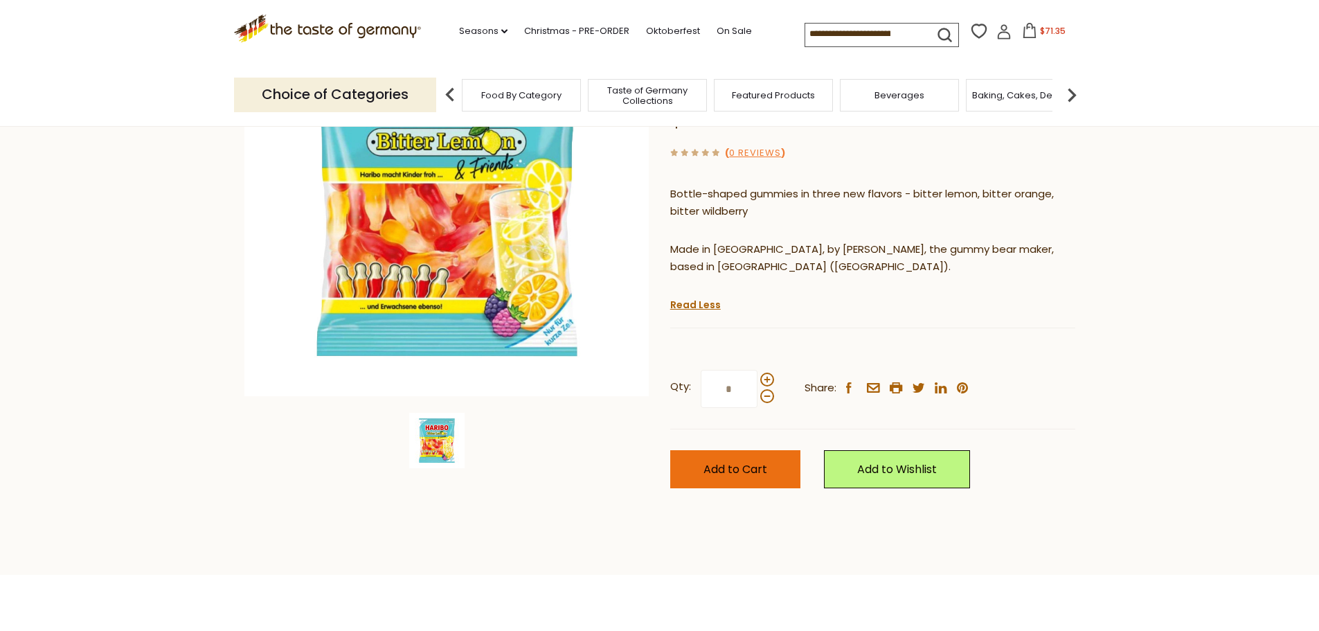
click at [725, 470] on span "Add to Cart" at bounding box center [736, 469] width 64 height 16
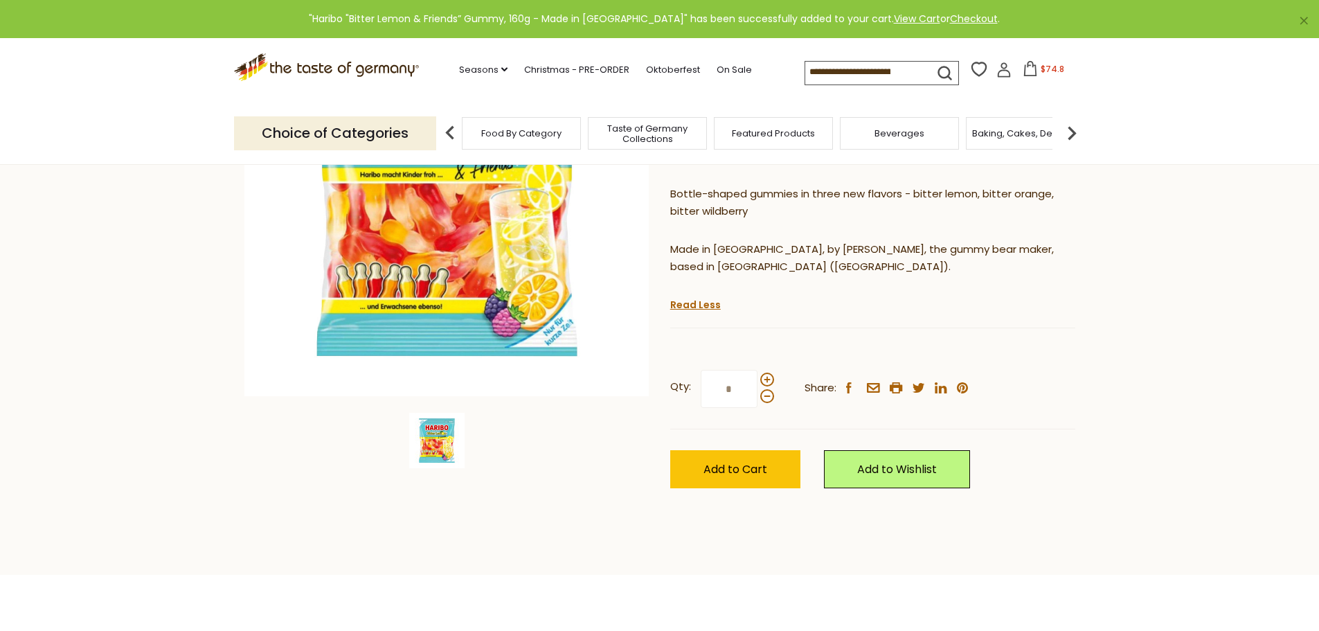
click at [780, 139] on span "Featured Products" at bounding box center [773, 133] width 83 height 10
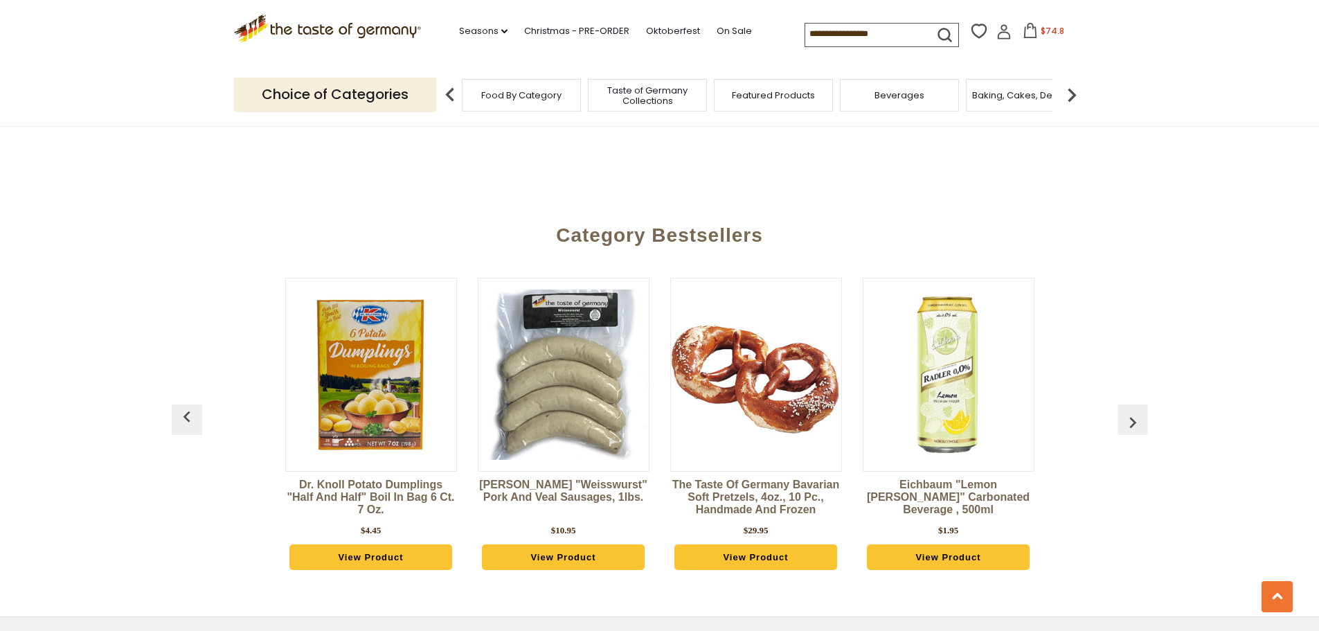
scroll to position [1662, 0]
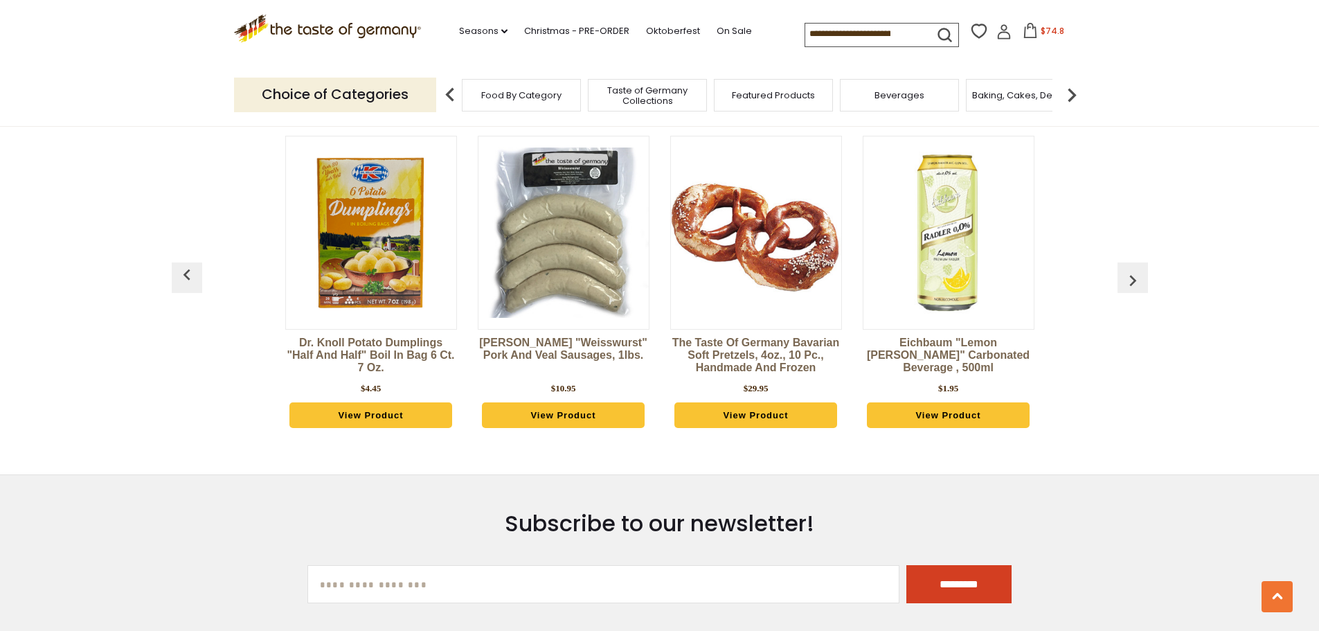
click at [1130, 269] on img "button" at bounding box center [1133, 280] width 22 height 22
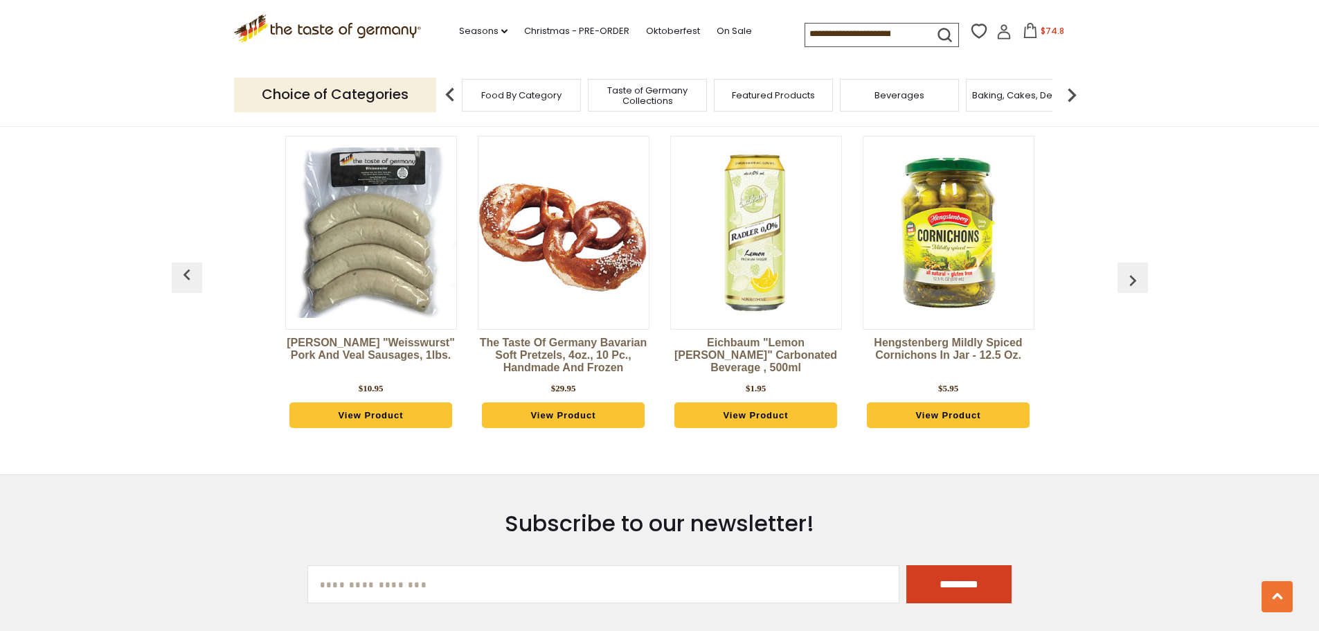
click at [1128, 269] on img "button" at bounding box center [1133, 280] width 22 height 22
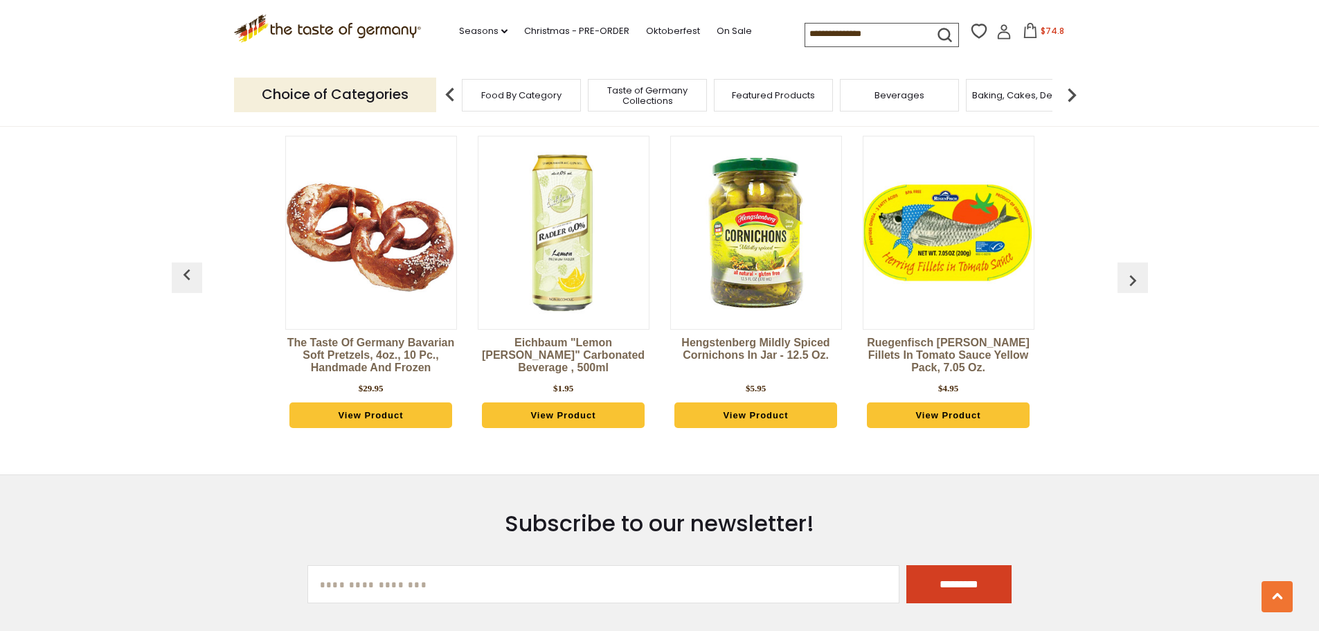
click at [1128, 269] on img "button" at bounding box center [1133, 280] width 22 height 22
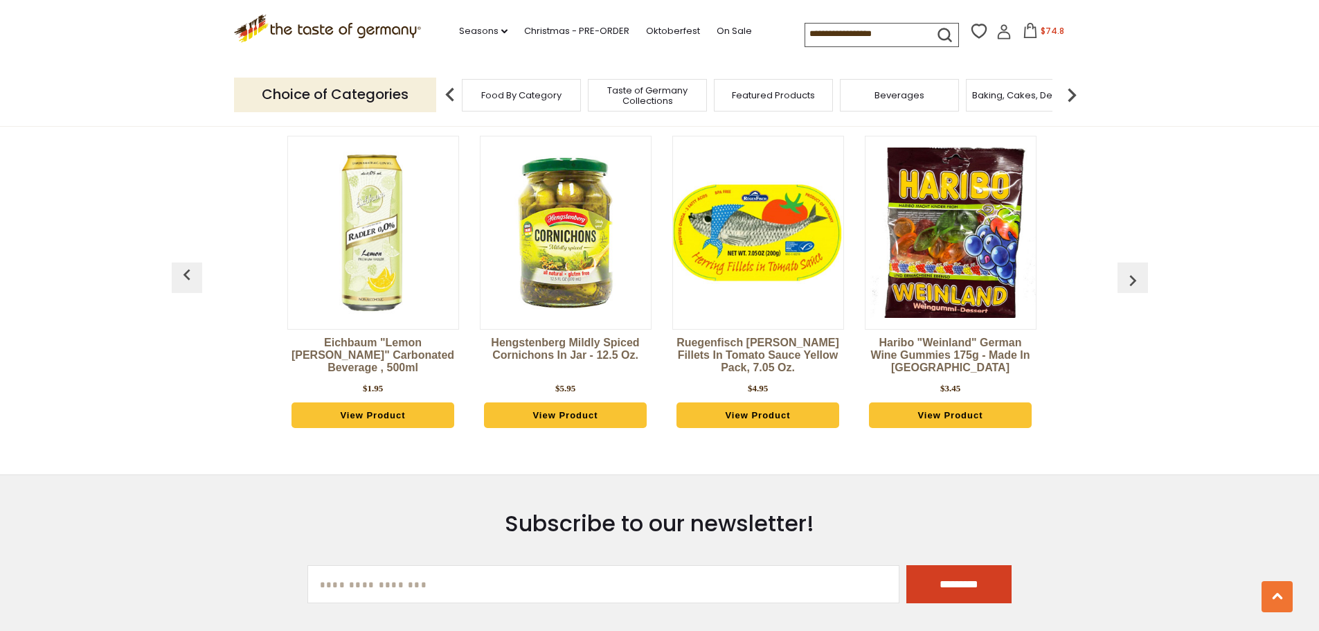
scroll to position [0, 578]
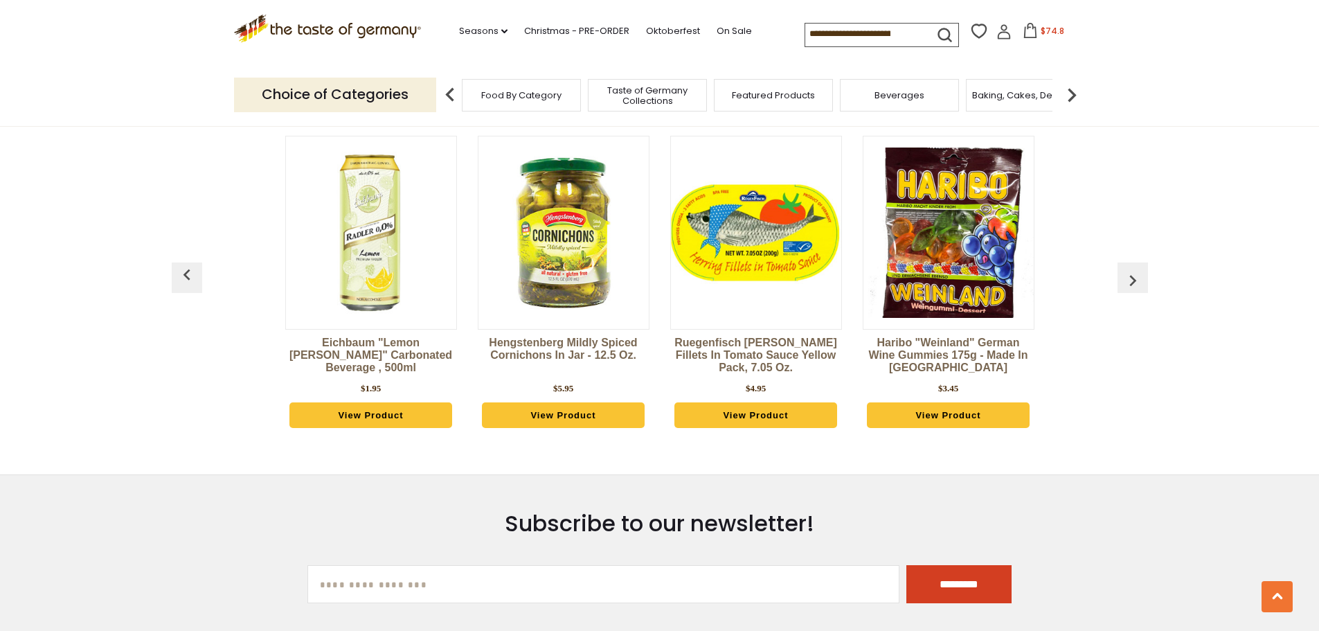
click at [1128, 269] on img "button" at bounding box center [1133, 280] width 22 height 22
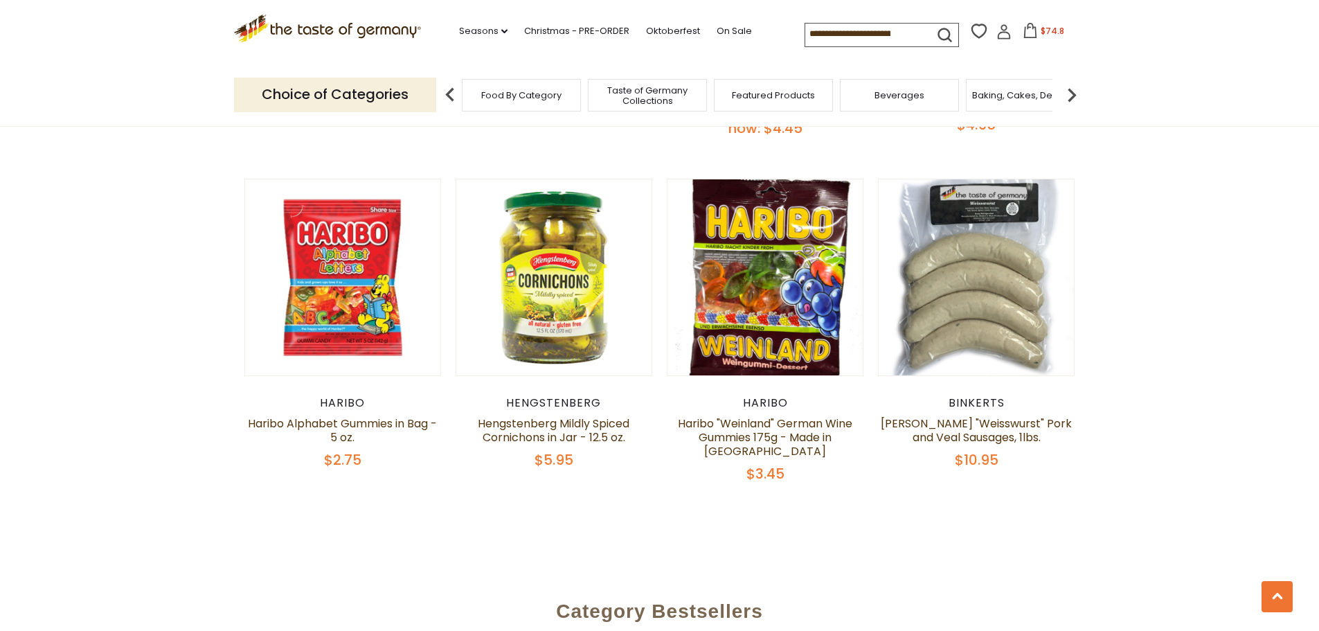
scroll to position [1039, 0]
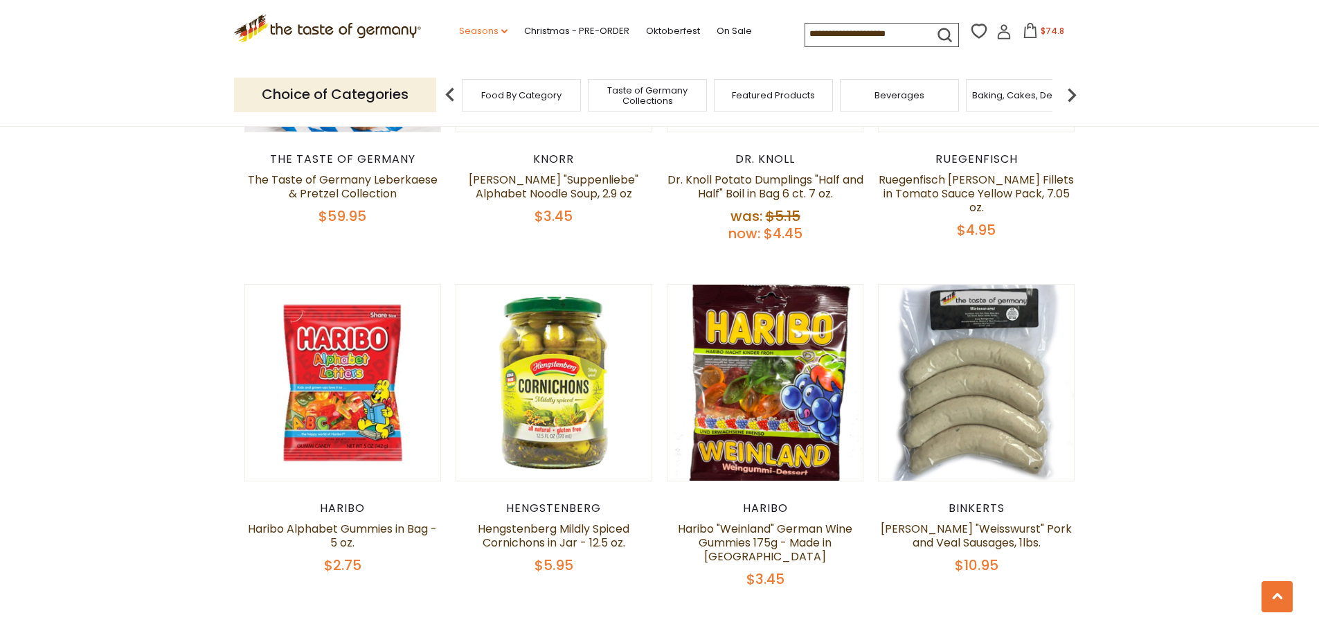
click at [497, 26] on link "Seasons dropdown_arrow" at bounding box center [483, 31] width 48 height 15
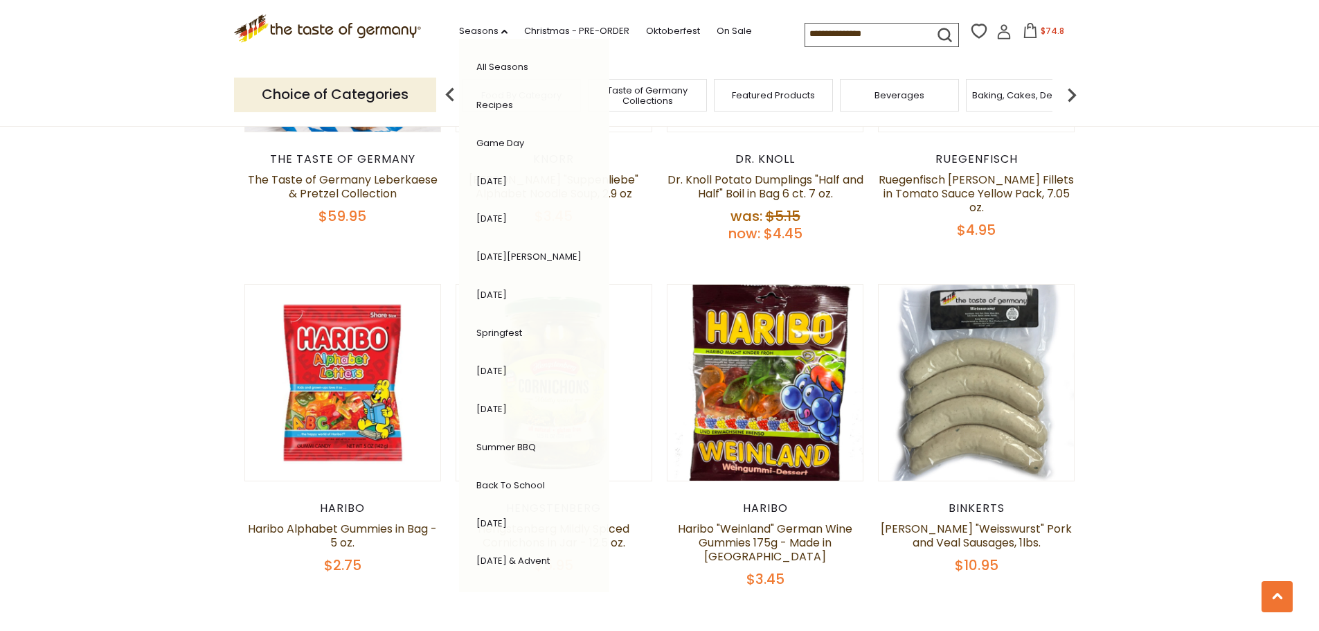
click at [507, 522] on link "[DATE]" at bounding box center [492, 523] width 30 height 13
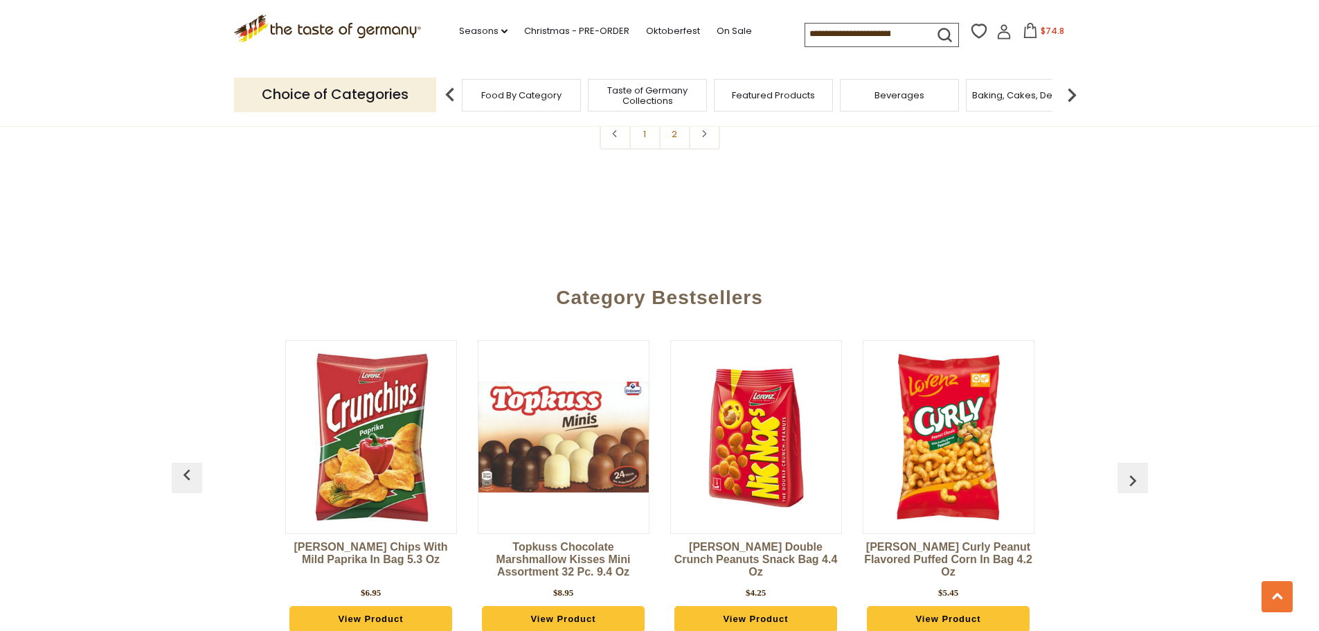
scroll to position [3601, 0]
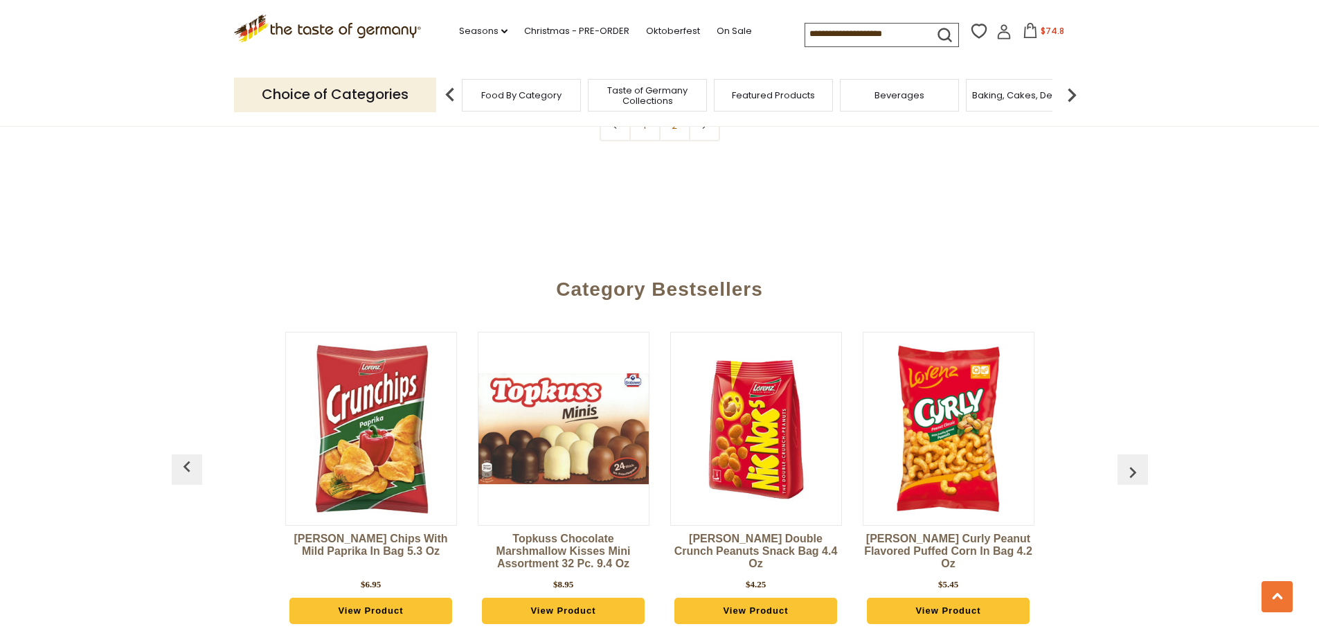
click at [952, 598] on link "View Product" at bounding box center [948, 611] width 163 height 26
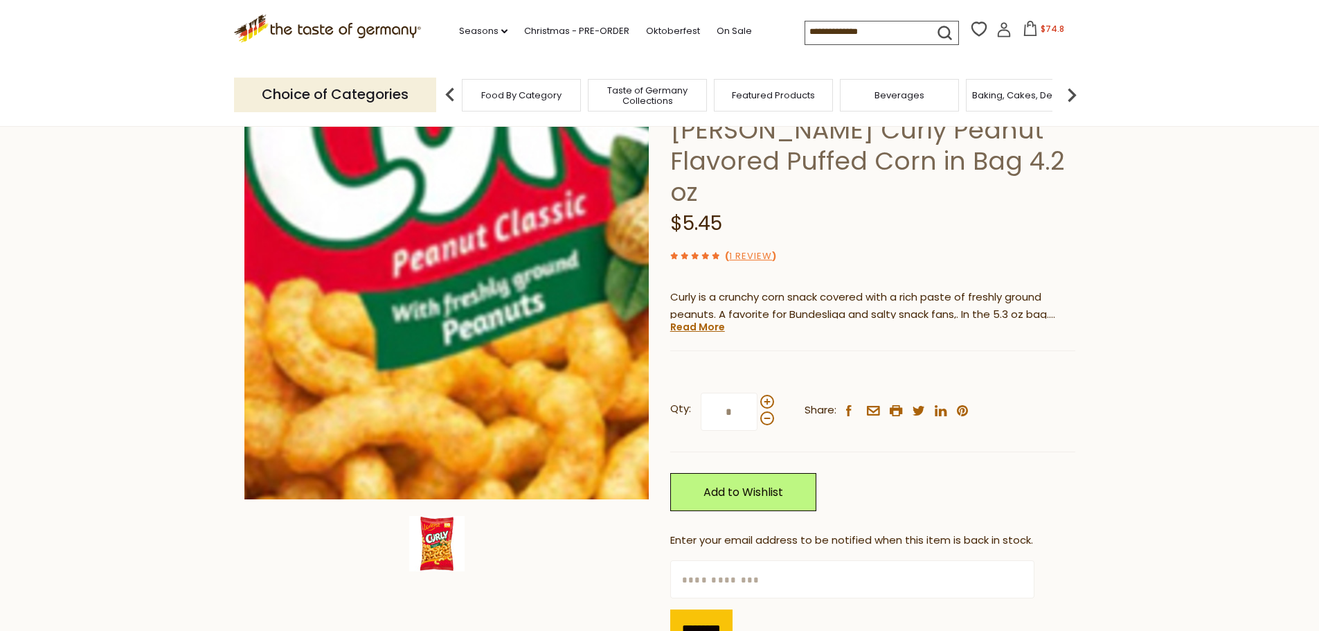
scroll to position [139, 0]
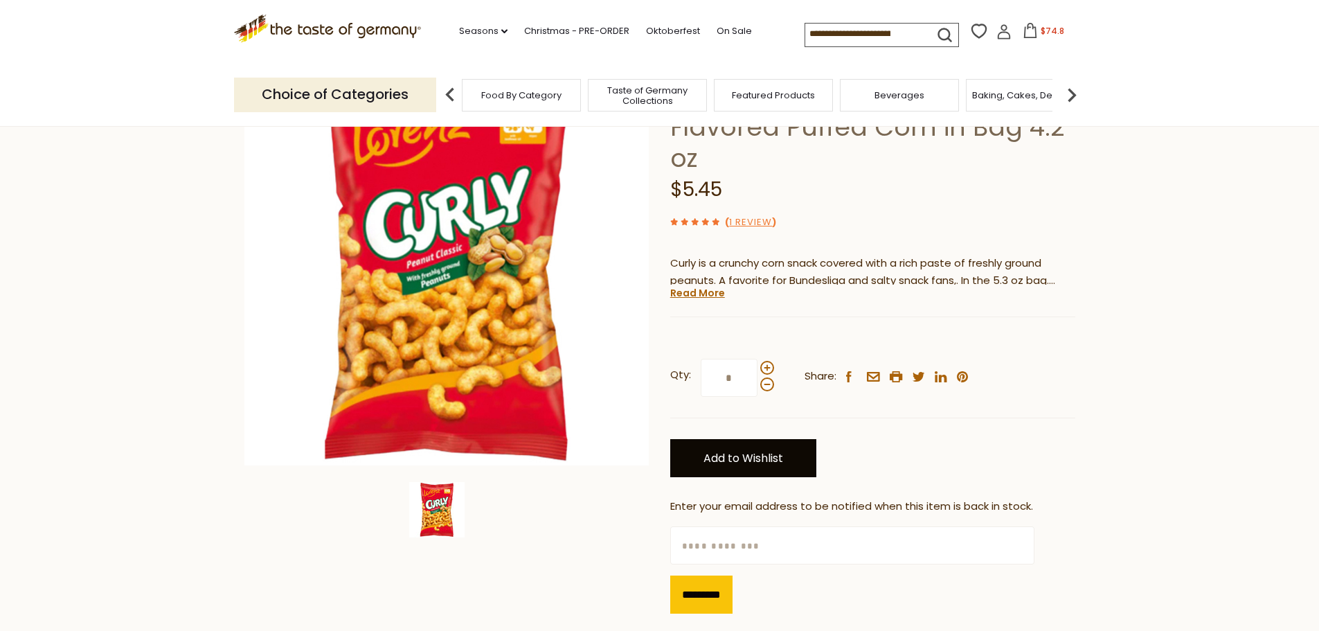
click at [758, 439] on link "Add to Wishlist" at bounding box center [743, 458] width 146 height 38
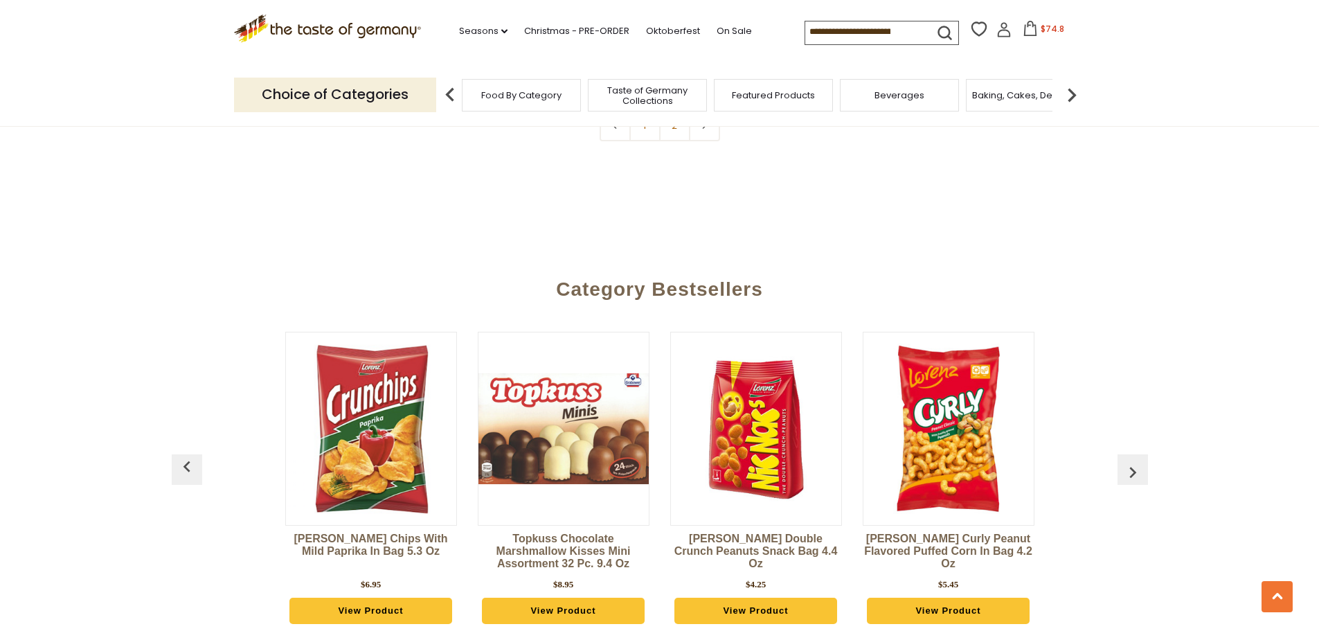
click at [1131, 461] on img "button" at bounding box center [1133, 472] width 22 height 22
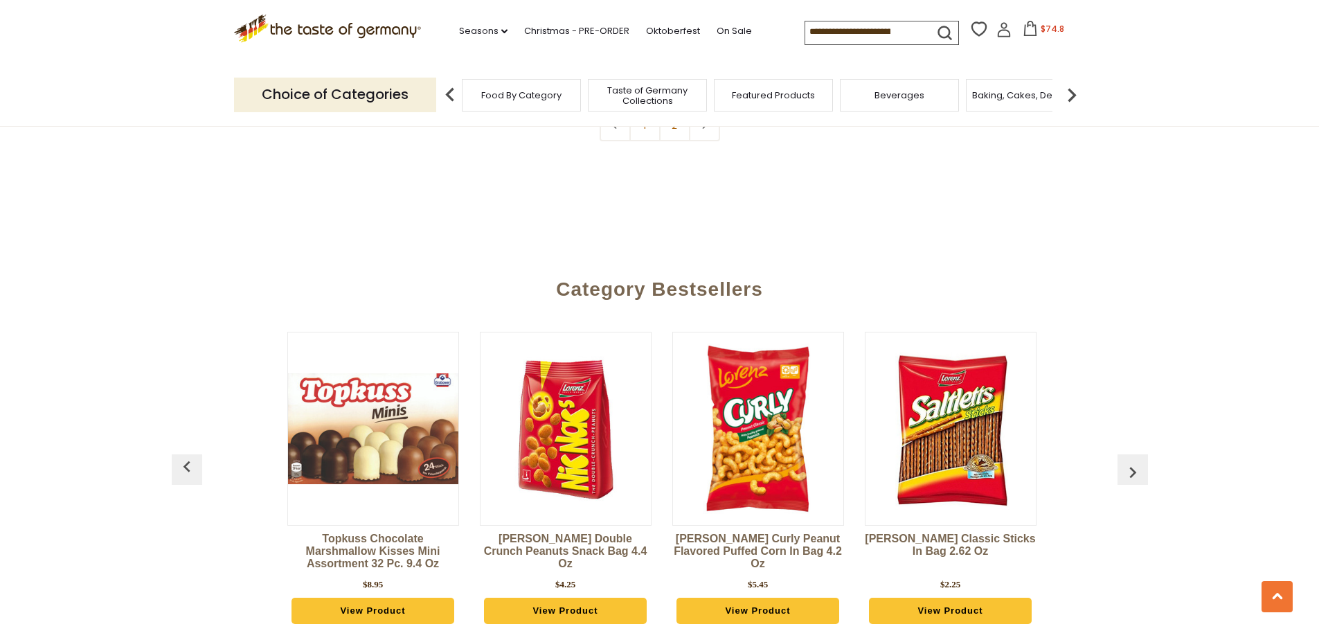
scroll to position [0, 193]
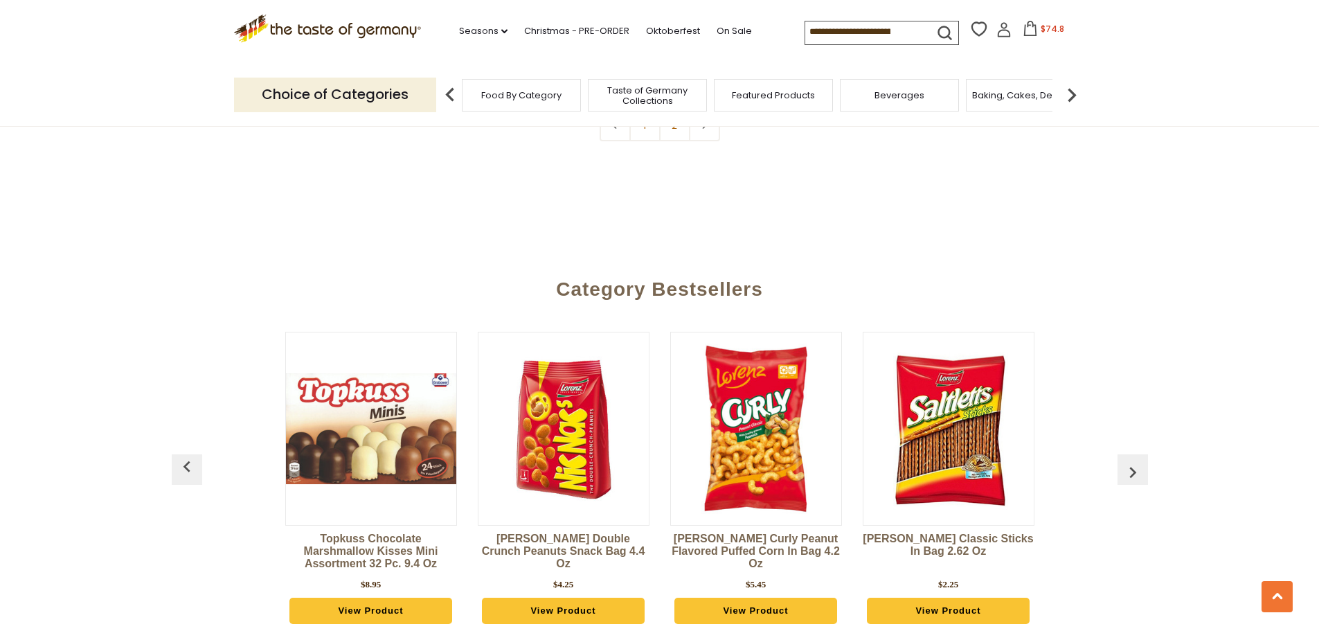
click at [1133, 461] on img "button" at bounding box center [1133, 472] width 22 height 22
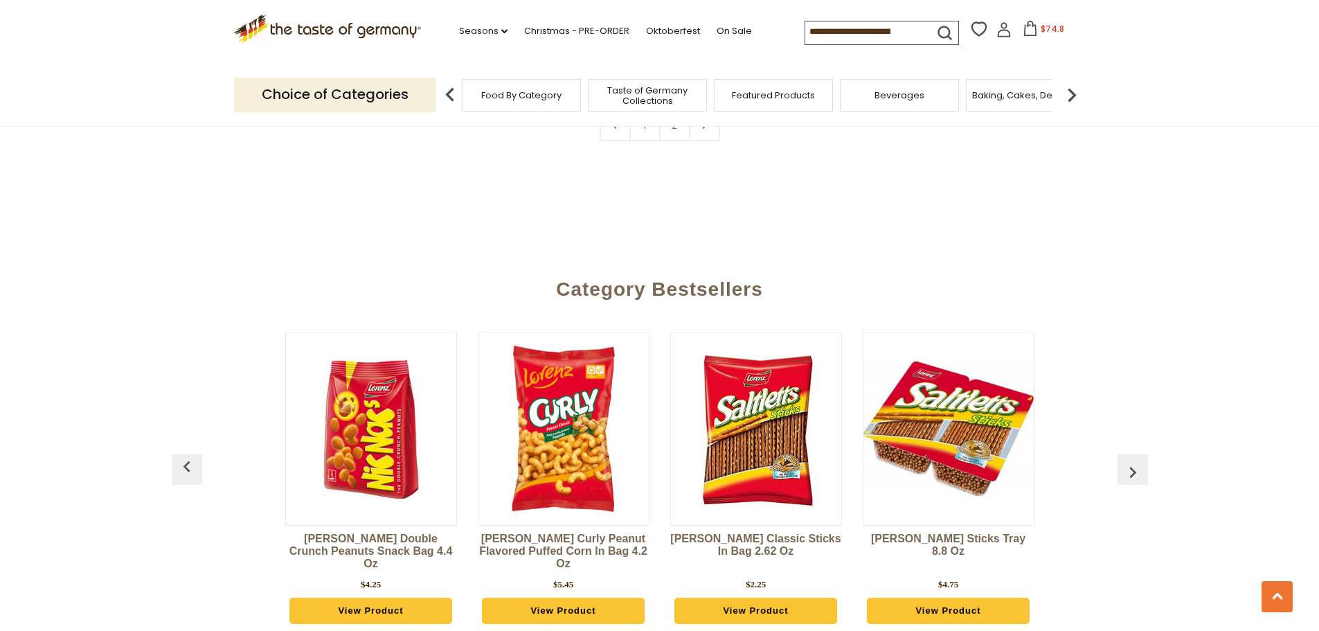
click at [1133, 461] on img "button" at bounding box center [1133, 472] width 22 height 22
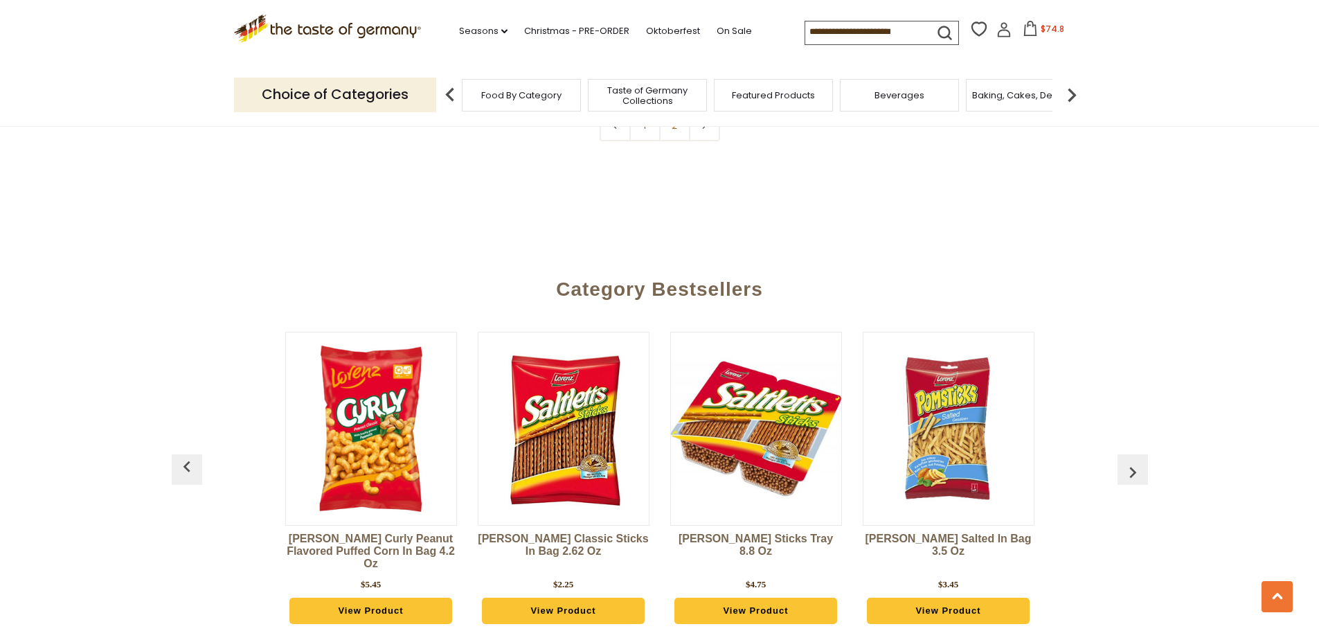
click at [1133, 461] on img "button" at bounding box center [1133, 472] width 22 height 22
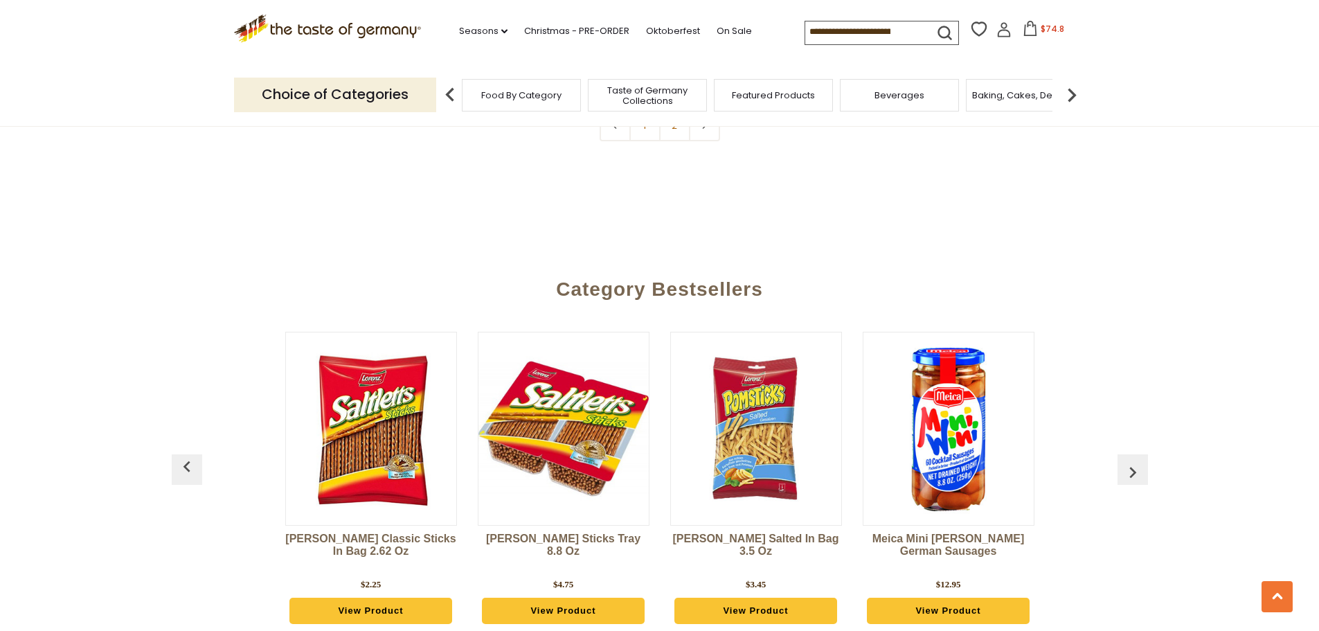
click at [1133, 461] on img "button" at bounding box center [1133, 472] width 22 height 22
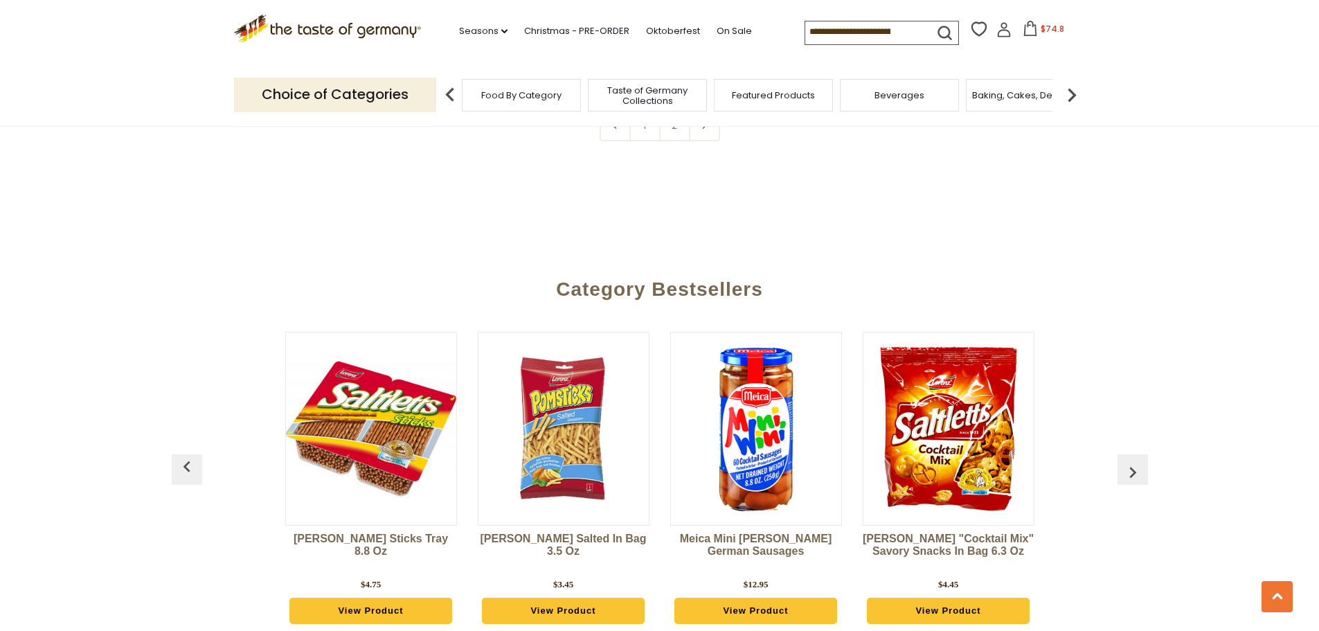
click at [1133, 461] on img "button" at bounding box center [1133, 472] width 22 height 22
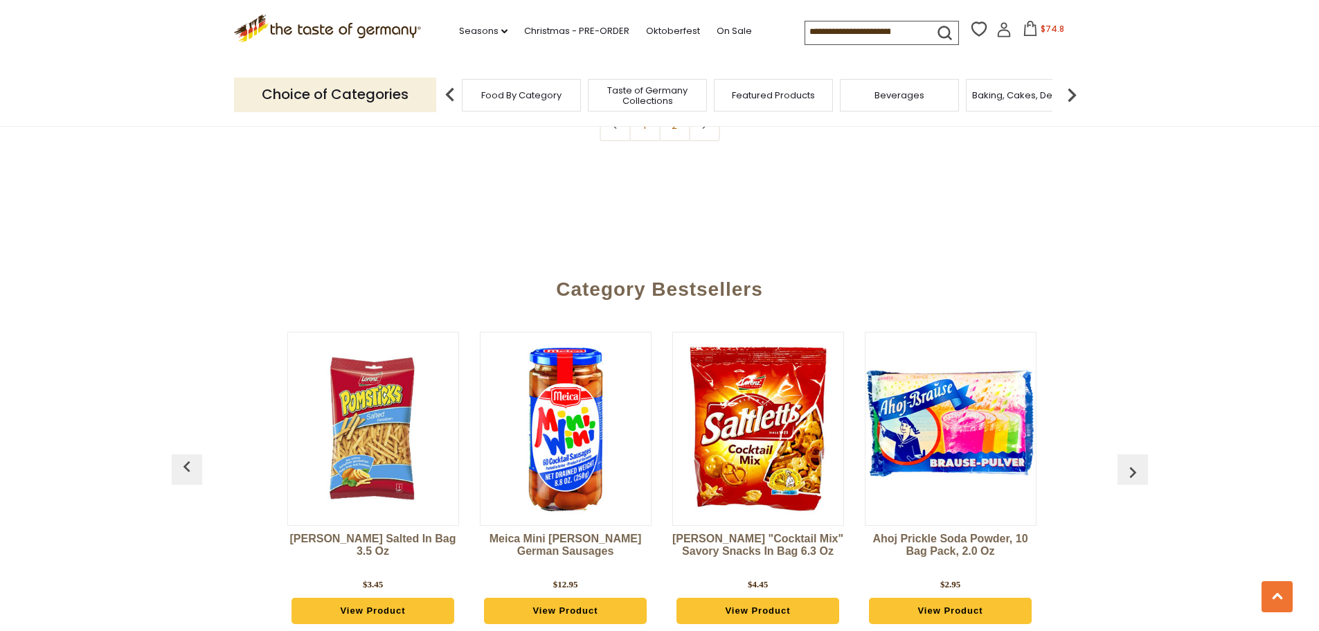
scroll to position [0, 1155]
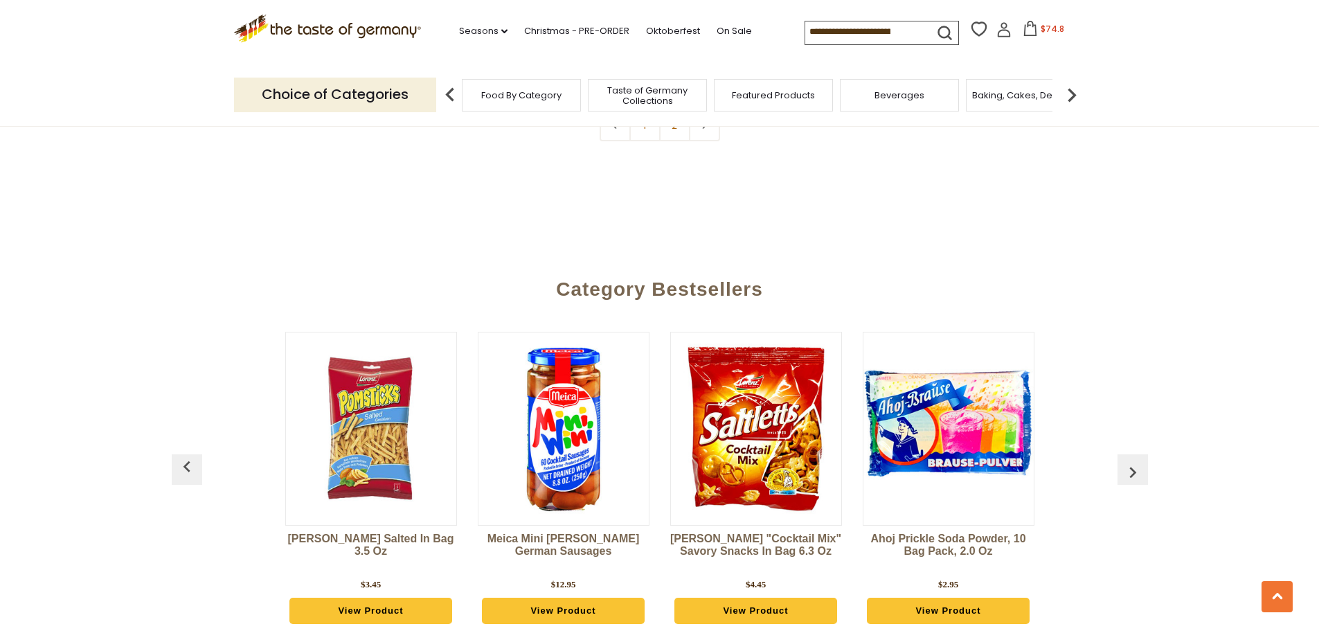
click at [1133, 461] on img "button" at bounding box center [1133, 472] width 22 height 22
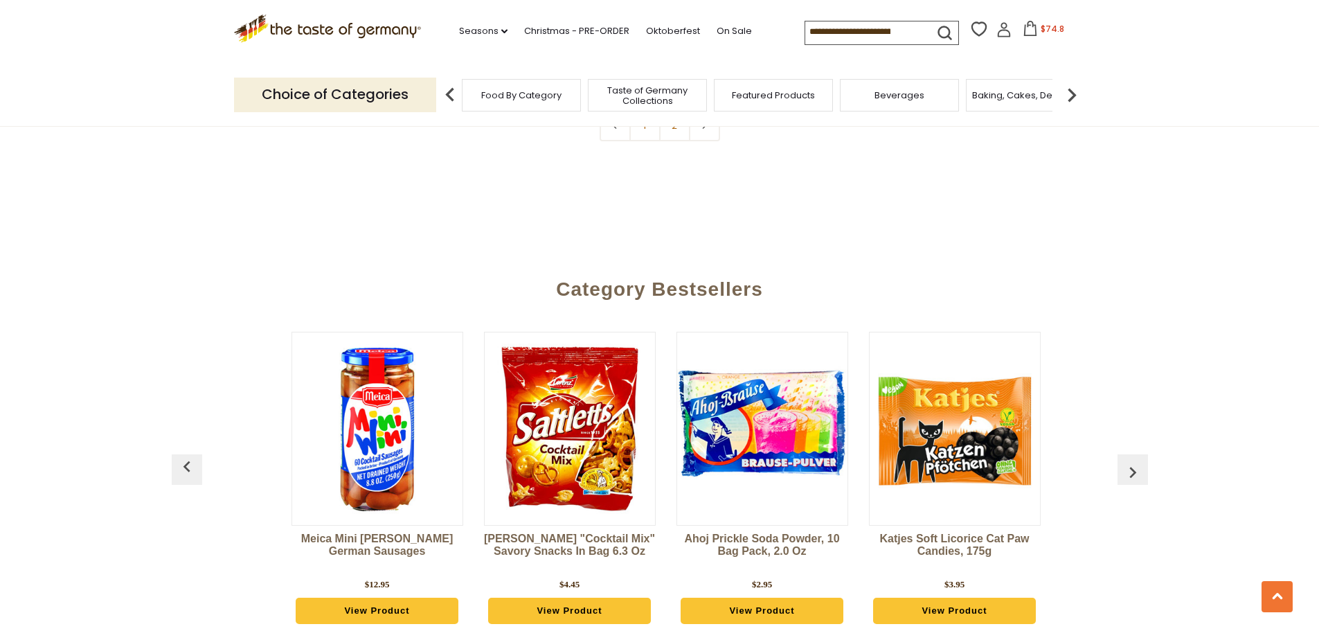
scroll to position [0, 1348]
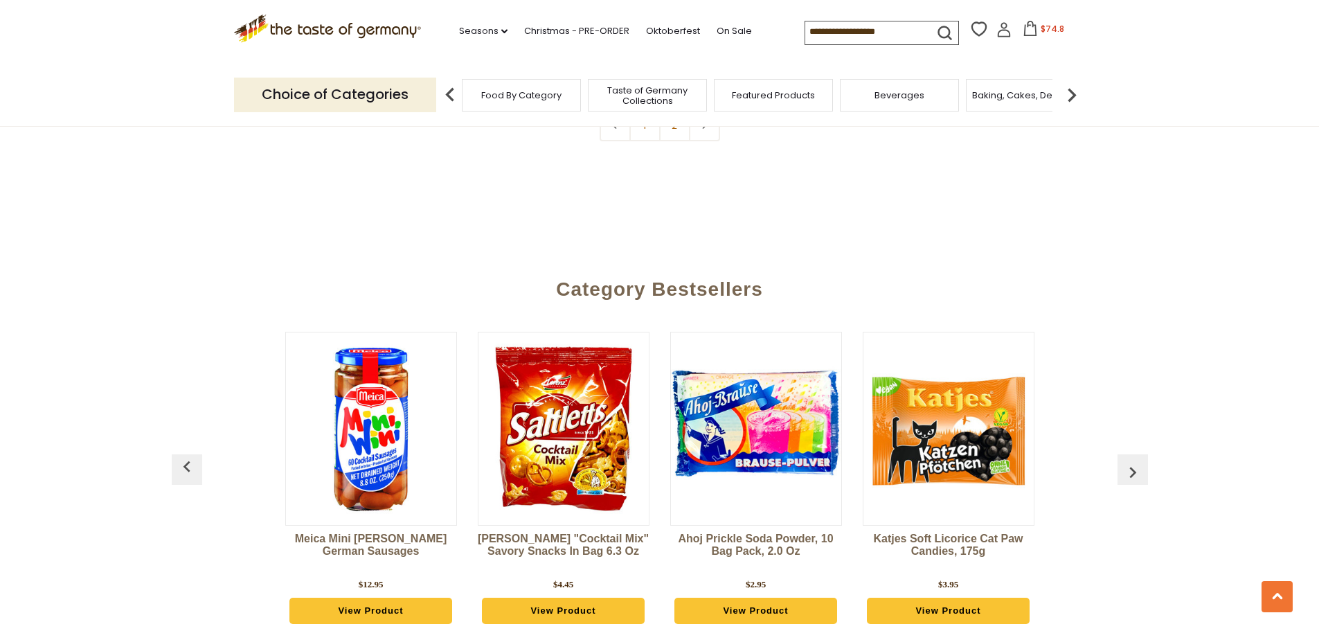
click at [1133, 461] on img "button" at bounding box center [1133, 472] width 22 height 22
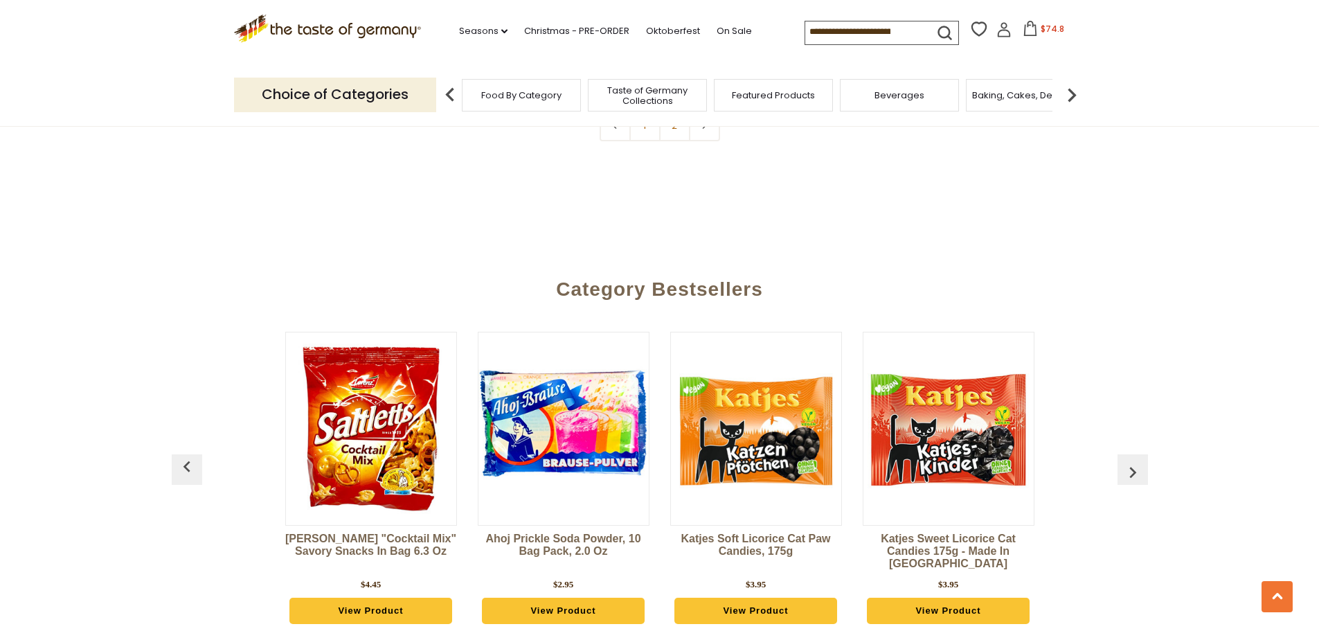
click at [1133, 461] on img "button" at bounding box center [1133, 472] width 22 height 22
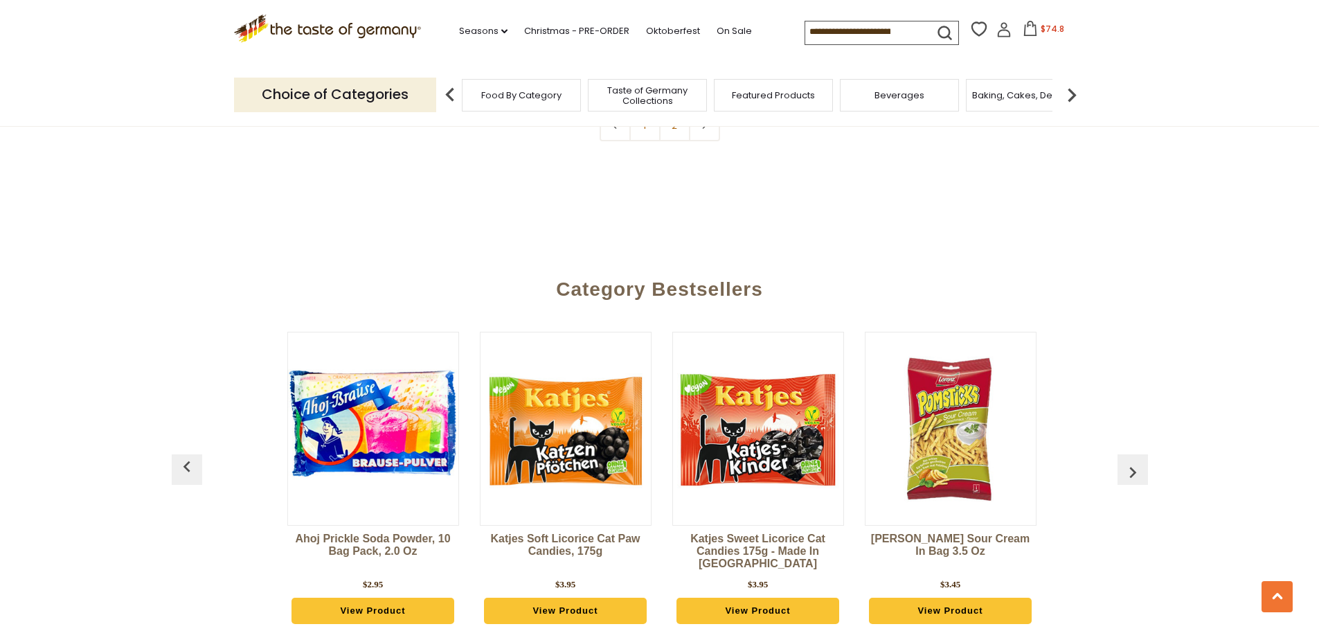
click at [1133, 461] on img "button" at bounding box center [1133, 472] width 22 height 22
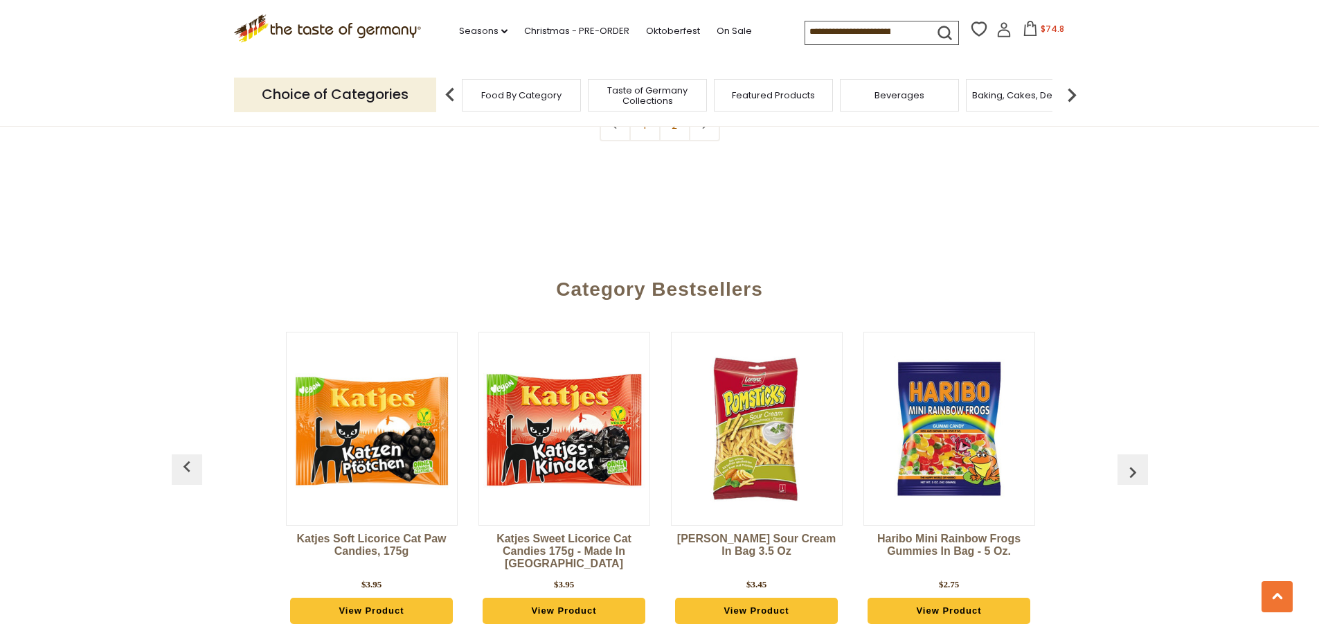
scroll to position [0, 1925]
click at [1134, 461] on img "button" at bounding box center [1133, 472] width 22 height 22
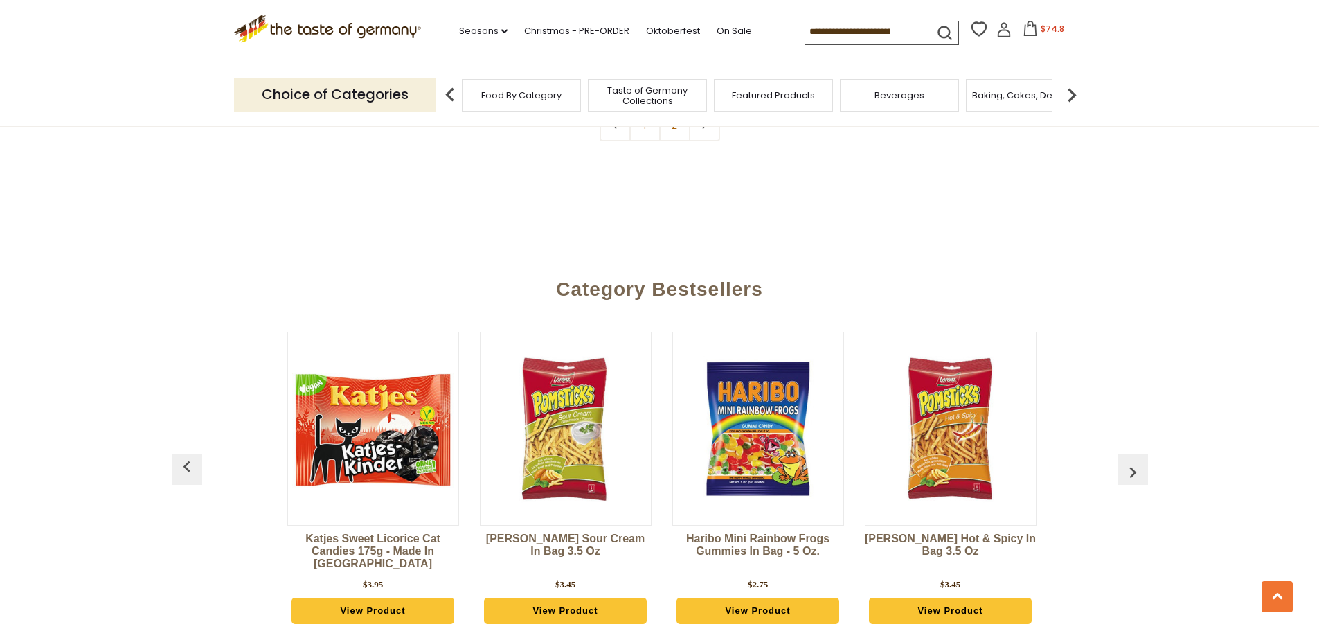
scroll to position [0, 2118]
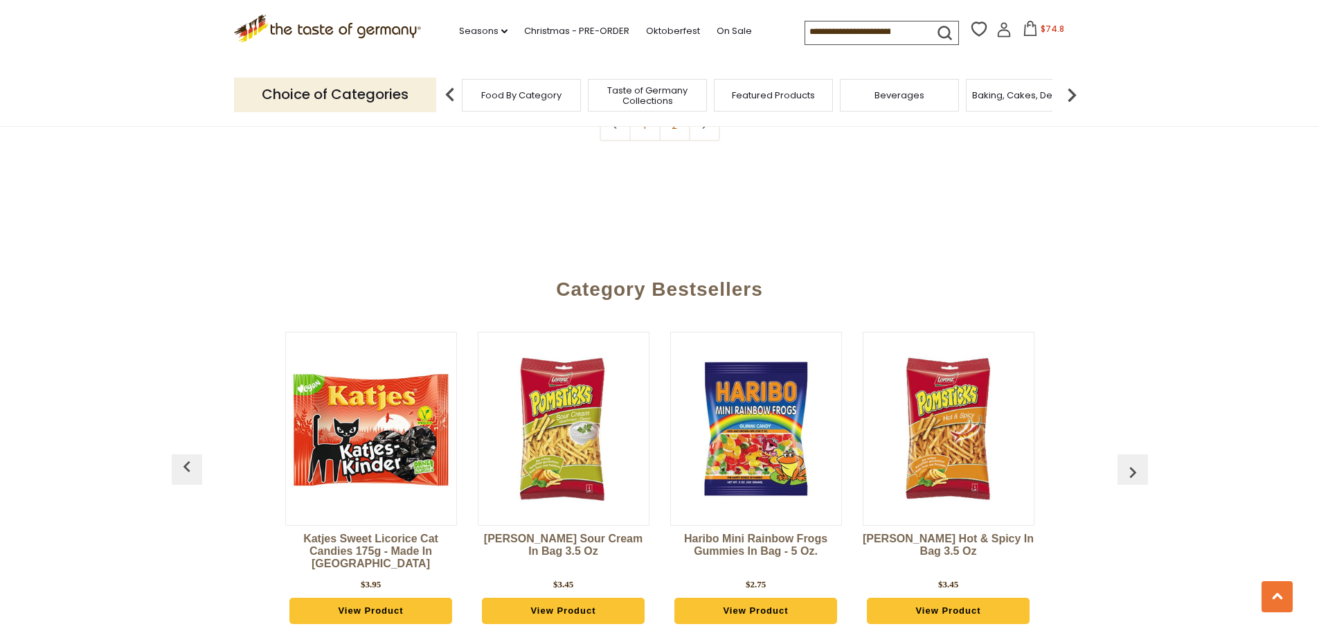
click at [1138, 461] on img "button" at bounding box center [1133, 472] width 22 height 22
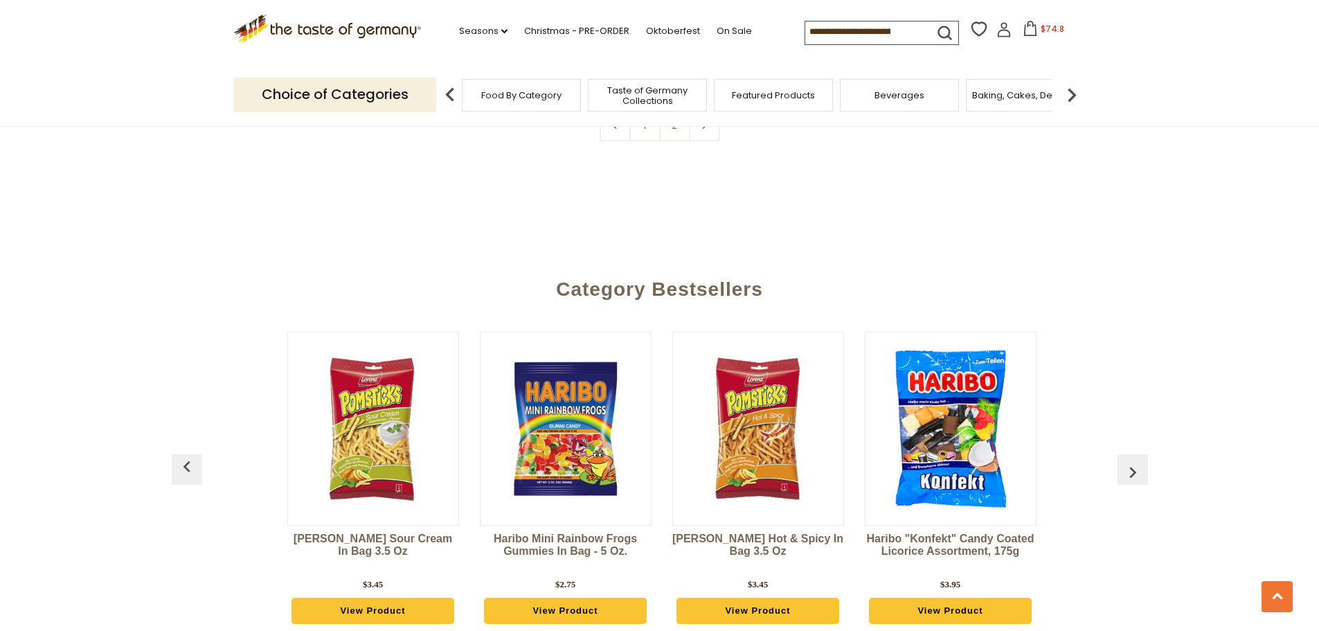
scroll to position [0, 2310]
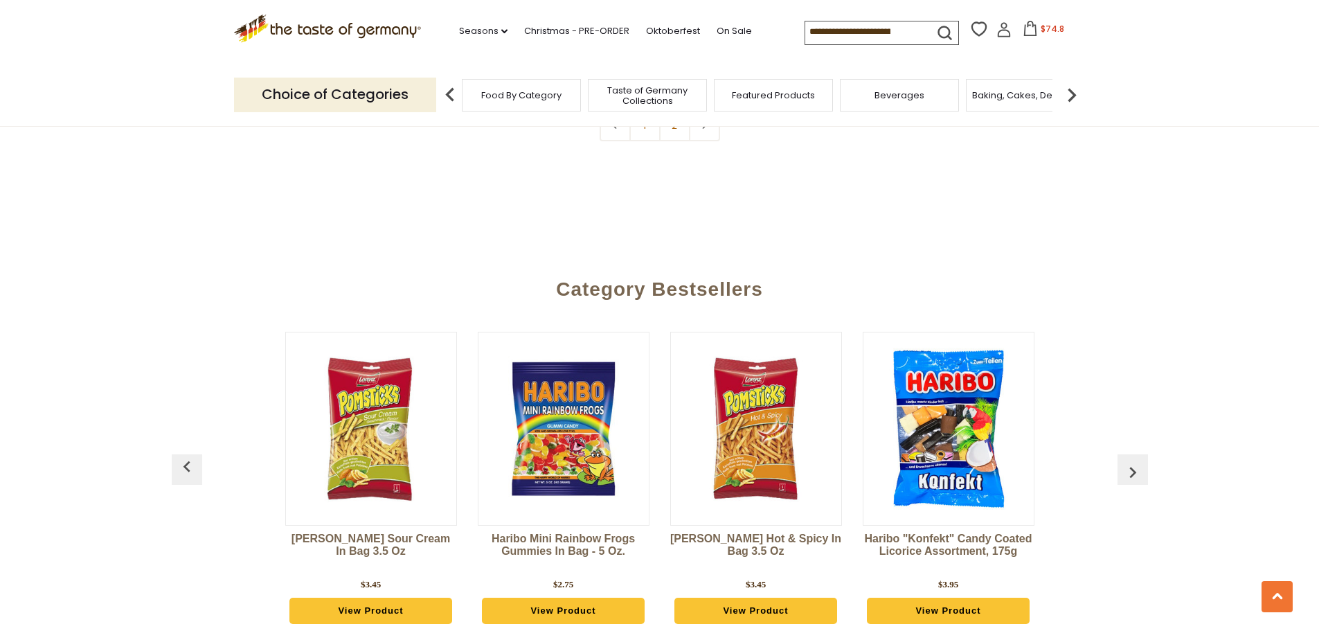
click at [1135, 461] on img "button" at bounding box center [1133, 472] width 22 height 22
click at [190, 456] on img "button" at bounding box center [187, 467] width 22 height 22
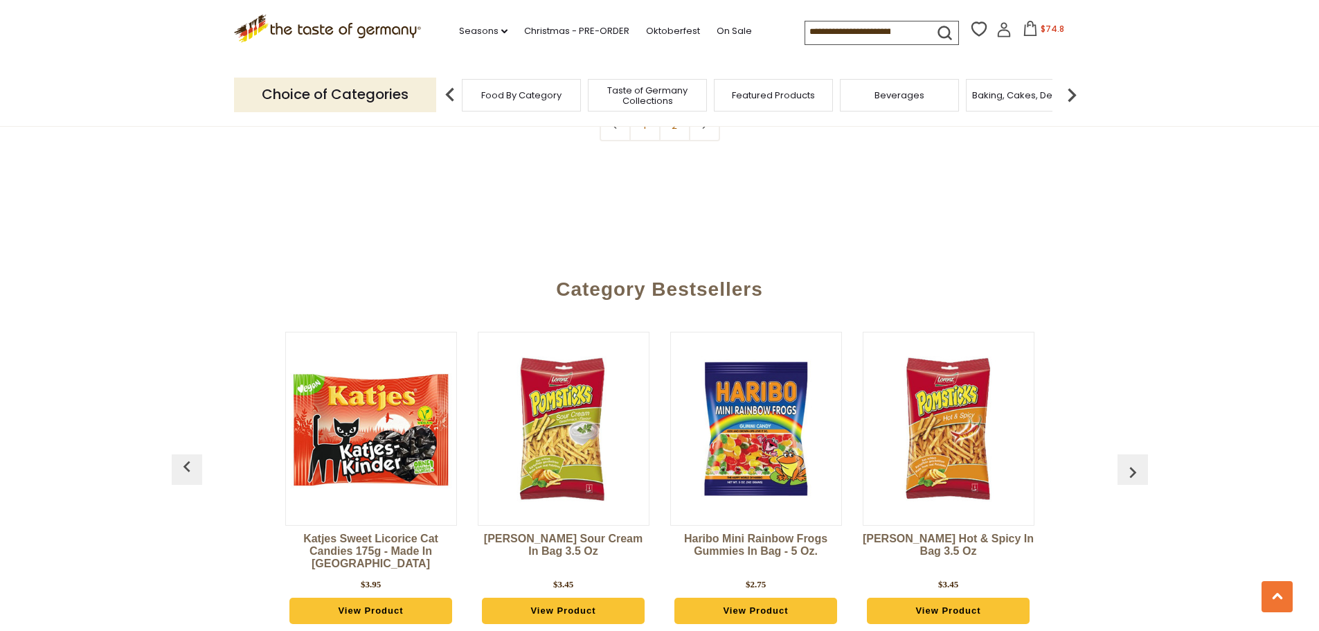
click at [190, 456] on img "button" at bounding box center [187, 467] width 22 height 22
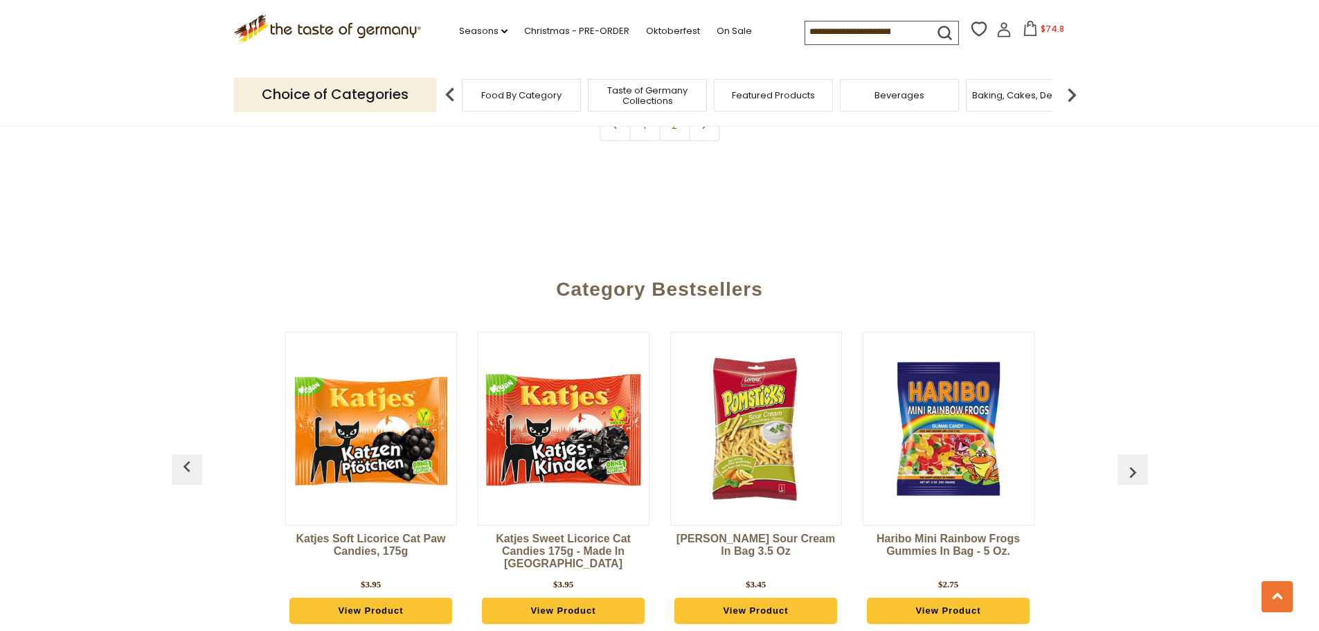
click at [190, 456] on img "button" at bounding box center [187, 467] width 22 height 22
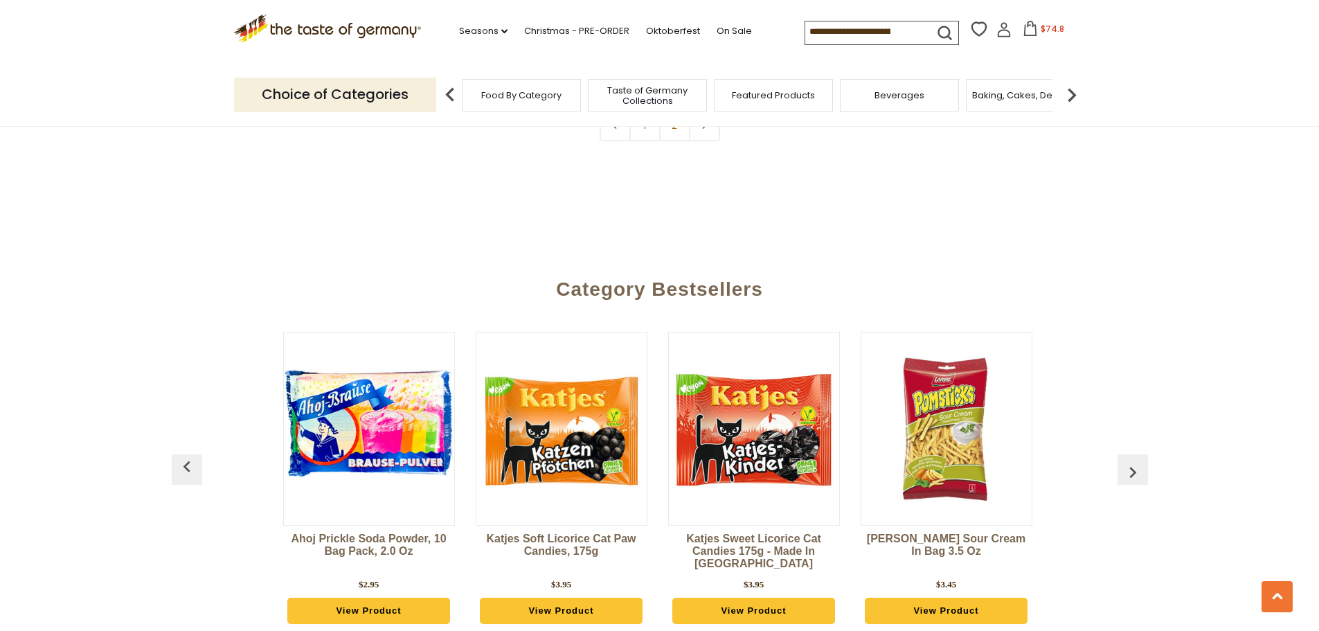
click at [190, 456] on img "button" at bounding box center [187, 467] width 22 height 22
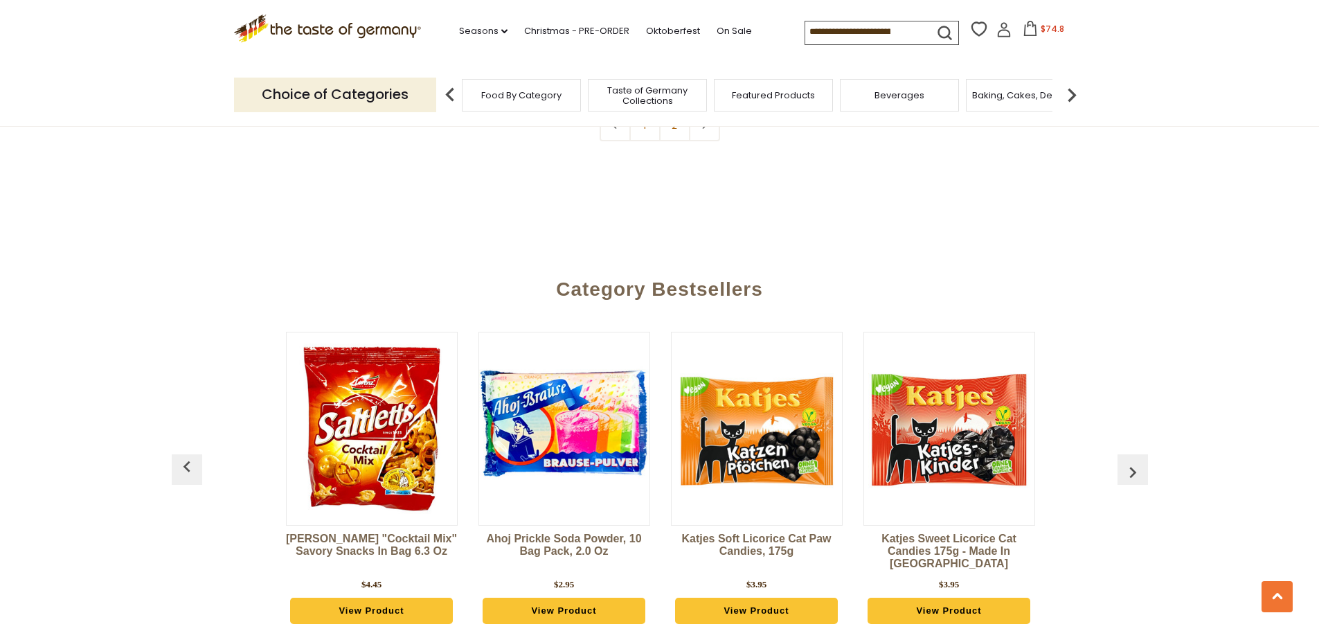
click at [190, 456] on img "button" at bounding box center [187, 467] width 22 height 22
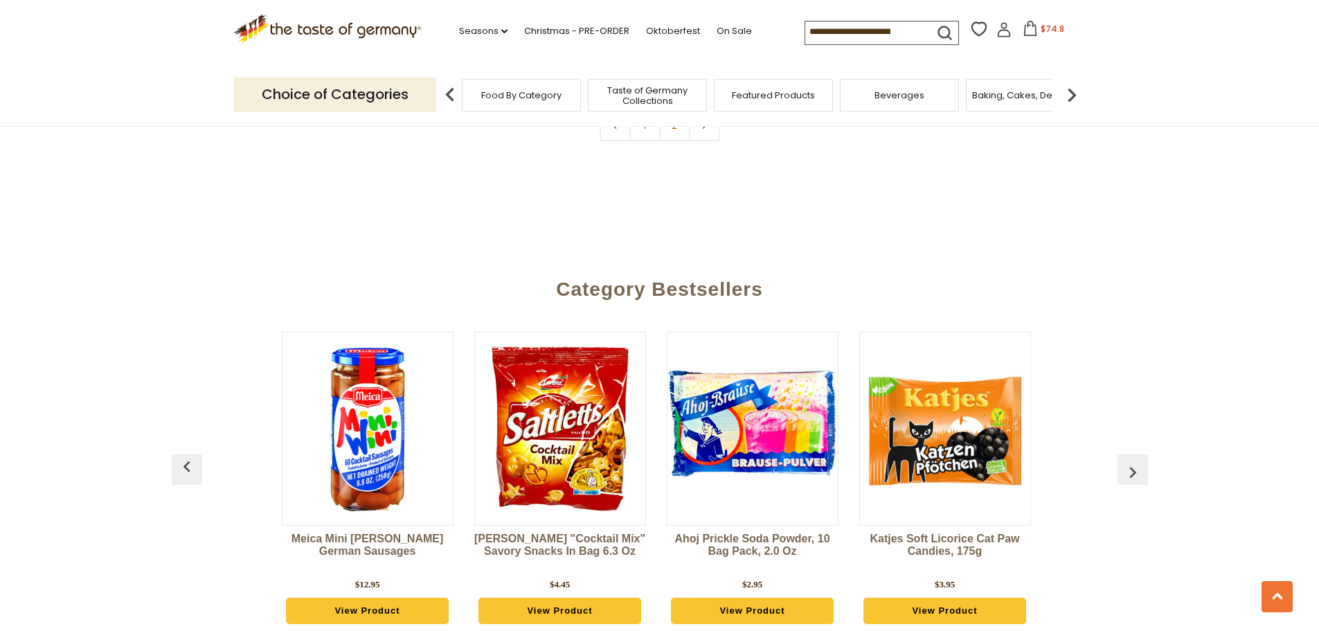
click at [190, 456] on img "button" at bounding box center [187, 467] width 22 height 22
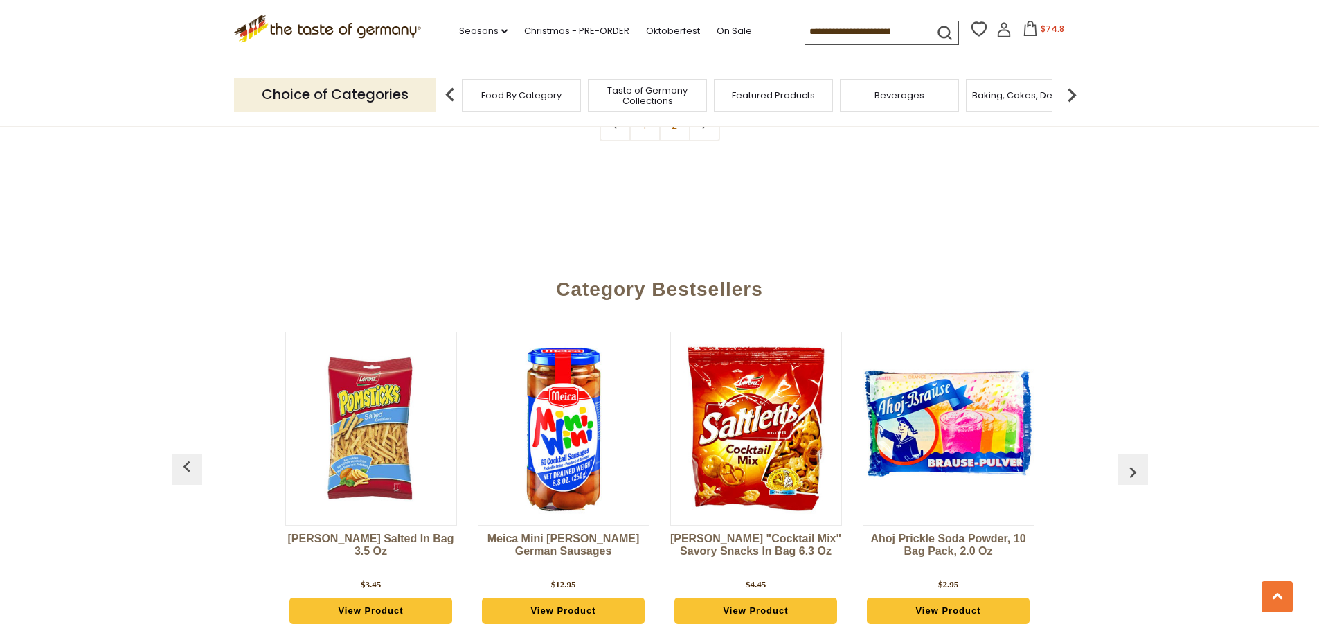
click at [190, 456] on img "button" at bounding box center [187, 467] width 22 height 22
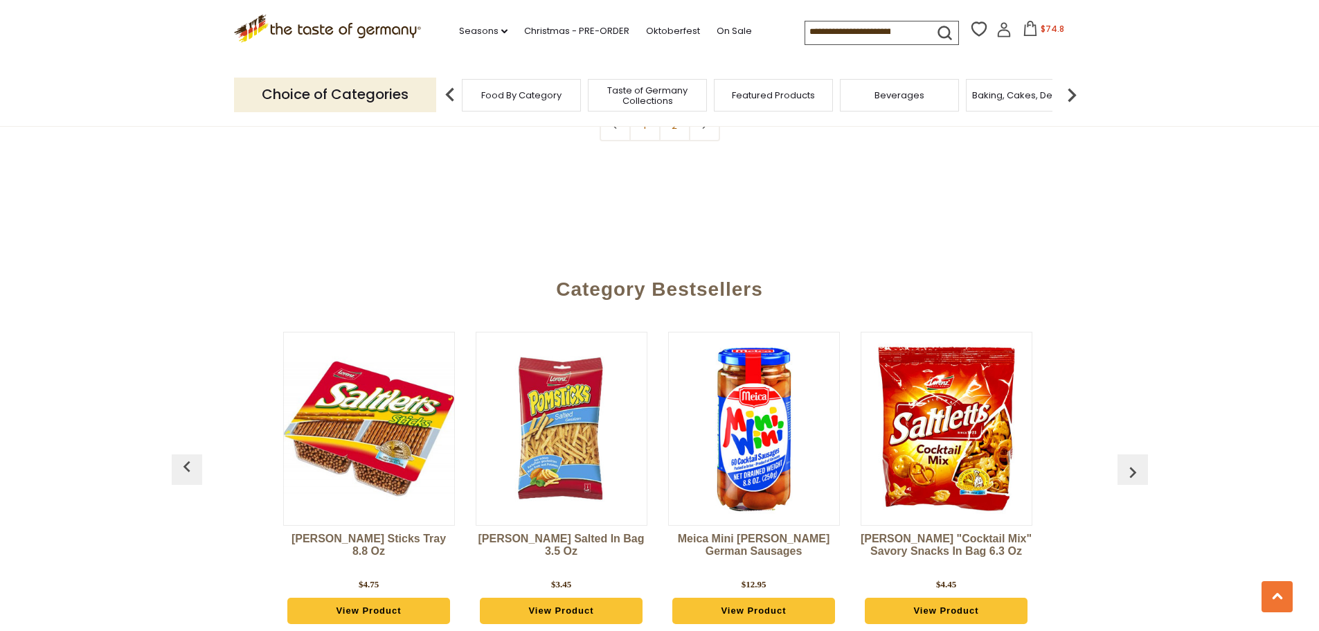
click at [190, 456] on img "button" at bounding box center [187, 467] width 22 height 22
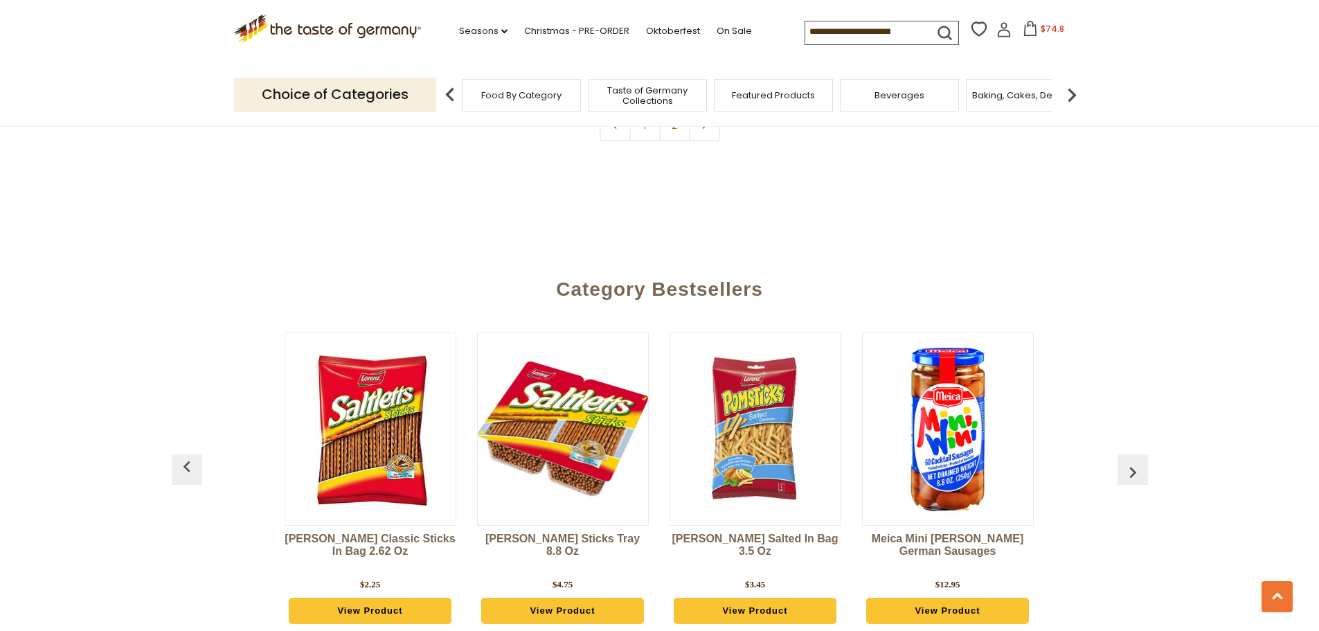
scroll to position [0, 770]
click at [191, 456] on img "button" at bounding box center [187, 467] width 22 height 22
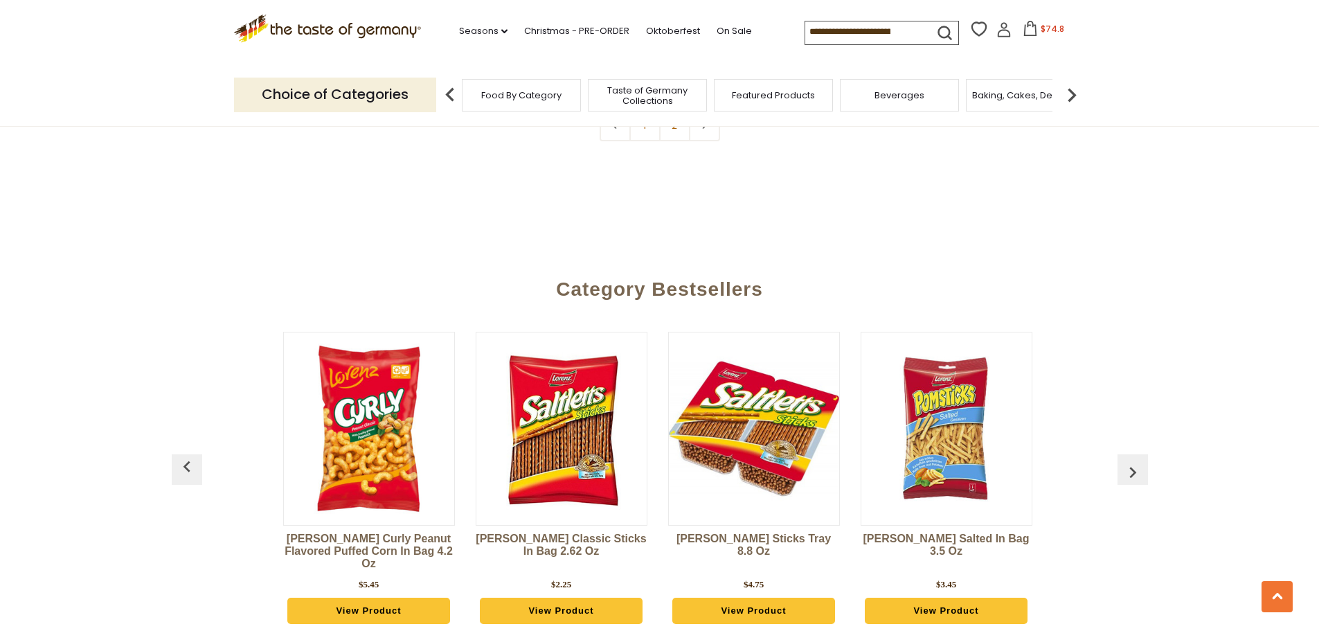
scroll to position [0, 578]
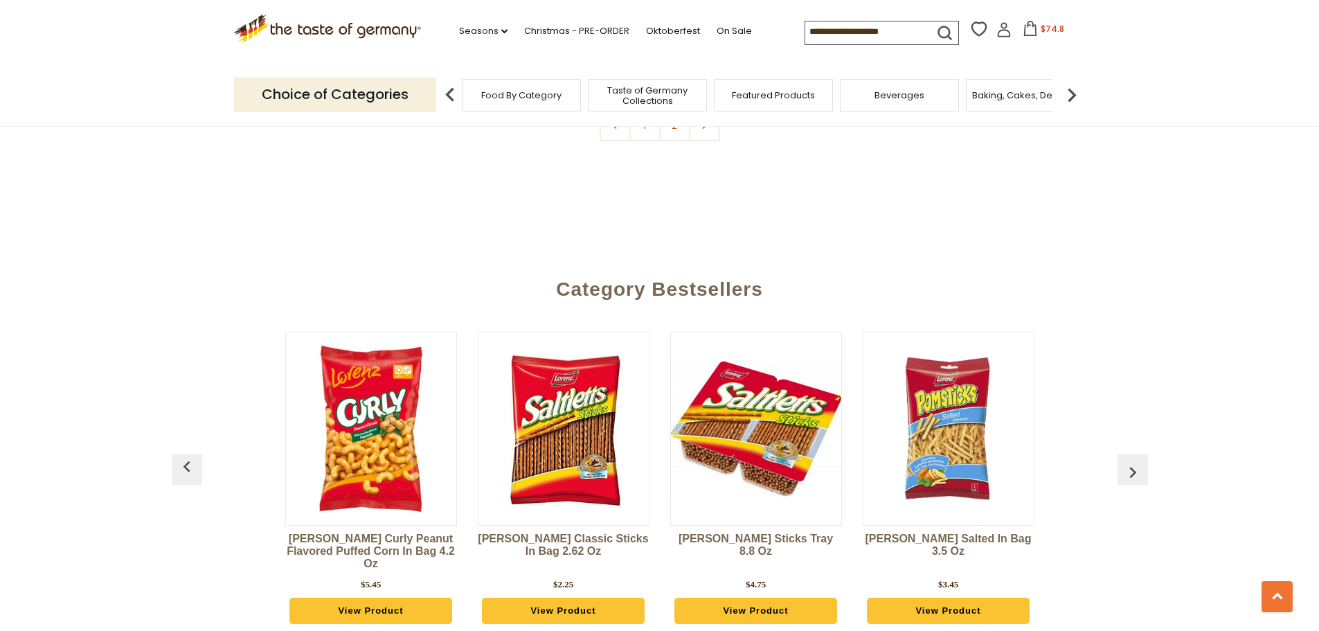
click at [191, 456] on img "button" at bounding box center [187, 467] width 22 height 22
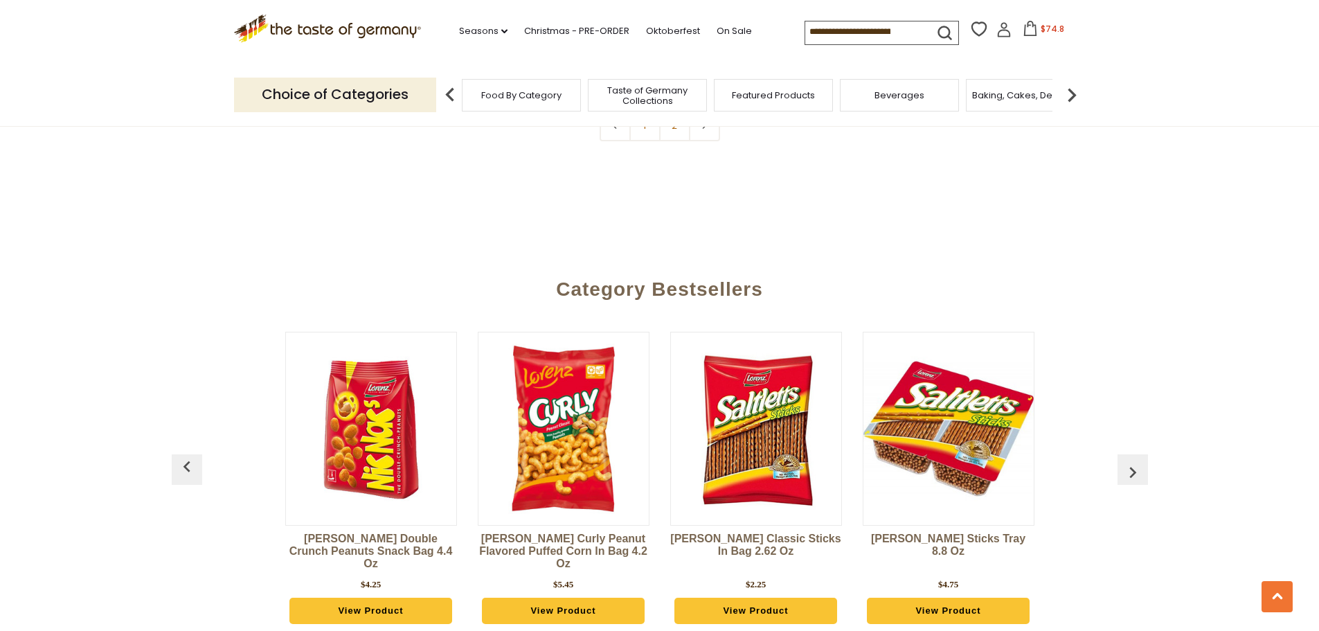
click at [191, 456] on img "button" at bounding box center [187, 467] width 22 height 22
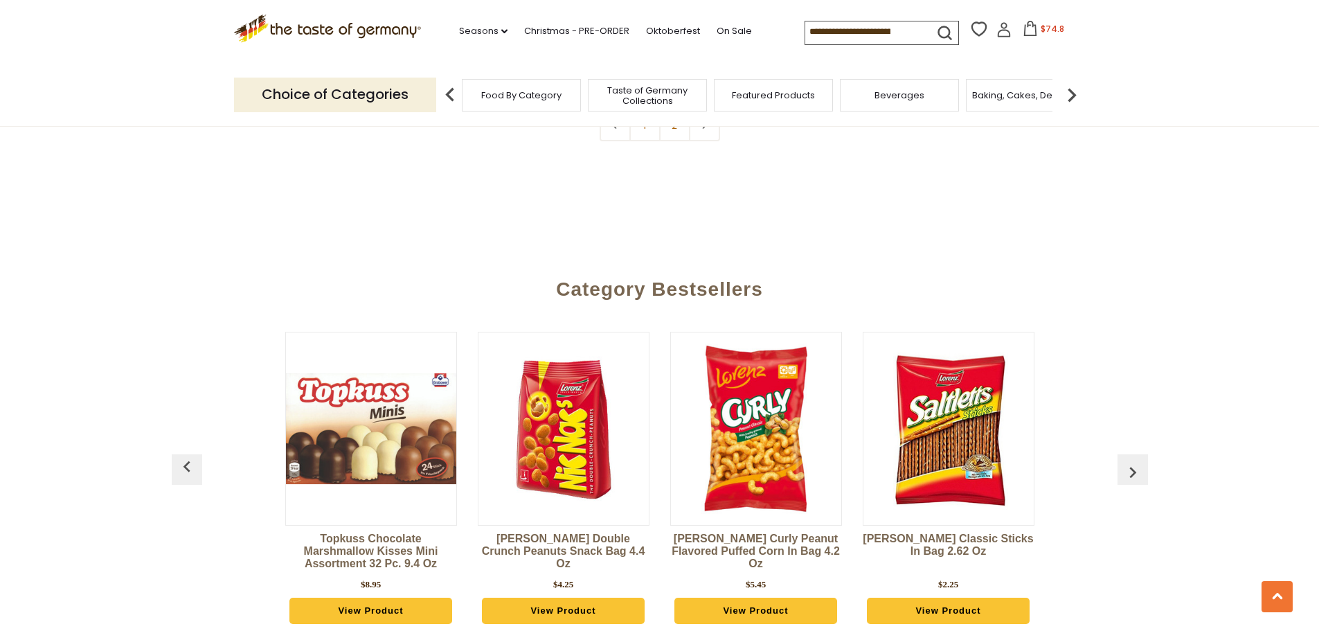
click at [191, 456] on img "button" at bounding box center [187, 467] width 22 height 22
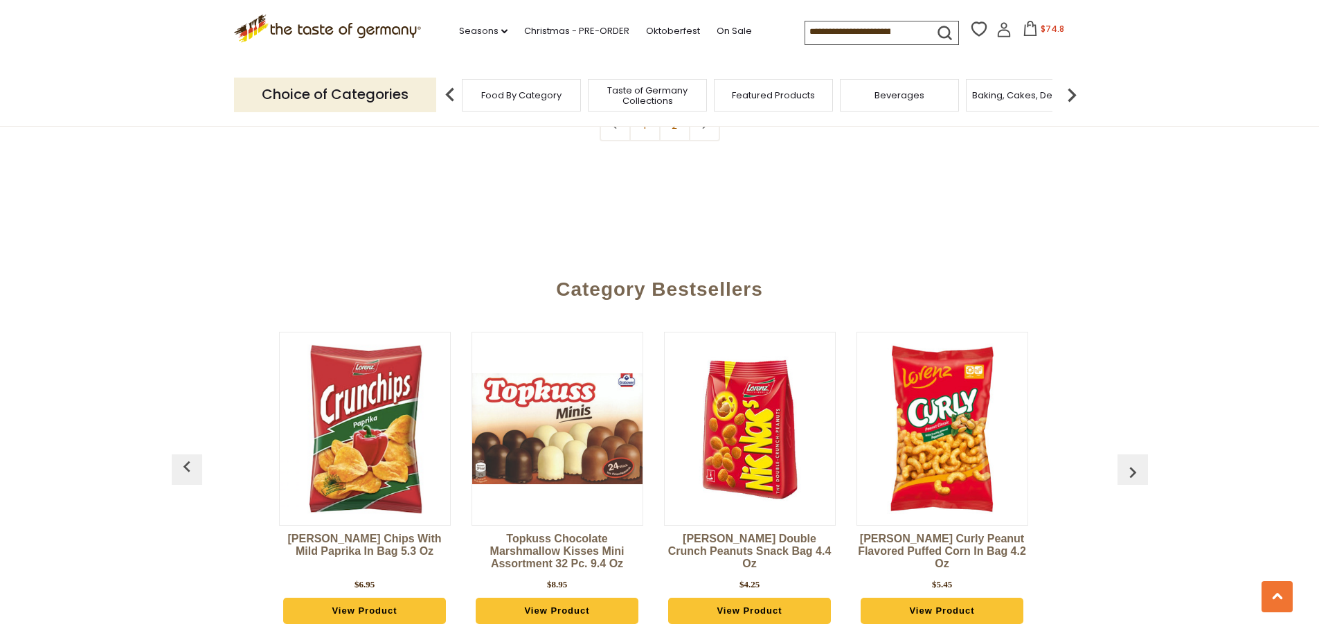
scroll to position [0, 0]
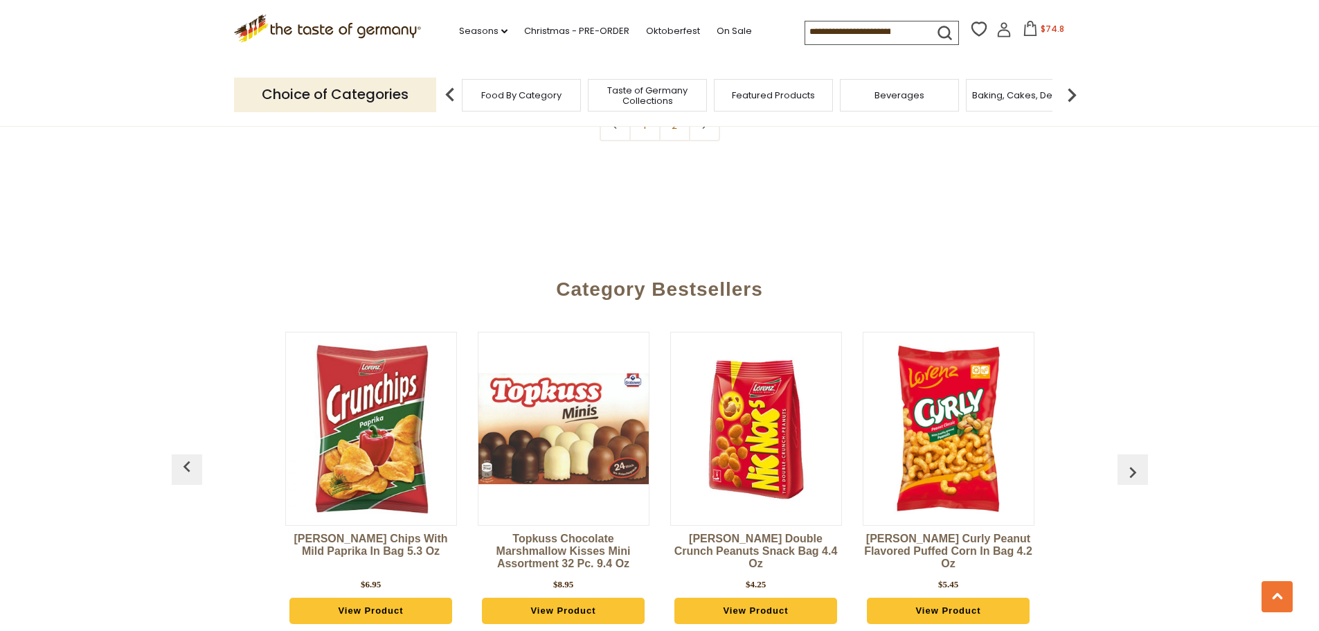
click at [191, 456] on img "button" at bounding box center [187, 467] width 22 height 22
click at [570, 533] on link "Topkuss Chocolate Marshmallow Kisses Mini Assortment 32 pc. 9.4 oz" at bounding box center [564, 554] width 172 height 42
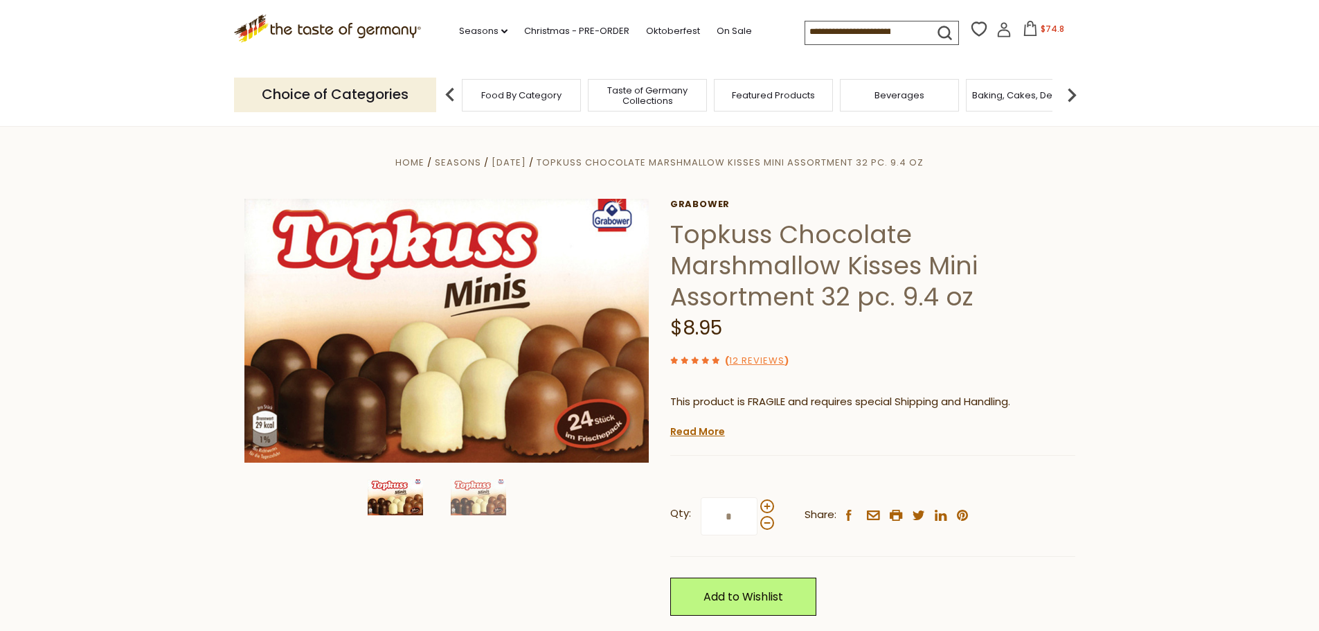
click at [517, 90] on span "Food By Category" at bounding box center [521, 95] width 80 height 10
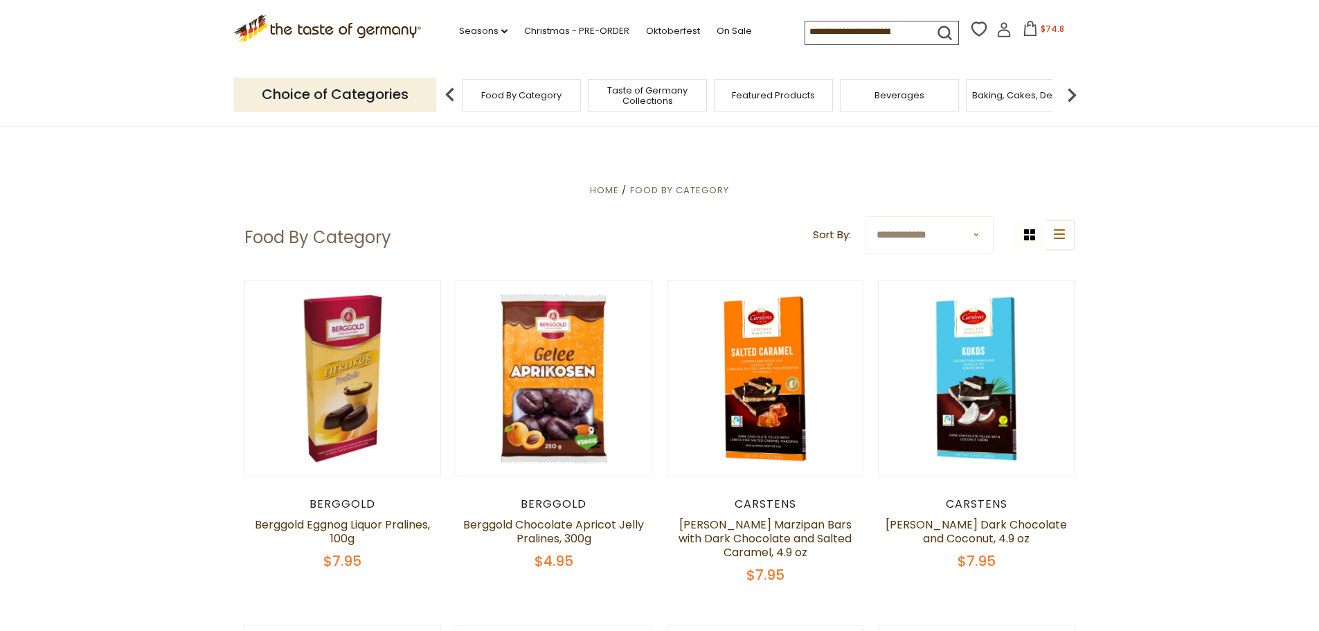
click at [982, 231] on select "**********" at bounding box center [929, 235] width 129 height 38
click at [1075, 96] on img at bounding box center [1072, 95] width 28 height 28
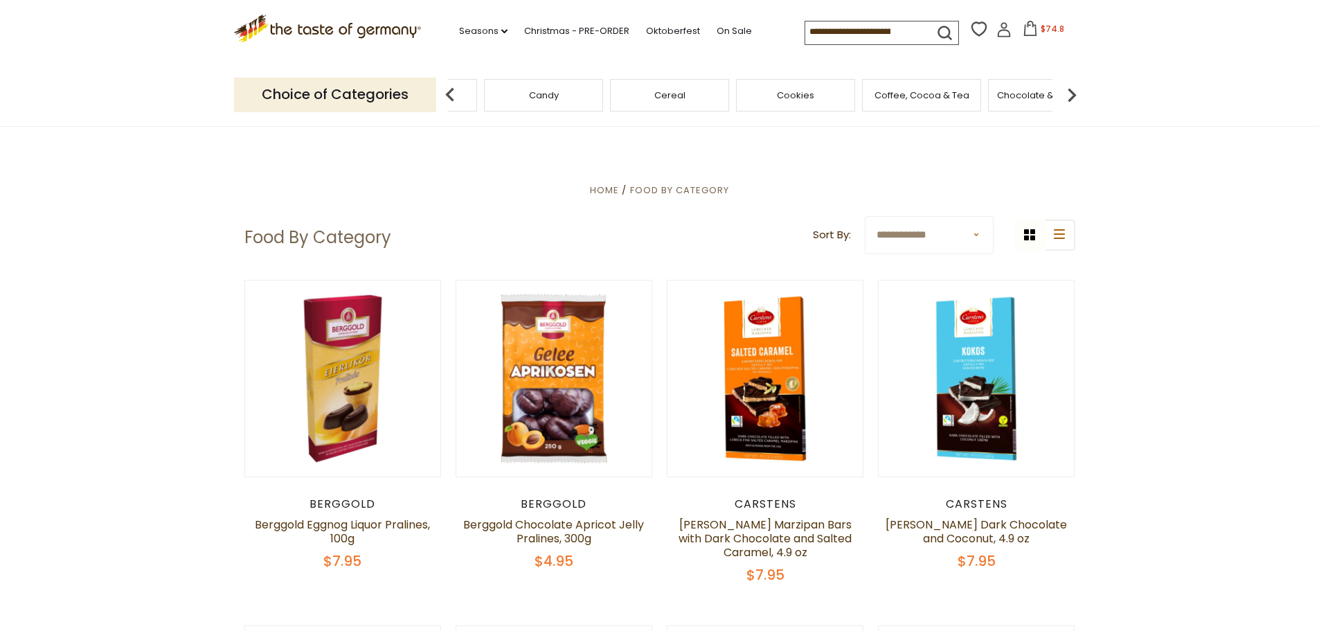
click at [1075, 96] on img at bounding box center [1072, 95] width 28 height 28
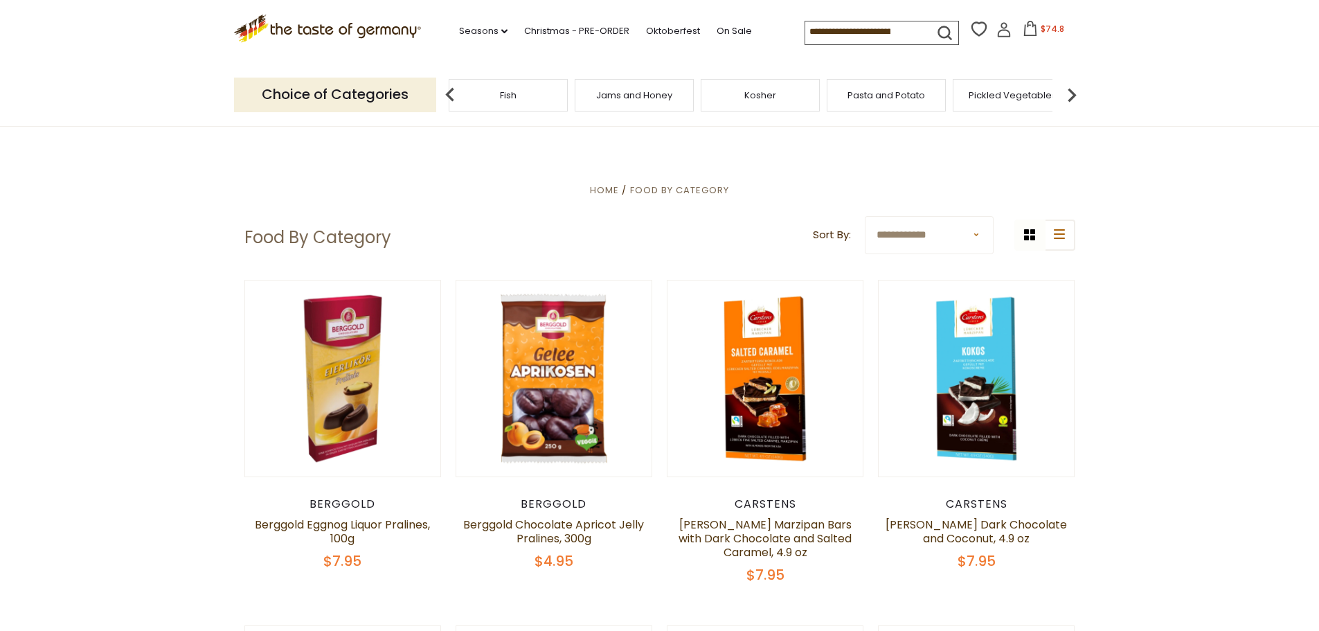
click at [1075, 96] on img at bounding box center [1072, 95] width 28 height 28
click at [911, 90] on span "Soups & Sauces" at bounding box center [918, 95] width 73 height 10
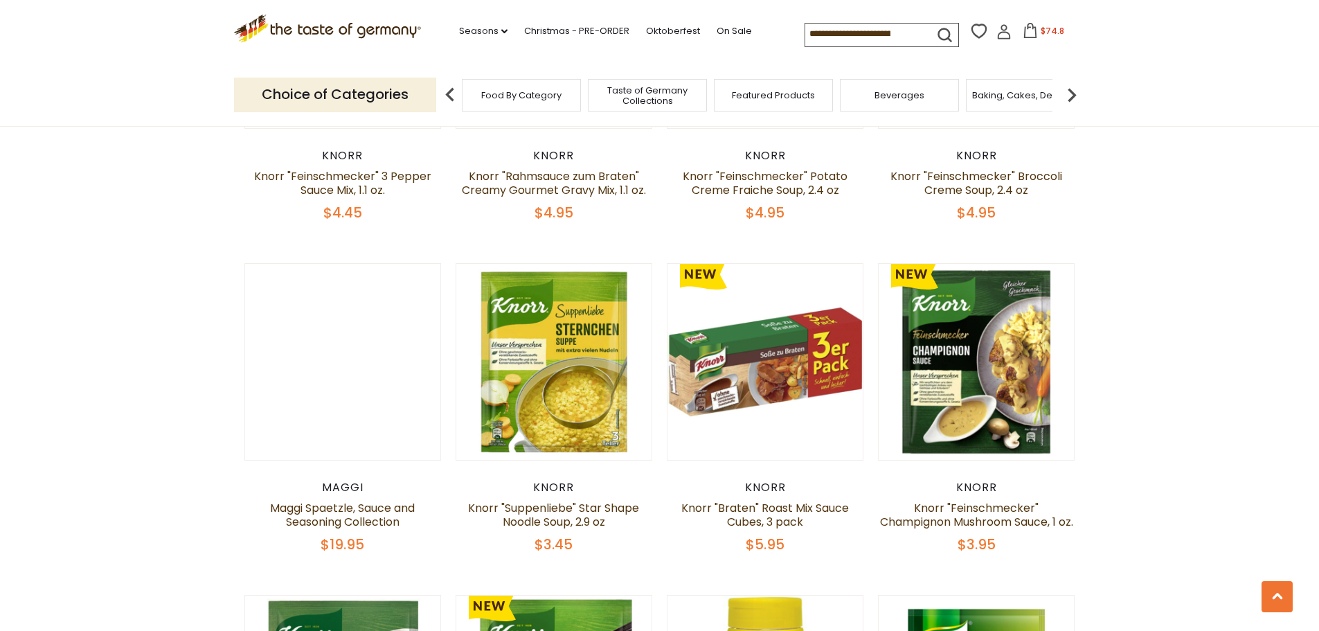
scroll to position [1731, 0]
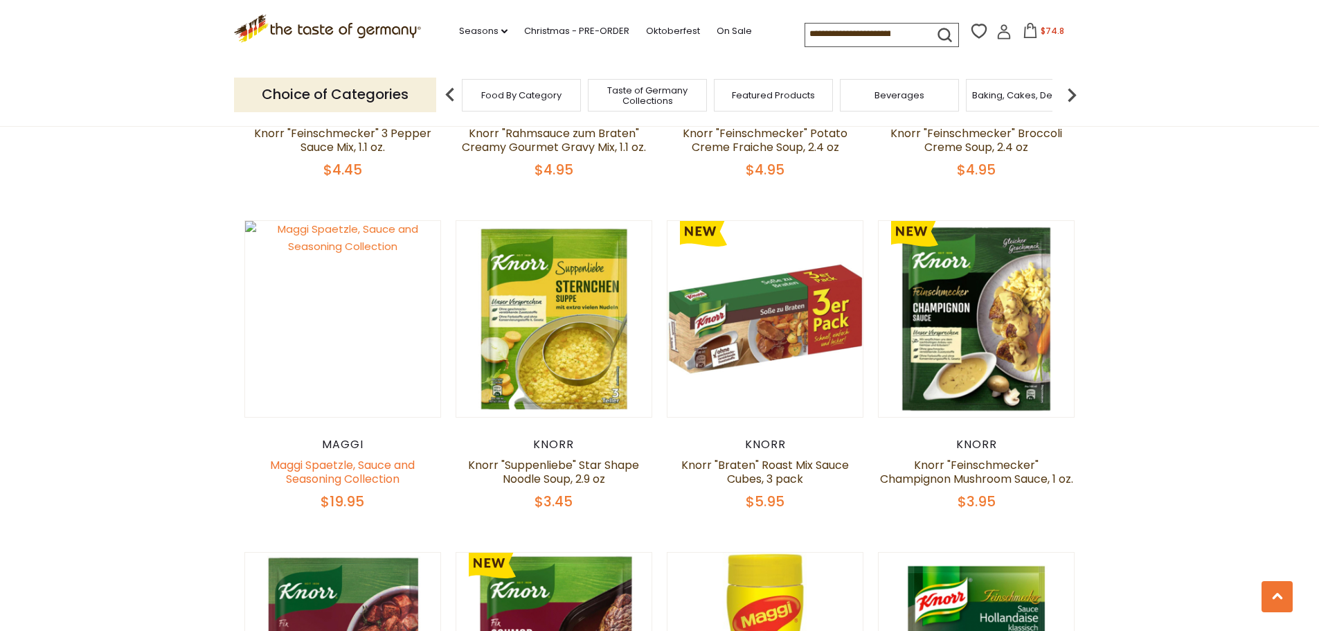
click at [368, 465] on link "Maggi Spaetzle, Sauce and Seasoning Collection" at bounding box center [342, 472] width 145 height 30
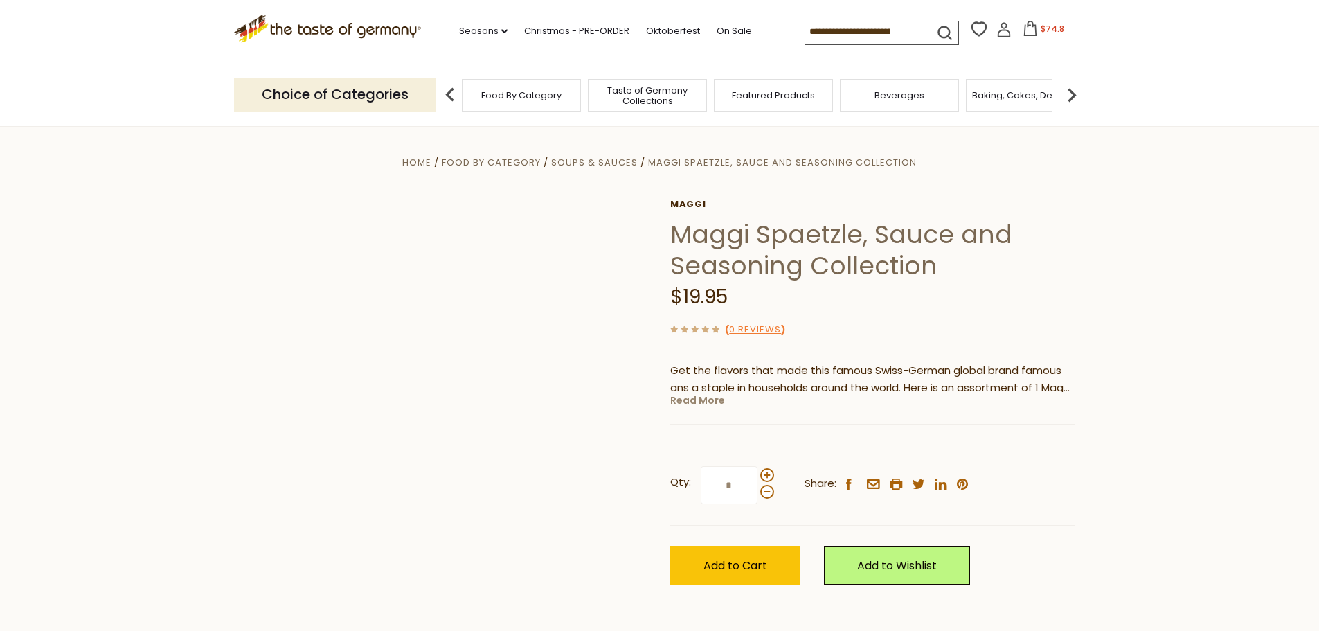
click at [702, 402] on link "Read More" at bounding box center [697, 400] width 55 height 14
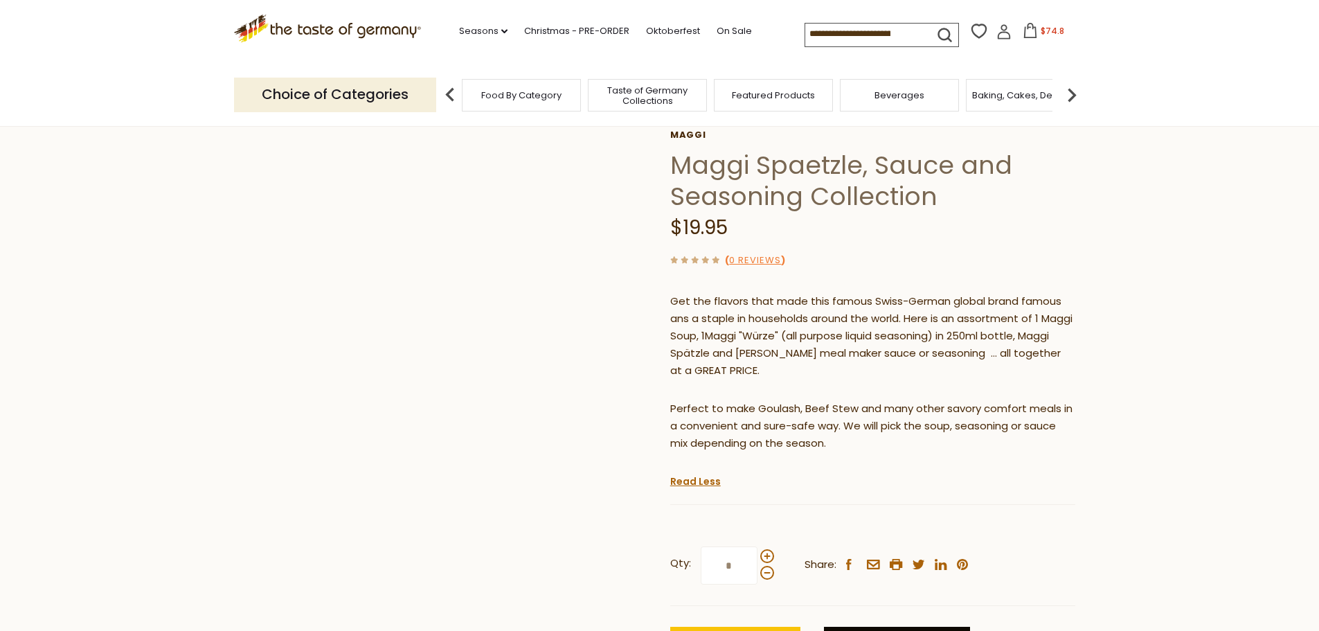
scroll to position [139, 0]
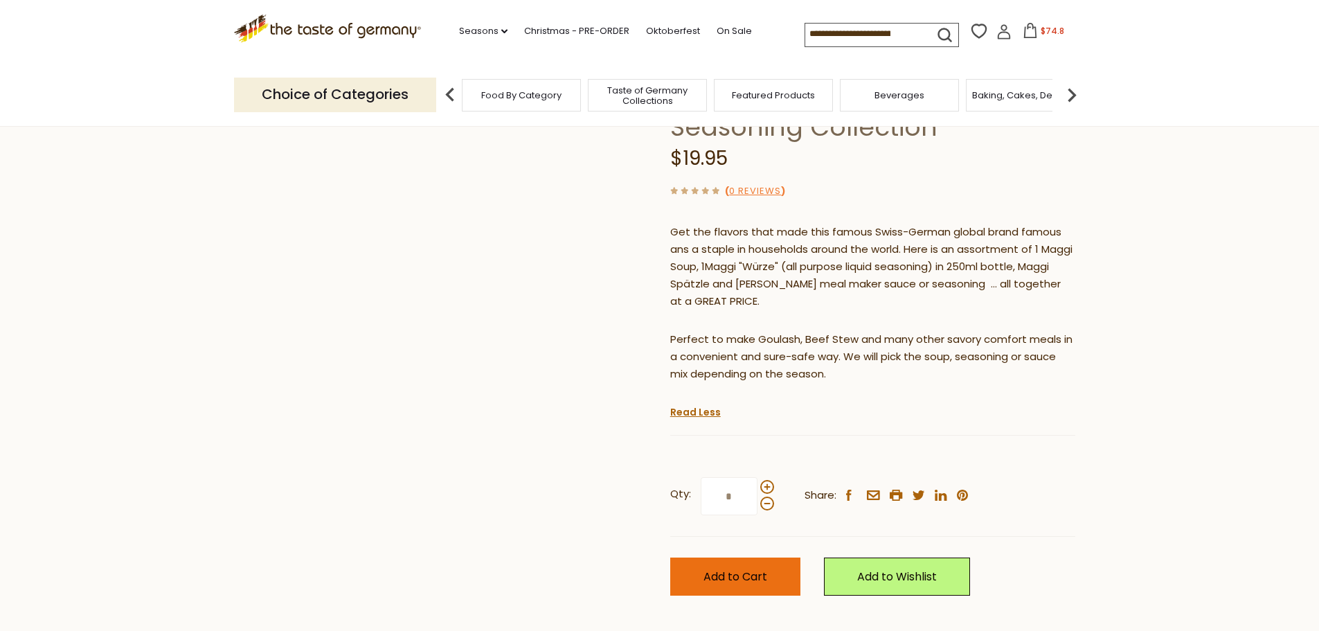
click at [748, 572] on span "Add to Cart" at bounding box center [736, 577] width 64 height 16
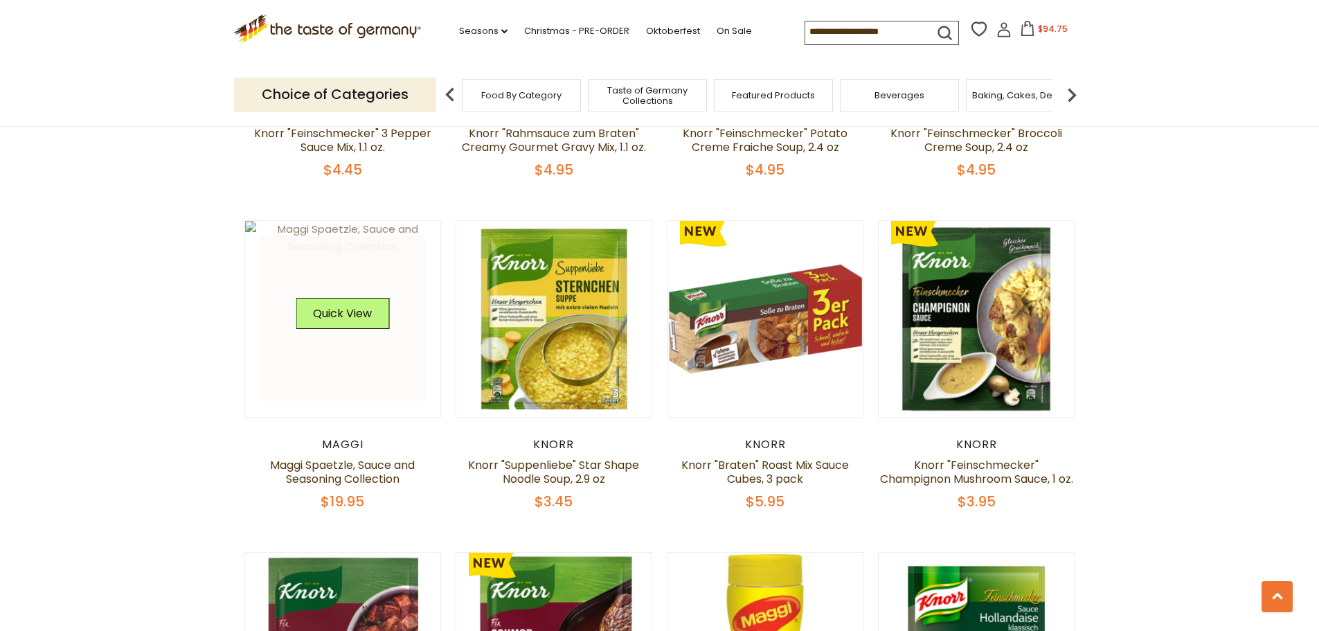
click at [250, 226] on img at bounding box center [343, 238] width 196 height 35
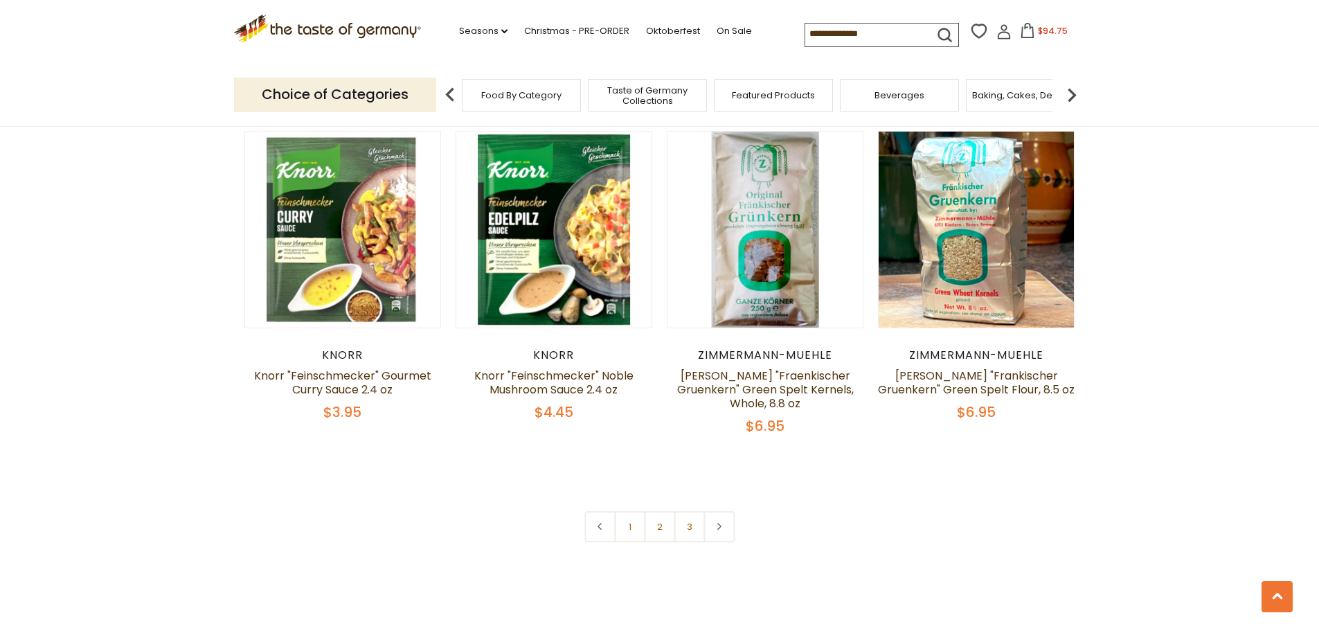
scroll to position [2909, 0]
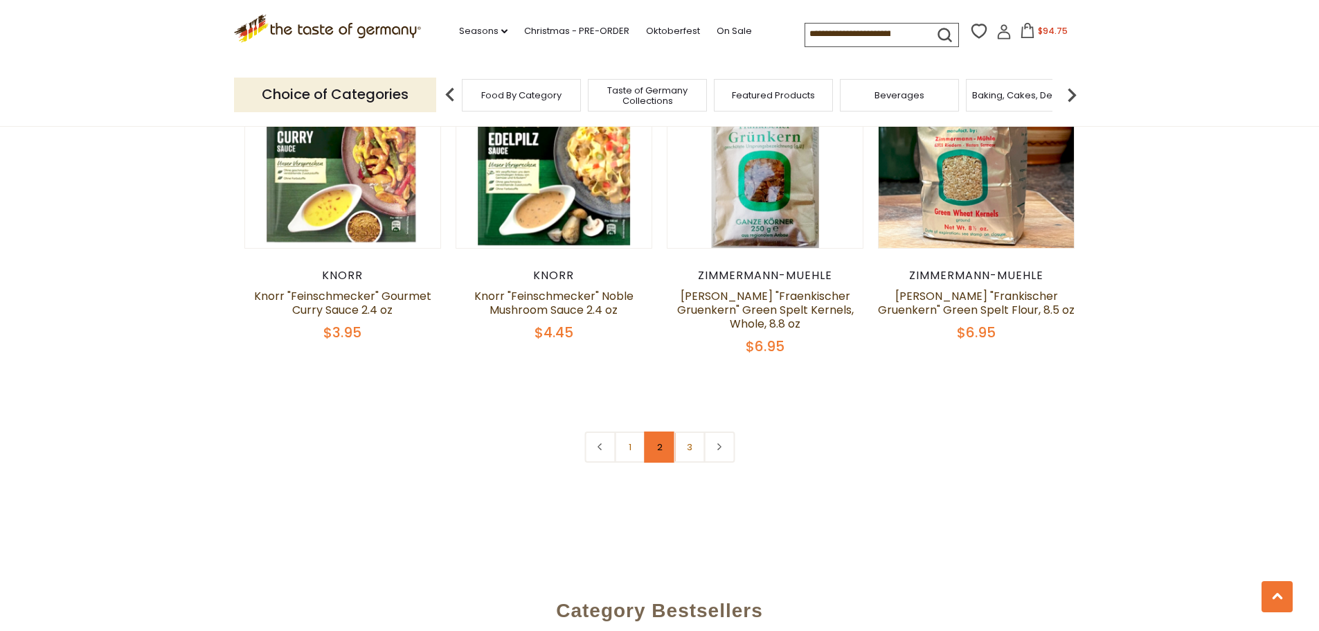
click at [651, 463] on link "2" at bounding box center [659, 446] width 31 height 31
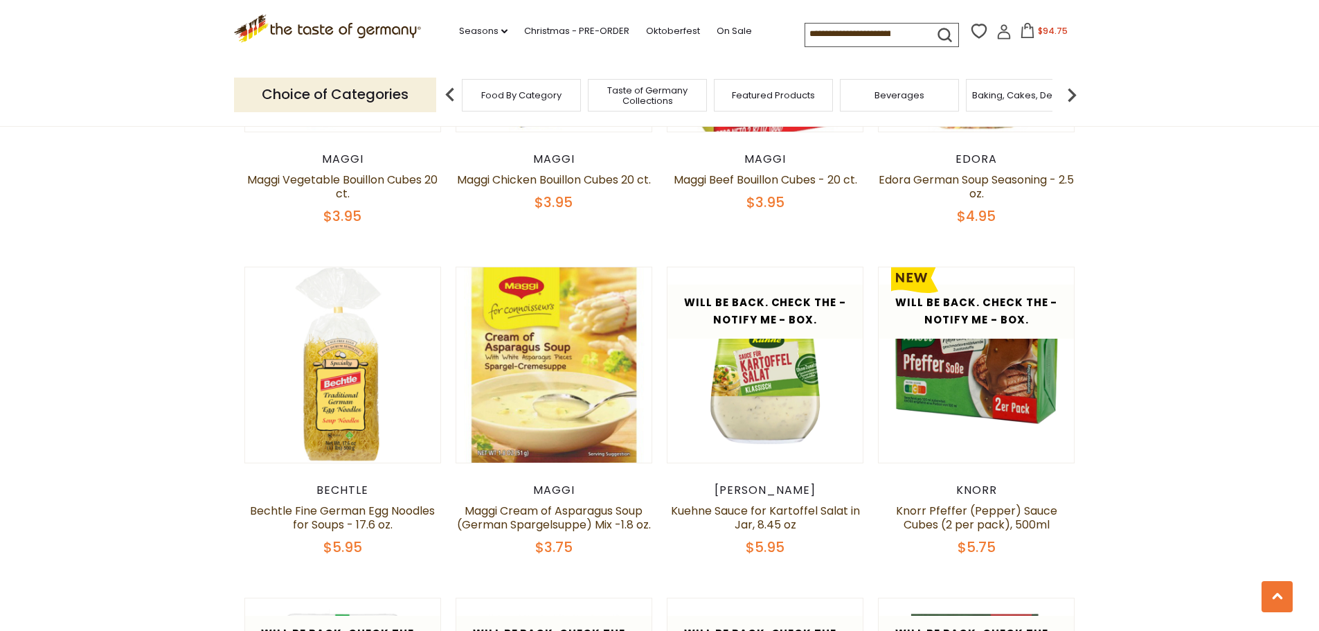
scroll to position [1809, 0]
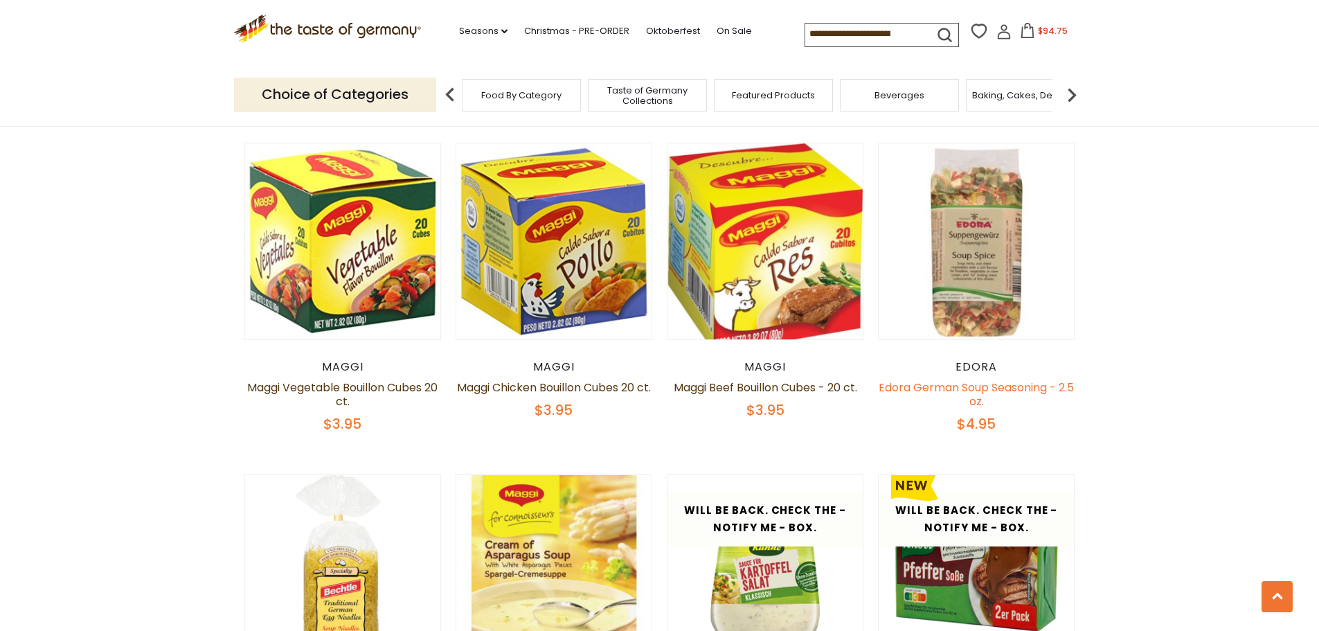
click at [979, 409] on link "Edora German Soup Seasoning - 2.5 oz." at bounding box center [976, 395] width 195 height 30
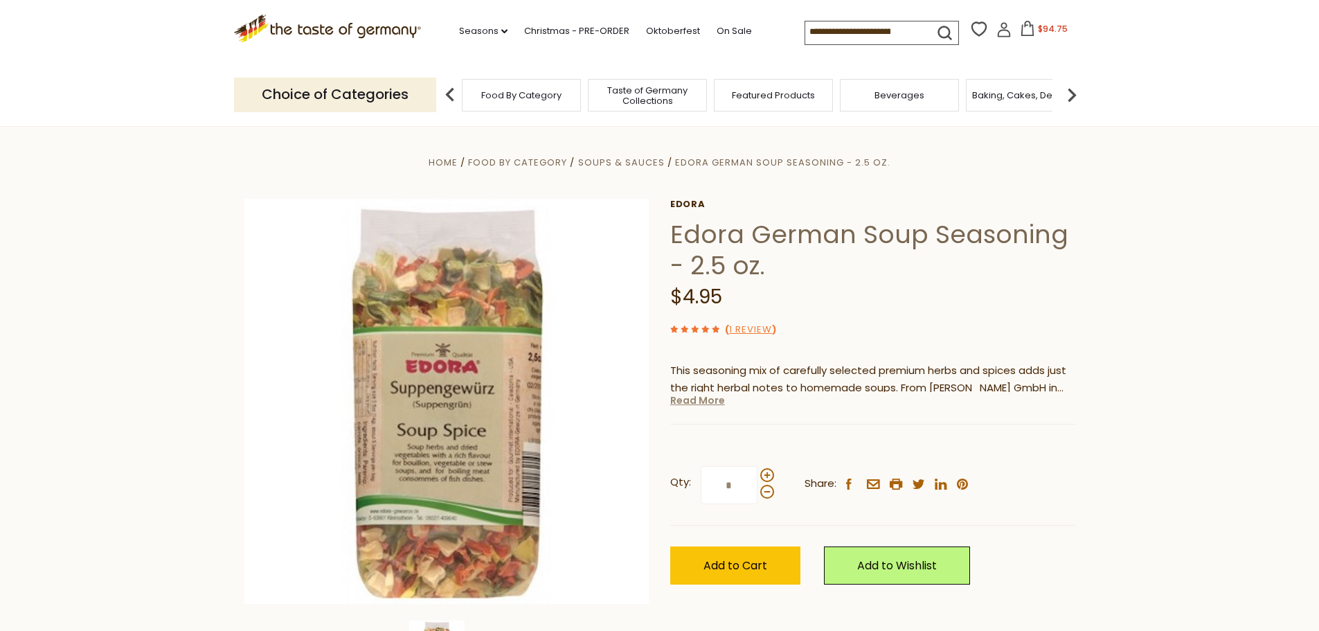
click at [710, 403] on link "Read More" at bounding box center [697, 400] width 55 height 14
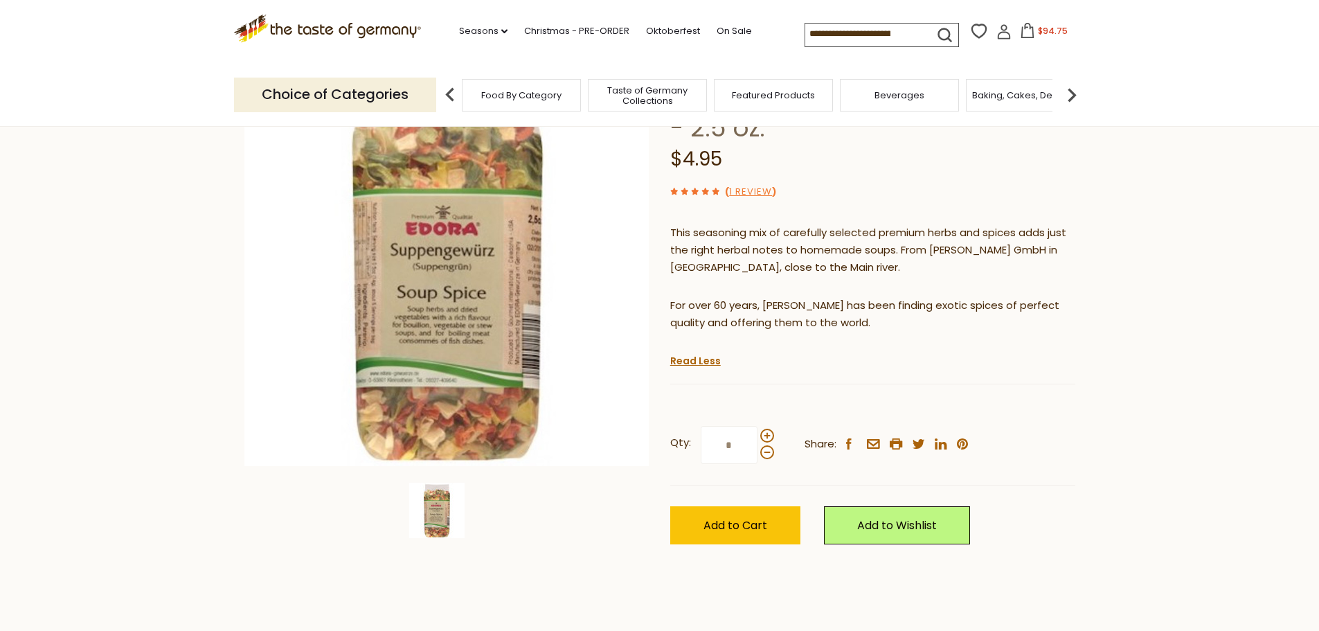
scroll to position [139, 0]
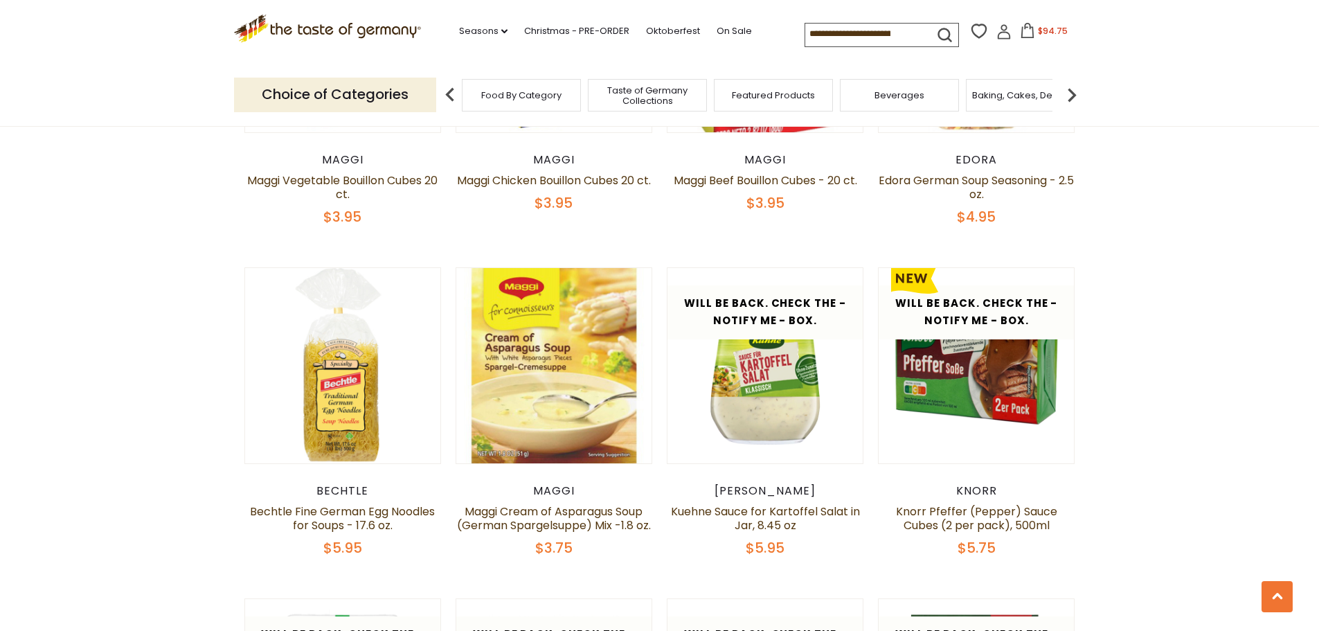
scroll to position [2017, 0]
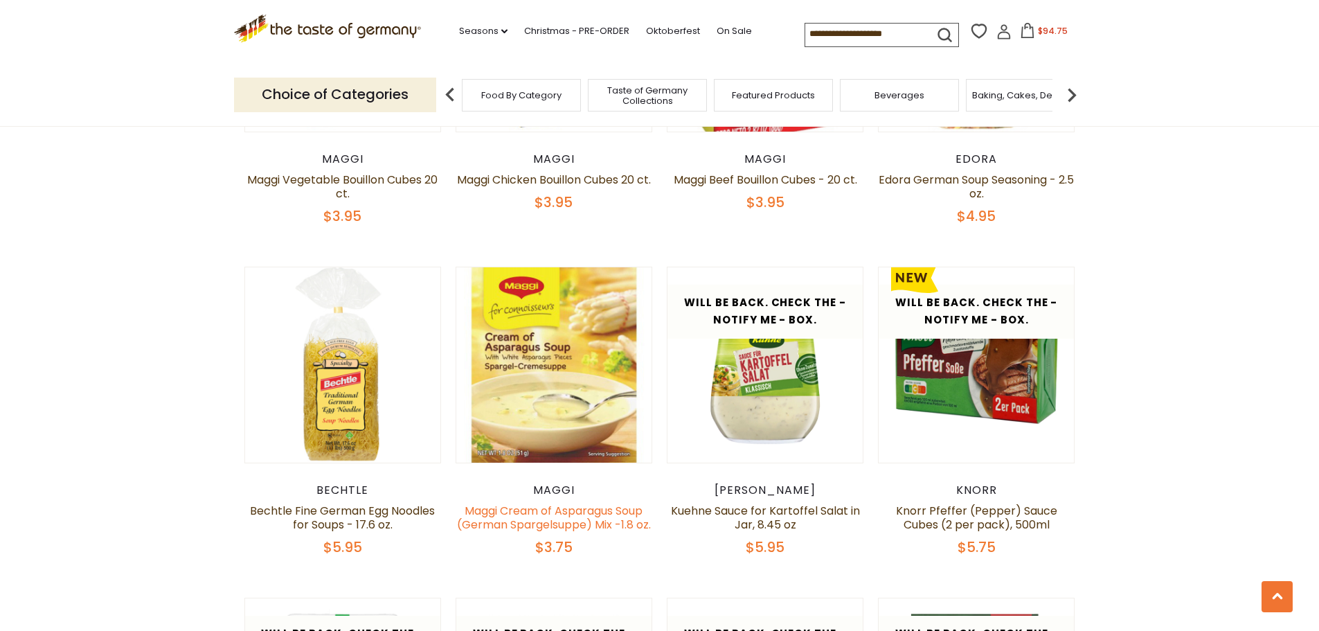
click at [542, 531] on link "Maggi Cream of Asparagus Soup (German Spargelsuppe) Mix -1.8 oz." at bounding box center [554, 518] width 194 height 30
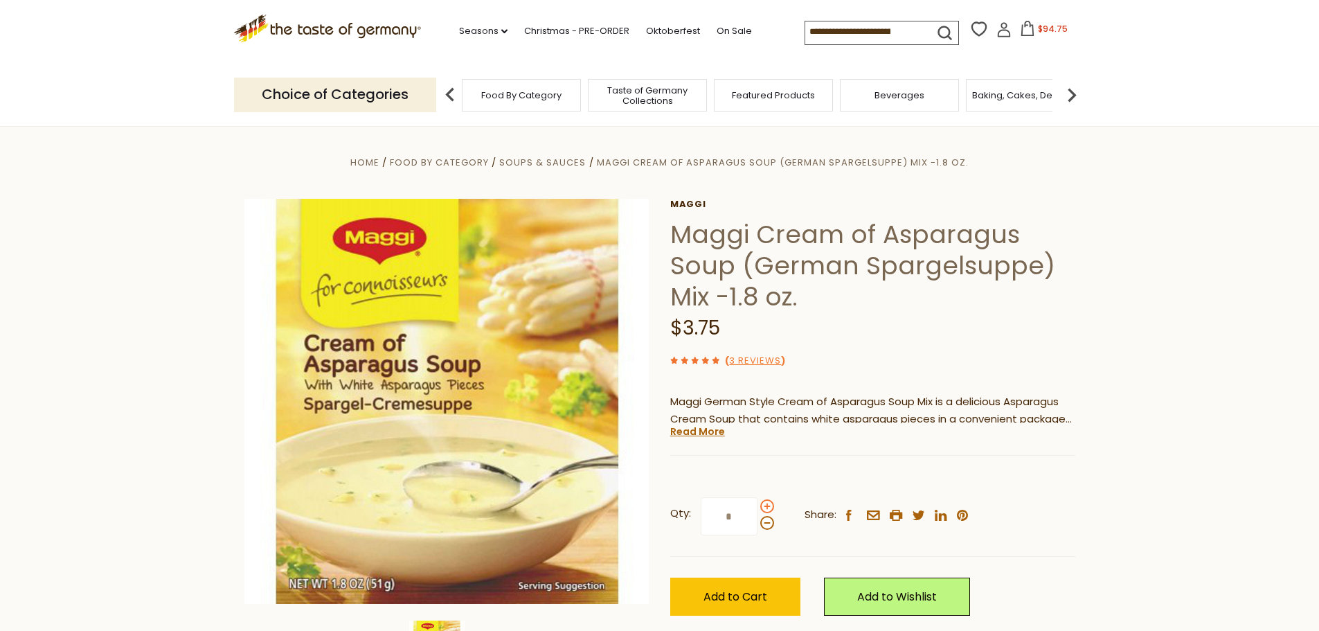
click at [766, 506] on span at bounding box center [767, 506] width 14 height 14
click at [758, 506] on input "*" at bounding box center [729, 516] width 57 height 38
type input "*"
click at [760, 602] on span "Add to Cart" at bounding box center [736, 597] width 64 height 16
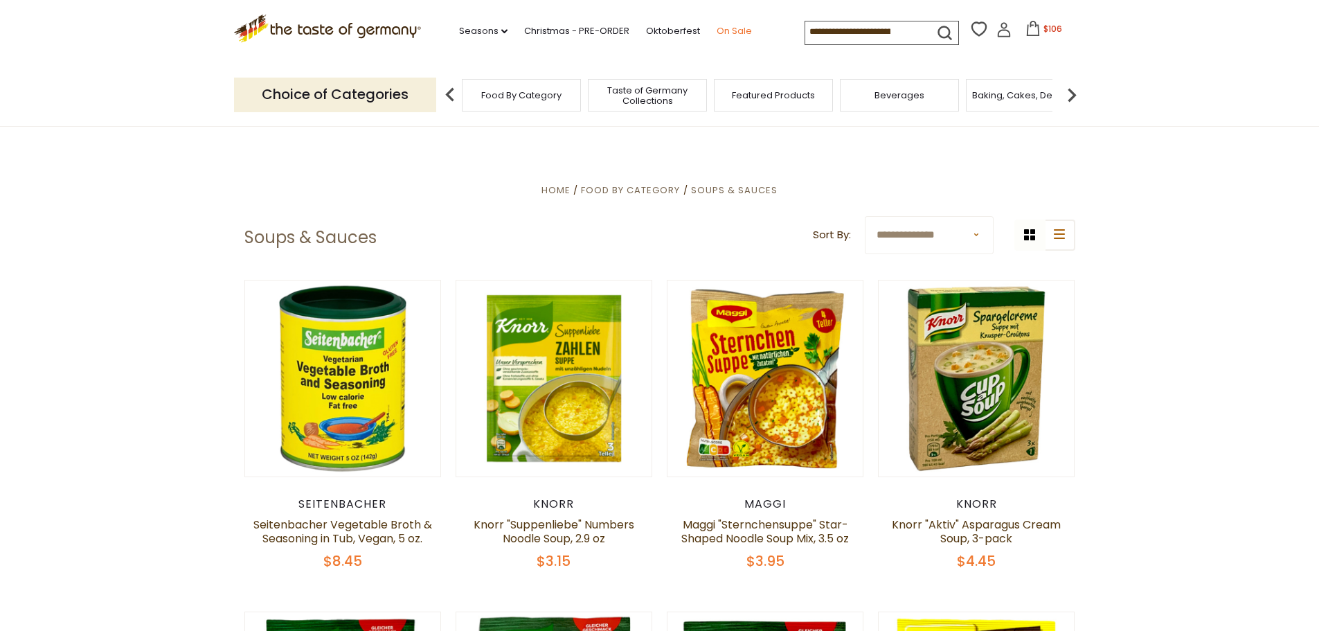
click at [740, 26] on link "On Sale" at bounding box center [734, 31] width 35 height 15
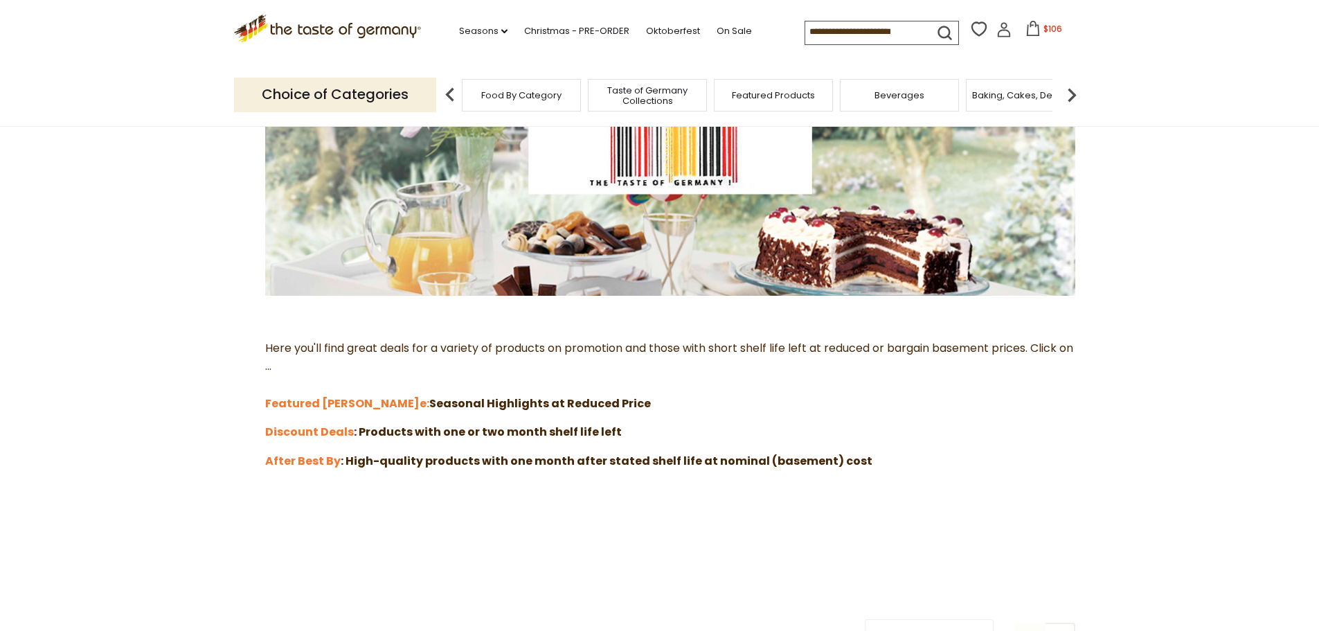
scroll to position [208, 0]
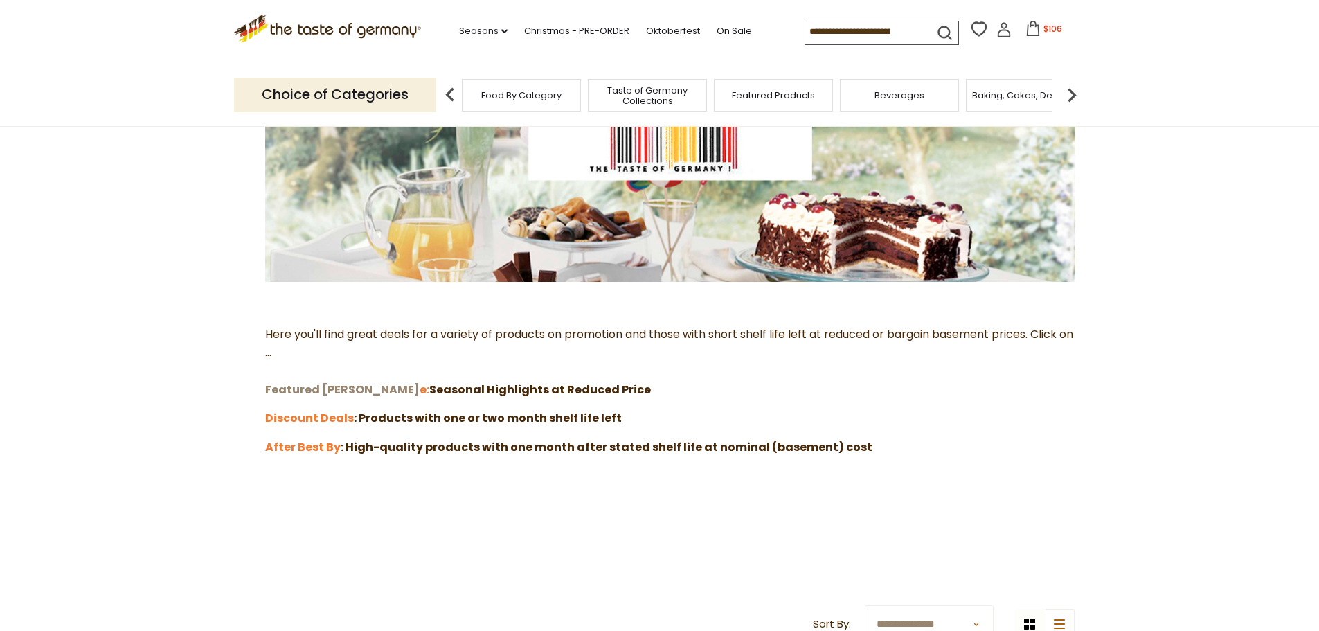
click at [308, 390] on strong "Featured Sal" at bounding box center [342, 390] width 154 height 16
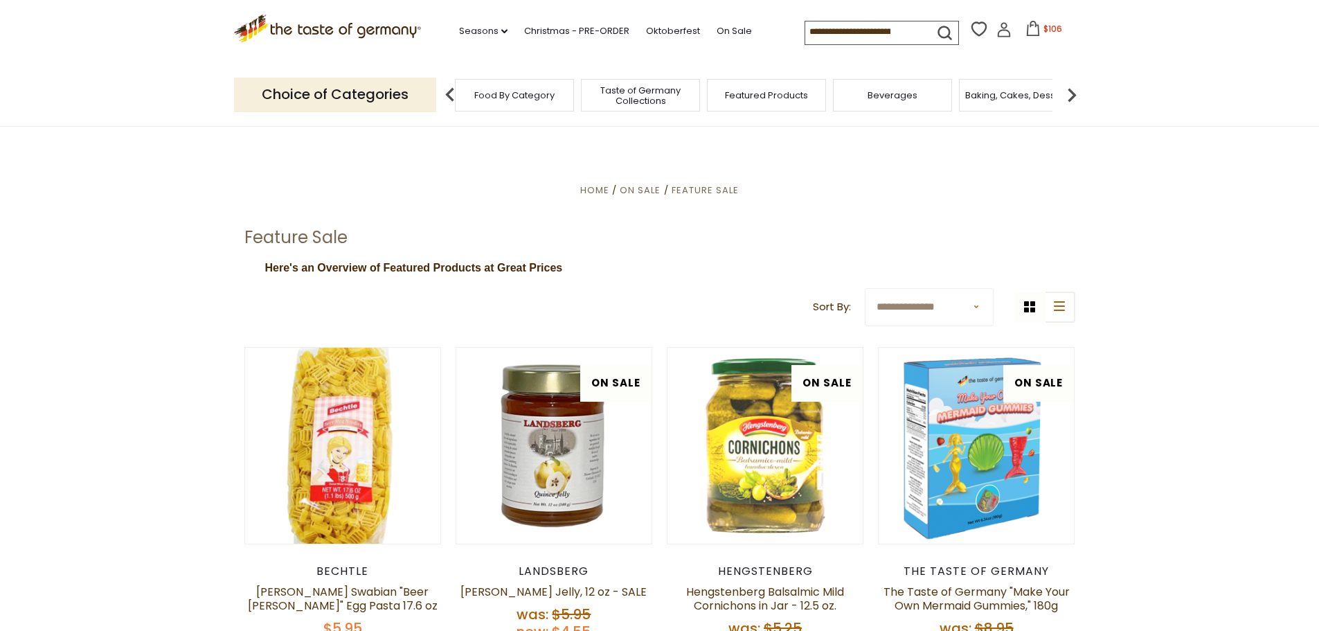
click at [774, 93] on span "Featured Products" at bounding box center [766, 95] width 83 height 10
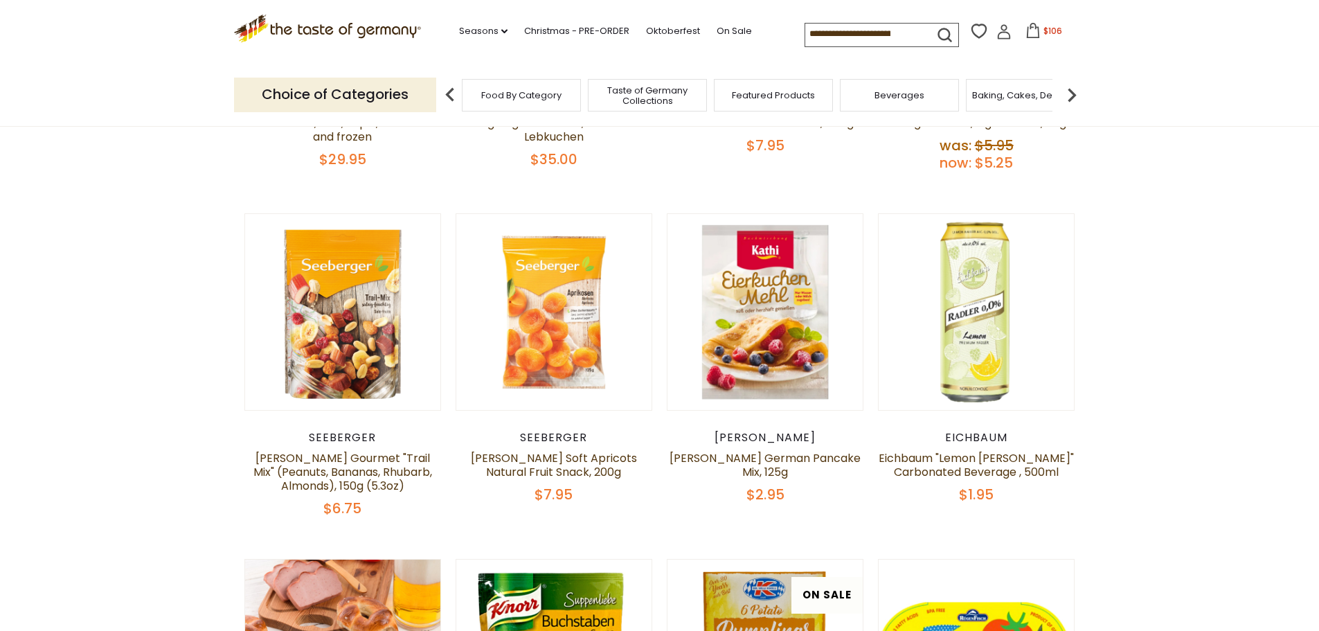
scroll to position [69, 0]
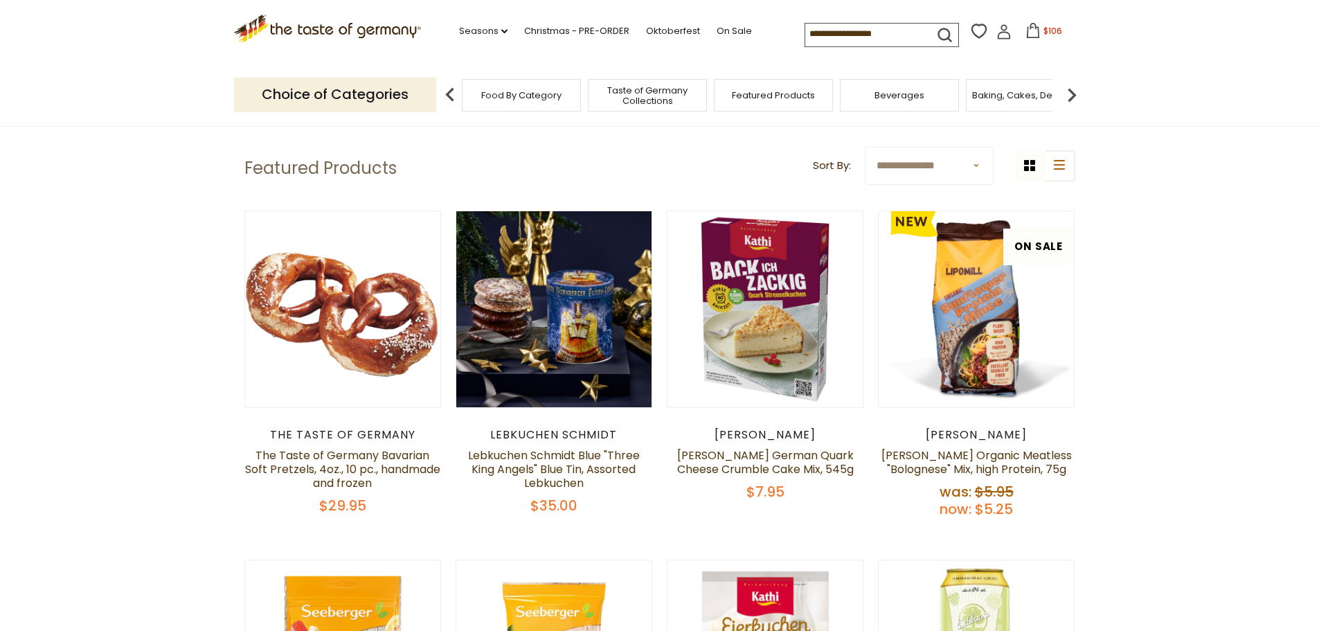
click at [657, 105] on span "Taste of Germany Collections" at bounding box center [647, 95] width 111 height 21
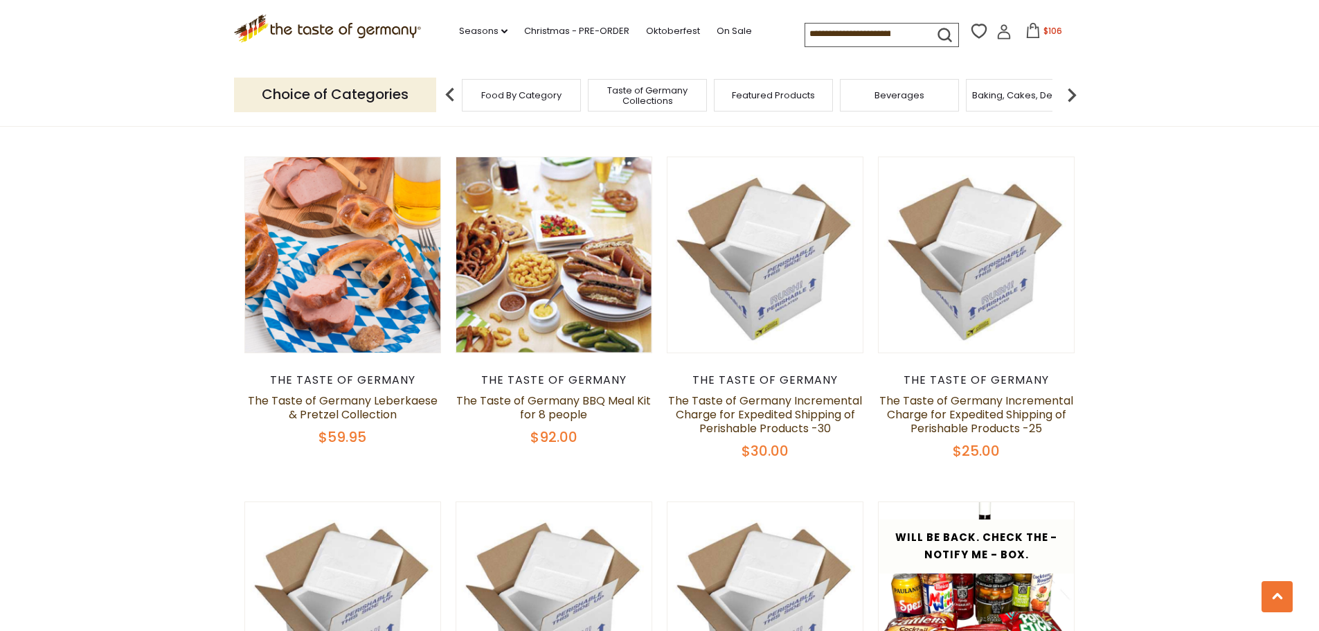
scroll to position [623, 0]
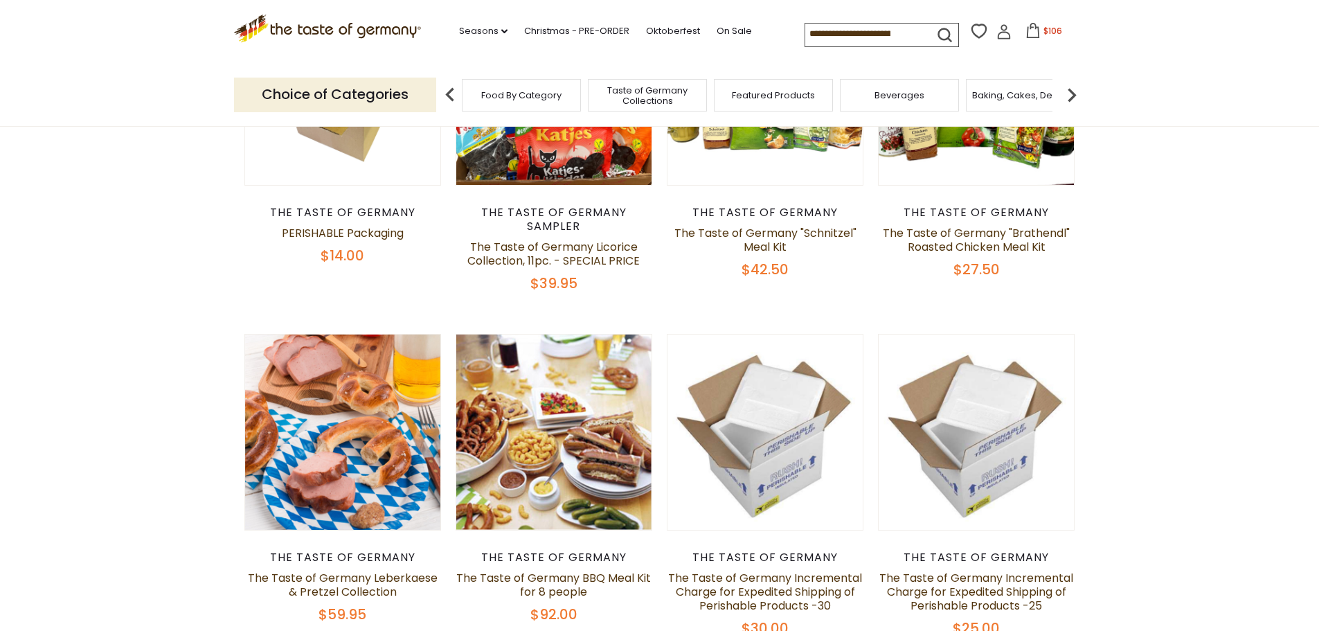
click at [848, 41] on input at bounding box center [863, 33] width 117 height 19
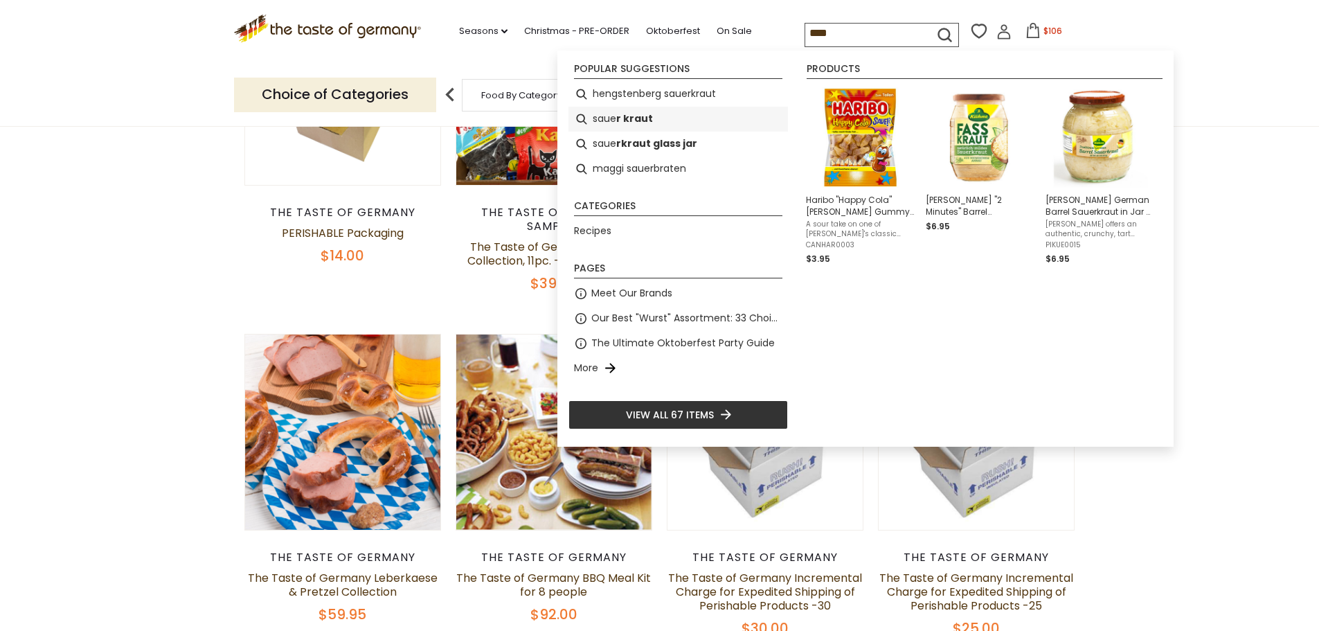
click at [620, 121] on b "r kraut" at bounding box center [634, 119] width 37 height 16
type input "**********"
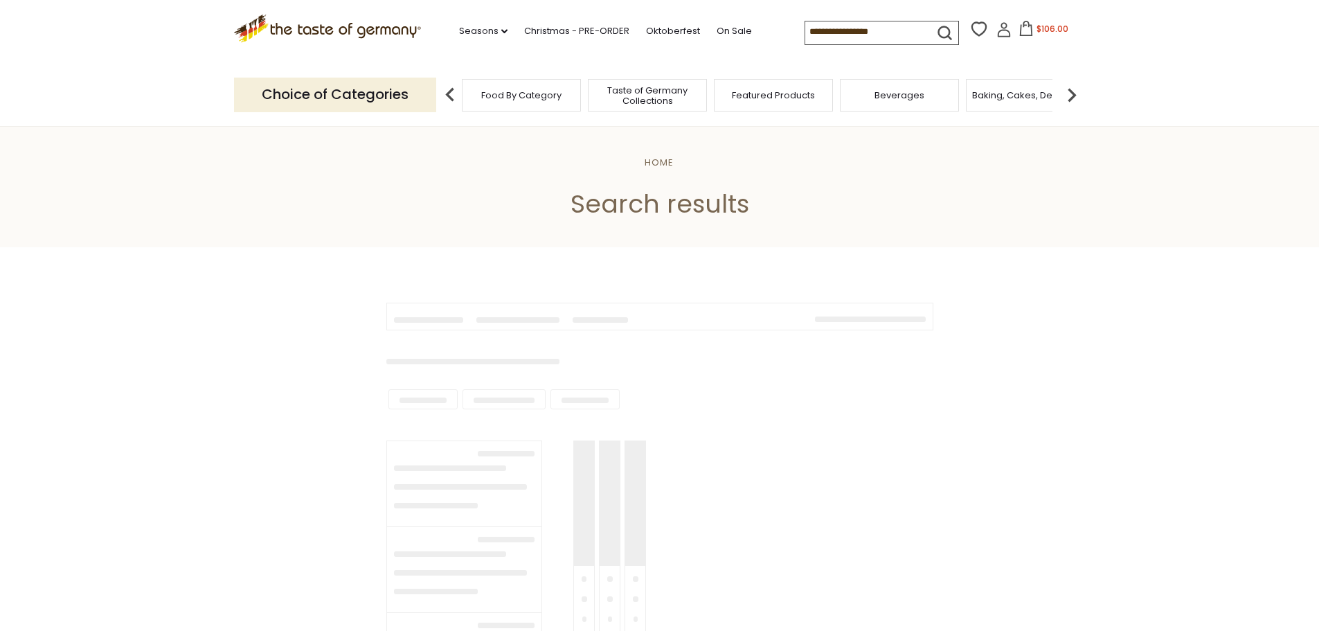
type input "**********"
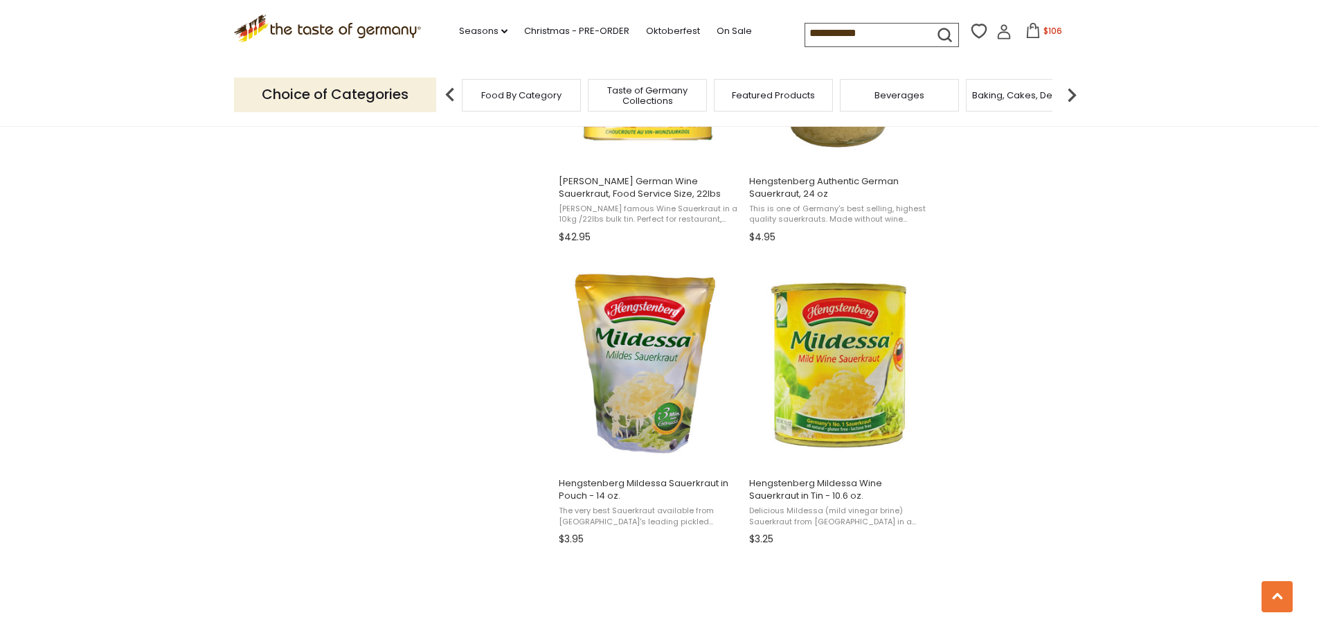
scroll to position [1177, 0]
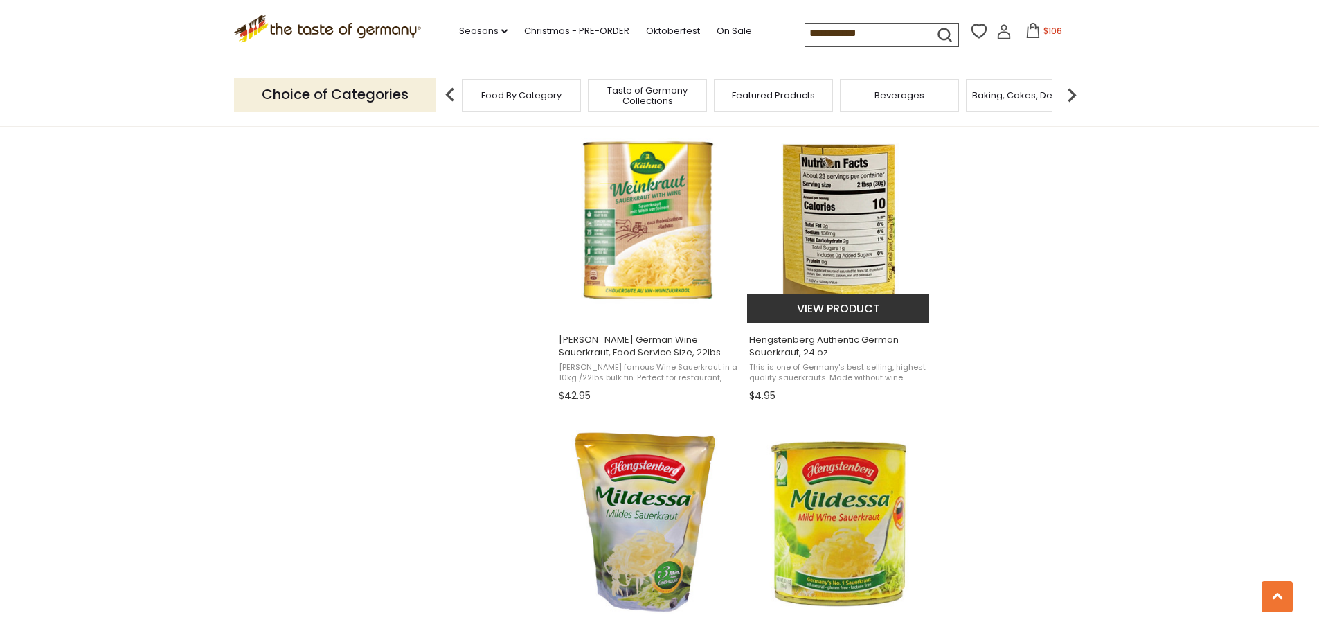
click at [821, 370] on span "This is one of Germany's best selling, highest quality sauerkrauts. Made withou…" at bounding box center [838, 372] width 179 height 21
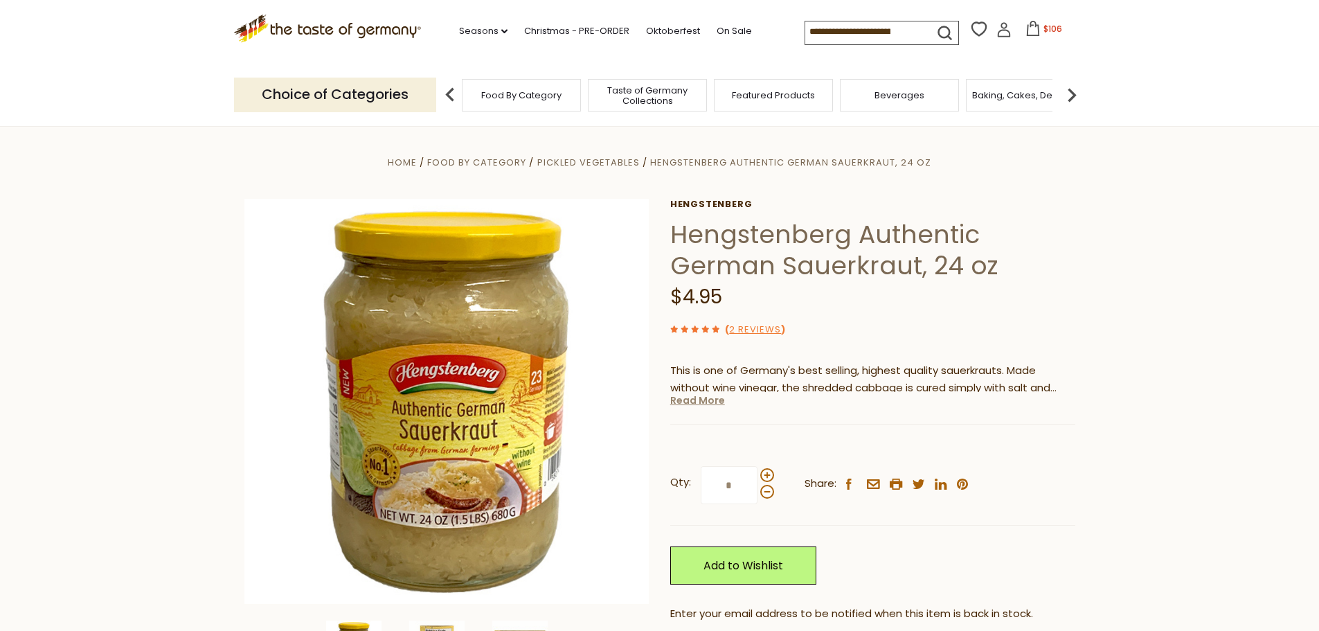
click at [704, 400] on link "Read More" at bounding box center [697, 400] width 55 height 14
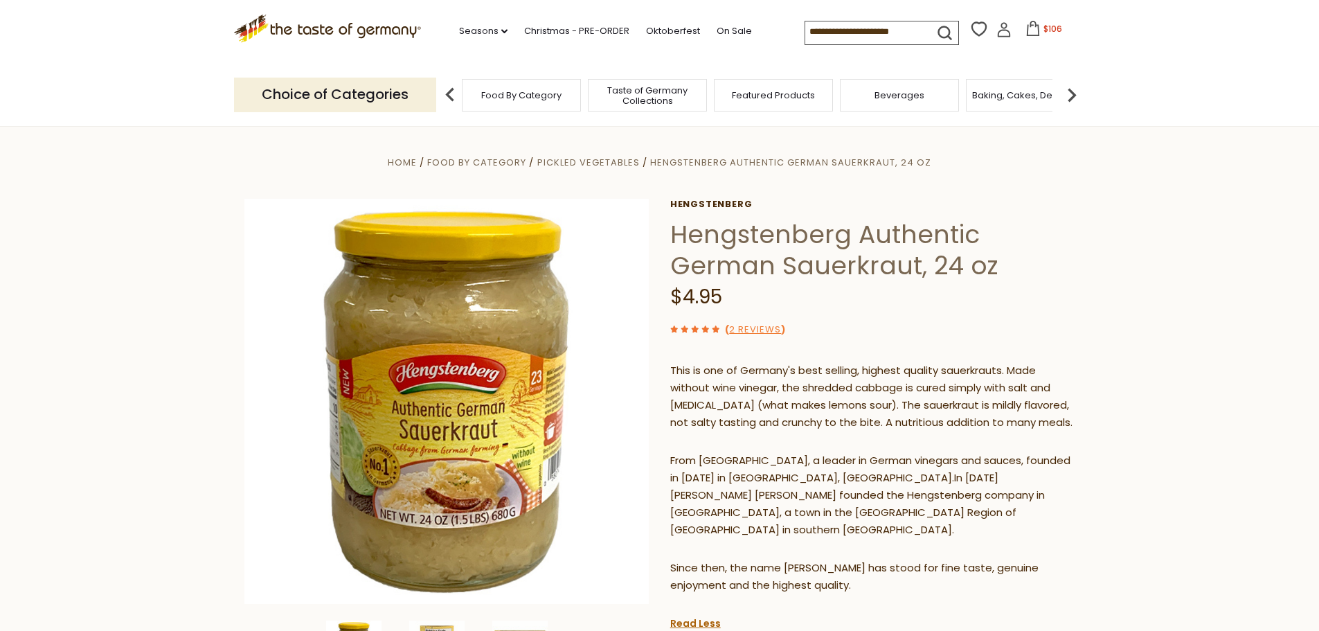
scroll to position [69, 0]
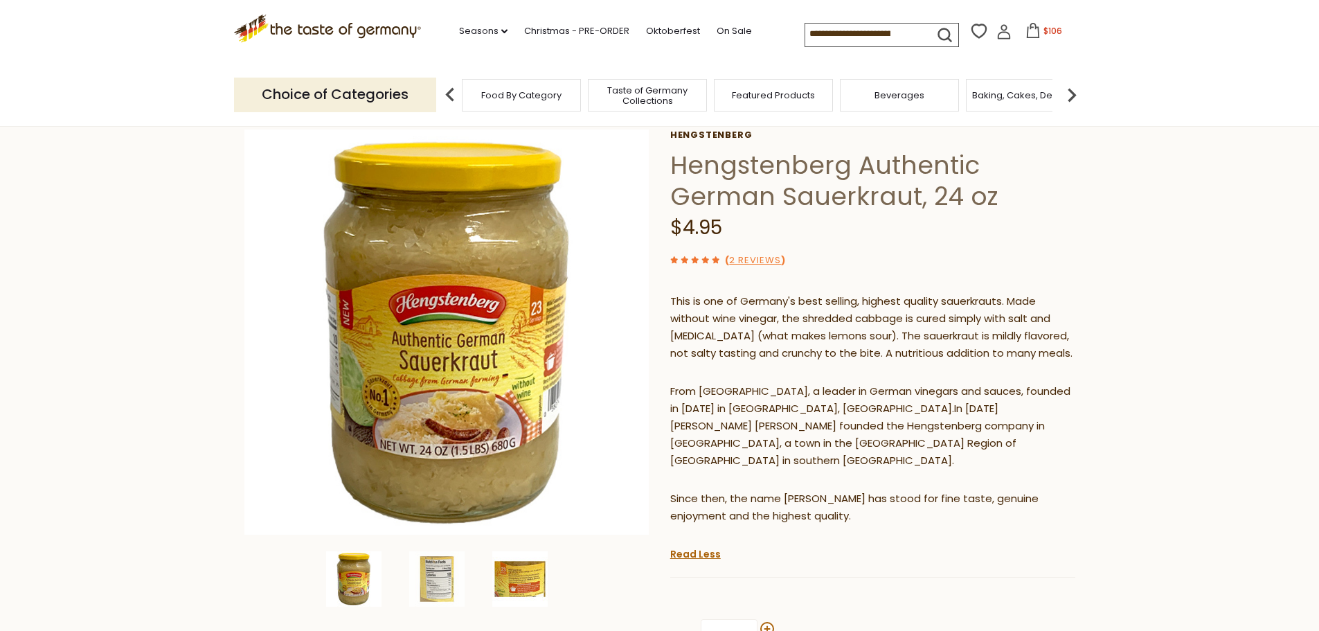
click at [521, 582] on img at bounding box center [519, 578] width 55 height 55
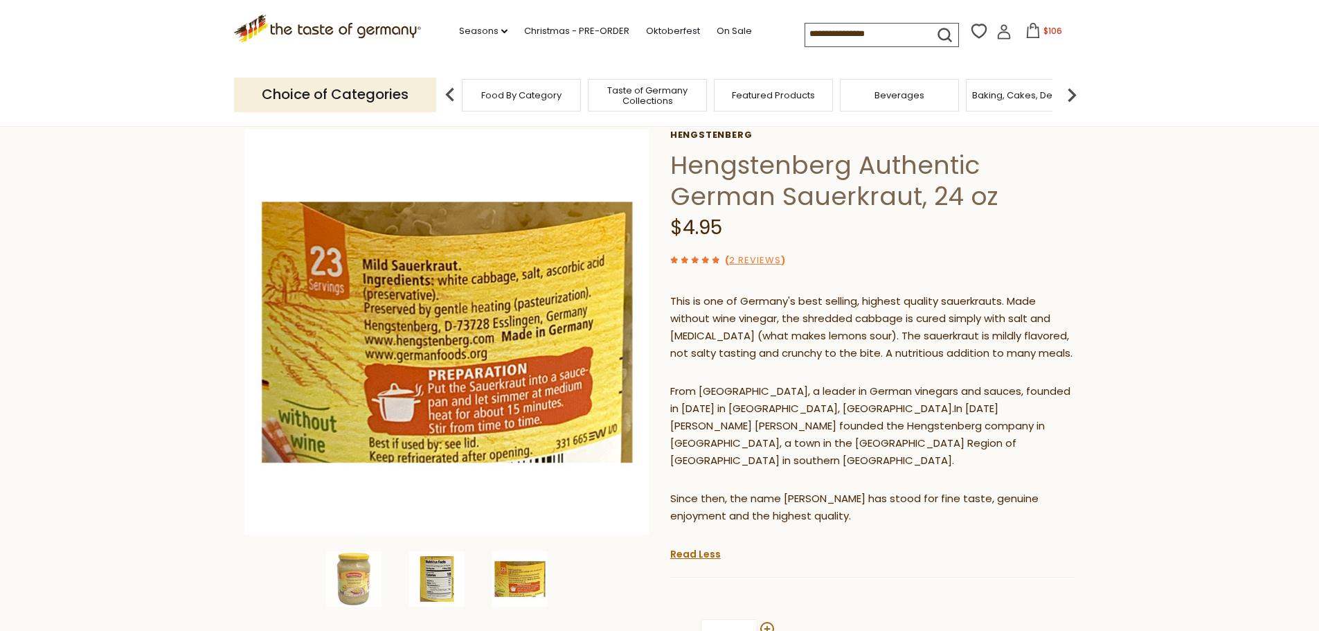
click at [440, 585] on img at bounding box center [436, 578] width 55 height 55
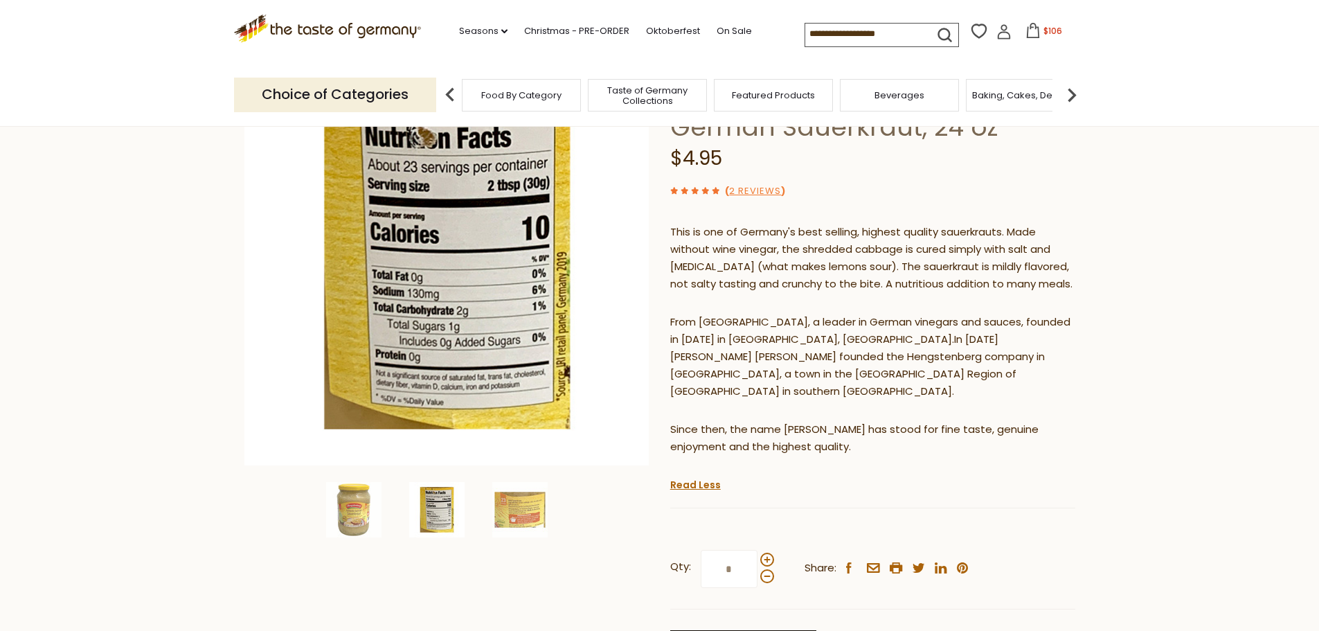
scroll to position [208, 0]
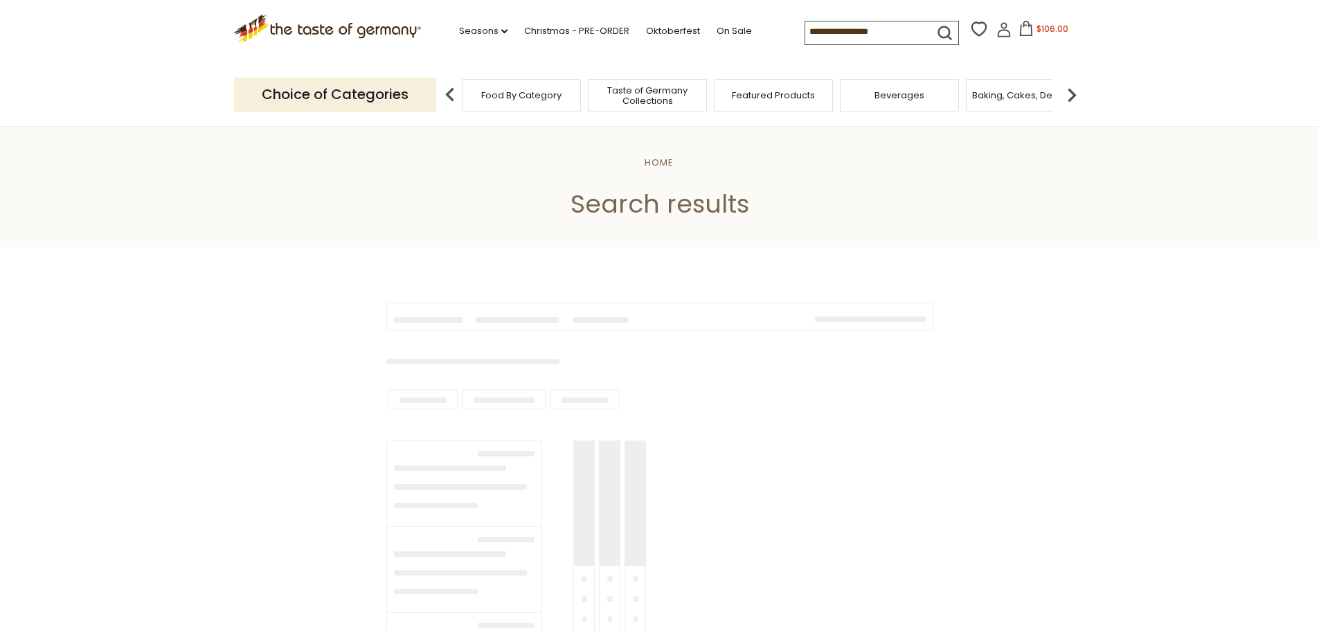
type input "**********"
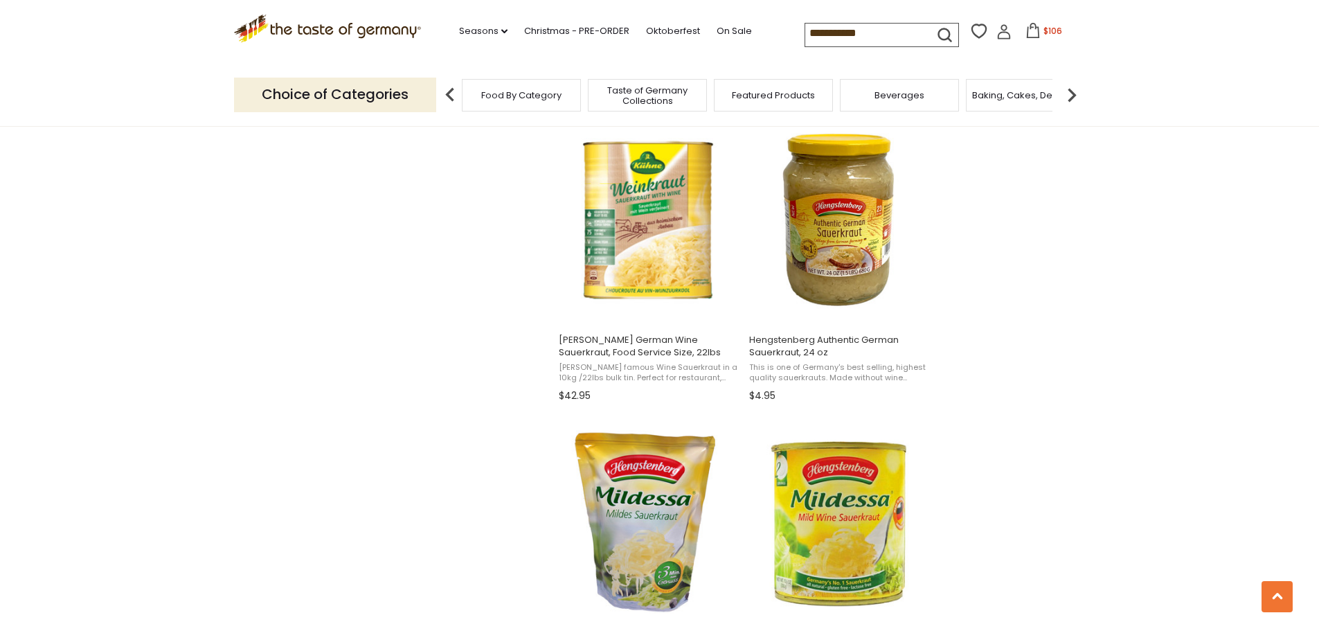
scroll to position [762, 0]
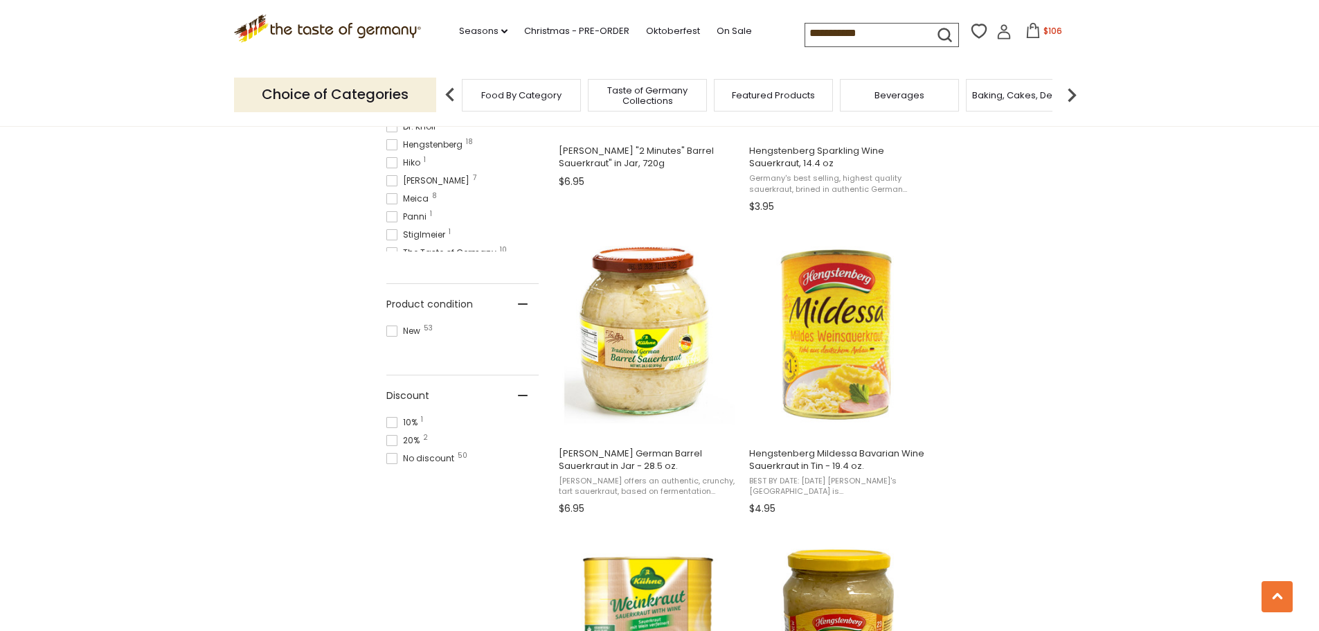
click at [388, 330] on span at bounding box center [391, 331] width 11 height 11
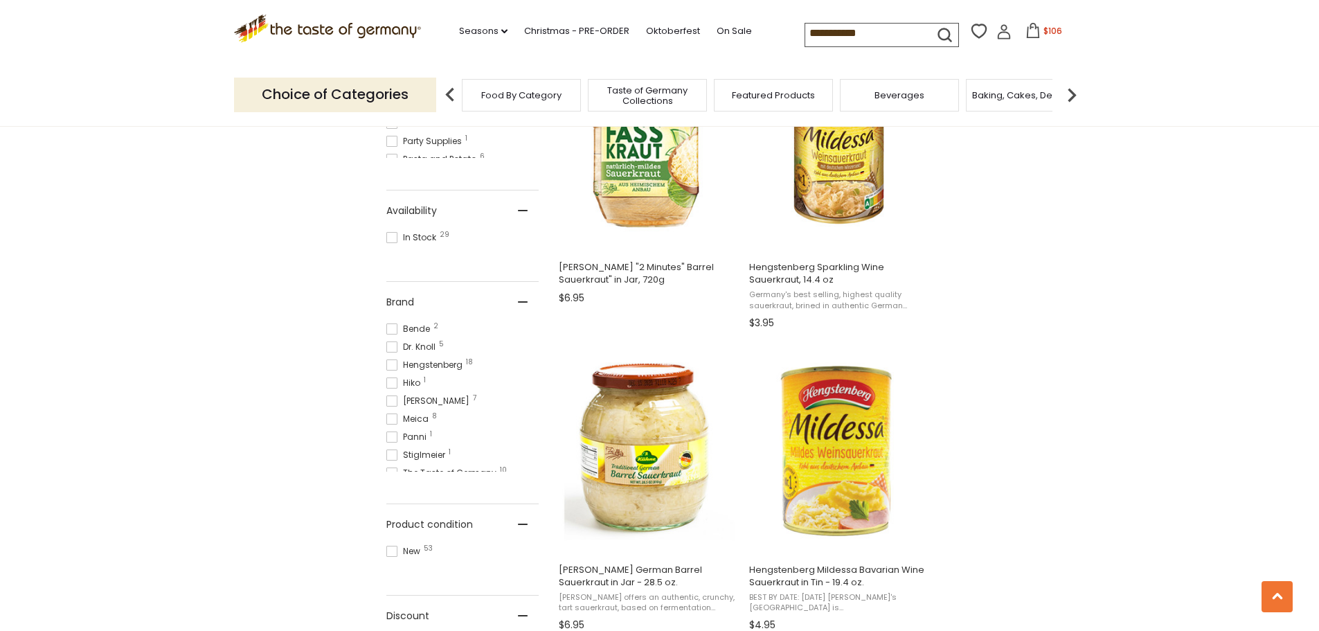
scroll to position [623, 0]
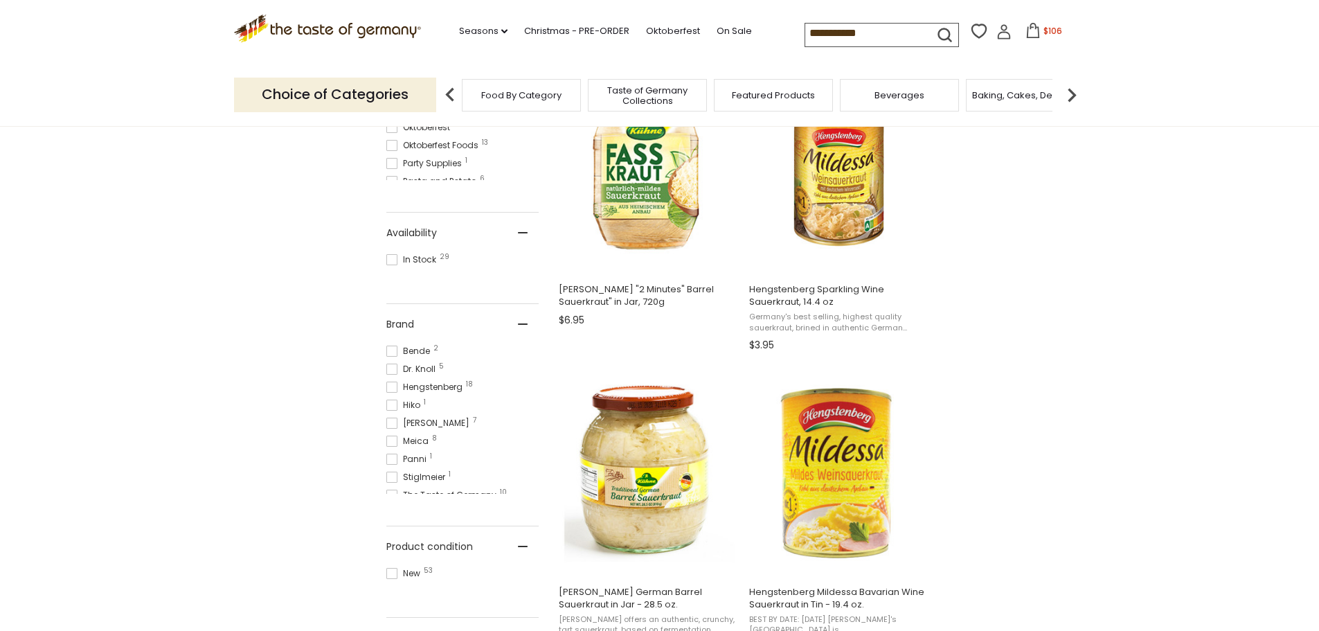
click at [395, 260] on span at bounding box center [391, 259] width 11 height 11
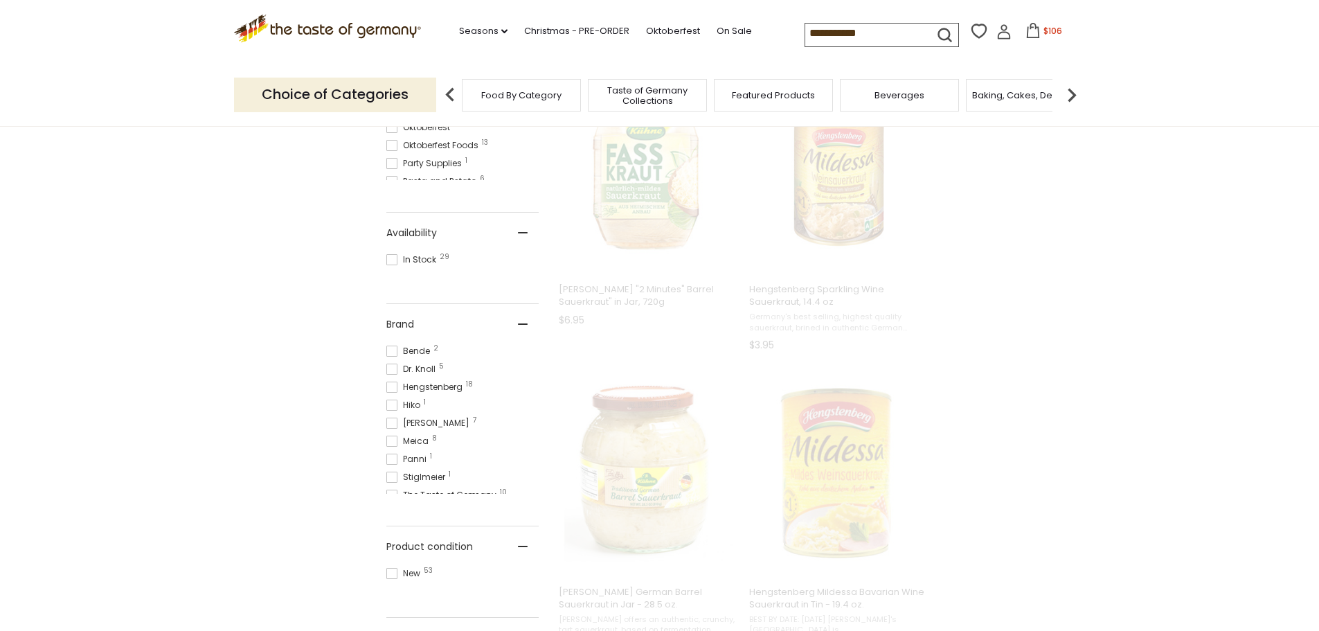
scroll to position [477, 0]
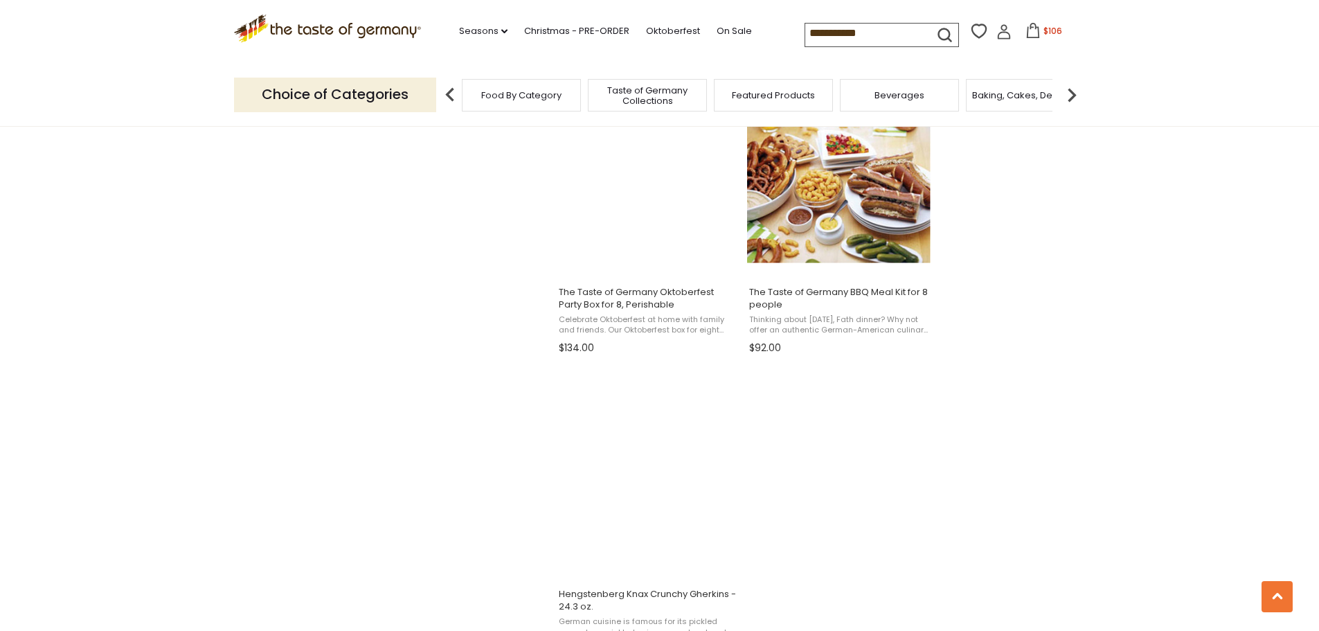
scroll to position [2286, 0]
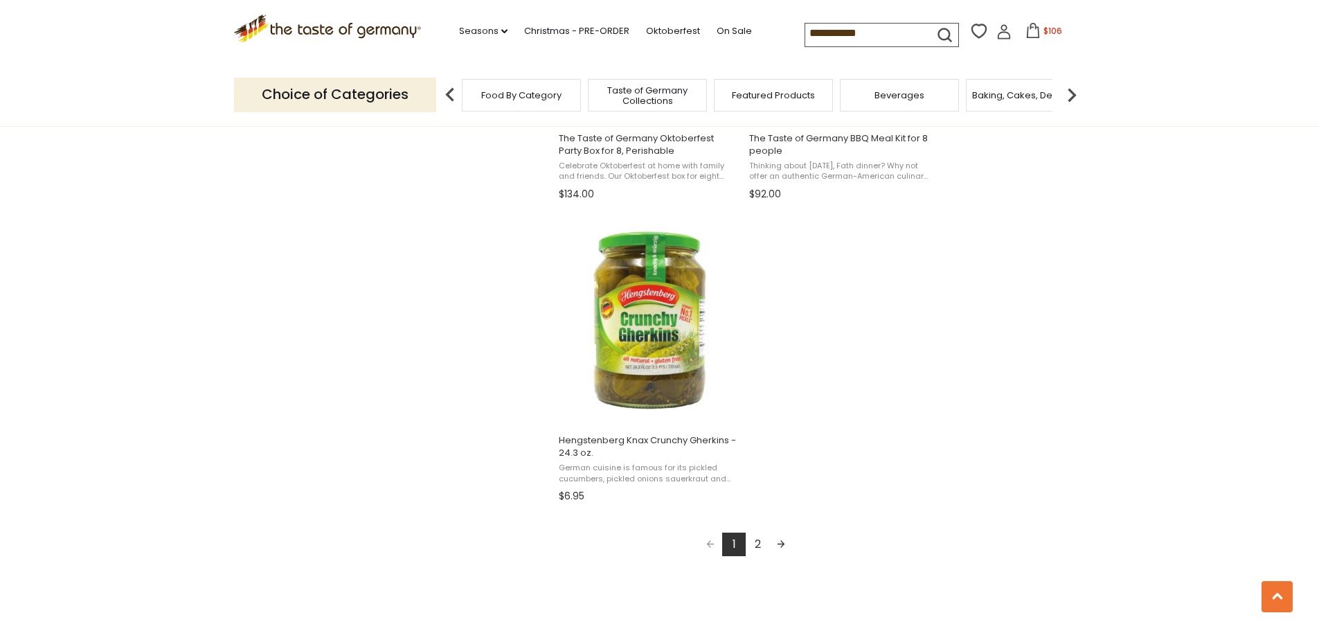
click at [759, 540] on link "2" at bounding box center [758, 545] width 24 height 24
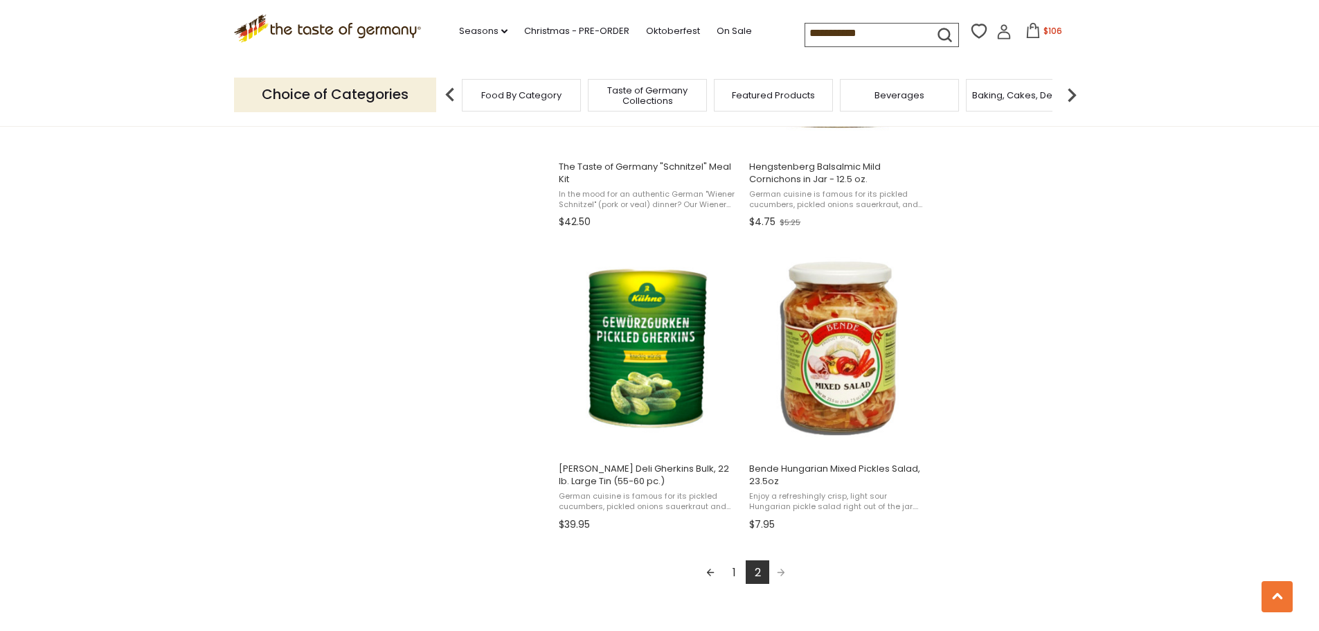
scroll to position [2147, 0]
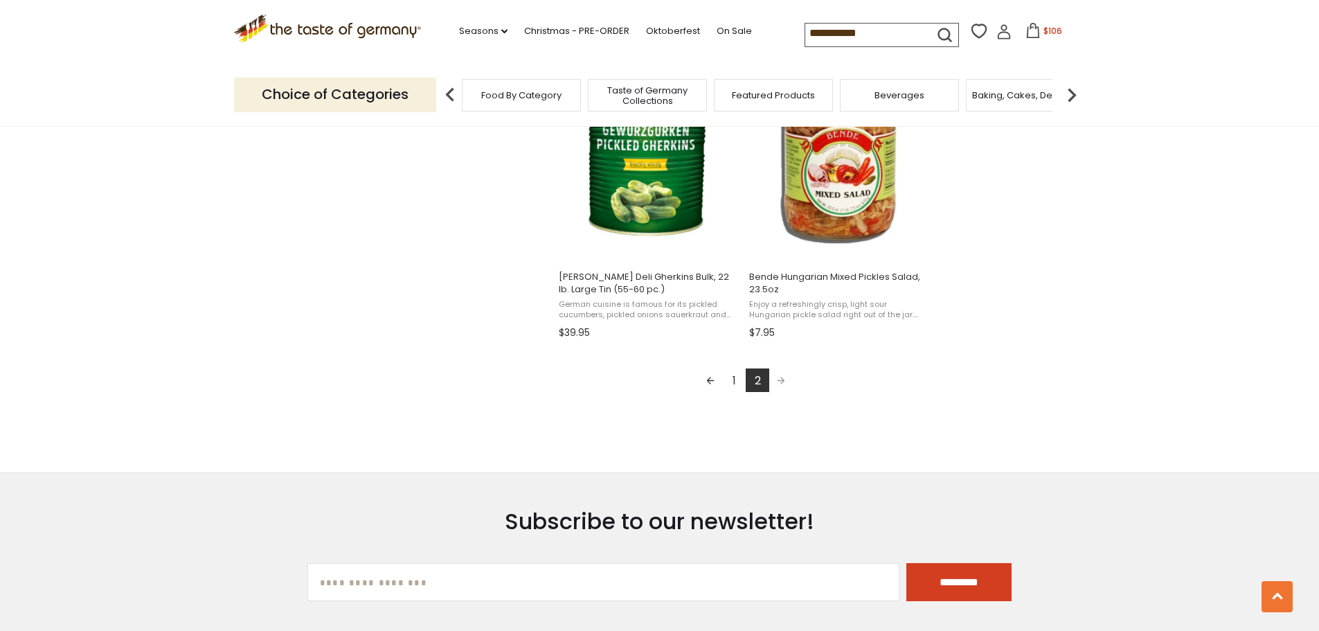
click at [883, 33] on input "**********" at bounding box center [863, 33] width 117 height 19
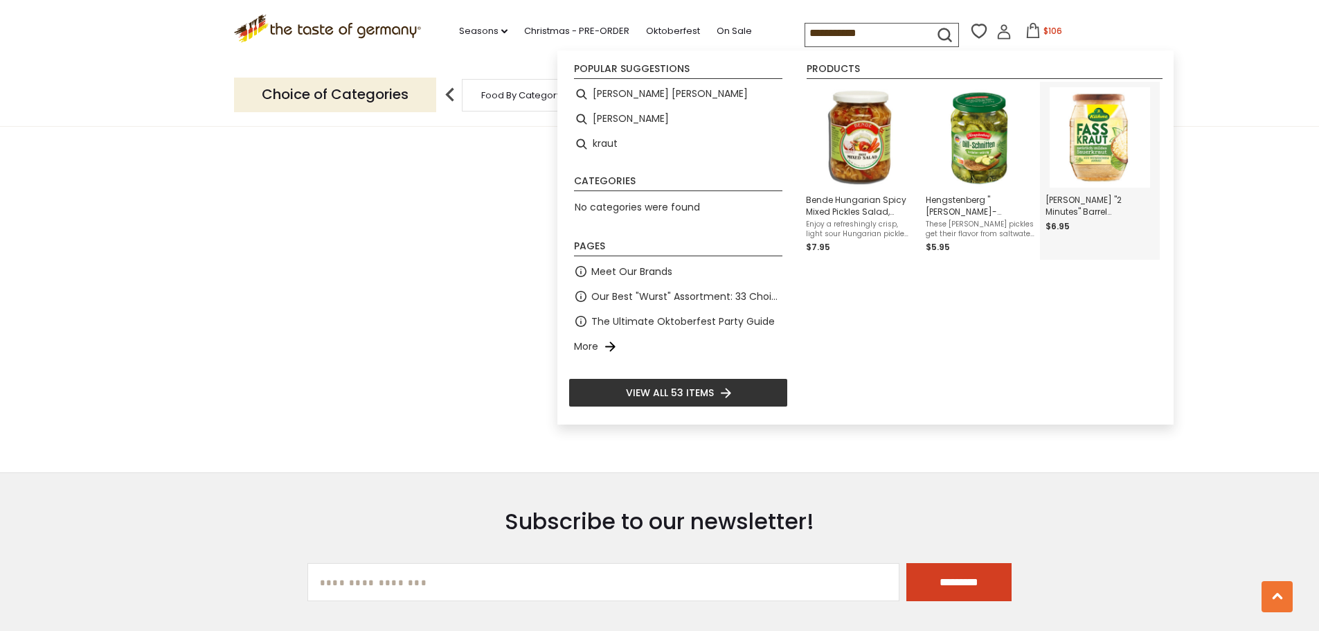
click at [1103, 203] on span "Kuehne "2 Minutes" Barrel Sauerkraut" in Jar, 720g" at bounding box center [1100, 206] width 109 height 24
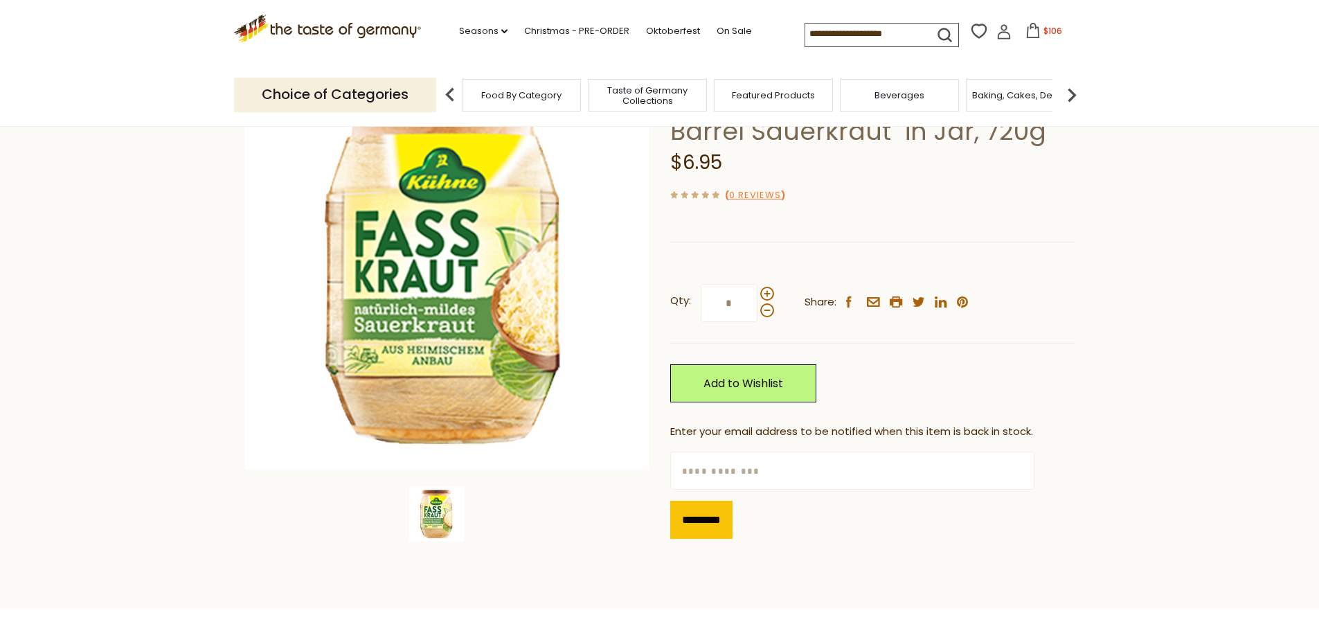
scroll to position [139, 0]
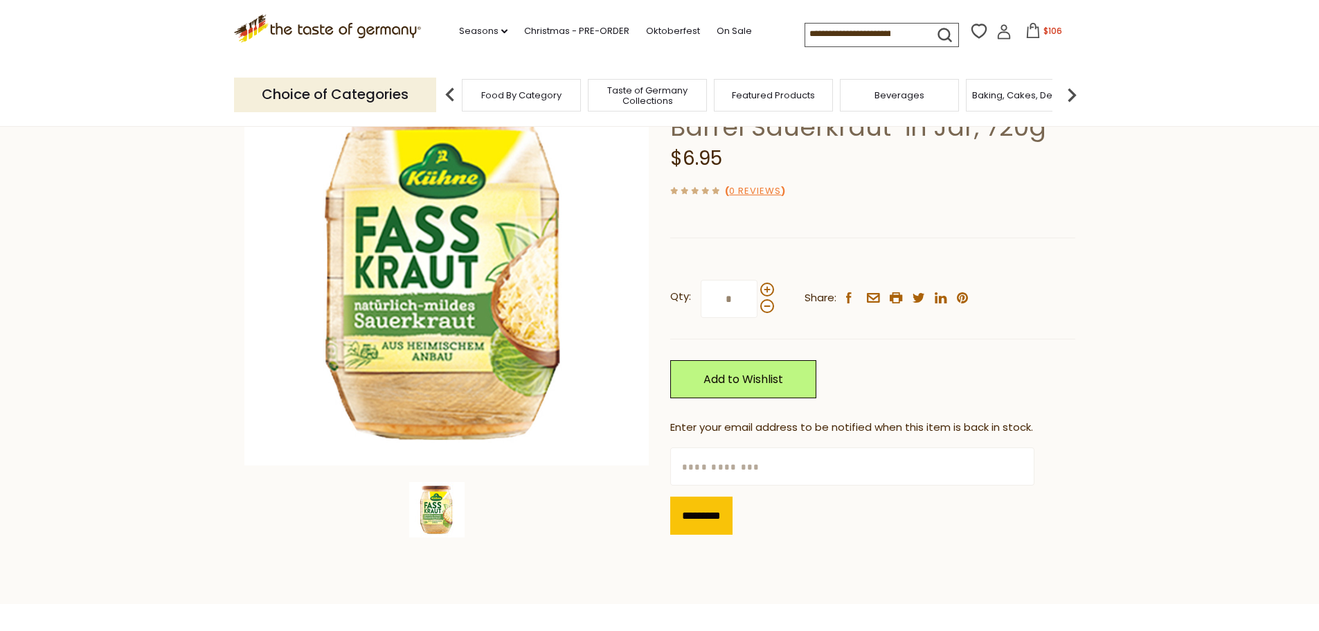
click at [1073, 86] on img at bounding box center [1072, 95] width 28 height 28
click at [1074, 87] on img at bounding box center [1072, 95] width 28 height 28
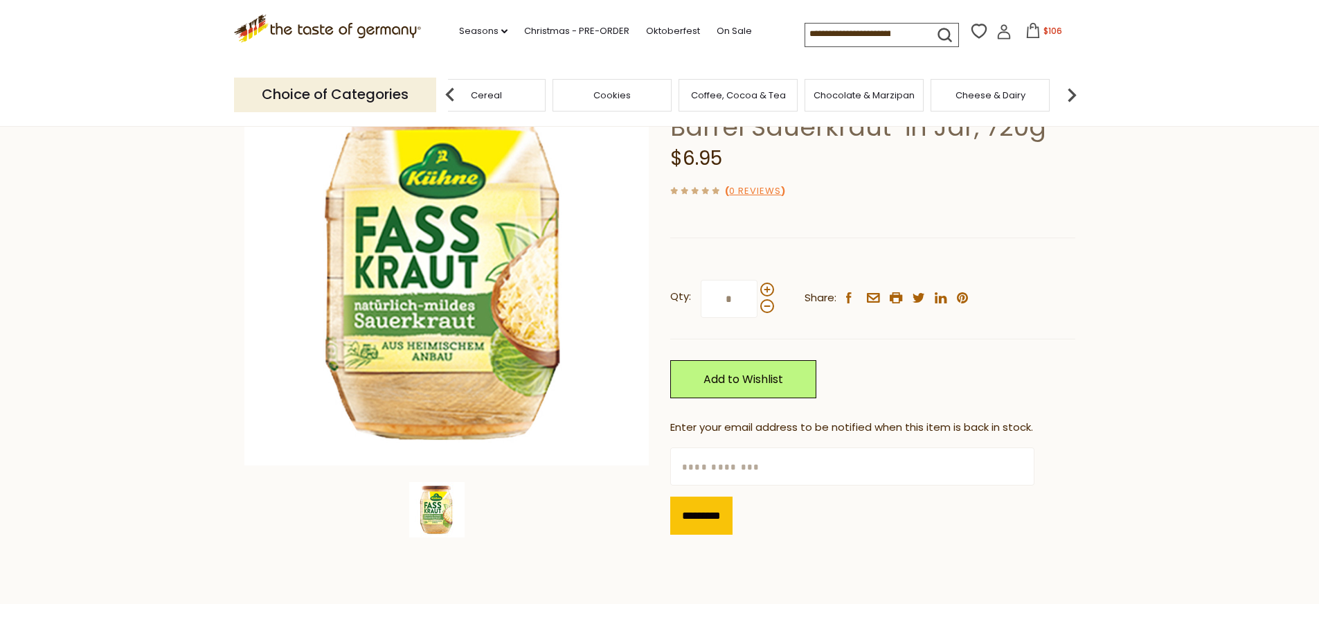
click at [893, 90] on span "Chocolate & Marzipan" at bounding box center [864, 95] width 101 height 10
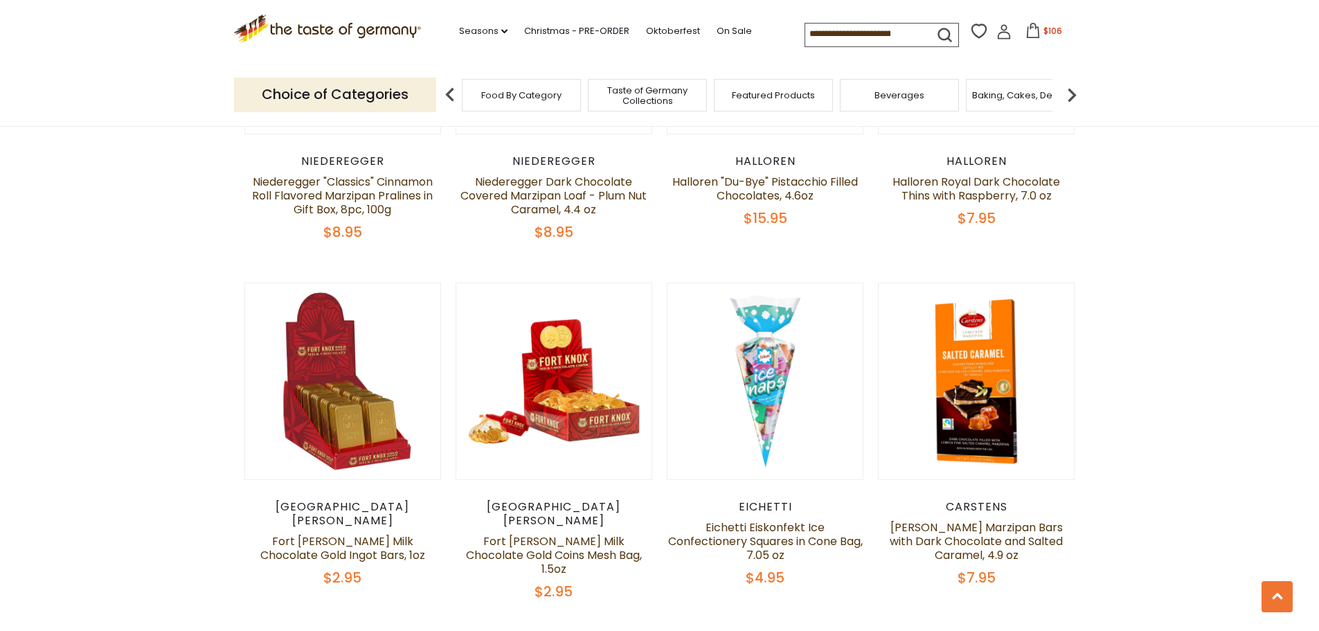
scroll to position [1039, 0]
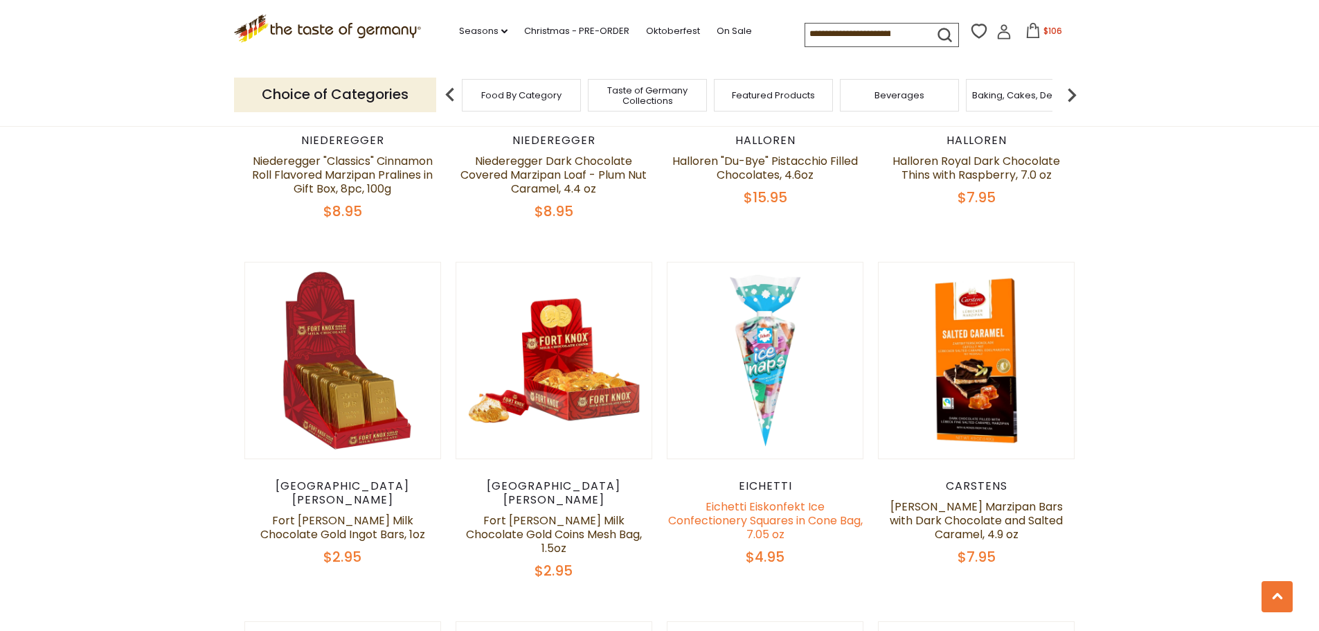
click at [782, 507] on link "Eichetti Eiskonfekt Ice Confectionery Squares in Cone Bag, 7.05 oz" at bounding box center [765, 521] width 195 height 44
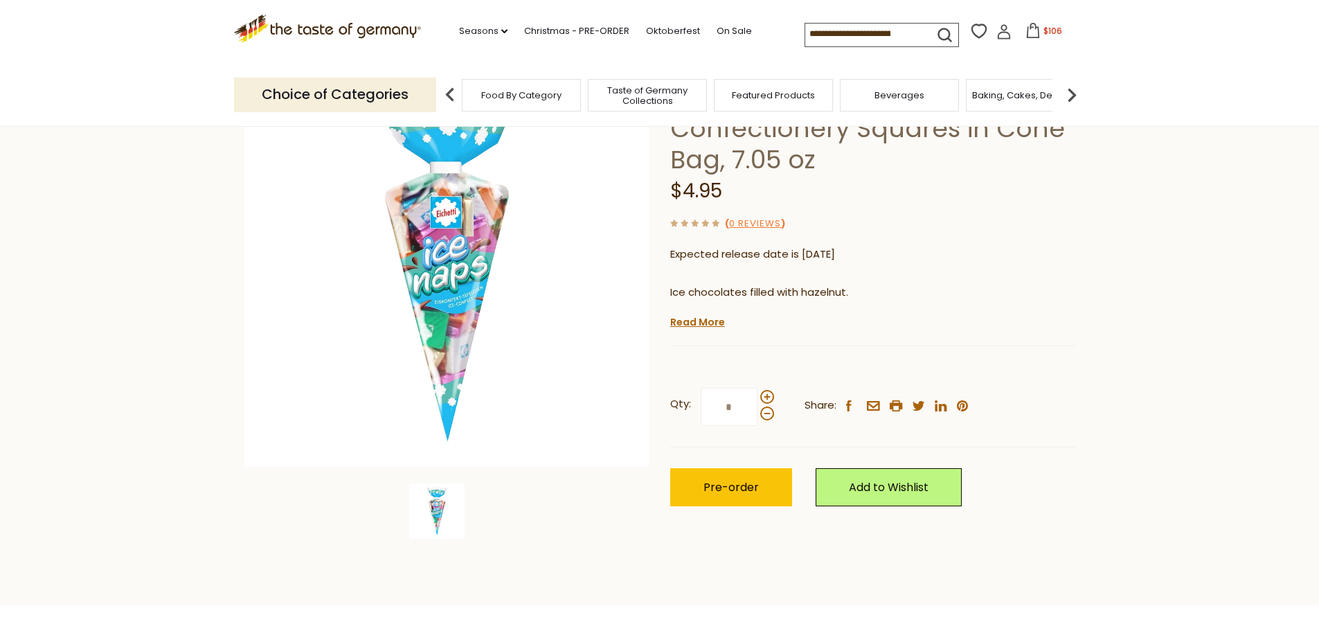
scroll to position [139, 0]
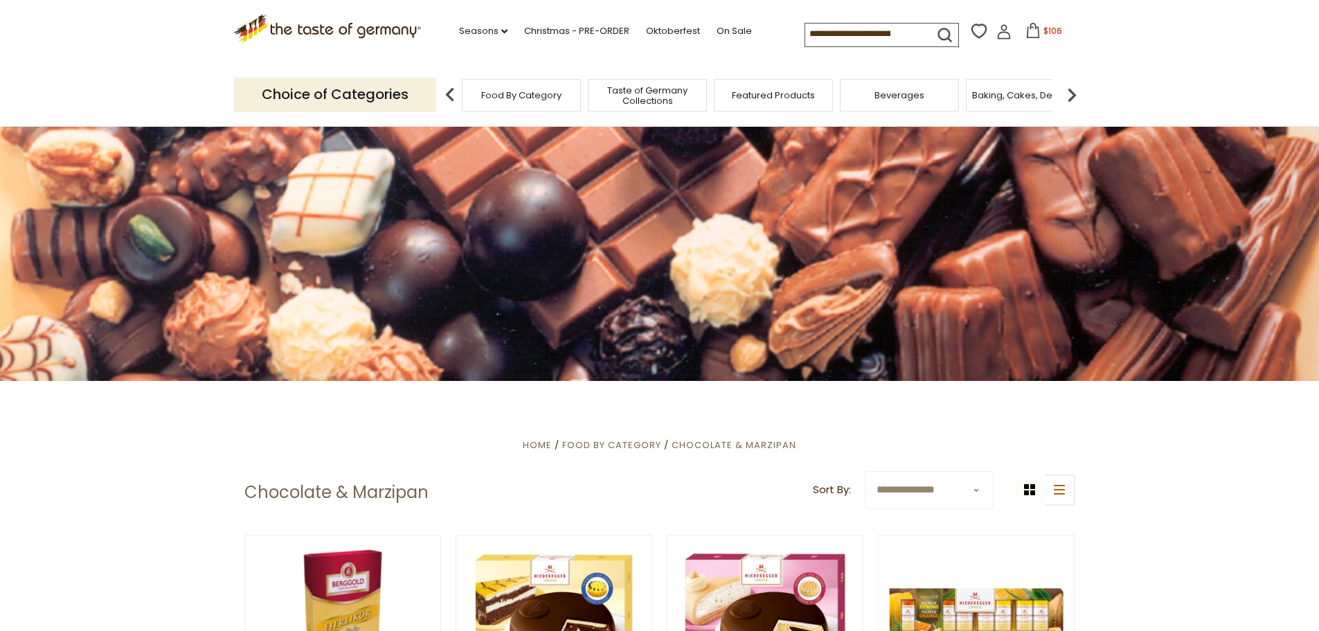
scroll to position [69, 0]
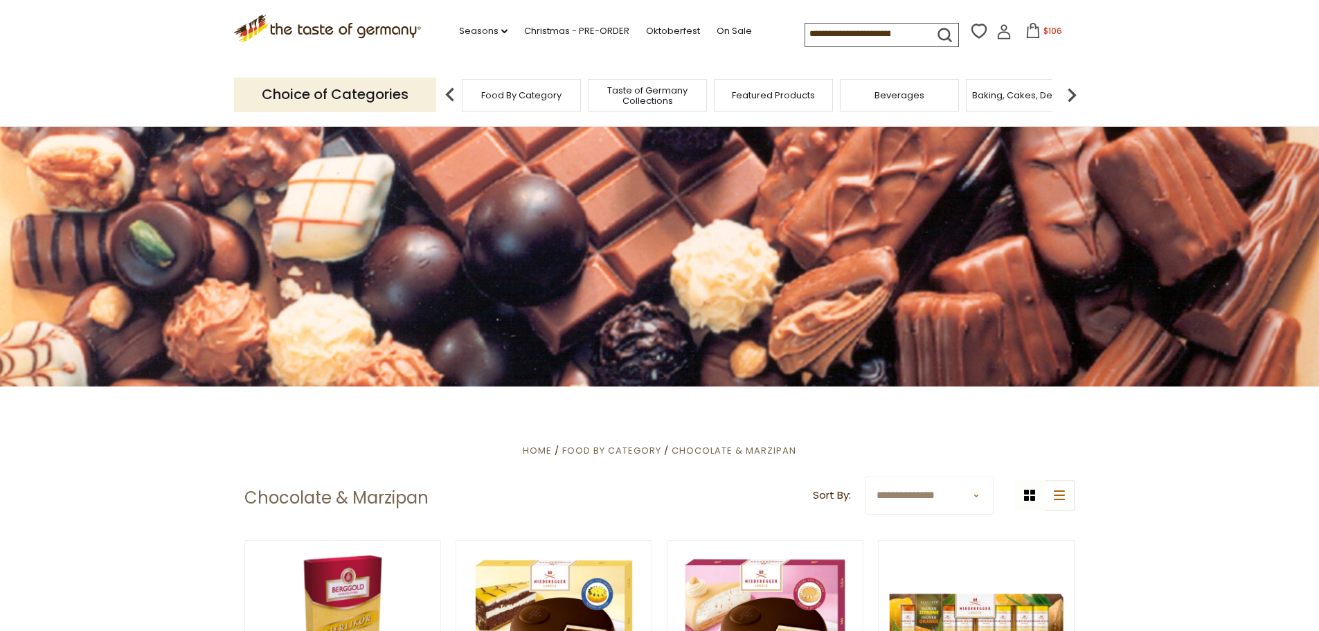
click at [977, 492] on select "**********" at bounding box center [929, 496] width 129 height 38
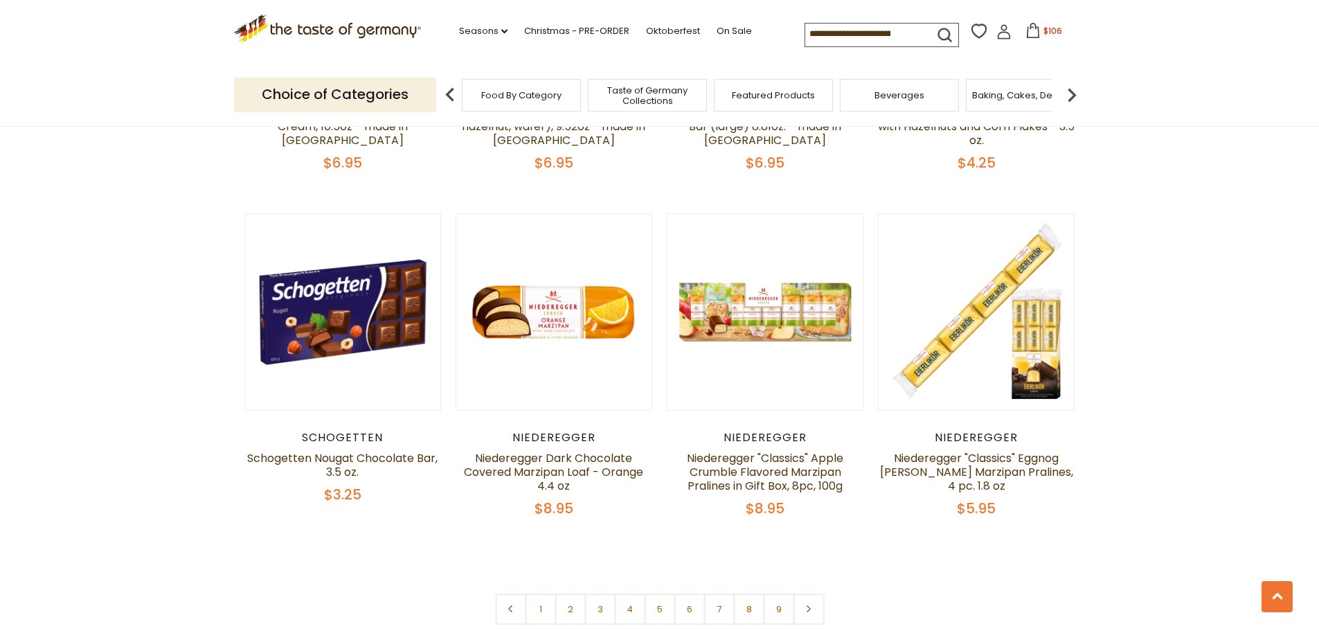
scroll to position [3324, 0]
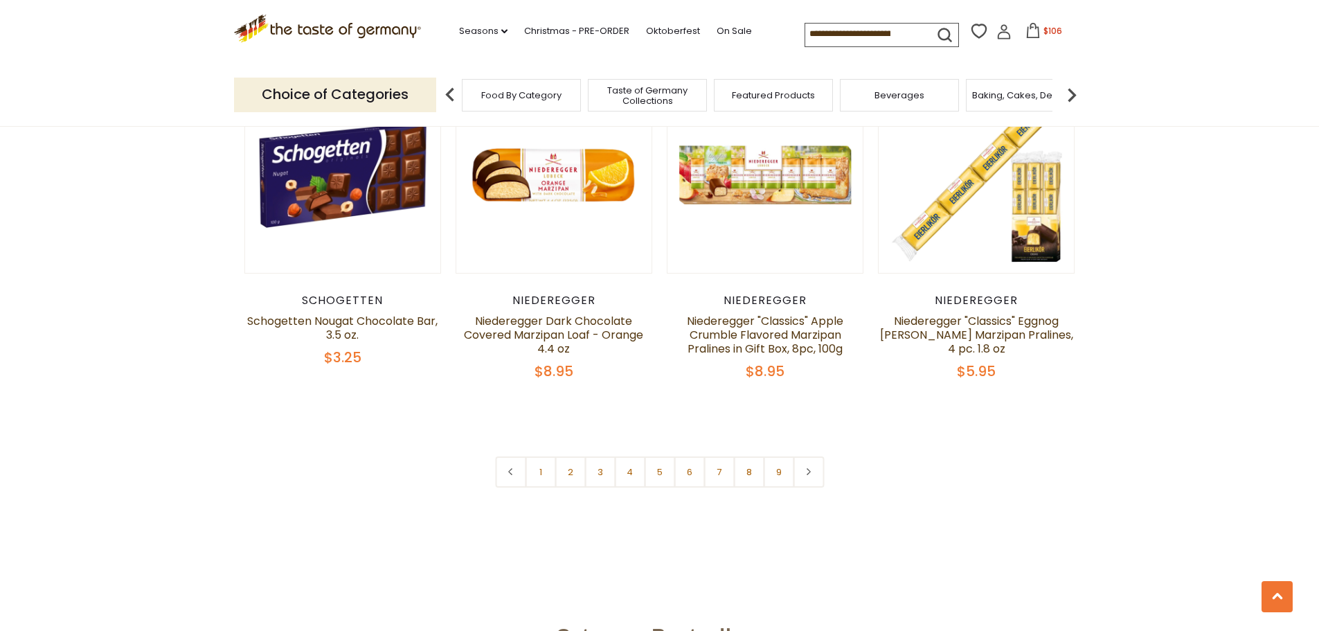
click at [893, 31] on input at bounding box center [863, 33] width 117 height 19
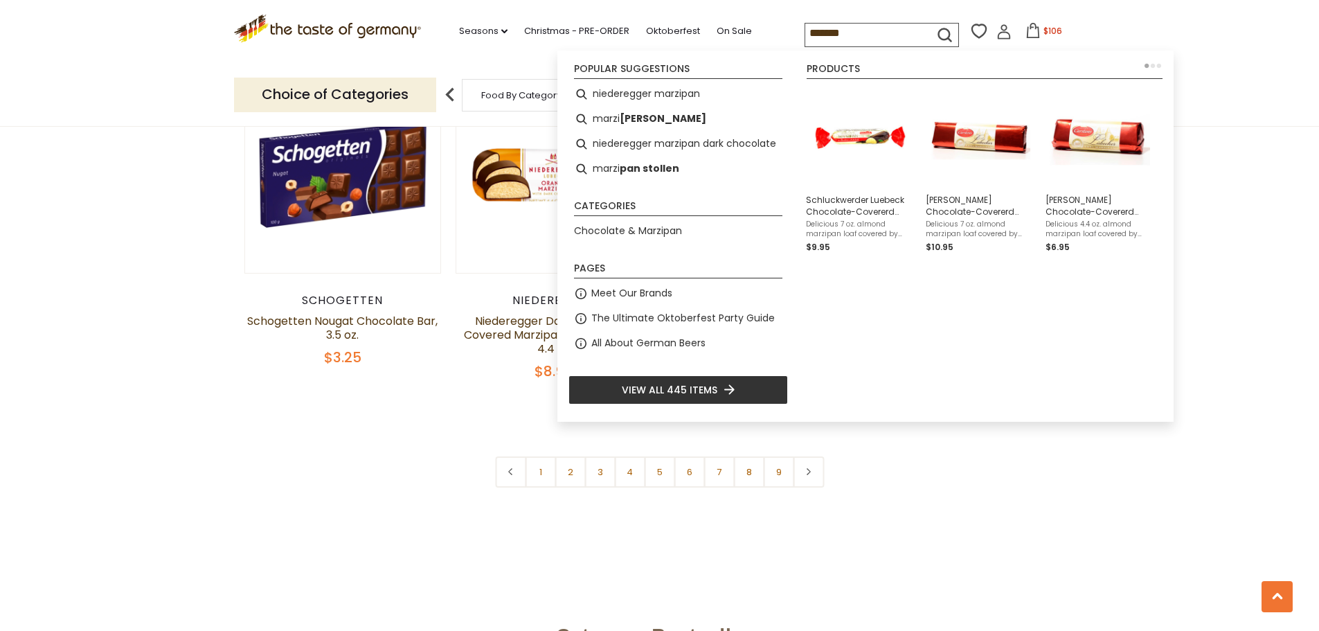
type input "********"
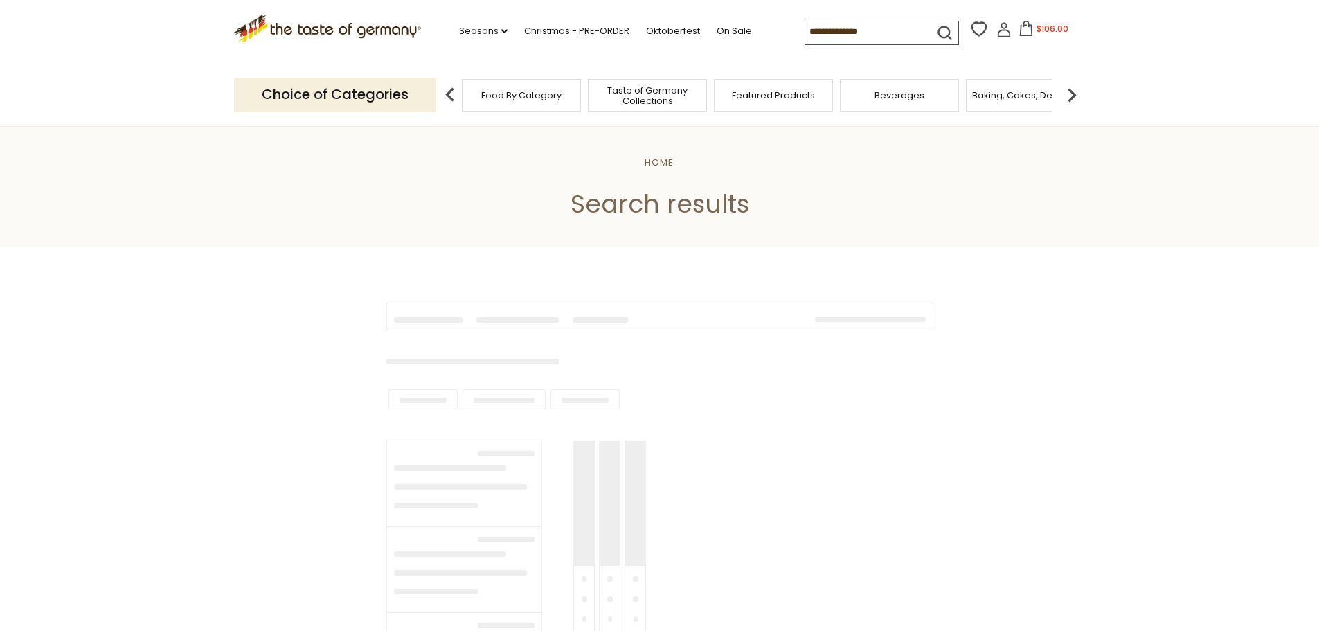
type input "********"
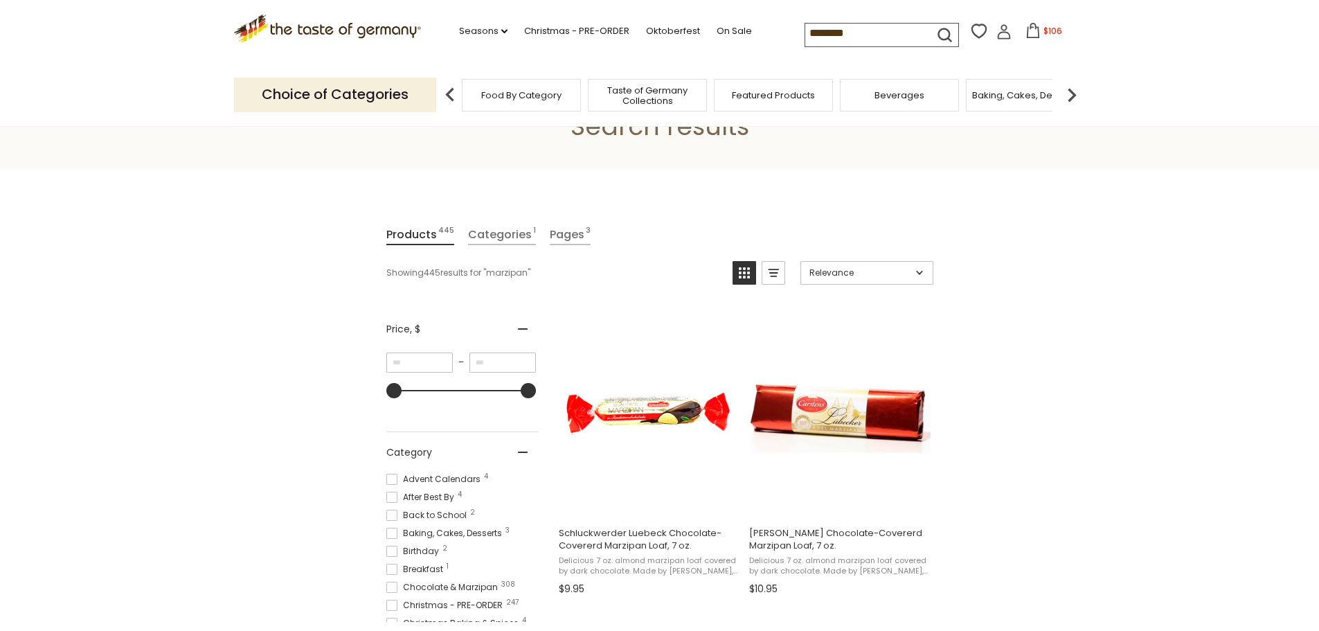
scroll to position [69, 0]
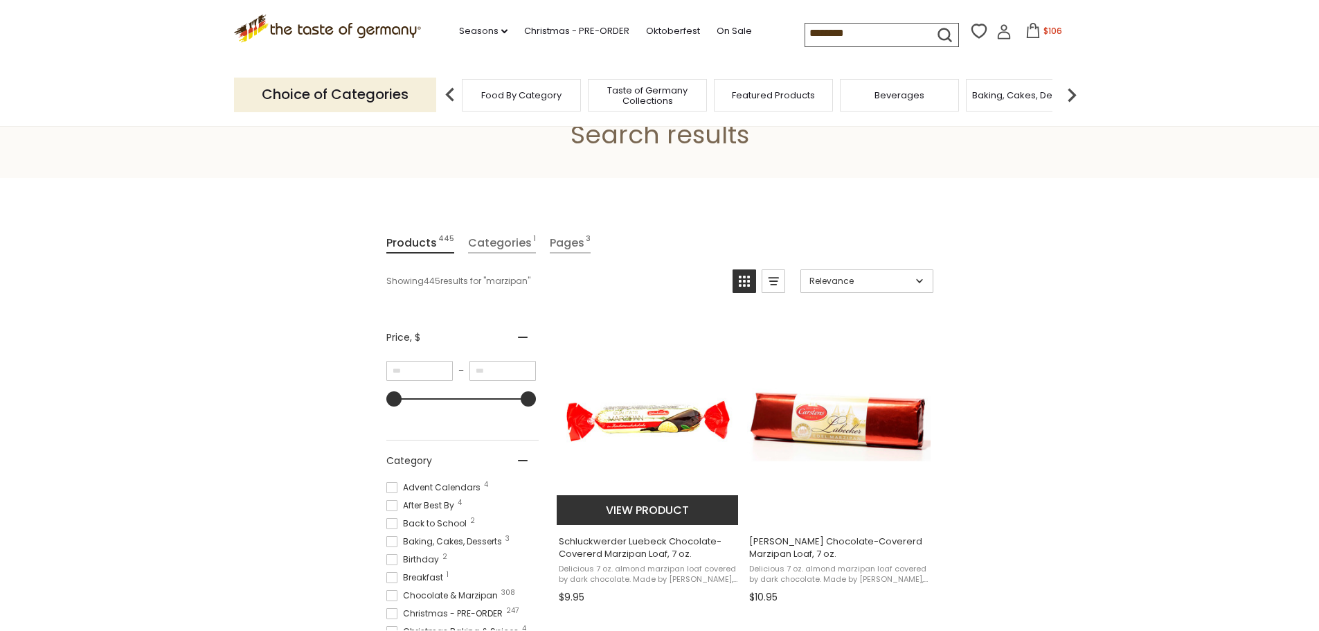
click at [685, 504] on button "View product" at bounding box center [648, 510] width 182 height 30
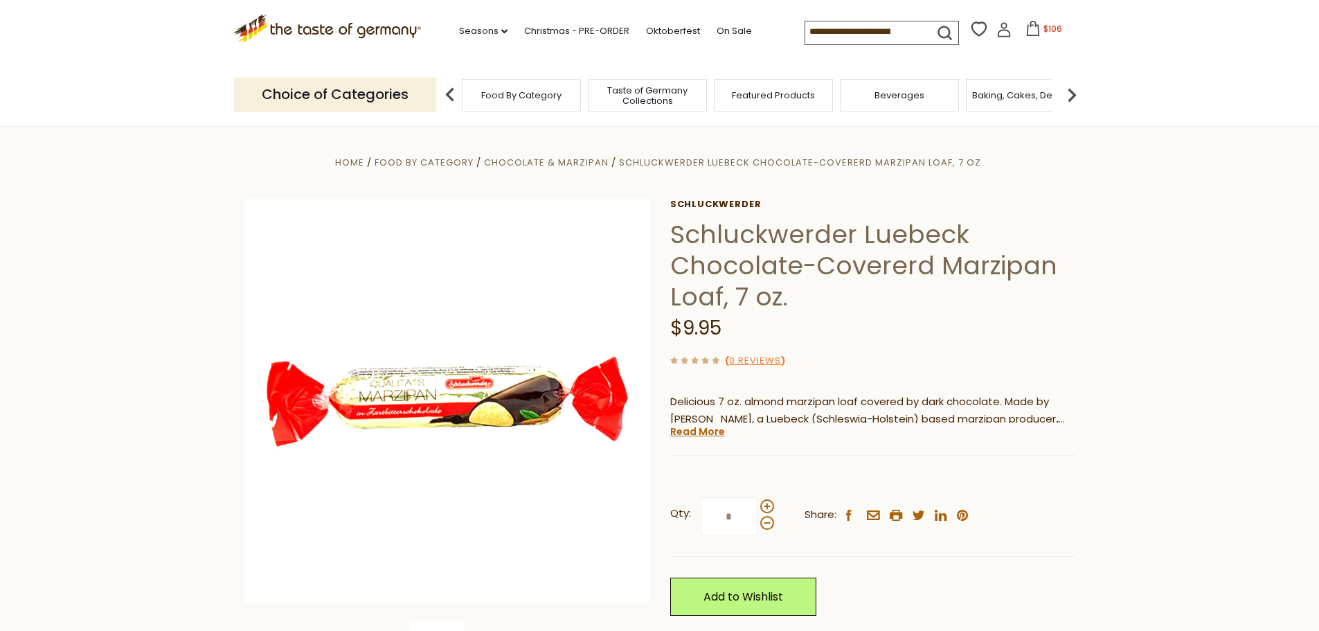
click at [1033, 33] on icon at bounding box center [1033, 28] width 15 height 15
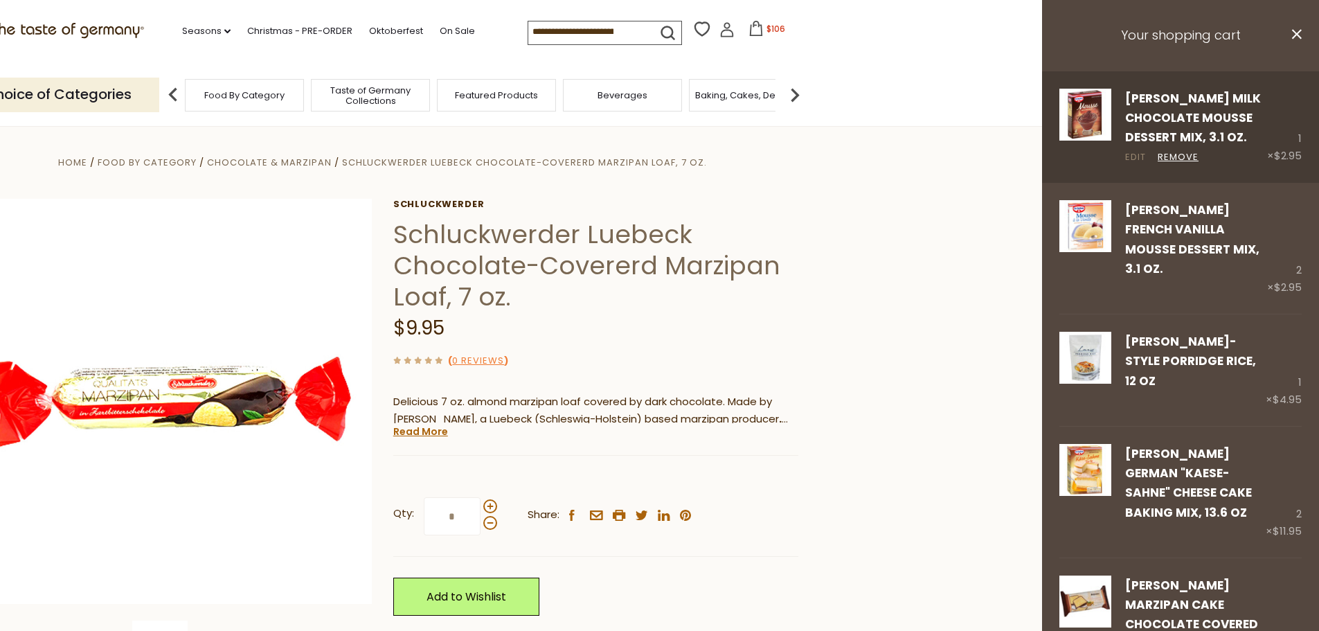
click at [1132, 154] on link "Edit" at bounding box center [1135, 157] width 21 height 15
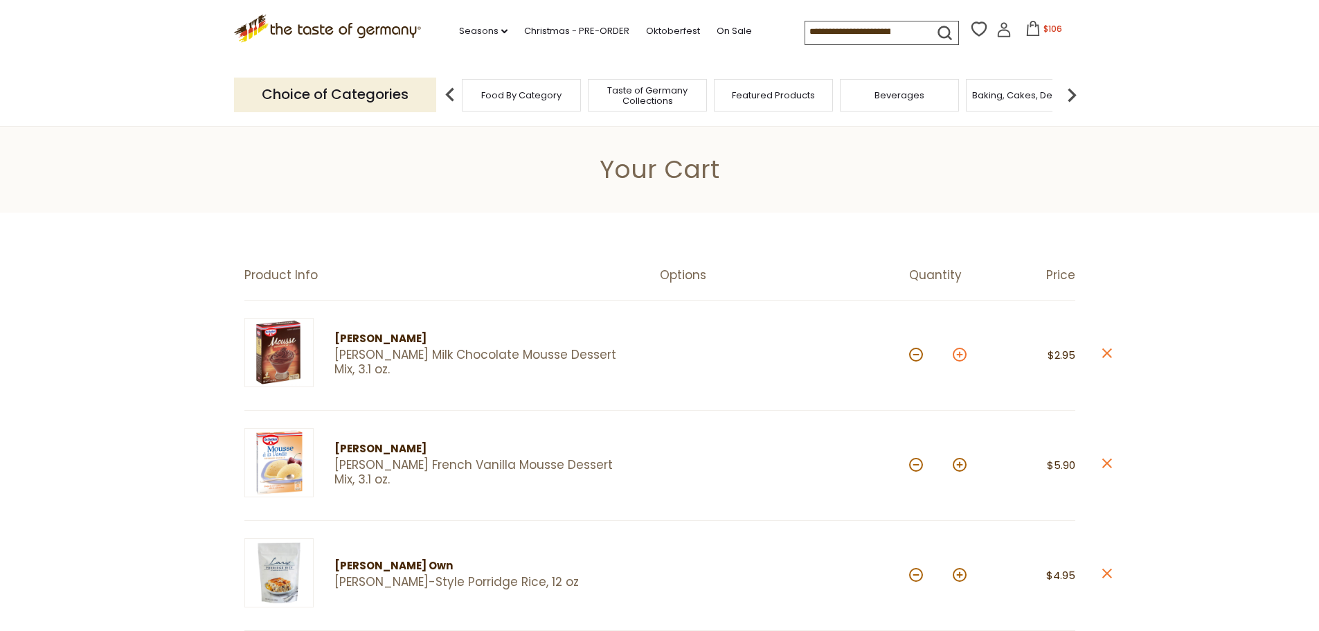
click at [963, 354] on button at bounding box center [960, 355] width 14 height 14
type input "*"
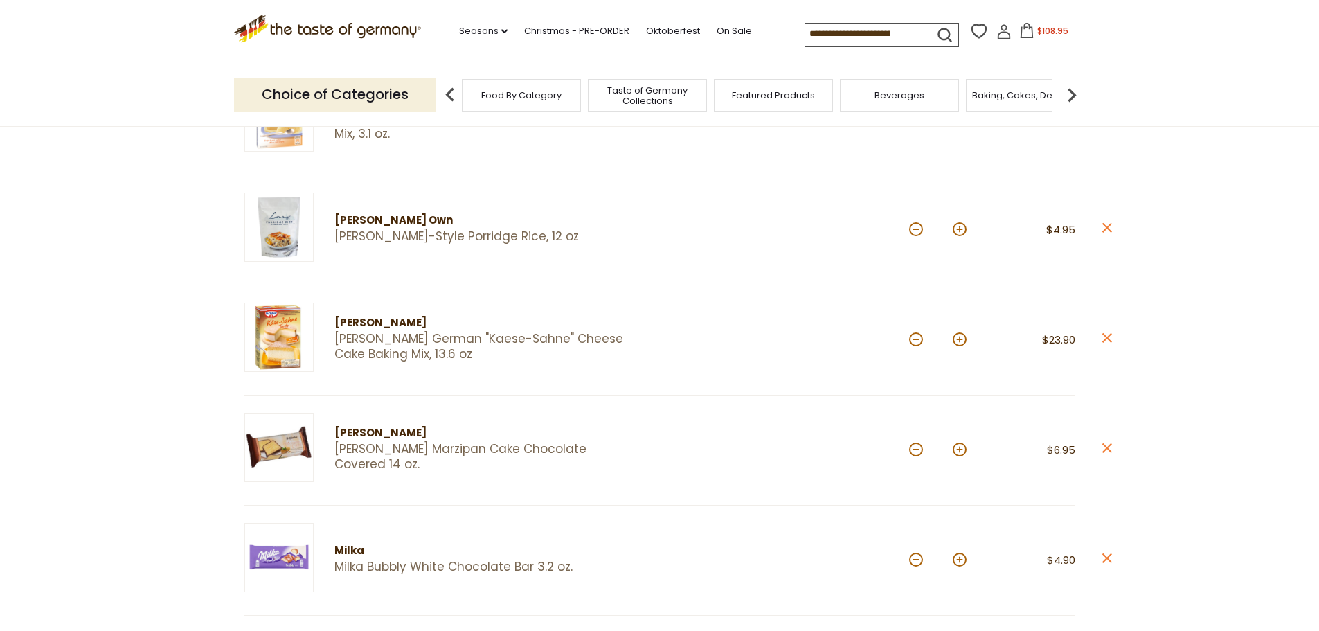
scroll to position [346, 0]
click at [916, 337] on button at bounding box center [916, 339] width 14 height 14
type input "*"
click at [956, 450] on button at bounding box center [960, 449] width 14 height 14
type input "*"
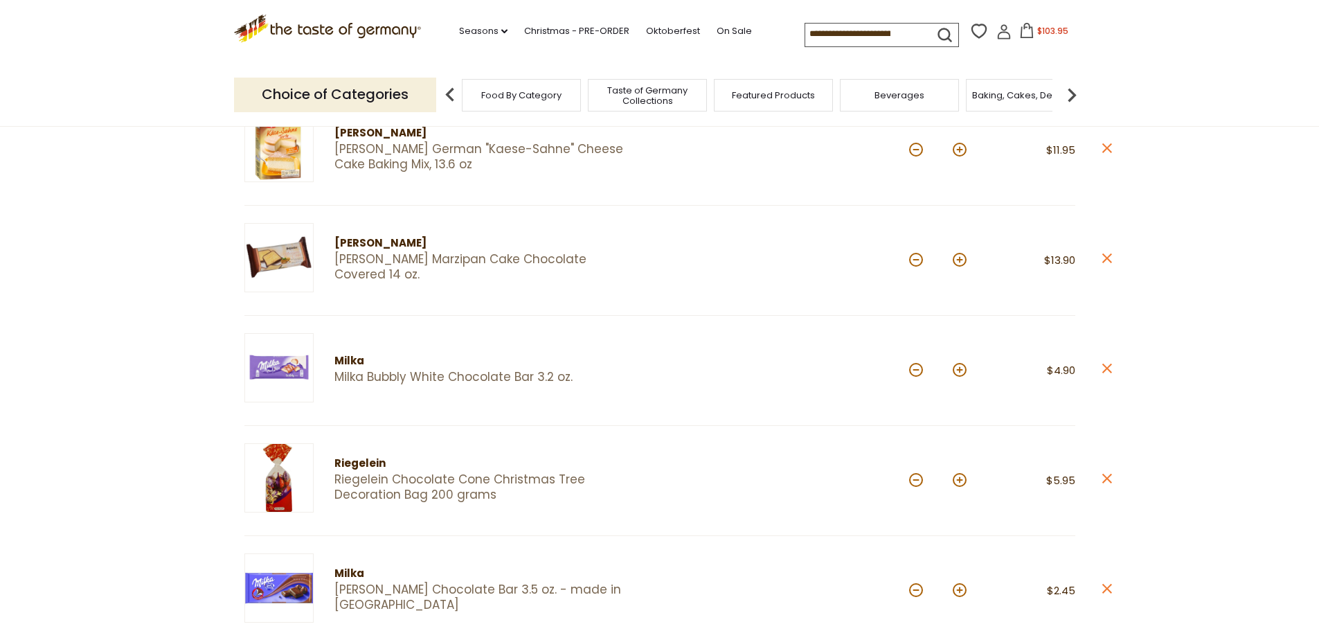
scroll to position [623, 0]
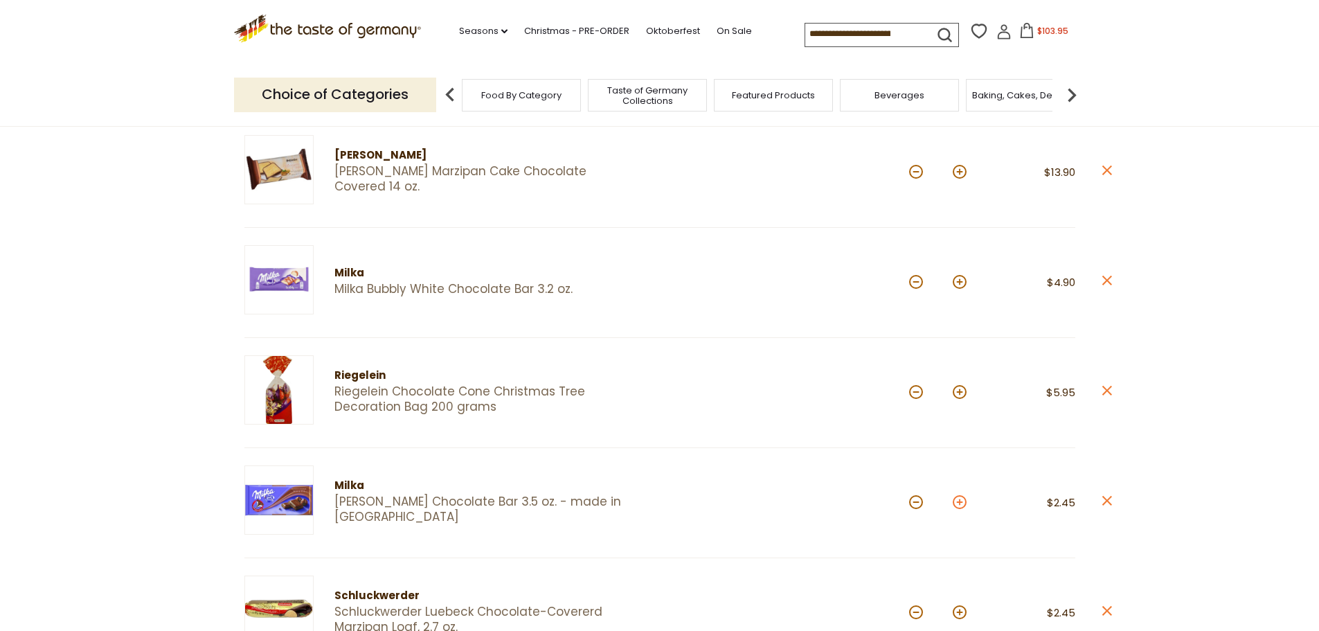
click at [958, 499] on button at bounding box center [960, 502] width 14 height 14
type input "*"
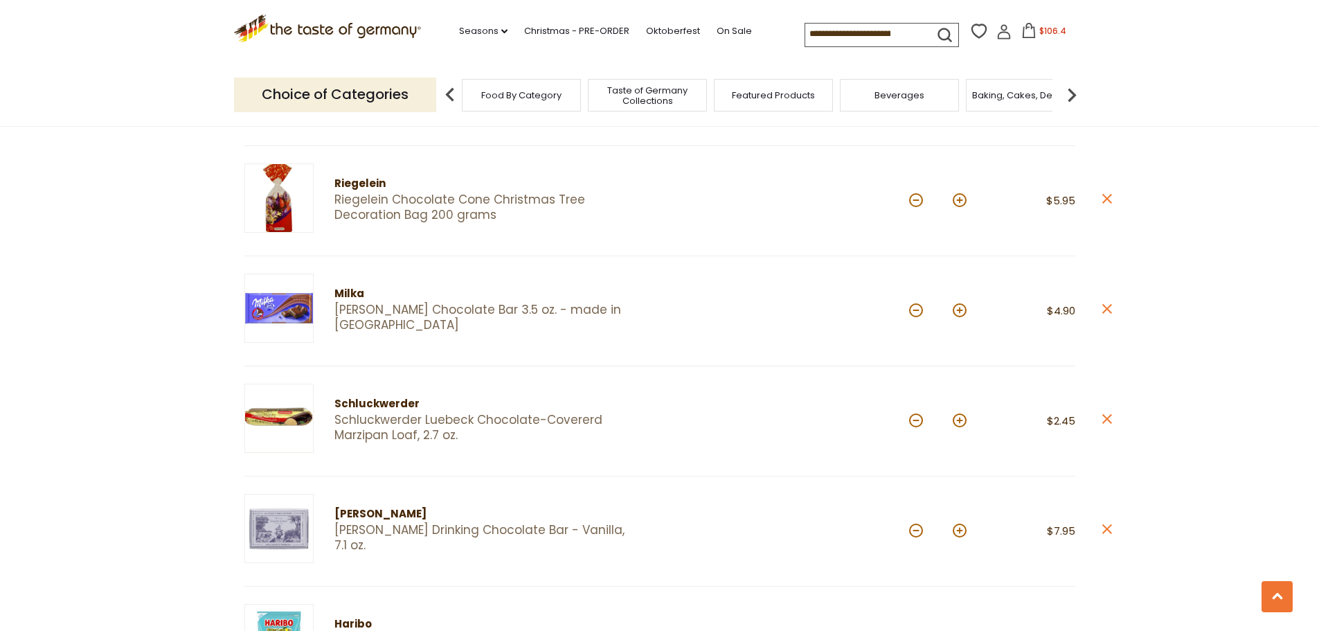
scroll to position [831, 0]
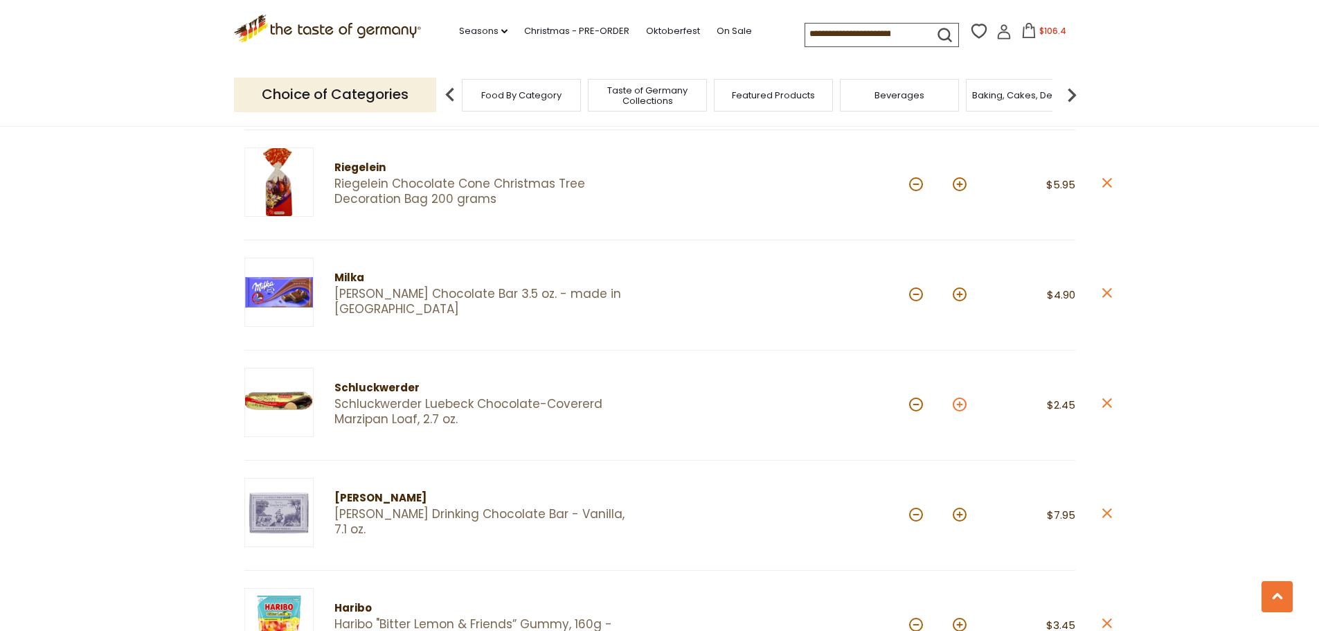
click at [961, 402] on button at bounding box center [960, 405] width 14 height 14
type input "*"
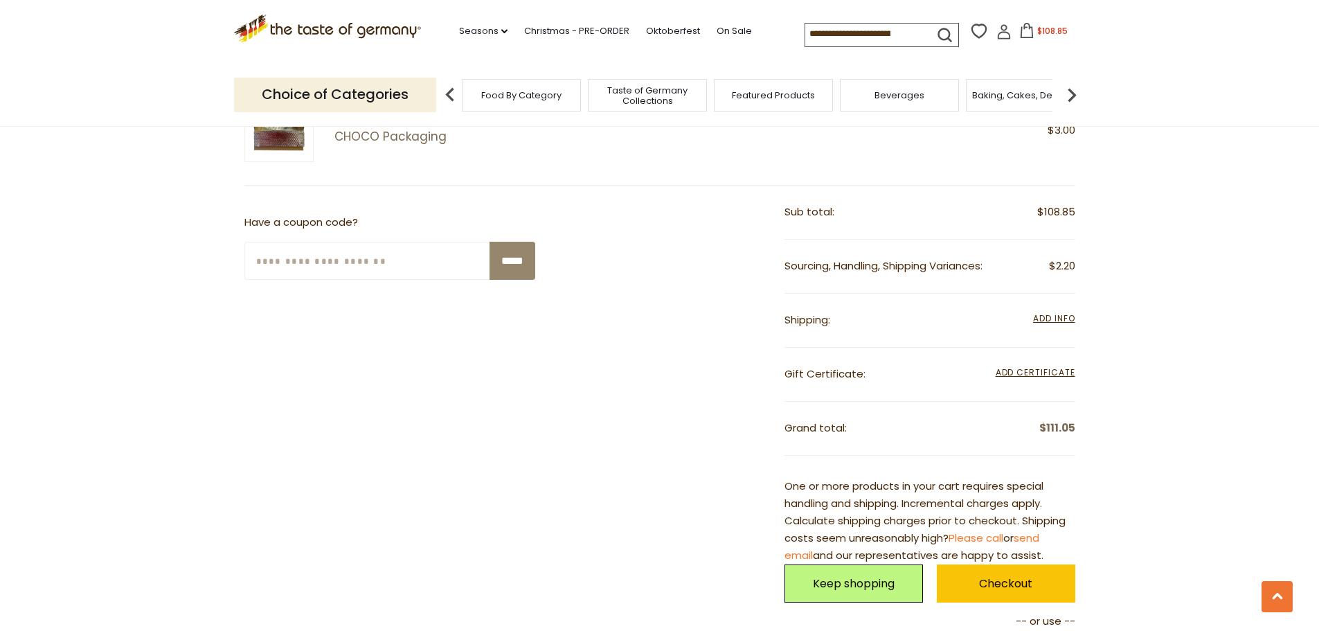
scroll to position [1662, 0]
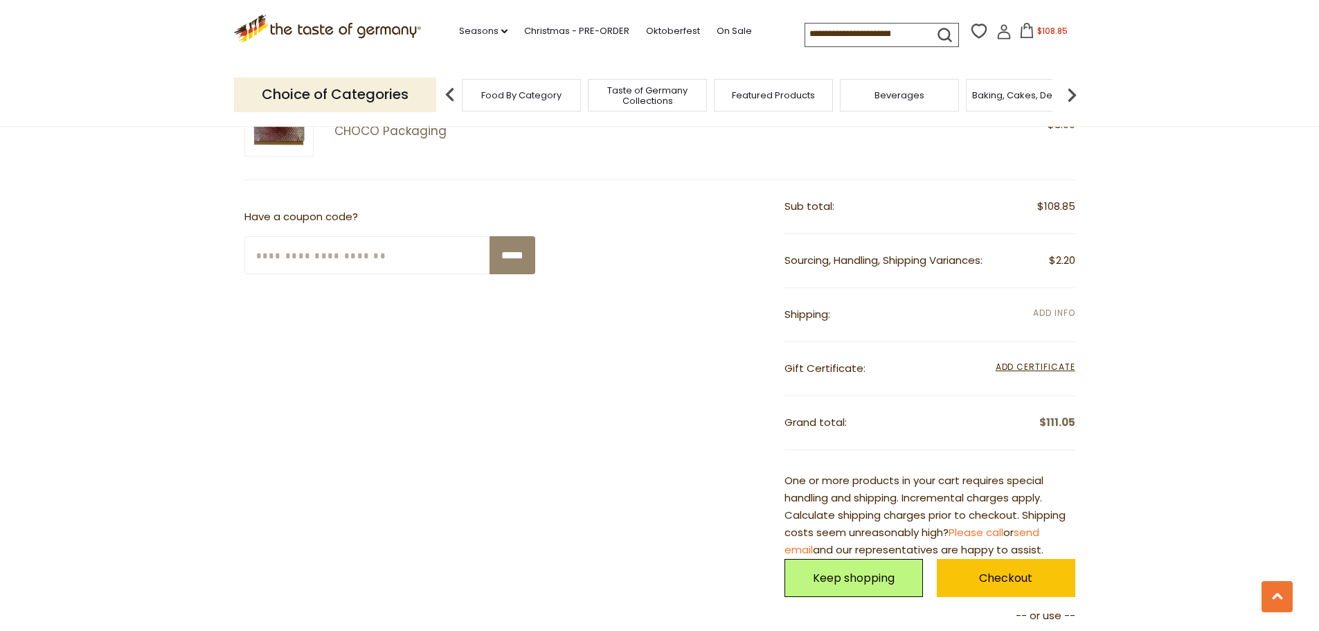
click at [1063, 309] on span "Add Info" at bounding box center [1054, 313] width 42 height 12
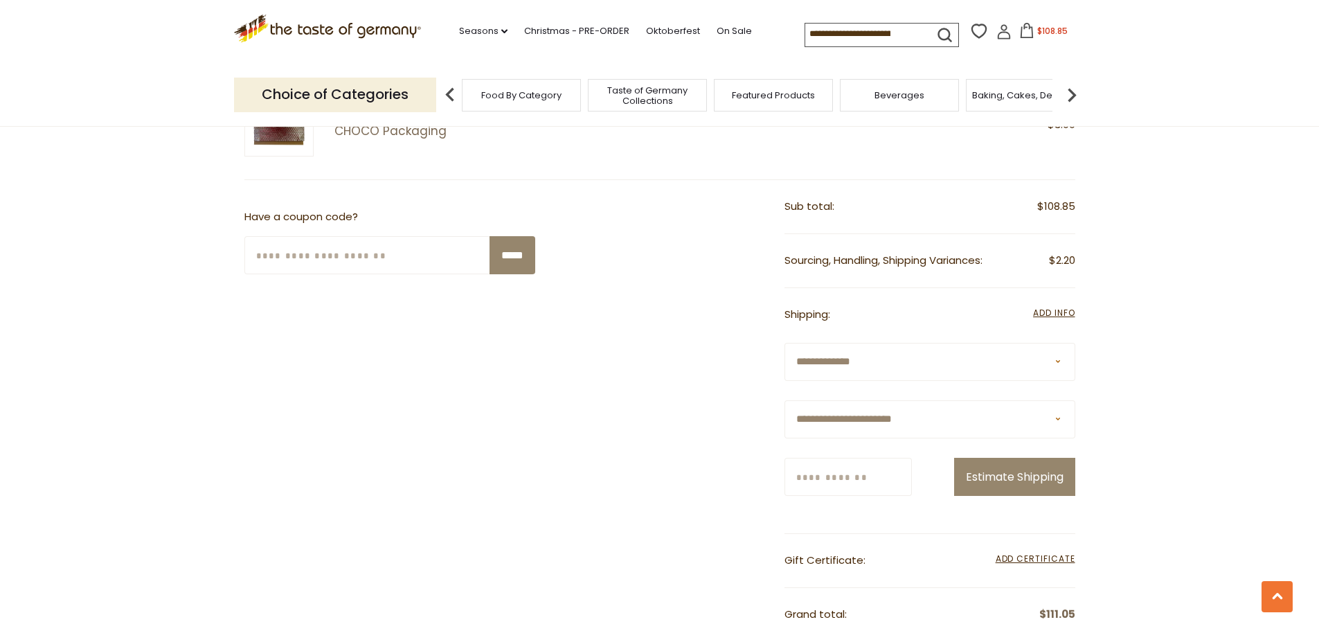
click at [1061, 418] on select "**********" at bounding box center [930, 419] width 291 height 38
select select "**"
click at [785, 400] on select "**********" at bounding box center [930, 419] width 291 height 38
click at [844, 468] on input "Zip/Postcode" at bounding box center [848, 477] width 127 height 38
type input "**********"
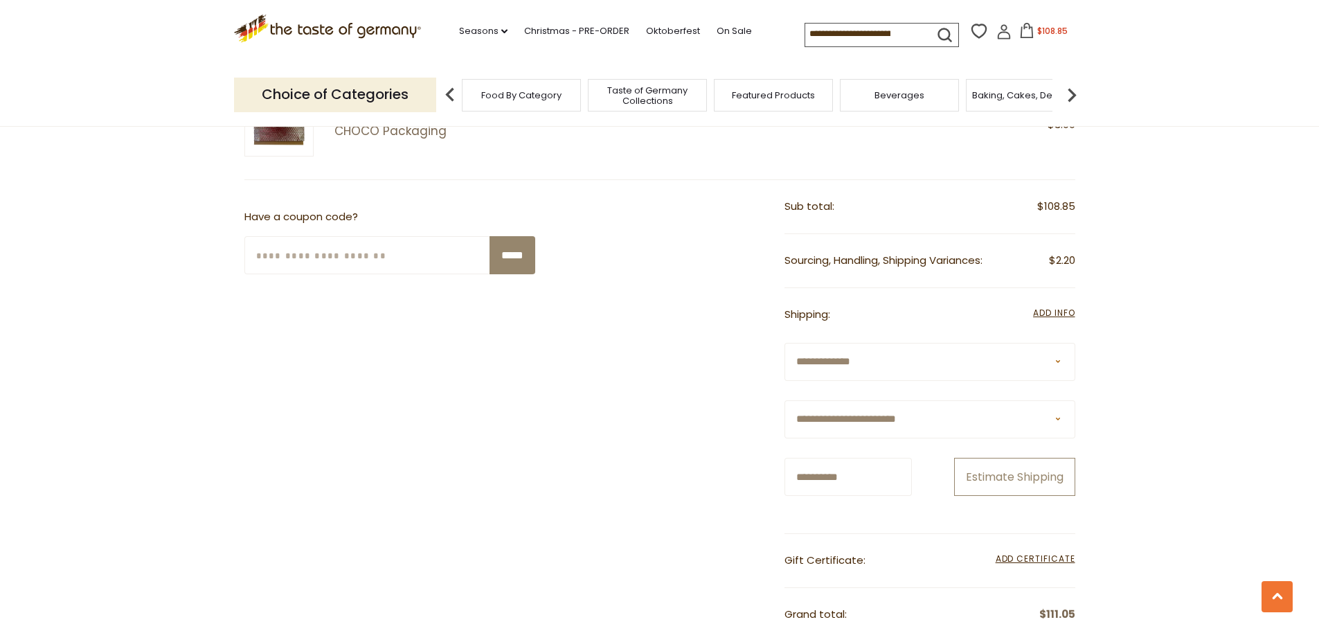
click at [1015, 476] on button "Estimate Shipping" at bounding box center [1014, 477] width 121 height 38
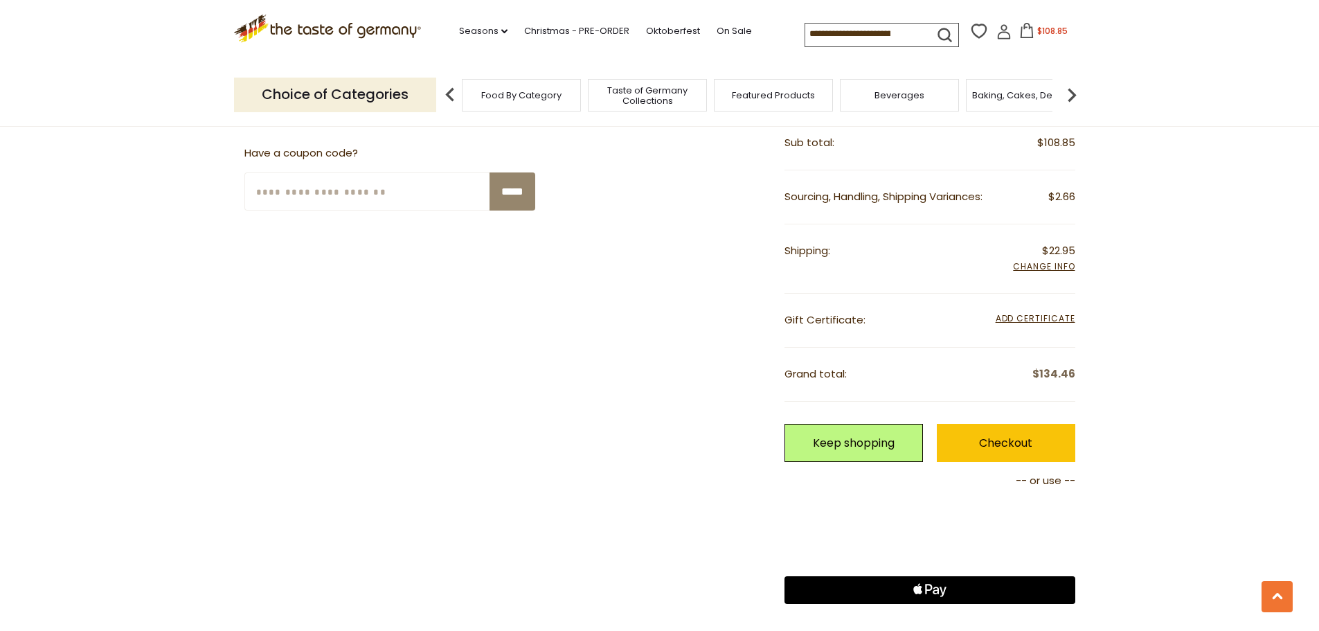
scroll to position [1801, 0]
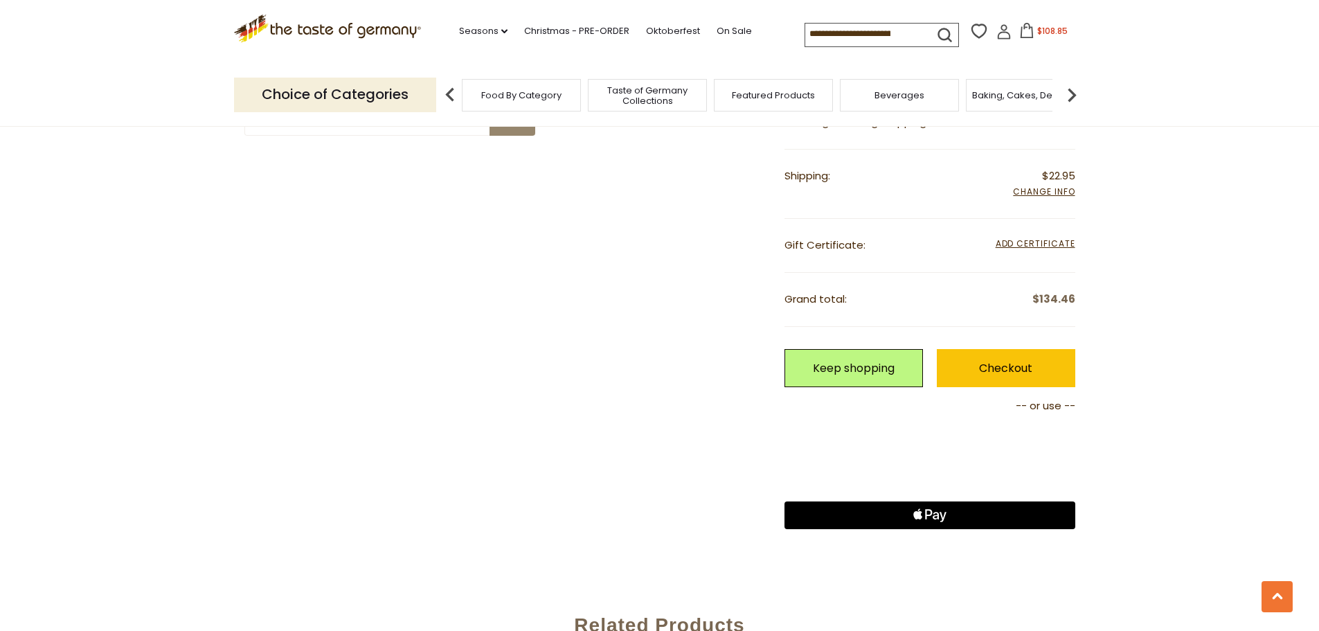
click at [1001, 26] on icon at bounding box center [1004, 27] width 6 height 6
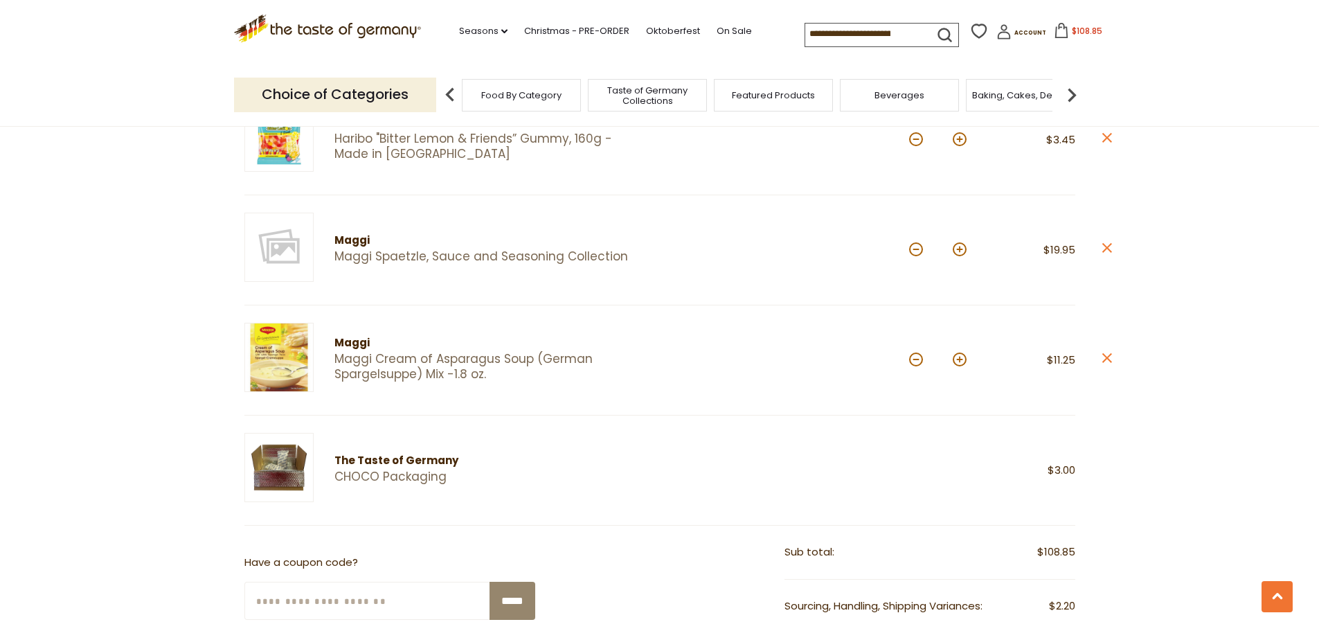
scroll to position [1593, 0]
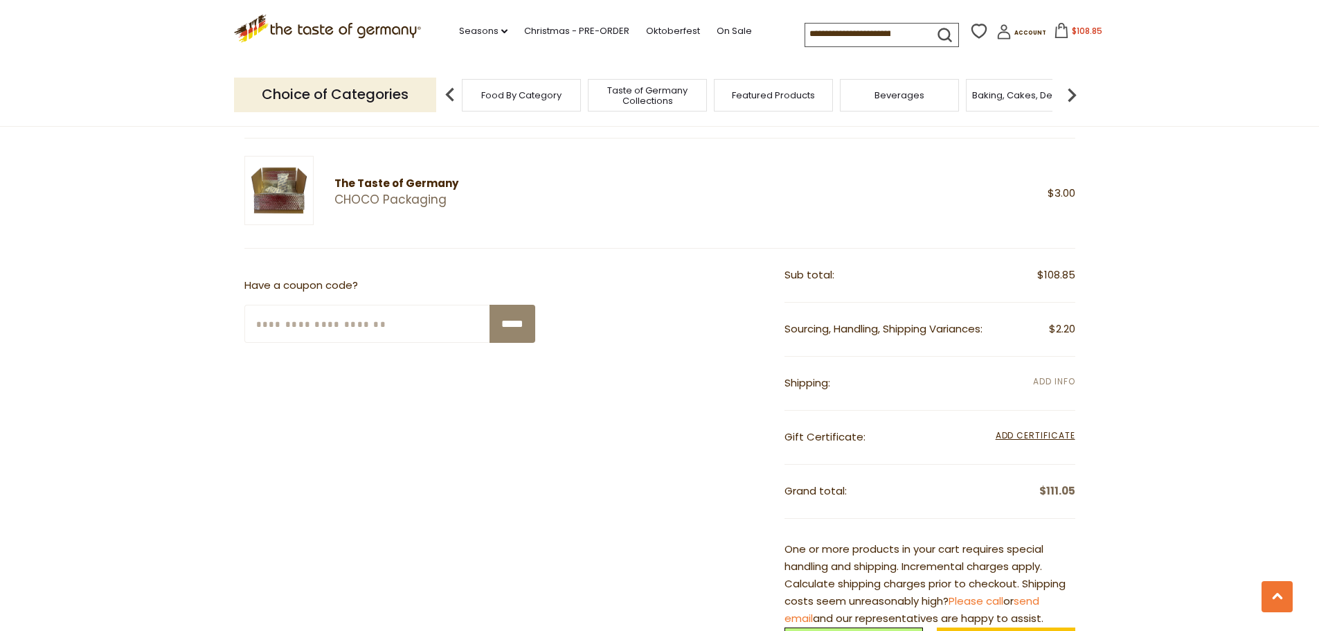
click at [1064, 387] on span "Add Info" at bounding box center [1054, 381] width 42 height 12
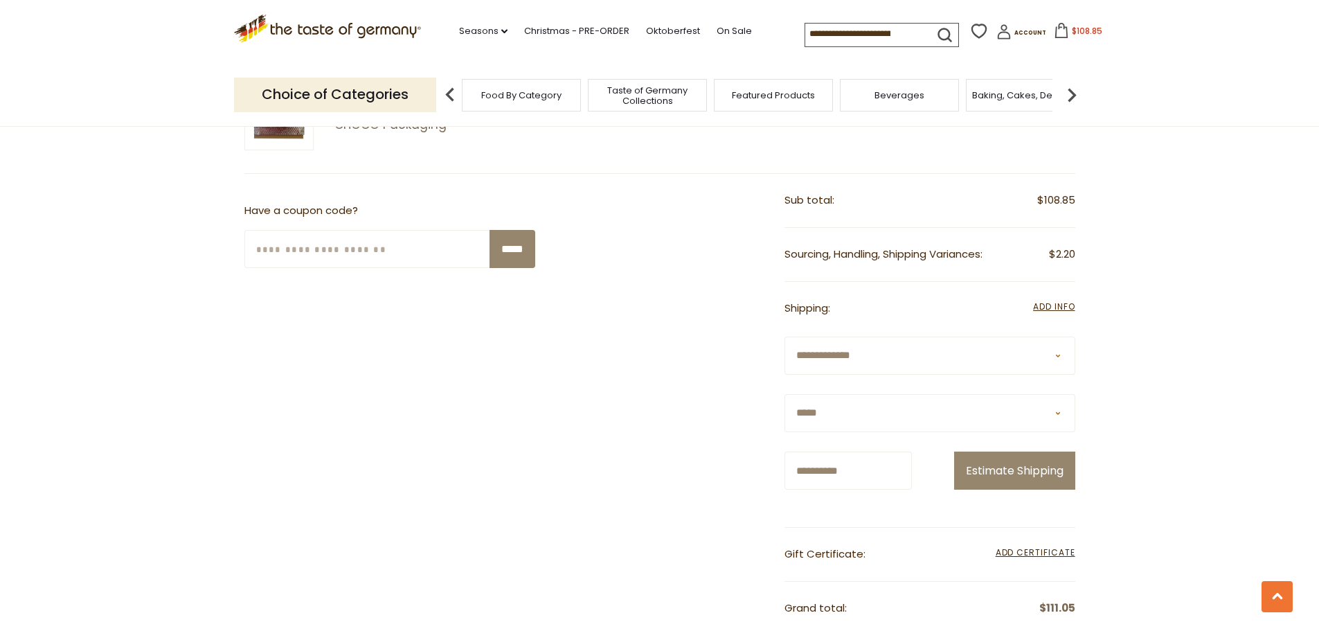
scroll to position [1801, 0]
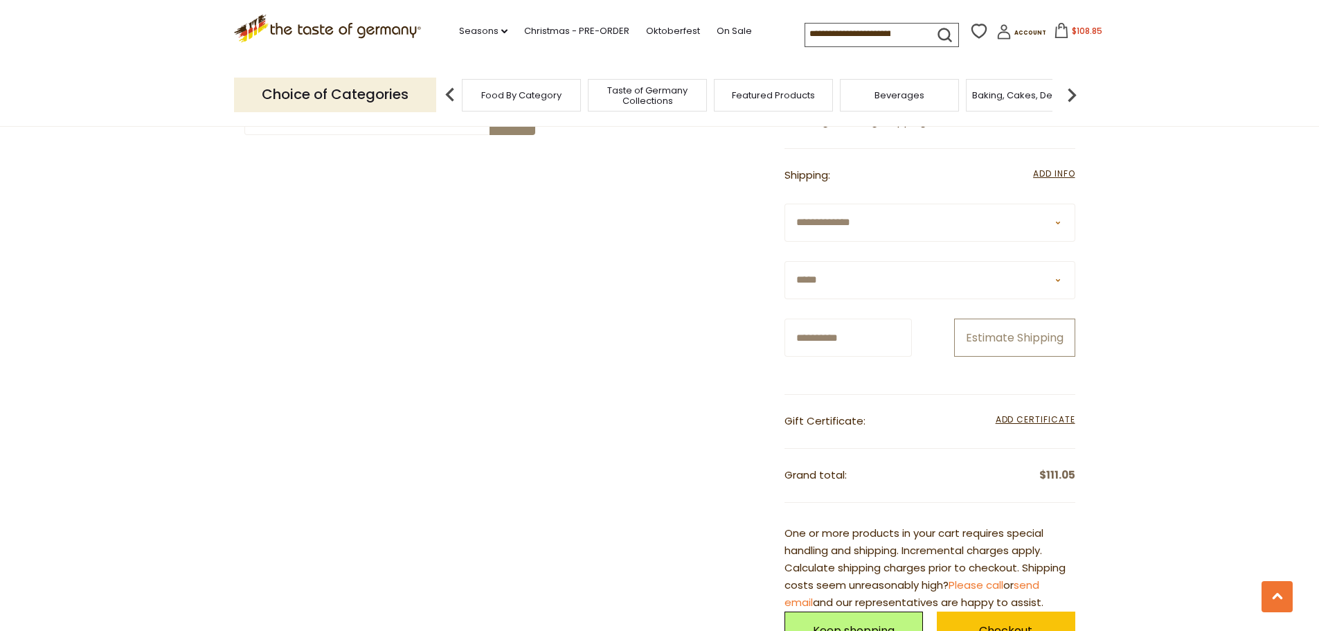
click at [1023, 341] on button "Estimate Shipping" at bounding box center [1014, 338] width 121 height 38
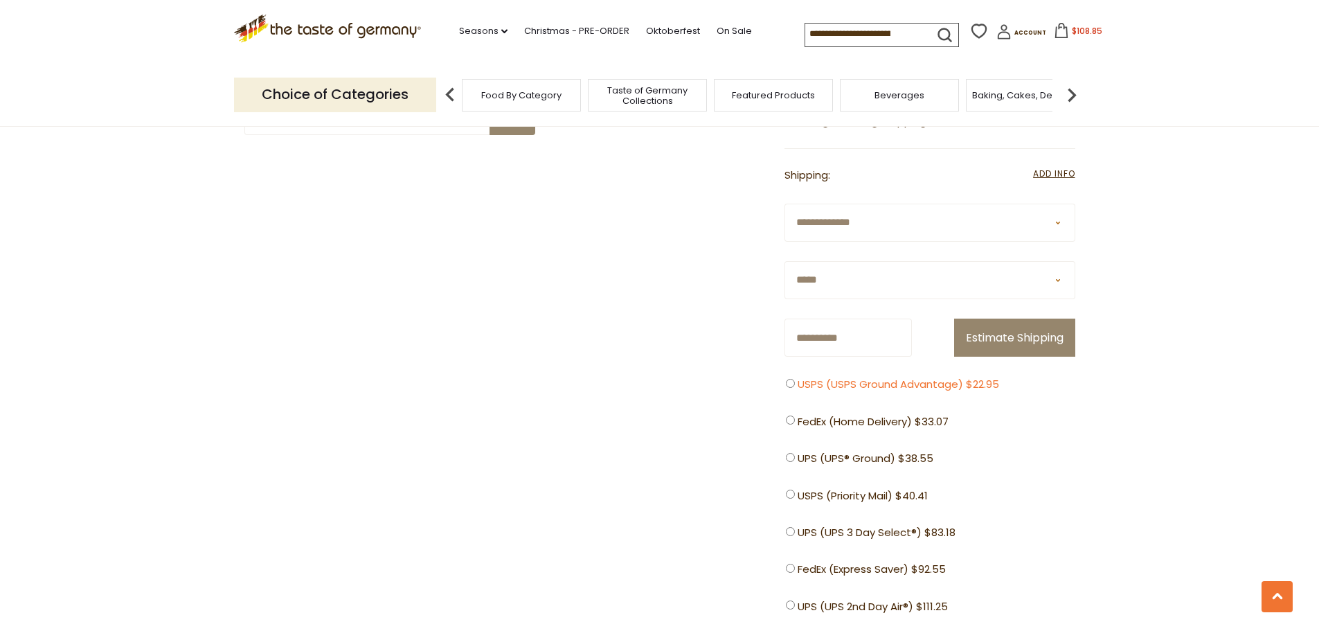
click at [796, 382] on label "USPS (USPS Ground Advantage) $22.95" at bounding box center [896, 384] width 220 height 15
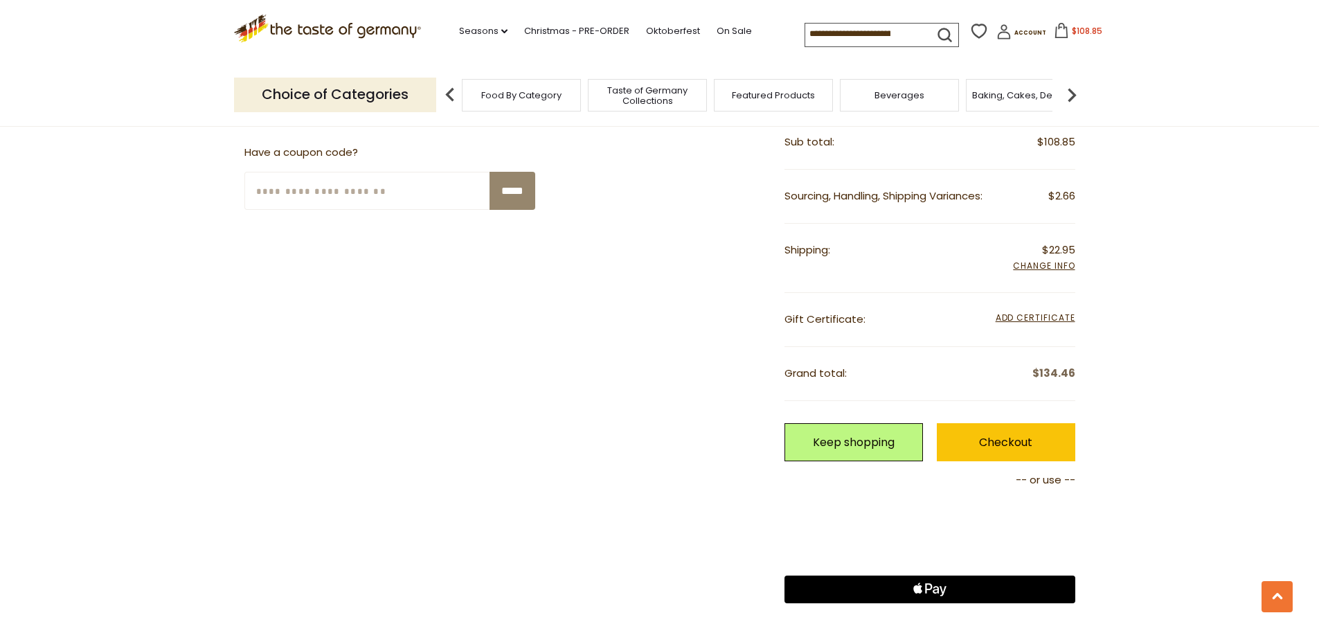
scroll to position [1731, 0]
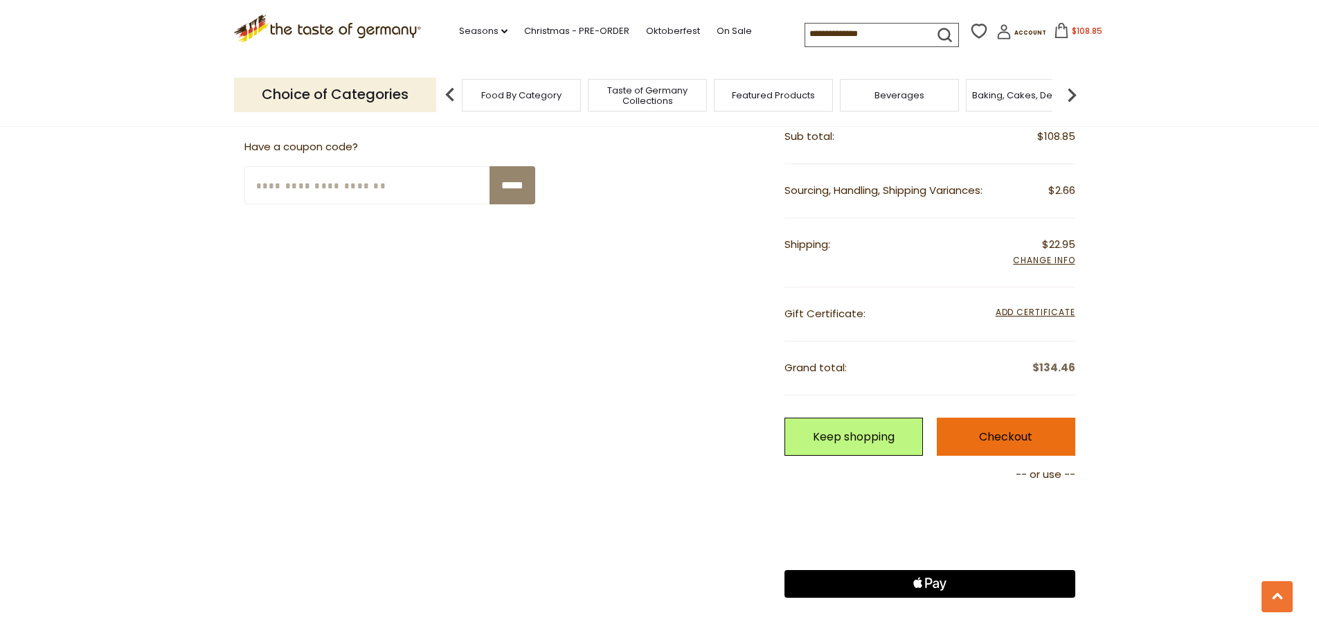
click at [1028, 425] on link "Checkout" at bounding box center [1006, 437] width 139 height 38
